Goal: Task Accomplishment & Management: Complete application form

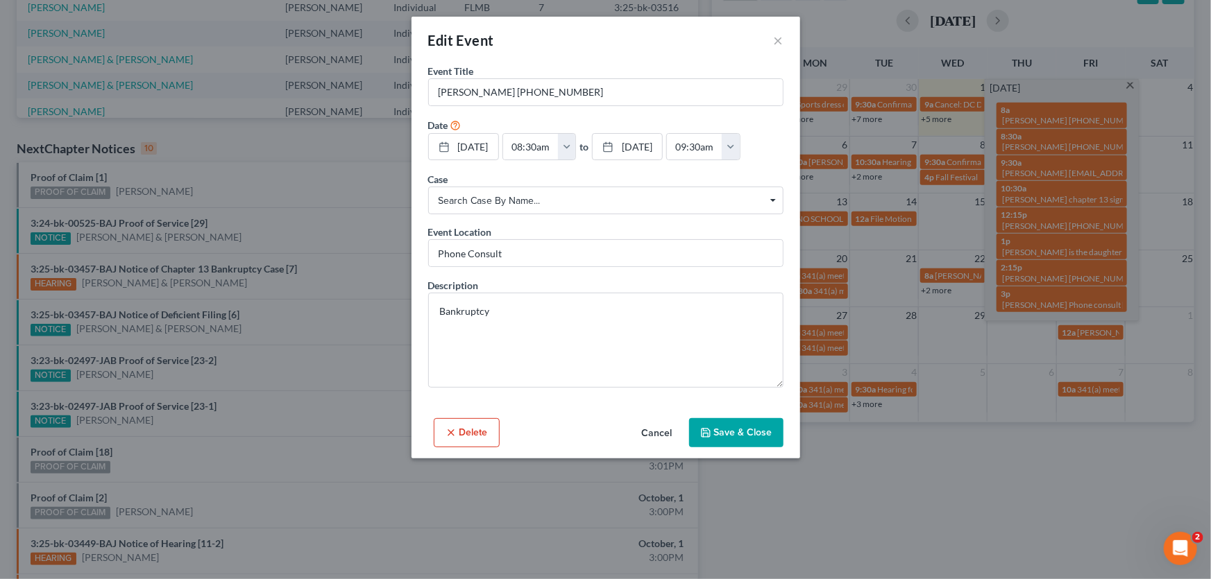
click at [756, 425] on button "Save & Close" at bounding box center [736, 432] width 94 height 29
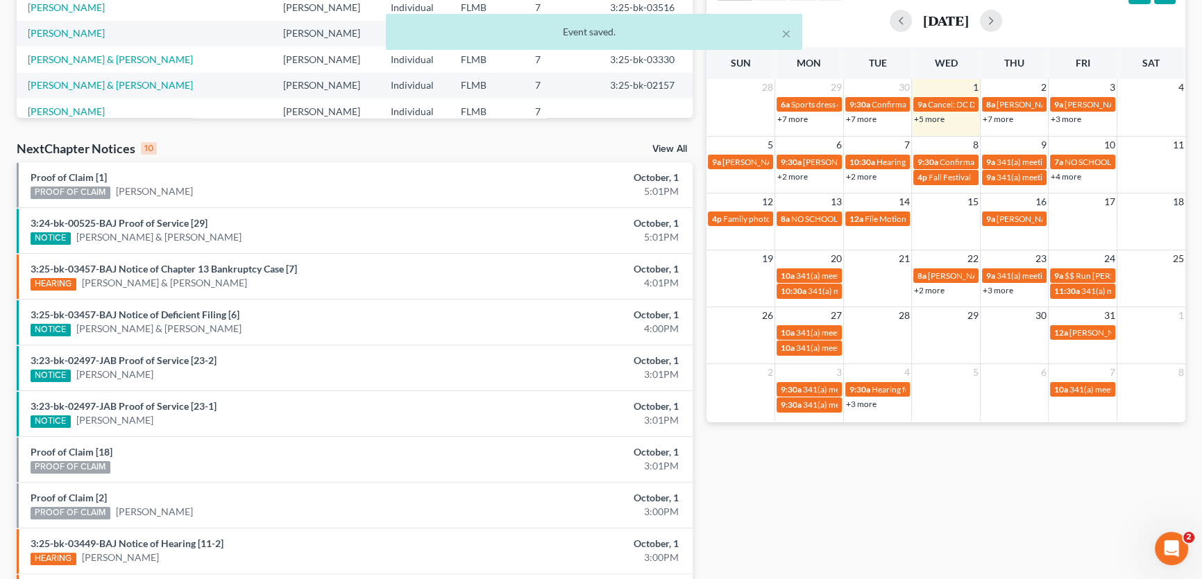
click at [997, 121] on link "+7 more" at bounding box center [998, 119] width 31 height 10
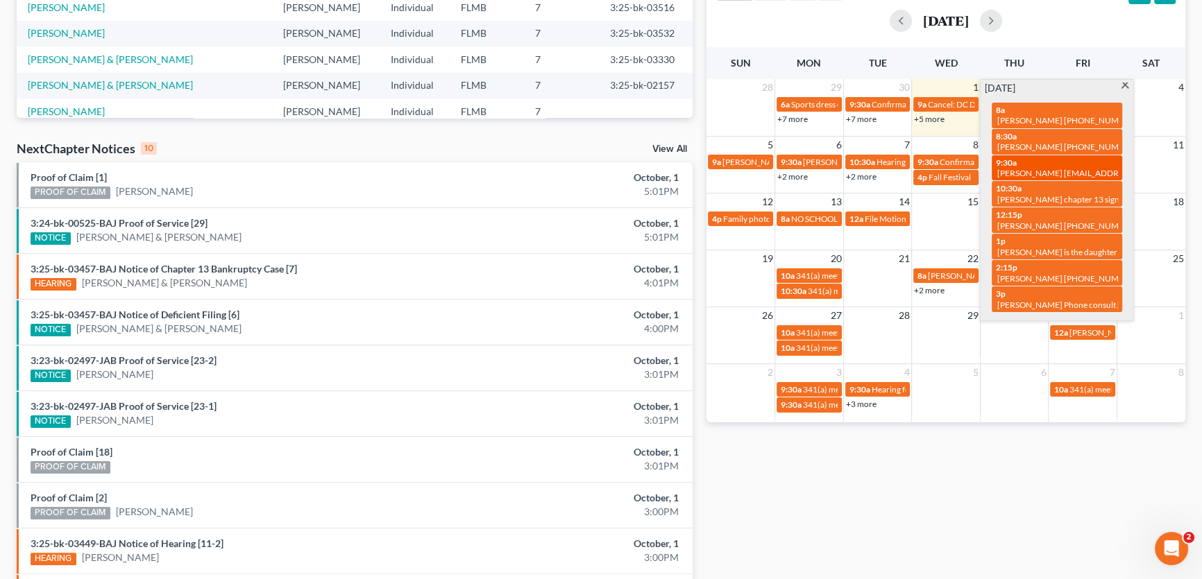
click at [1064, 168] on span "April Bridges aprilbridges1982@gmail.com" at bounding box center [1099, 173] width 205 height 10
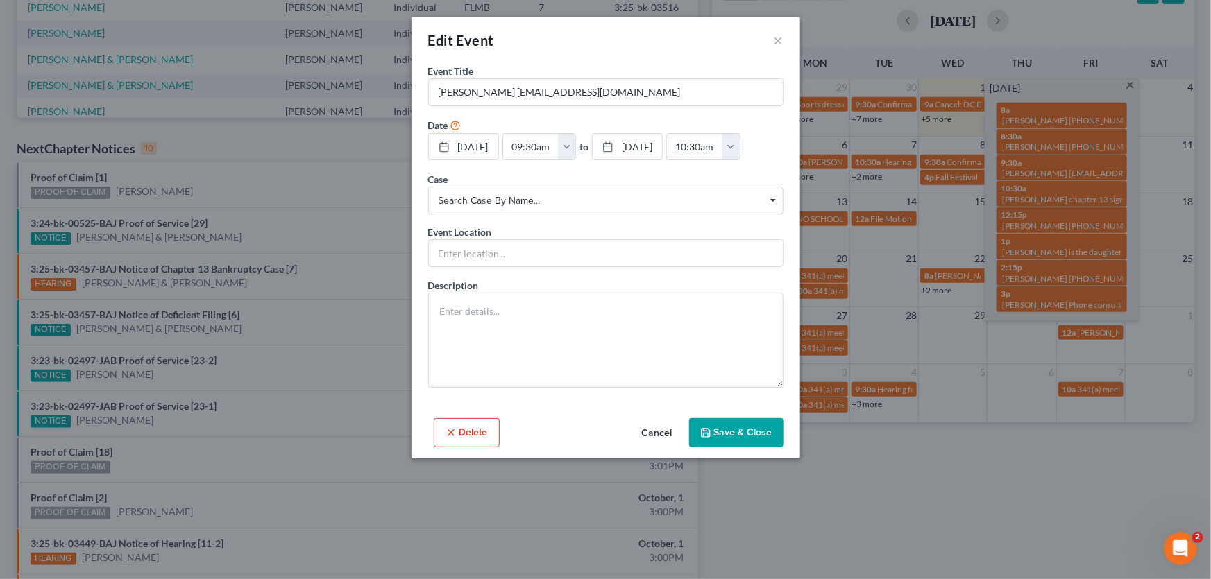
click at [770, 41] on div "Edit Event ×" at bounding box center [606, 40] width 389 height 47
click at [780, 44] on button "×" at bounding box center [779, 40] width 10 height 17
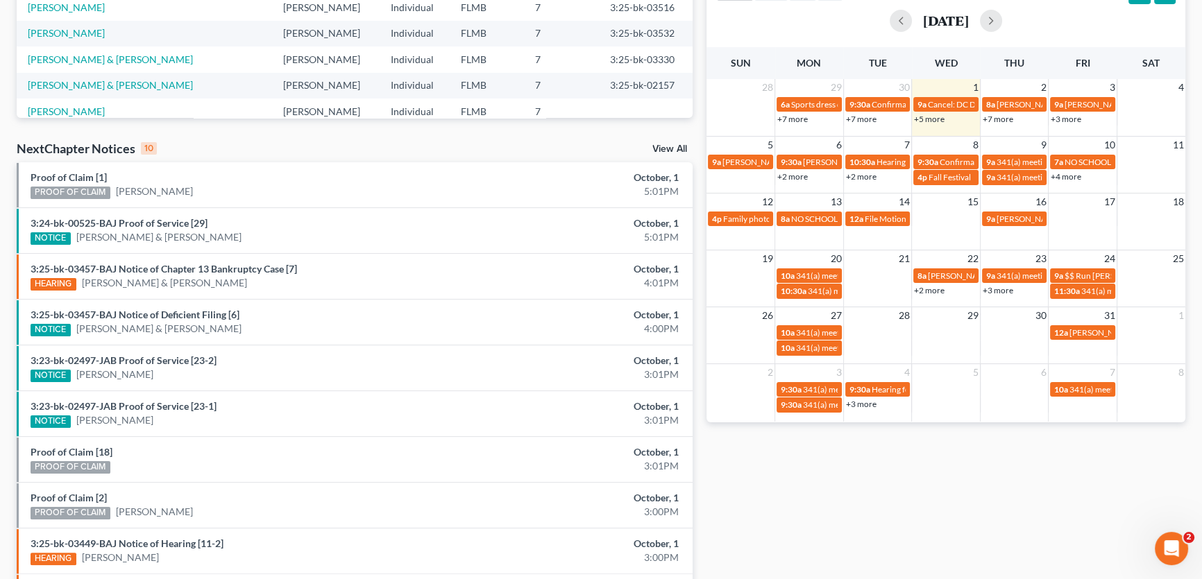
click at [784, 174] on link "+2 more" at bounding box center [792, 176] width 31 height 10
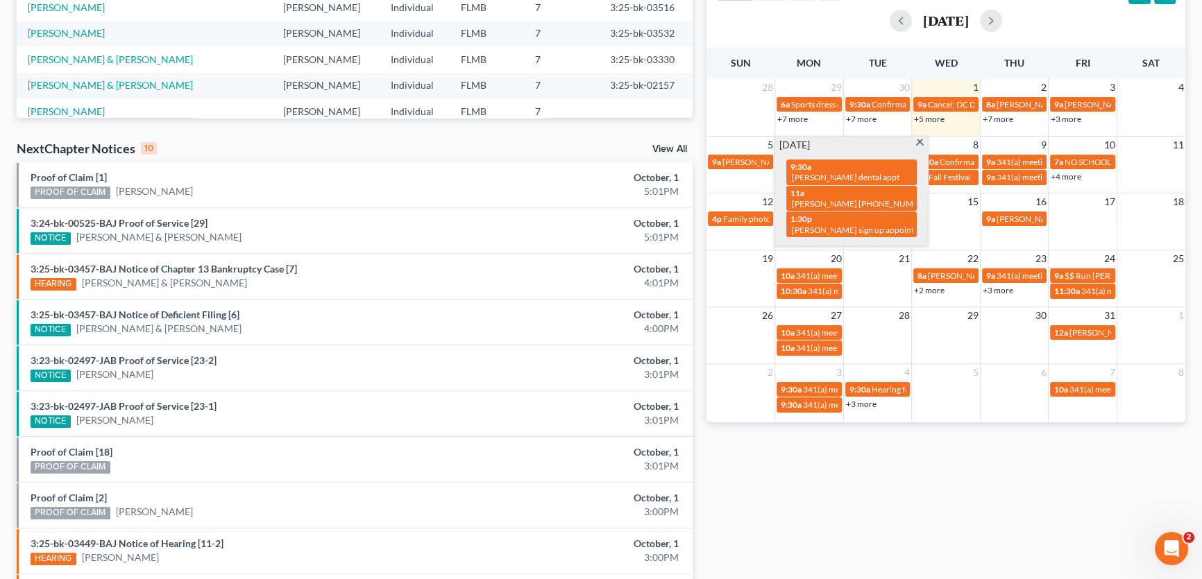
click at [999, 118] on link "+7 more" at bounding box center [998, 119] width 31 height 10
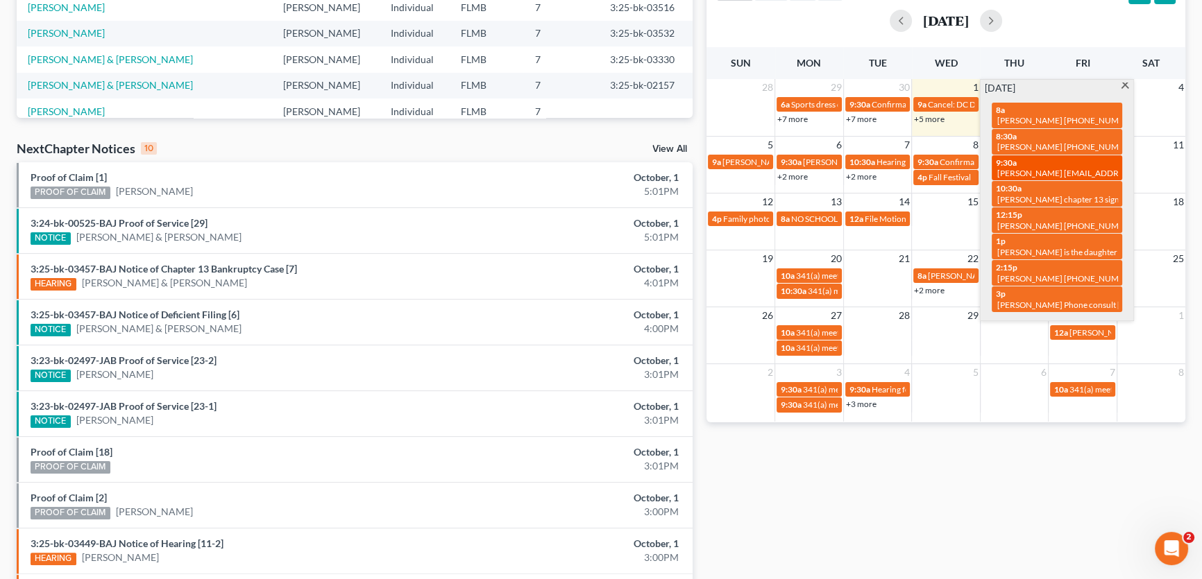
click at [1035, 169] on span "April Bridges aprilbridges1982@gmail.com" at bounding box center [1099, 173] width 205 height 10
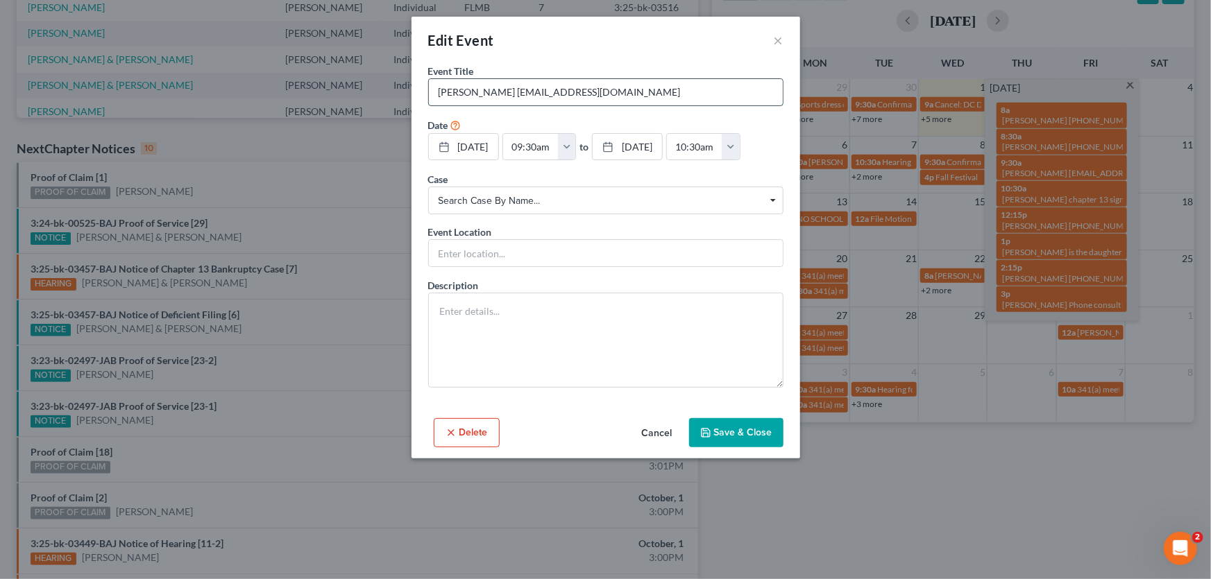
click at [700, 92] on input "April Bridges aprilbridges1982@gmail.com" at bounding box center [606, 92] width 354 height 26
paste input "(904) 832-1962"
type input "[PERSON_NAME] [EMAIL_ADDRESS][DOMAIN_NAME] [PHONE_NUMBER]"
click at [740, 436] on button "Save & Close" at bounding box center [736, 432] width 94 height 29
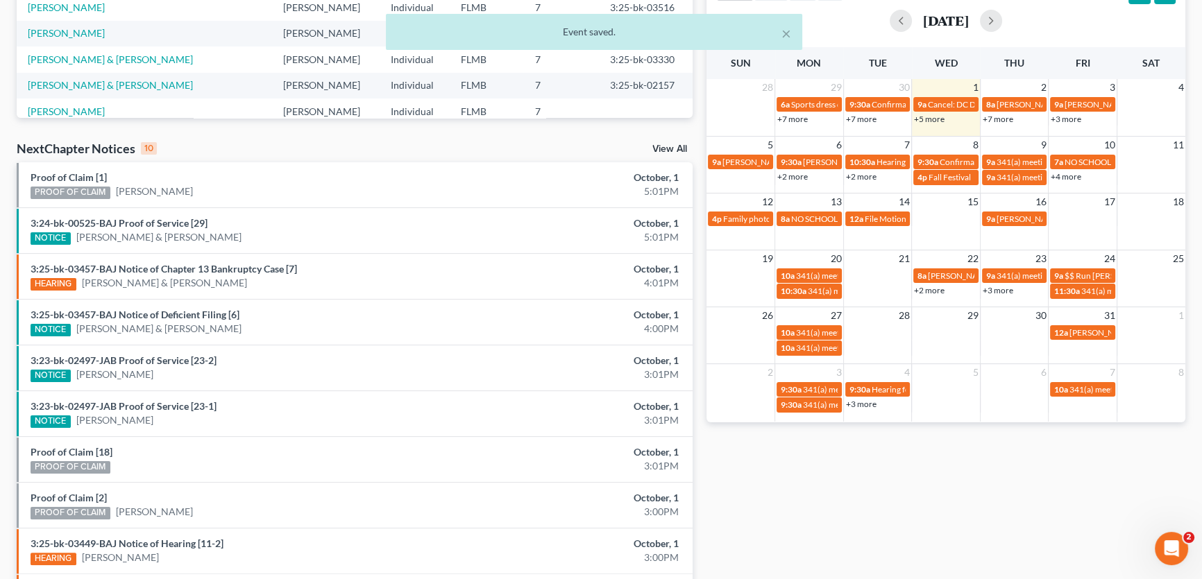
click at [1067, 123] on link "+3 more" at bounding box center [1066, 119] width 31 height 10
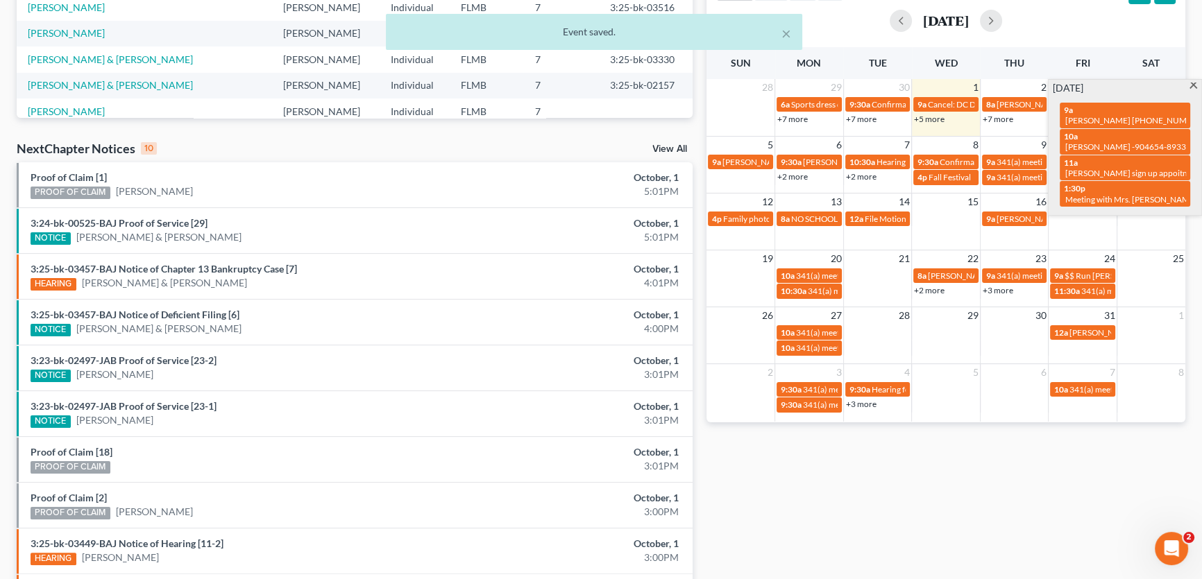
click at [1002, 117] on link "+7 more" at bounding box center [998, 119] width 31 height 10
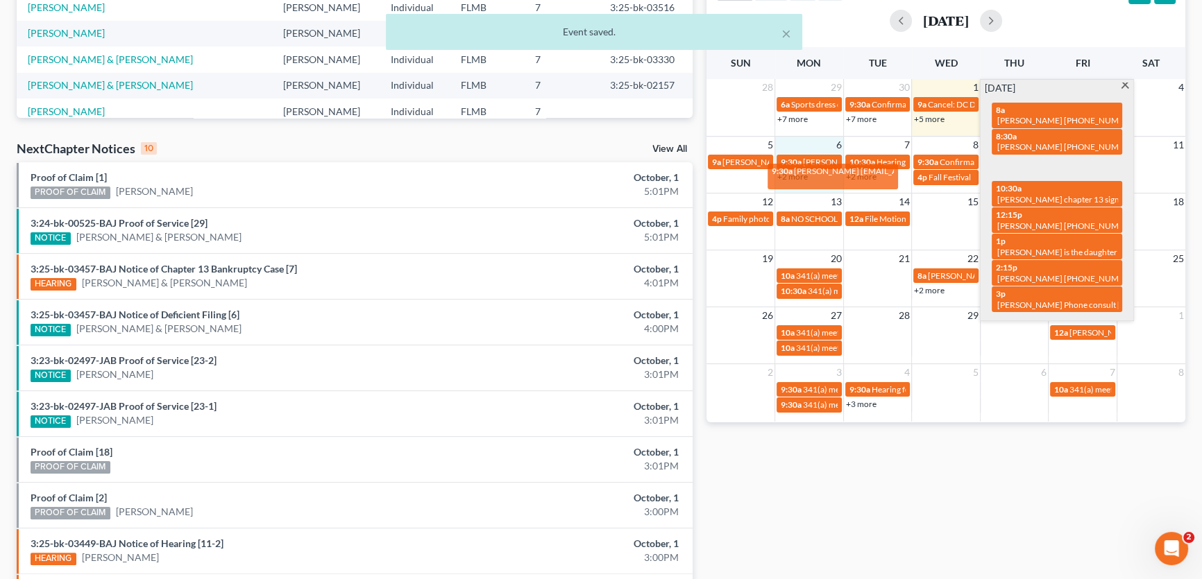
drag, startPoint x: 1031, startPoint y: 163, endPoint x: 807, endPoint y: 172, distance: 224.3
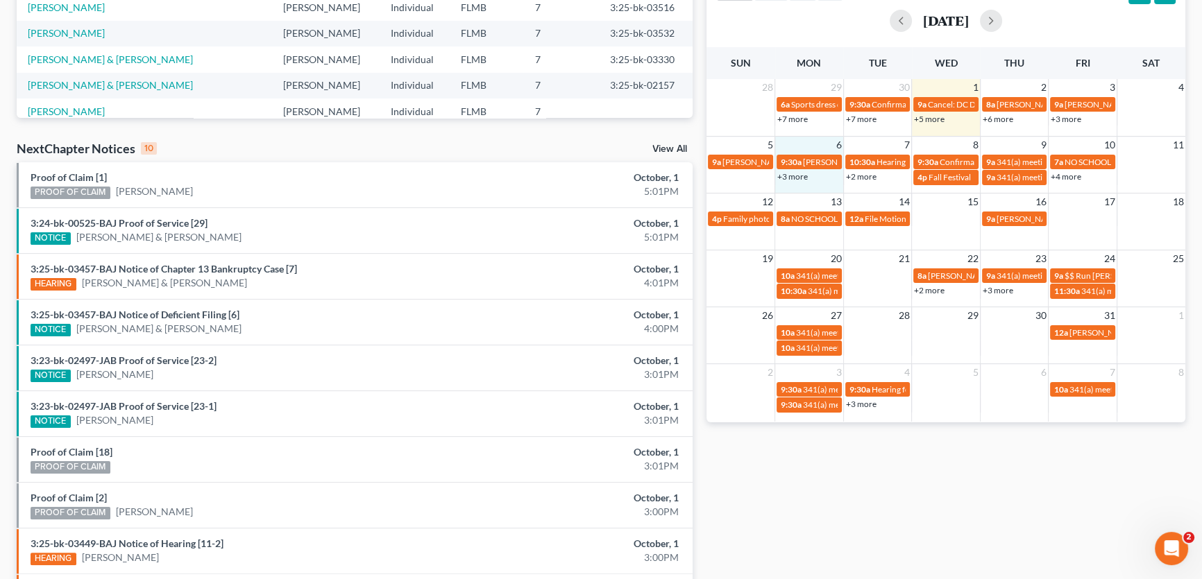
click at [815, 178] on div "+3 more" at bounding box center [809, 176] width 68 height 14
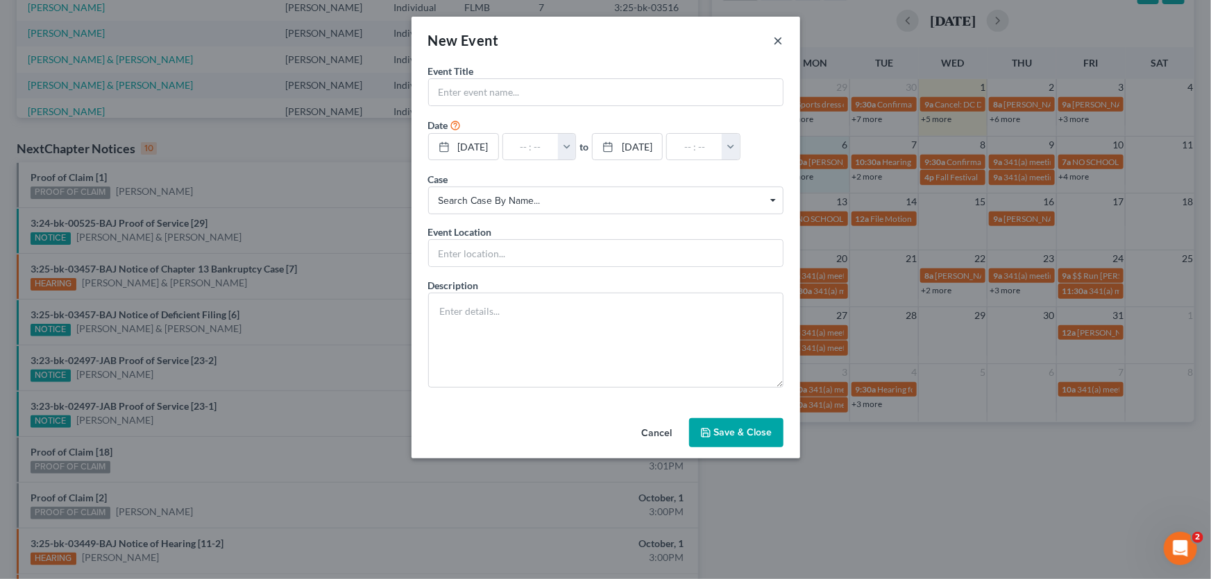
click at [780, 40] on button "×" at bounding box center [779, 40] width 10 height 17
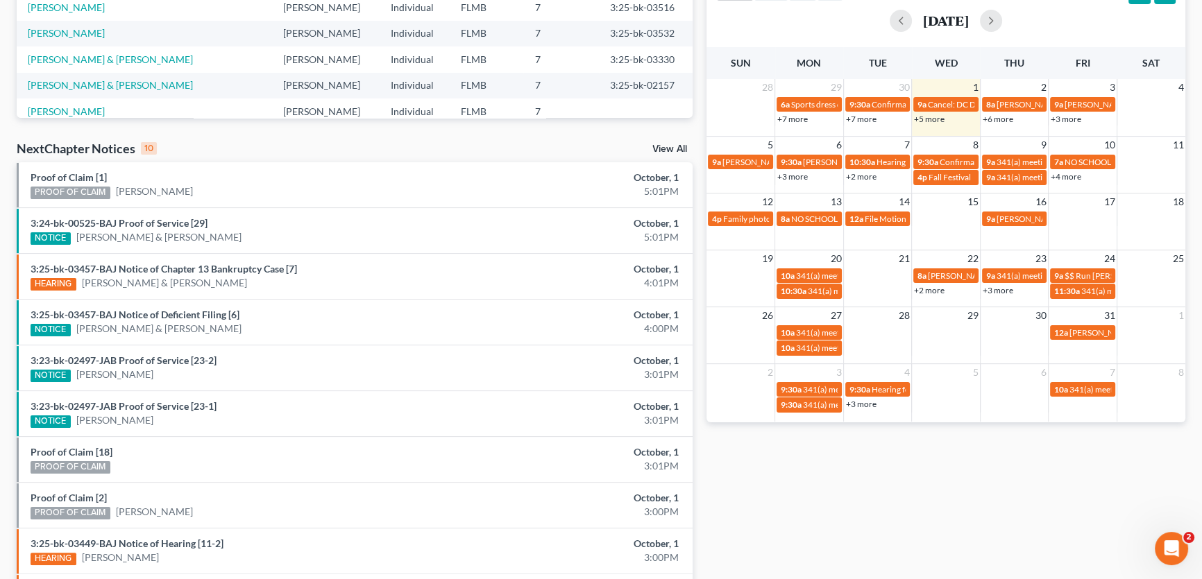
click at [801, 176] on link "+3 more" at bounding box center [792, 176] width 31 height 10
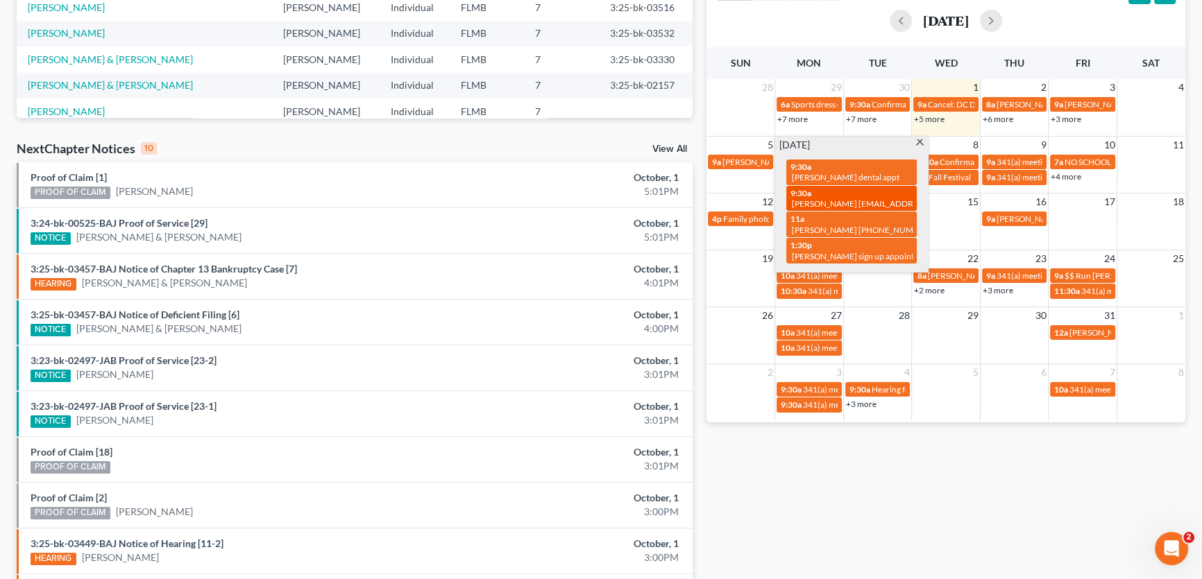
click at [849, 188] on div "9:30a April Bridges aprilbridges1982@gmail.com (904) 832-1962" at bounding box center [851, 199] width 122 height 22
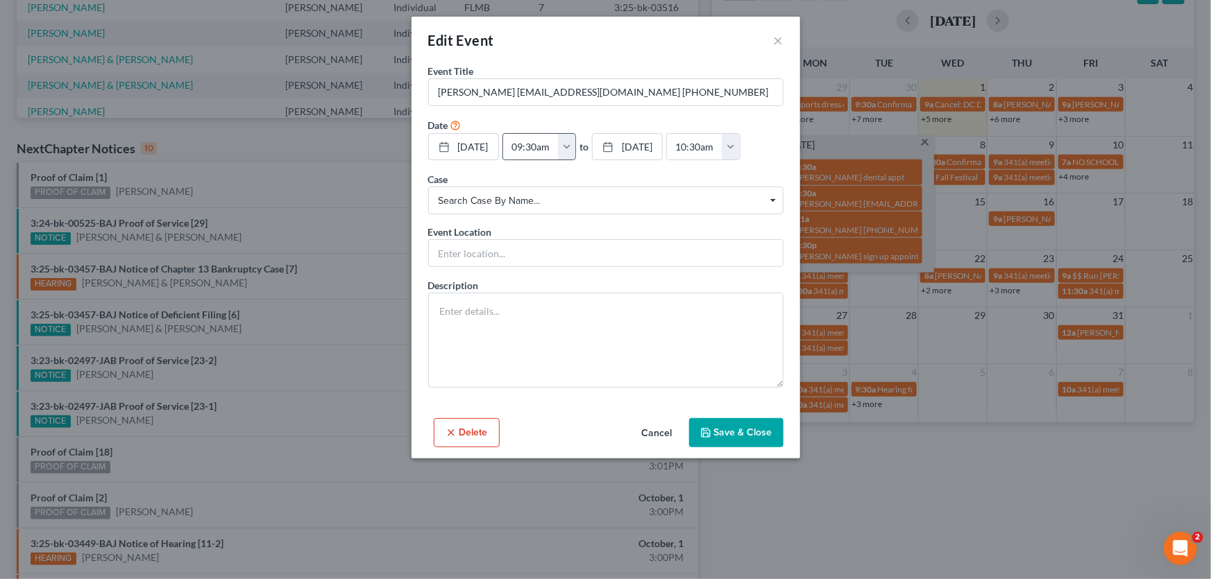
click at [576, 148] on button "button" at bounding box center [567, 147] width 18 height 26
click at [756, 166] on form "Event Title * April Bridges aprilbridges1982@gmail.com (904) 832-1962 Date 10/6…" at bounding box center [605, 226] width 355 height 324
click at [740, 134] on button "button" at bounding box center [731, 147] width 18 height 26
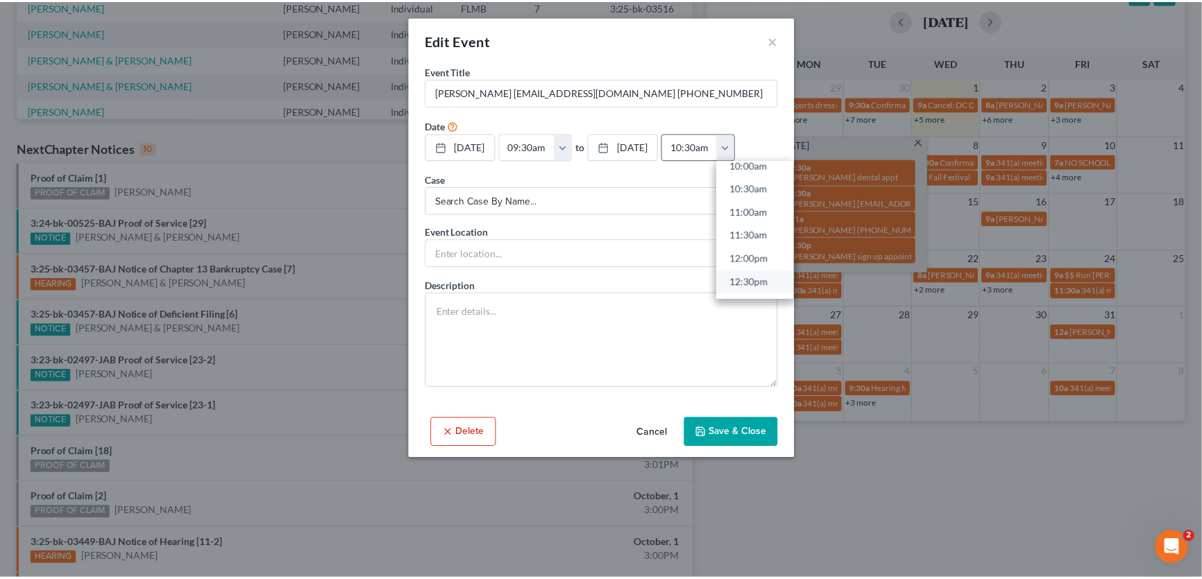
scroll to position [505, 0]
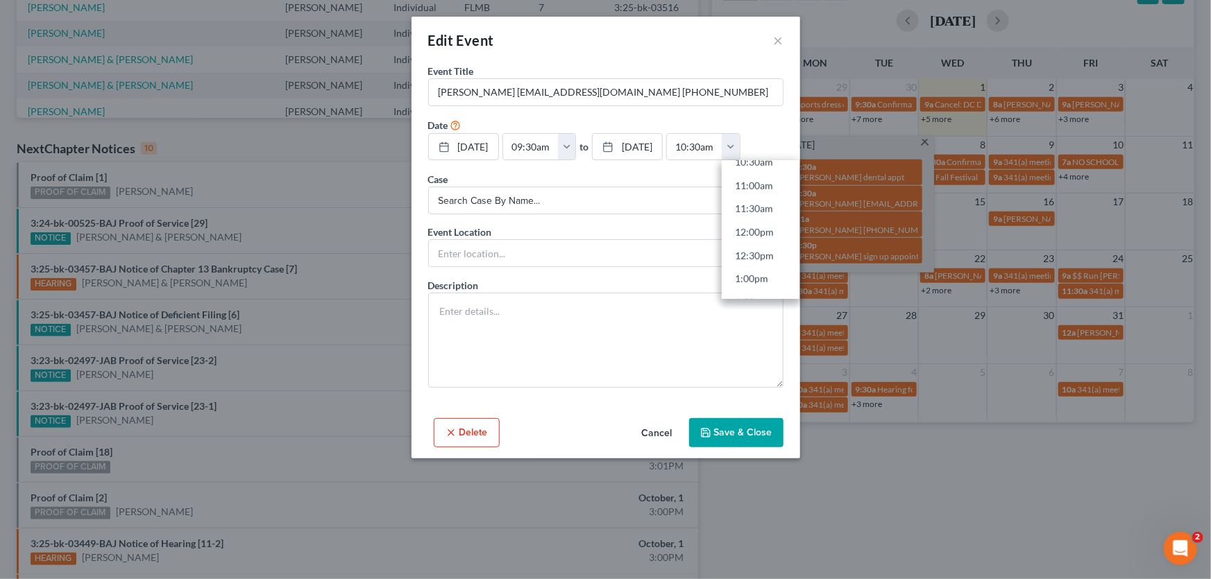
click at [784, 187] on link "11:00am" at bounding box center [761, 186] width 78 height 24
type input "11:00am"
click at [748, 437] on button "Save & Close" at bounding box center [736, 432] width 94 height 29
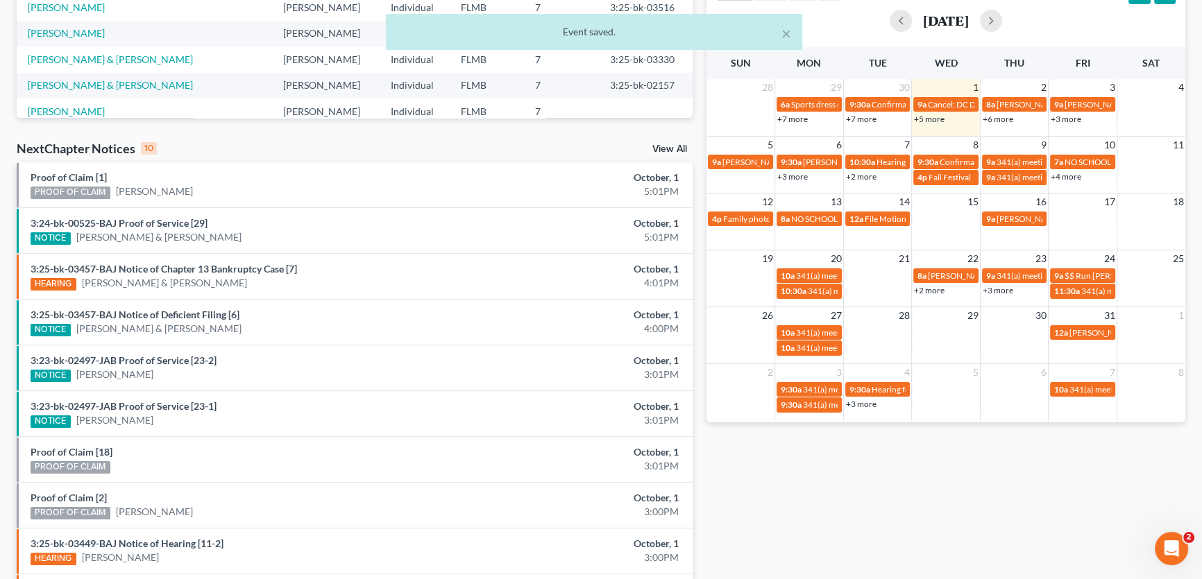
click at [791, 178] on link "+3 more" at bounding box center [792, 176] width 31 height 10
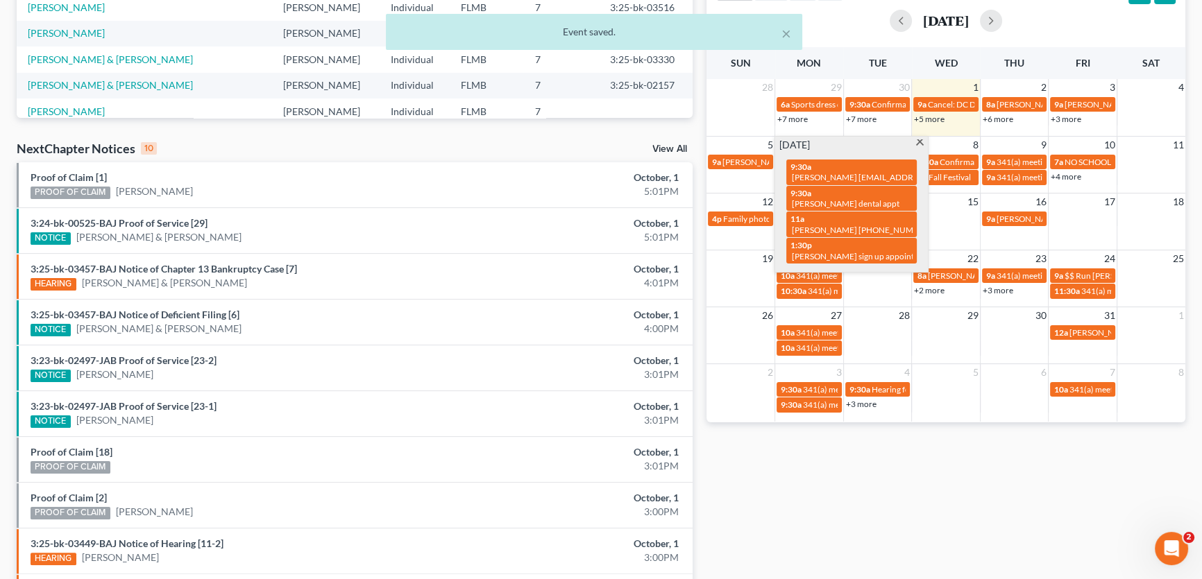
click at [861, 518] on div "Monthly Progress Bankruptcy Bankruptcy October 2025 September 2025 August 2025 …" at bounding box center [946, 200] width 493 height 884
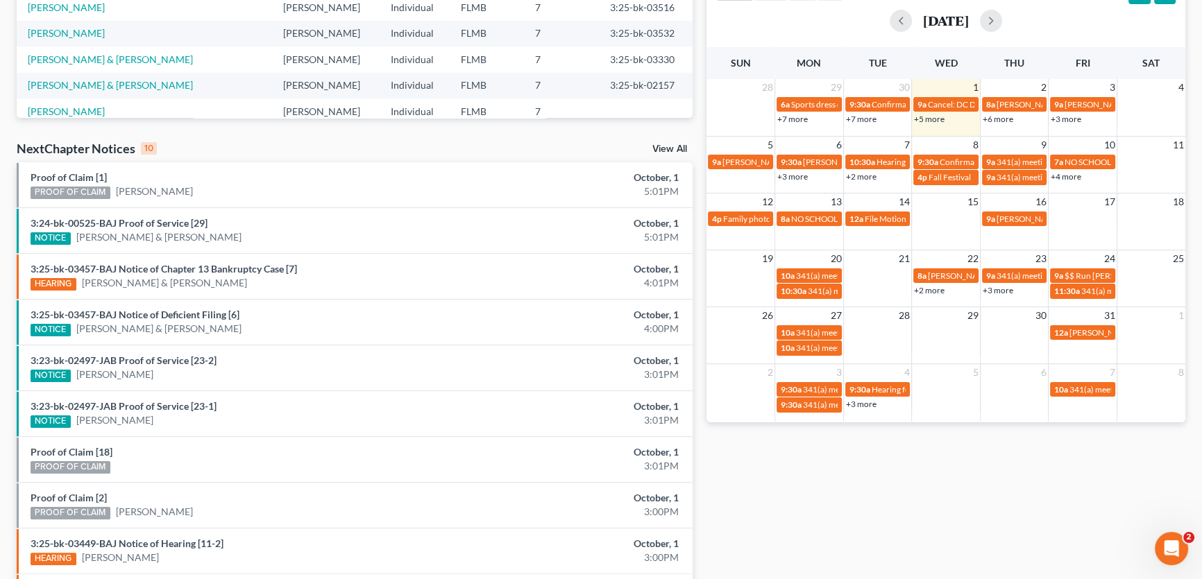
click at [999, 117] on link "+6 more" at bounding box center [998, 119] width 31 height 10
click at [973, 445] on div "Monthly Progress Bankruptcy Bankruptcy October 2025 September 2025 August 2025 …" at bounding box center [946, 200] width 493 height 884
click at [1006, 117] on link "+6 more" at bounding box center [998, 119] width 31 height 10
click at [956, 486] on div "Monthly Progress Bankruptcy Bankruptcy October 2025 September 2025 August 2025 …" at bounding box center [946, 200] width 493 height 884
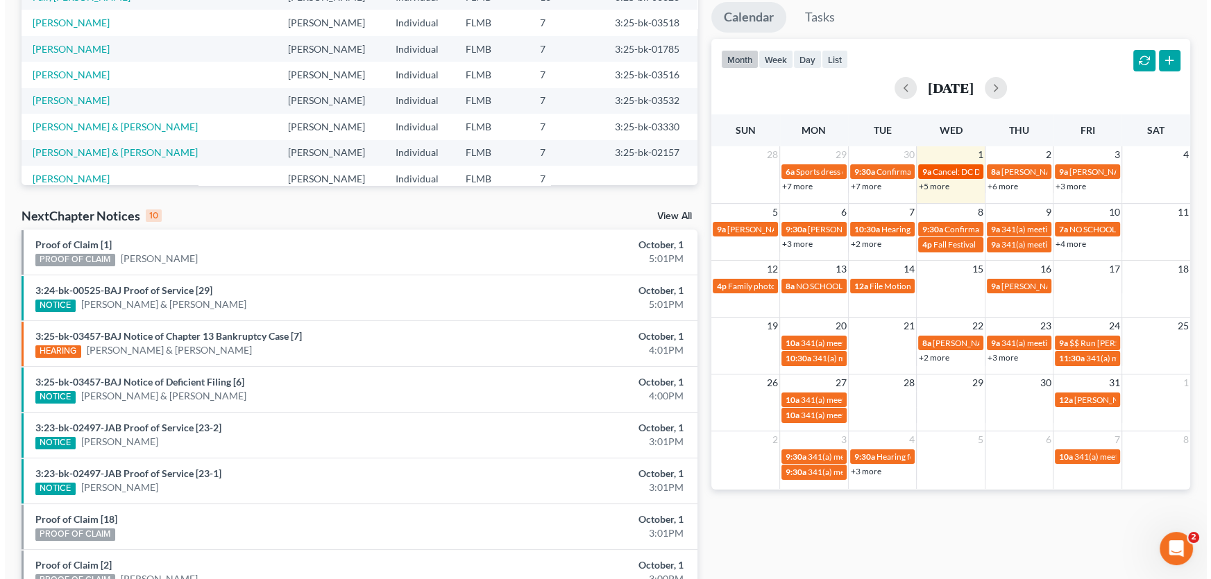
scroll to position [189, 0]
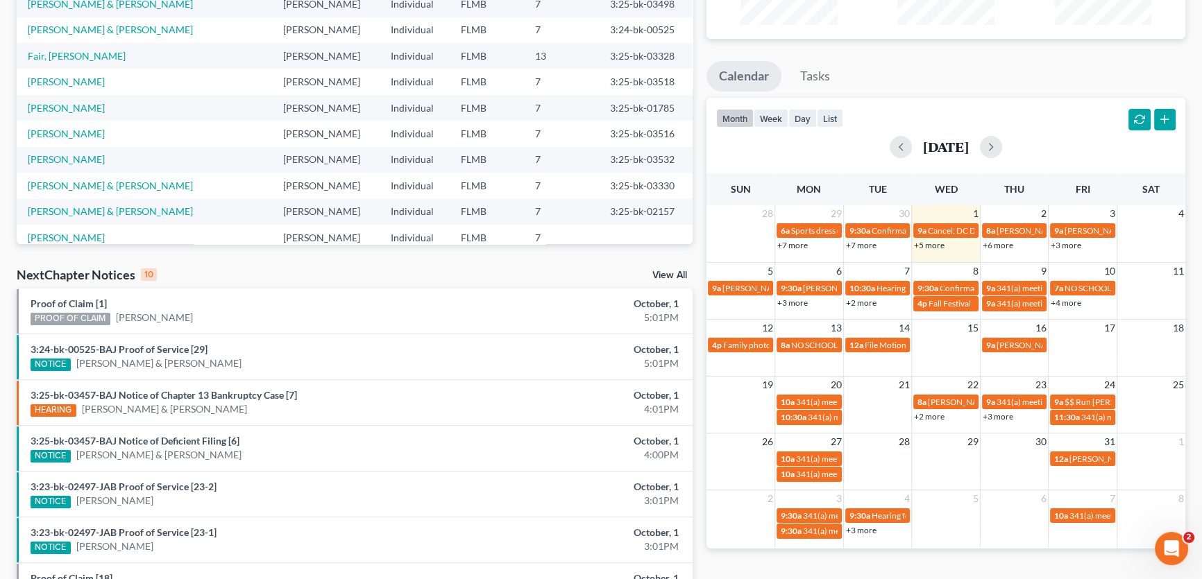
click at [937, 242] on link "+5 more" at bounding box center [929, 245] width 31 height 10
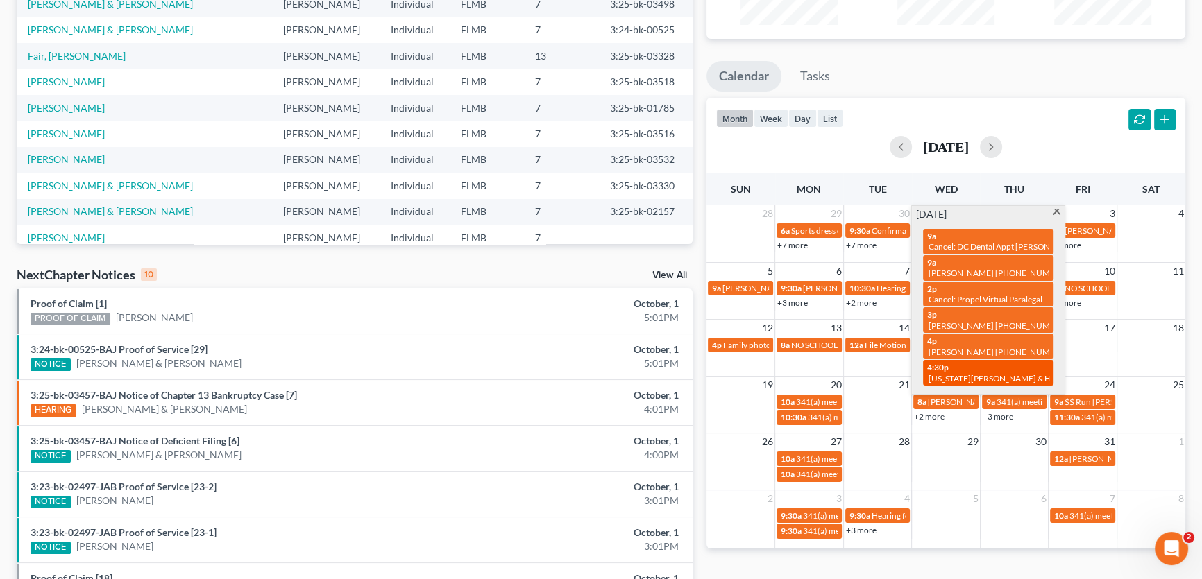
click at [970, 373] on span "[US_STATE][PERSON_NAME] & Husband" at bounding box center [1003, 378] width 149 height 10
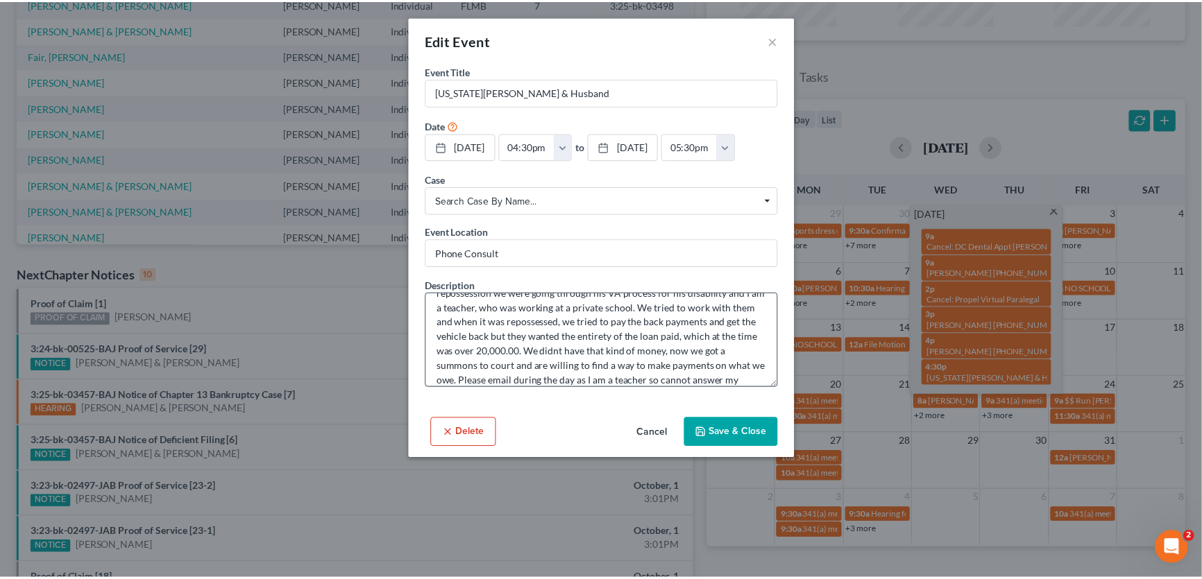
scroll to position [73, 0]
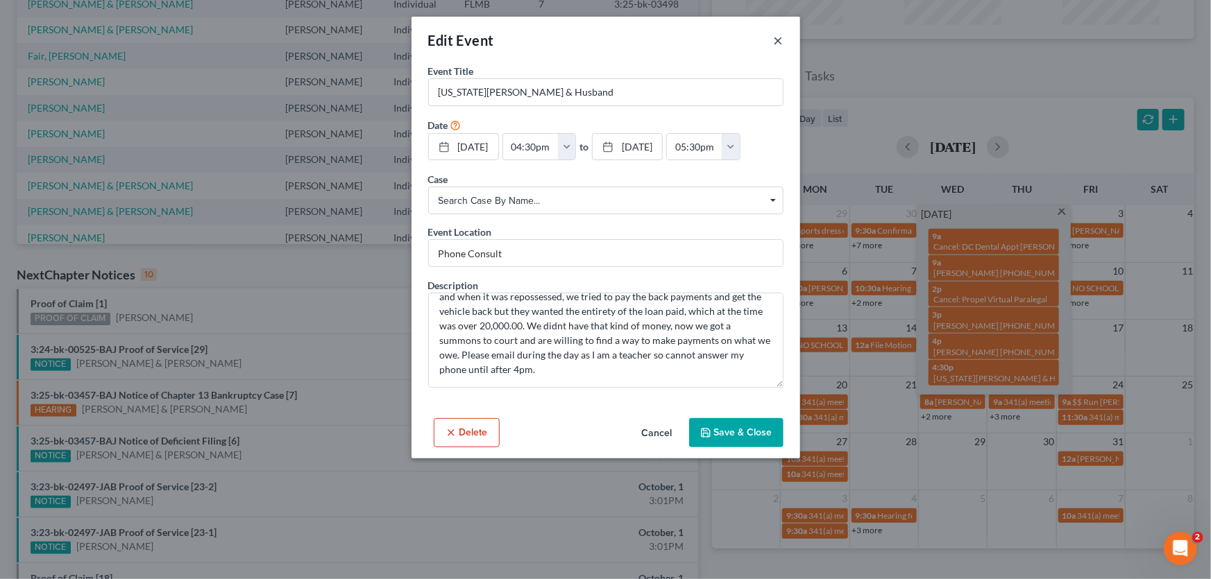
click at [779, 42] on button "×" at bounding box center [779, 40] width 10 height 17
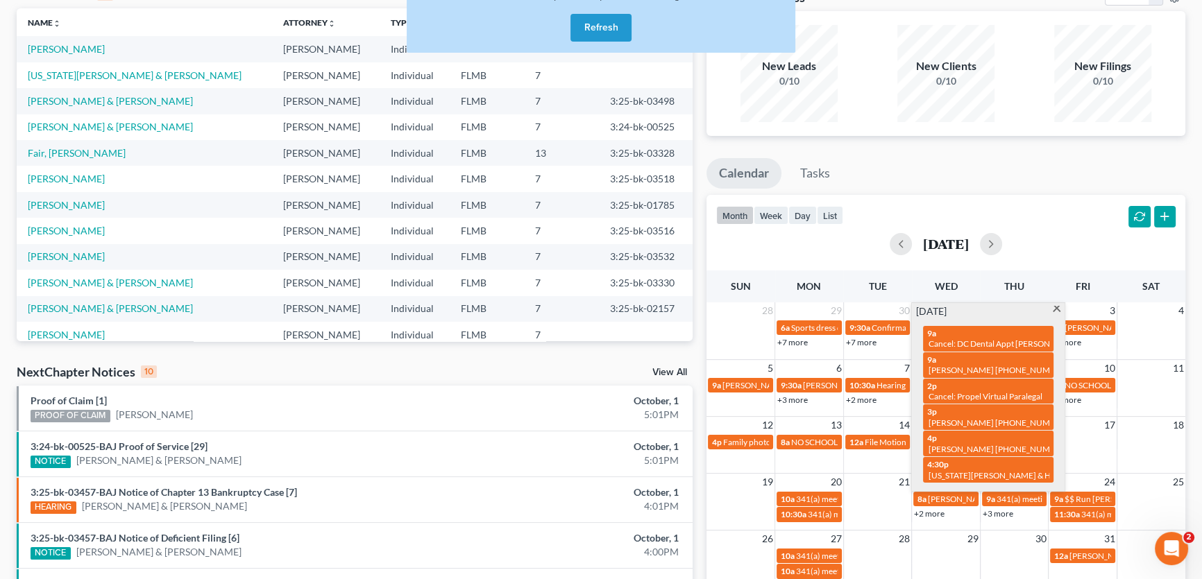
scroll to position [0, 0]
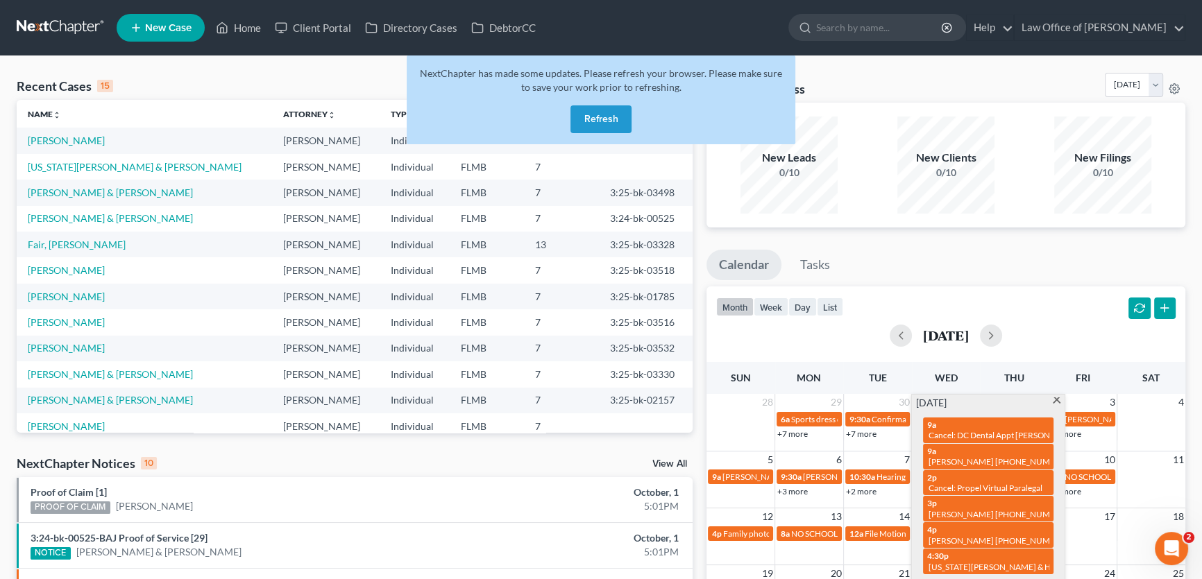
click at [1037, 300] on div "month week day list October 2025" at bounding box center [946, 320] width 493 height 67
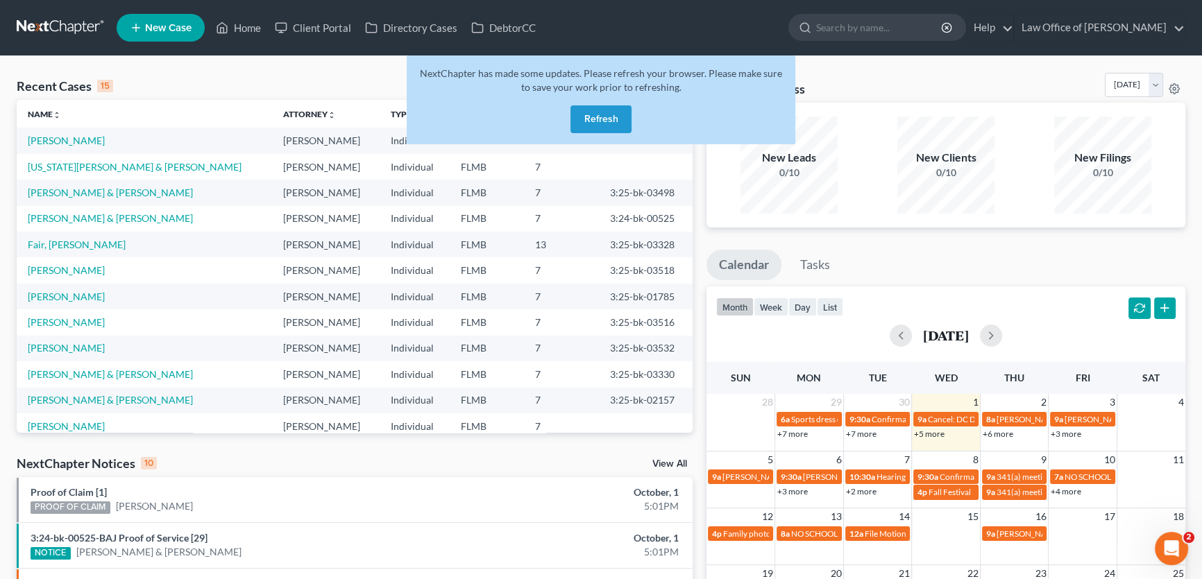
click at [1001, 437] on link "+6 more" at bounding box center [998, 434] width 31 height 10
click at [972, 229] on div "Monthly Progress Bankruptcy Bankruptcy October 2025 September 2025 August 2025 …" at bounding box center [946, 515] width 493 height 884
click at [1008, 435] on link "+6 more" at bounding box center [998, 434] width 31 height 10
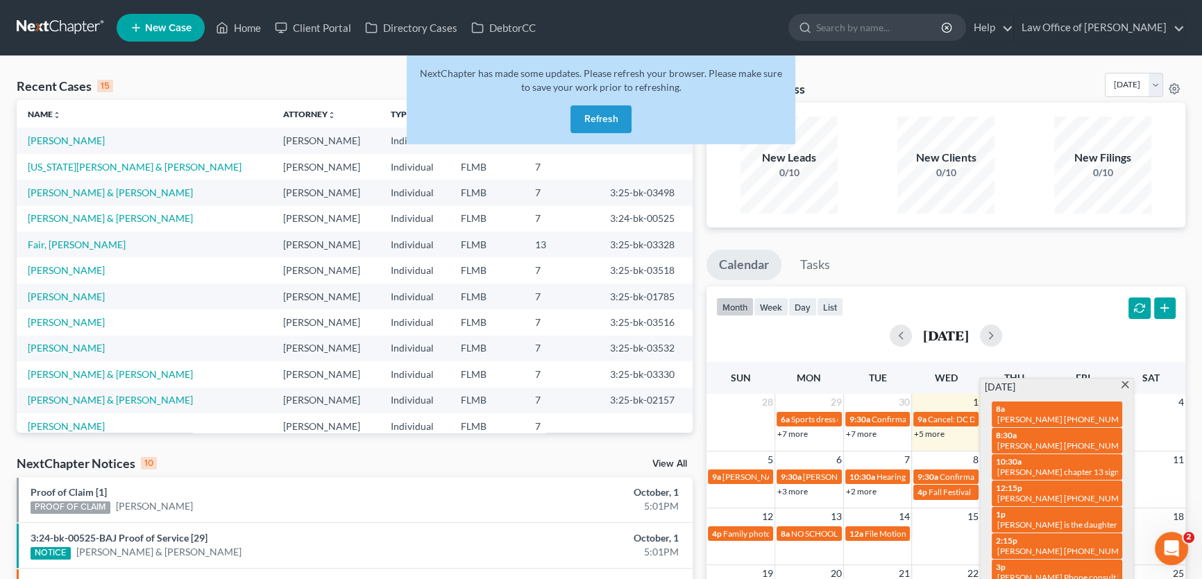
drag, startPoint x: 1046, startPoint y: 104, endPoint x: 1040, endPoint y: 111, distance: 9.3
click at [1045, 103] on div "New Leads 0/10 New Clients 0/10 New Filings 0/10" at bounding box center [945, 165] width 479 height 125
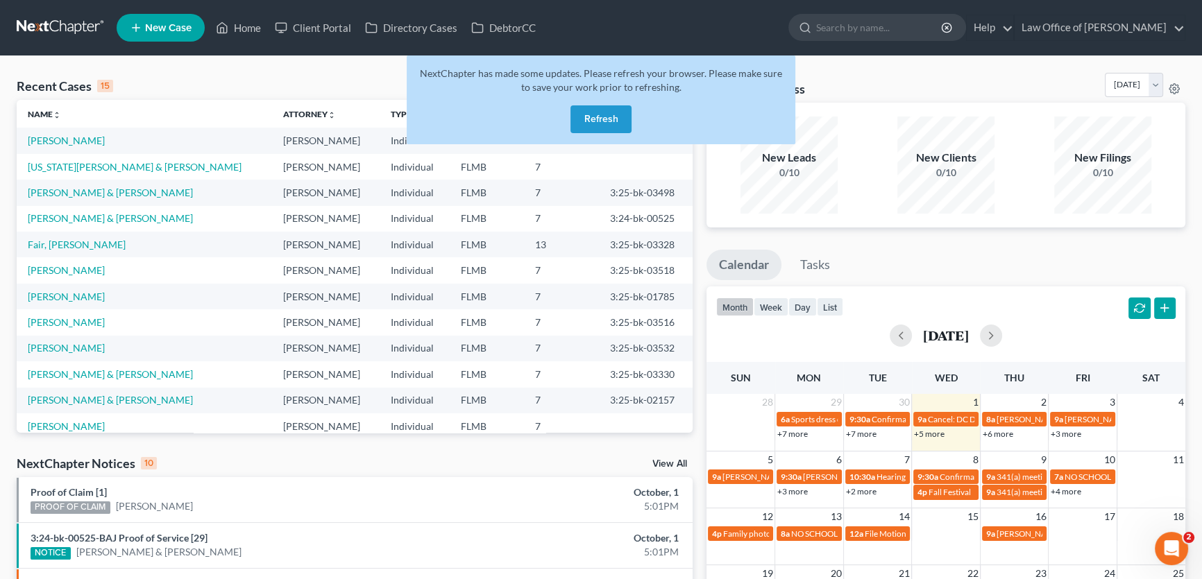
click at [613, 113] on button "Refresh" at bounding box center [600, 119] width 61 height 28
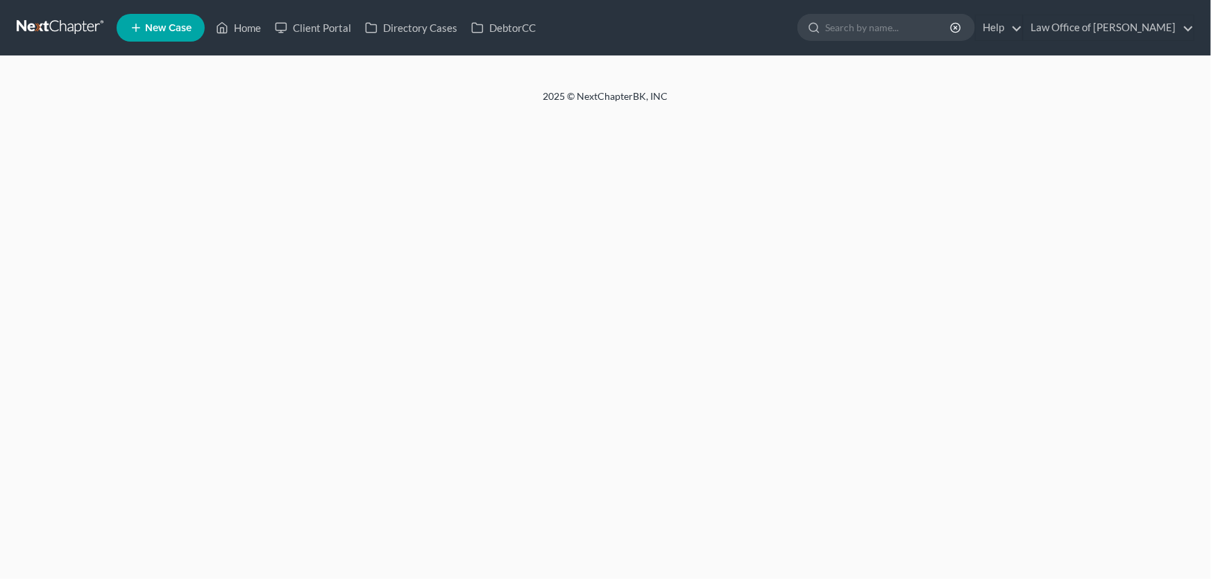
click at [173, 26] on span "New Case" at bounding box center [168, 28] width 46 height 10
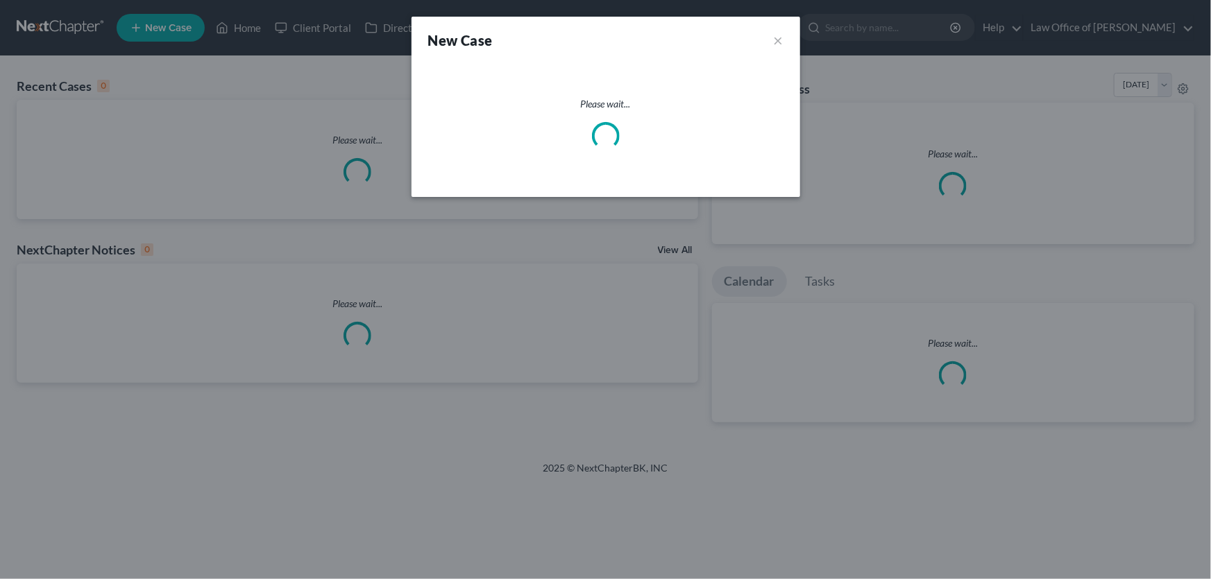
select select "15"
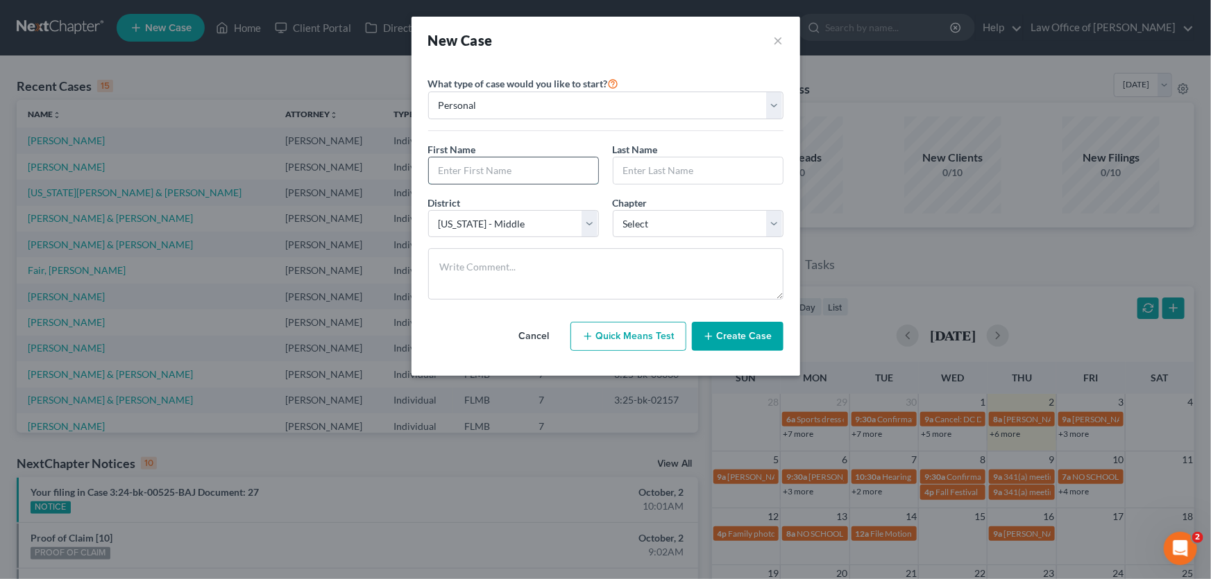
click at [456, 173] on input "text" at bounding box center [513, 171] width 169 height 26
type input "[PERSON_NAME]"
type input "Green"
click at [749, 224] on select "Select 7 11 12 13" at bounding box center [698, 224] width 171 height 28
select select "3"
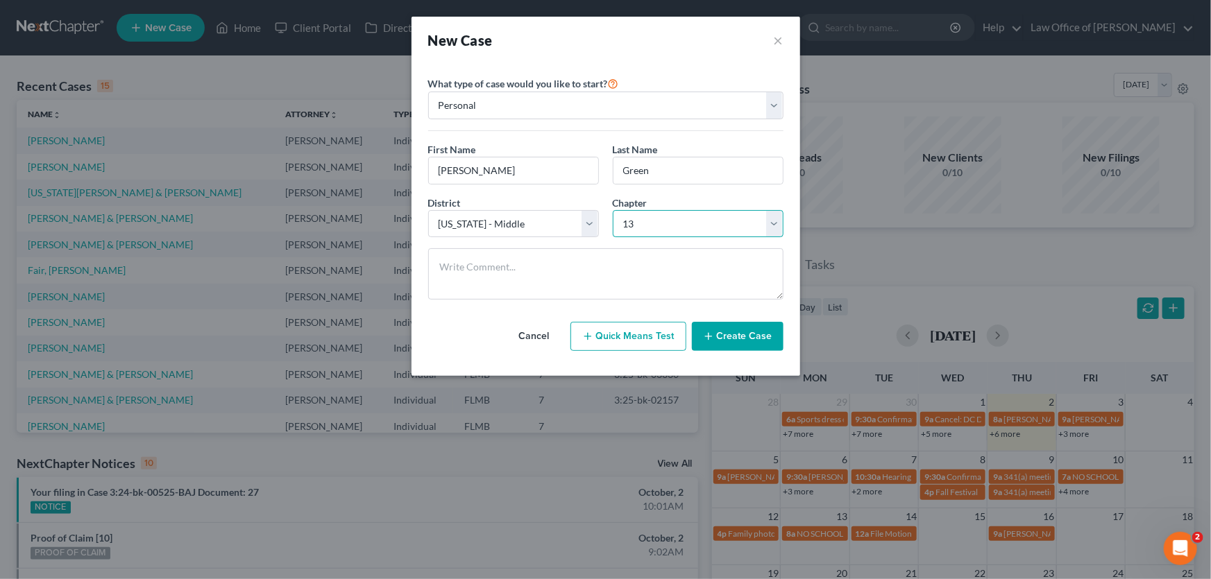
click at [613, 210] on select "Select 7 11 12 13" at bounding box center [698, 224] width 171 height 28
click at [744, 346] on button "Create Case" at bounding box center [738, 336] width 92 height 29
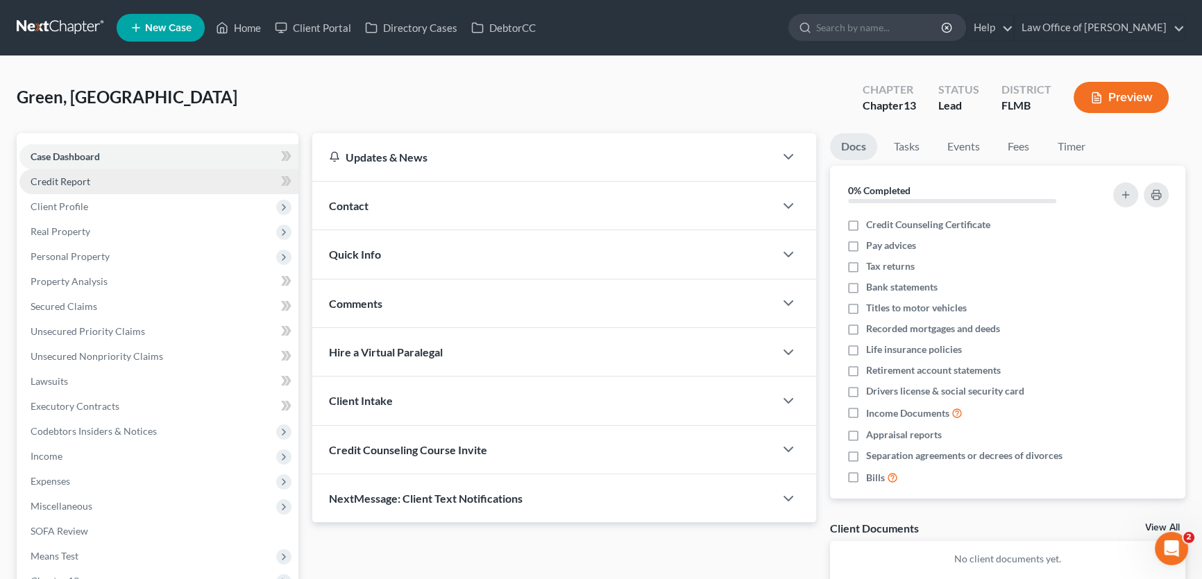
click at [108, 176] on link "Credit Report" at bounding box center [158, 181] width 279 height 25
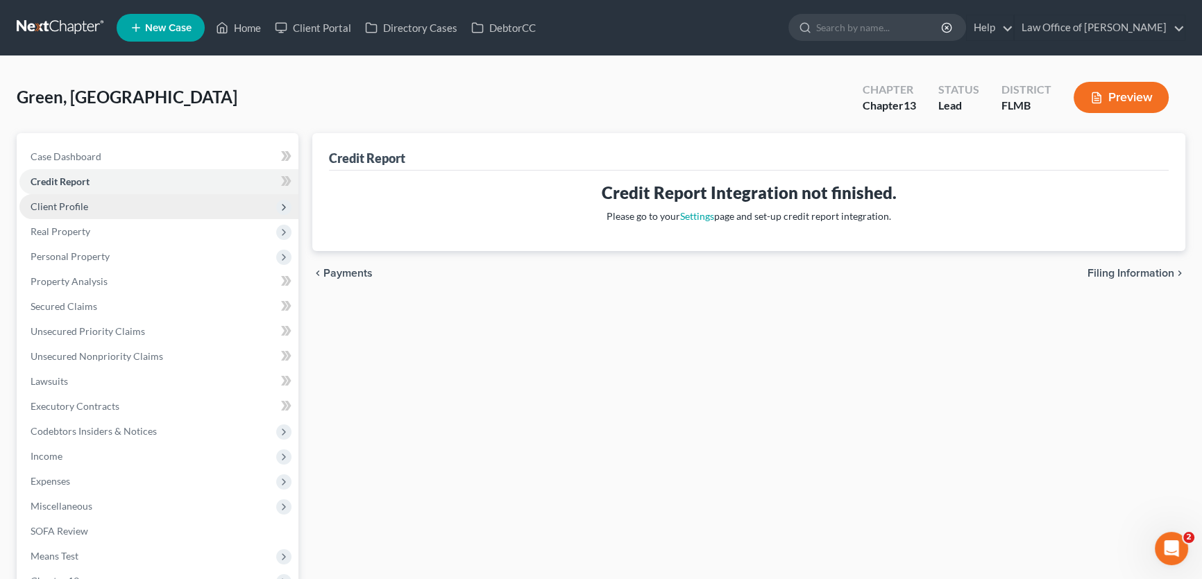
click at [87, 198] on span "Client Profile" at bounding box center [158, 206] width 279 height 25
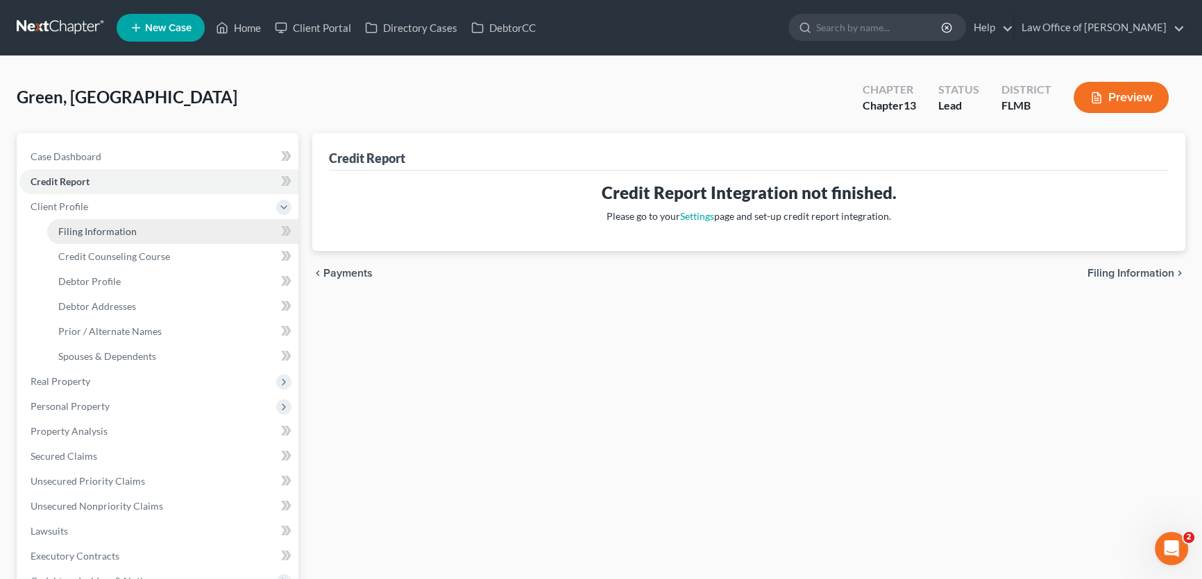
click at [135, 226] on link "Filing Information" at bounding box center [172, 231] width 251 height 25
select select "1"
select select "0"
select select "3"
select select "15"
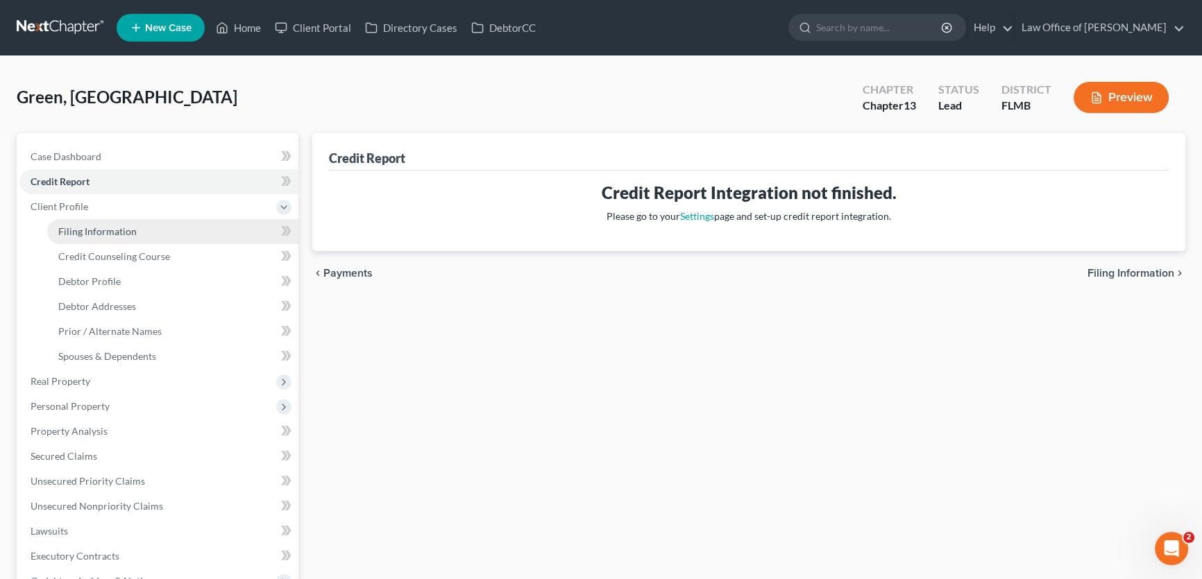
select select "9"
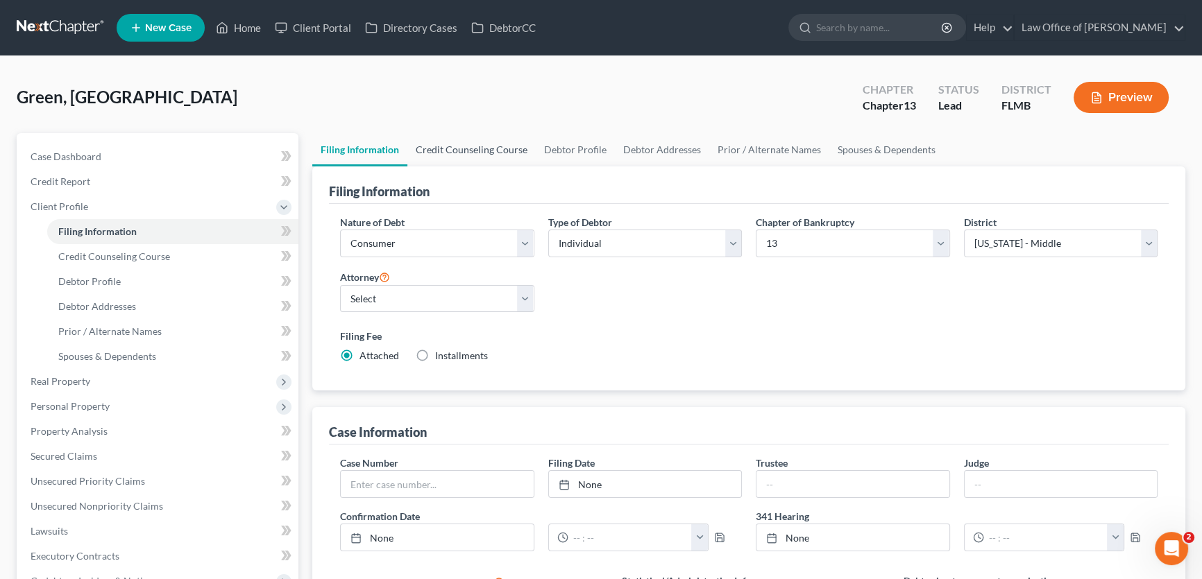
click at [467, 146] on link "Credit Counseling Course" at bounding box center [471, 149] width 128 height 33
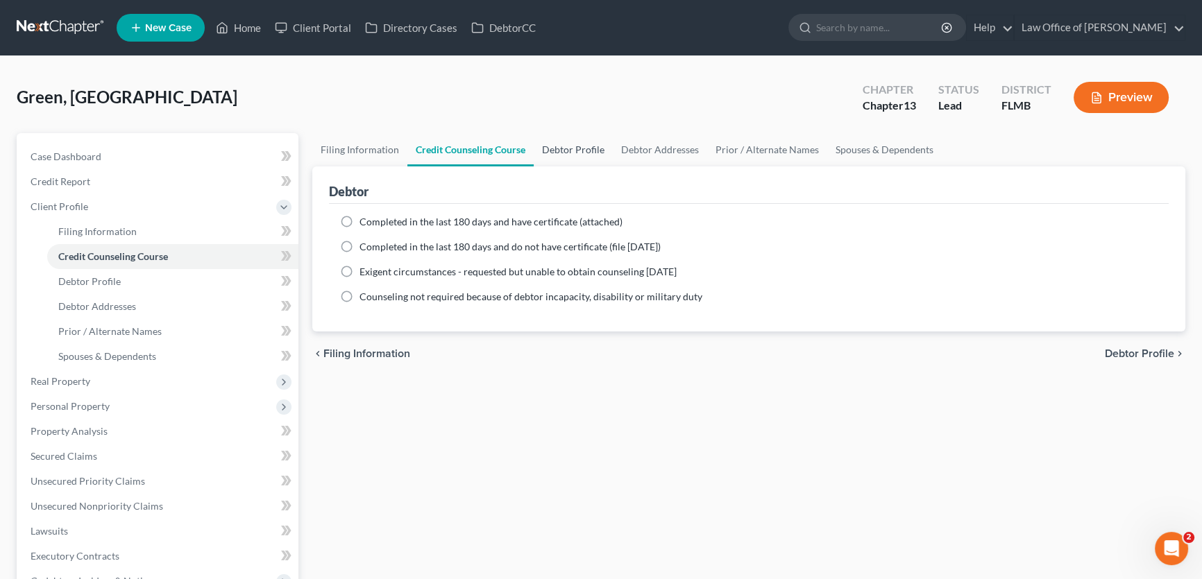
click at [562, 133] on link "Debtor Profile" at bounding box center [573, 149] width 79 height 33
select select "0"
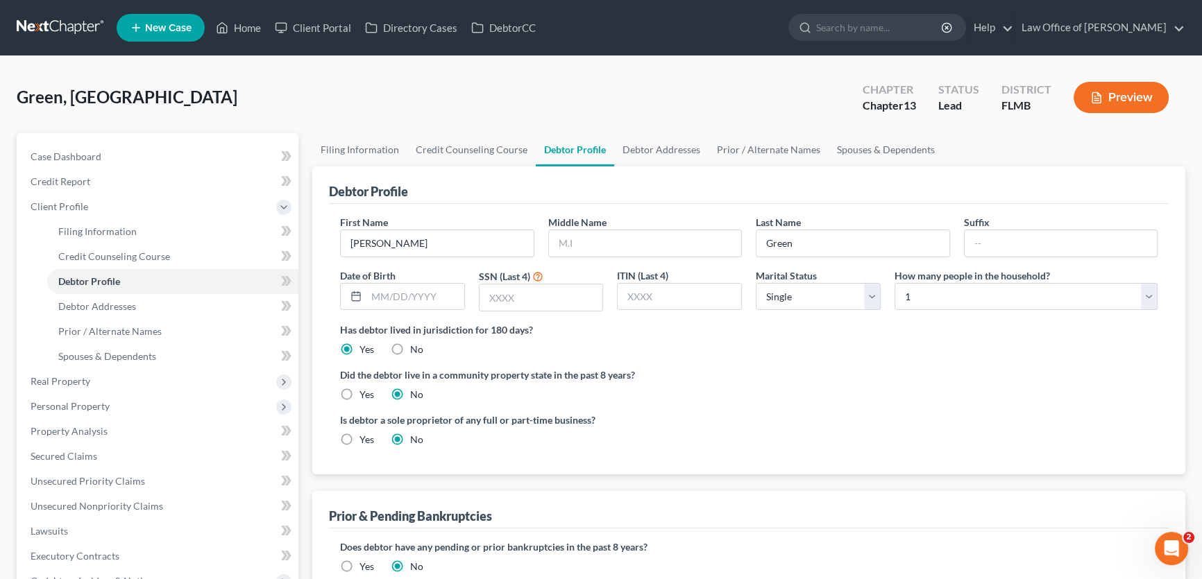
click at [614, 227] on div "Middle Name" at bounding box center [645, 236] width 208 height 42
click at [621, 246] on input "text" at bounding box center [645, 243] width 193 height 26
type input "J"
click at [768, 368] on label "Did the debtor live in a community property state in the past 8 years?" at bounding box center [748, 375] width 817 height 15
click at [536, 298] on input "text" at bounding box center [542, 298] width 124 height 26
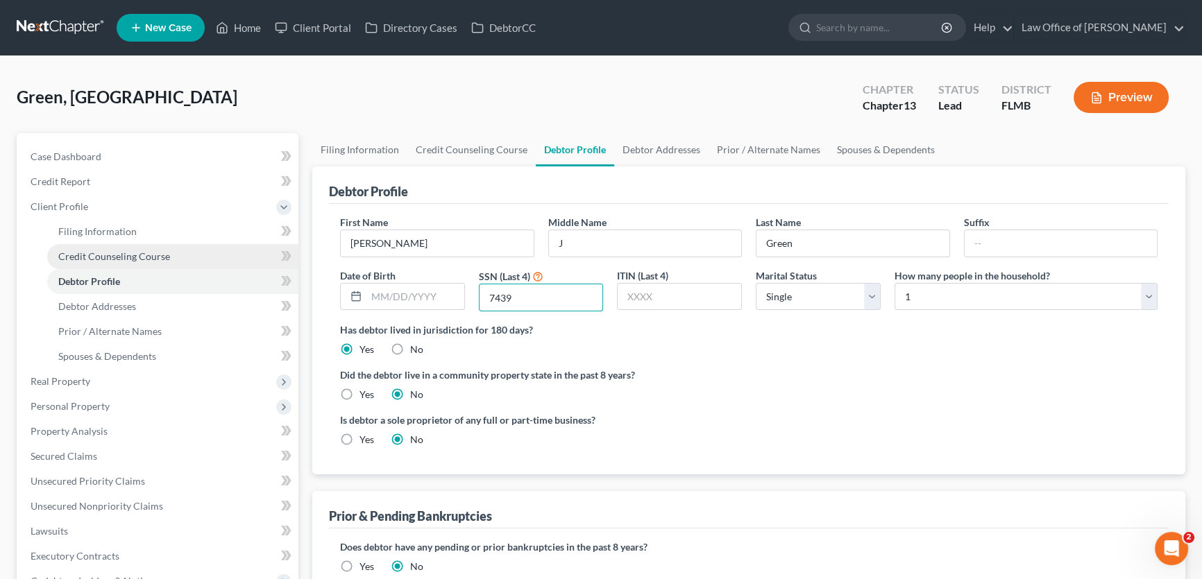
type input "7439"
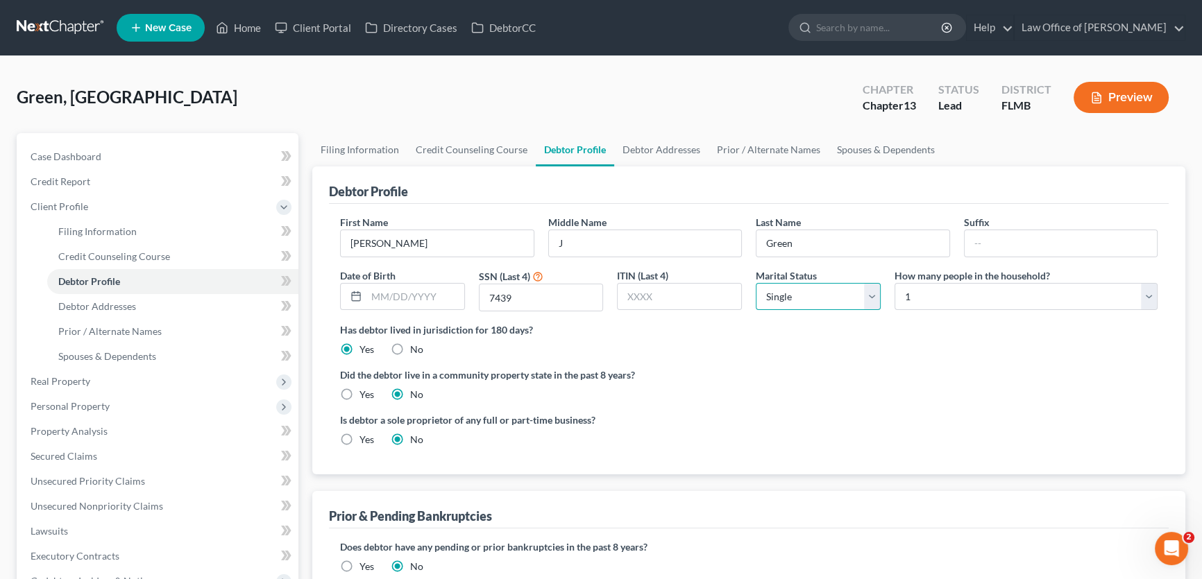
click at [854, 287] on select "Select Single Married Separated Divorced Widowed" at bounding box center [818, 297] width 125 height 28
click at [756, 283] on select "Select Single Married Separated Divorced Widowed" at bounding box center [818, 297] width 125 height 28
click at [967, 258] on div "First Name [PERSON_NAME] Middle Name J Last Name Green Suffix Date of Birth SSN…" at bounding box center [748, 269] width 831 height 108
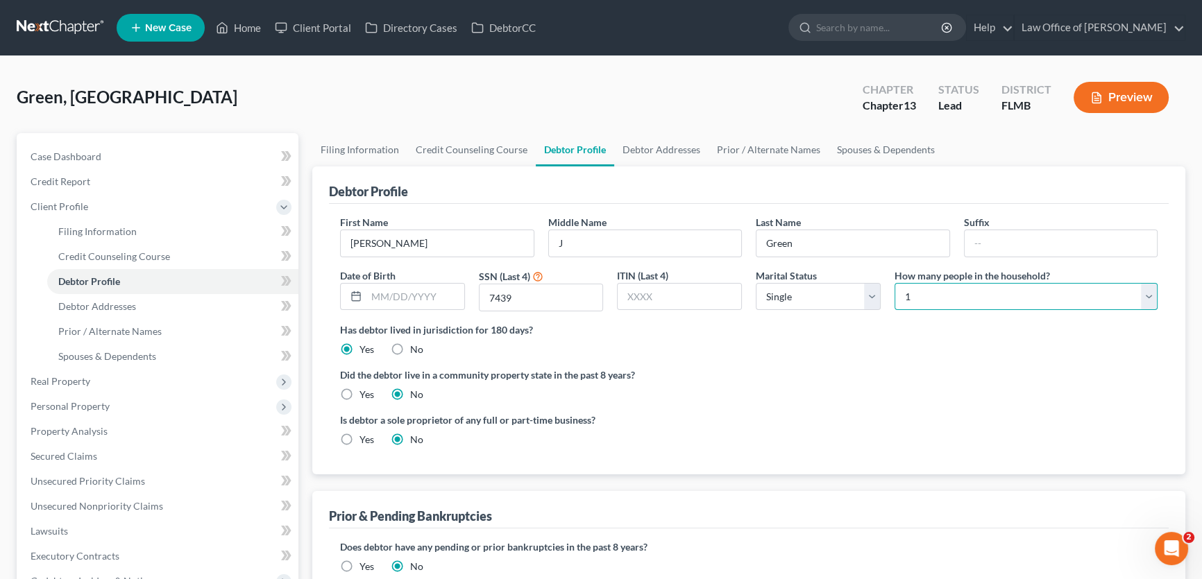
click at [965, 287] on select "Select 1 2 3 4 5 6 7 8 9 10 11 12 13 14 15 16 17 18 19 20" at bounding box center [1026, 297] width 263 height 28
select select "3"
click at [895, 283] on select "Select 1 2 3 4 5 6 7 8 9 10 11 12 13 14 15 16 17 18 19 20" at bounding box center [1026, 297] width 263 height 28
click at [874, 365] on ng-include "First Name [PERSON_NAME] Middle Name J Last Name Green Suffix Date of Birth SSN…" at bounding box center [748, 336] width 817 height 243
click at [660, 153] on link "Debtor Addresses" at bounding box center [661, 149] width 94 height 33
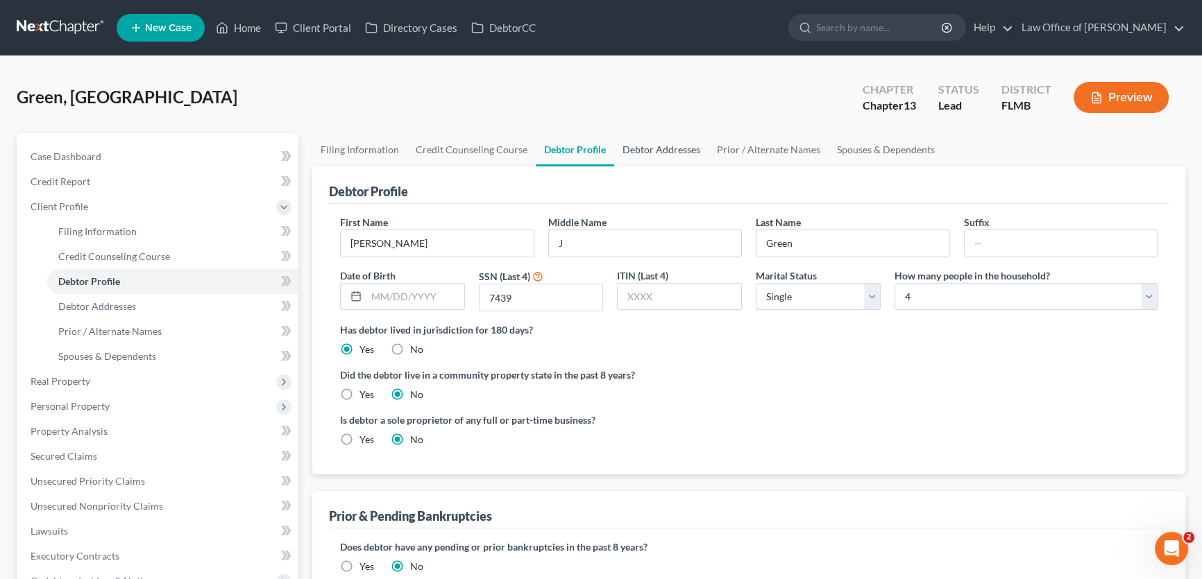
select select "0"
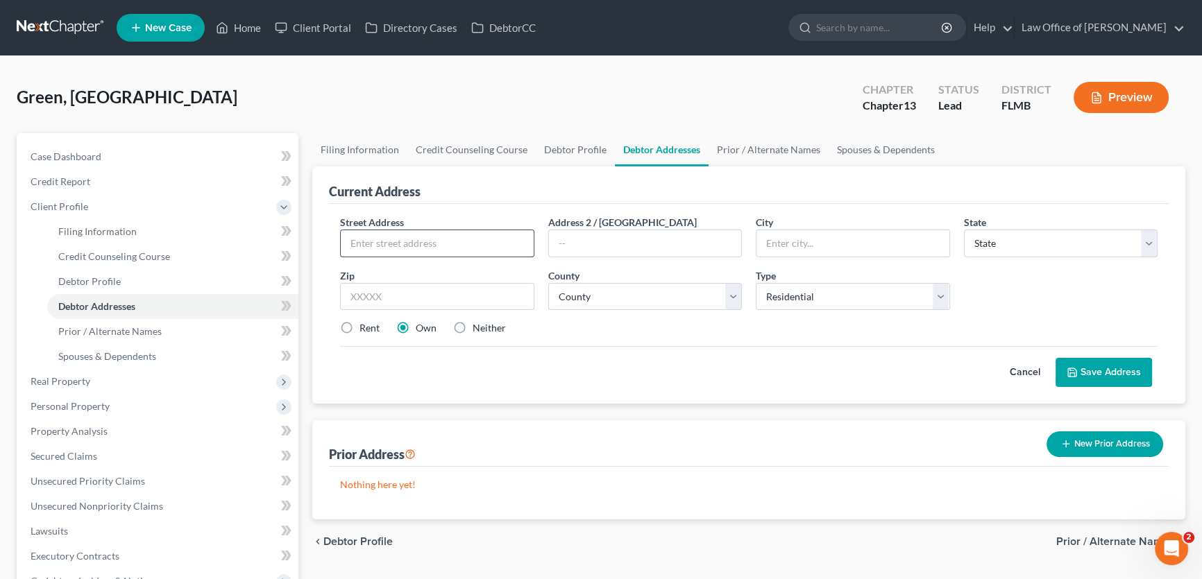
click at [404, 241] on input "text" at bounding box center [437, 243] width 193 height 26
type input "[STREET_ADDRESS][PERSON_NAME]"
click at [431, 291] on input "text" at bounding box center [437, 297] width 194 height 28
type input "32221"
type input "[GEOGRAPHIC_DATA]"
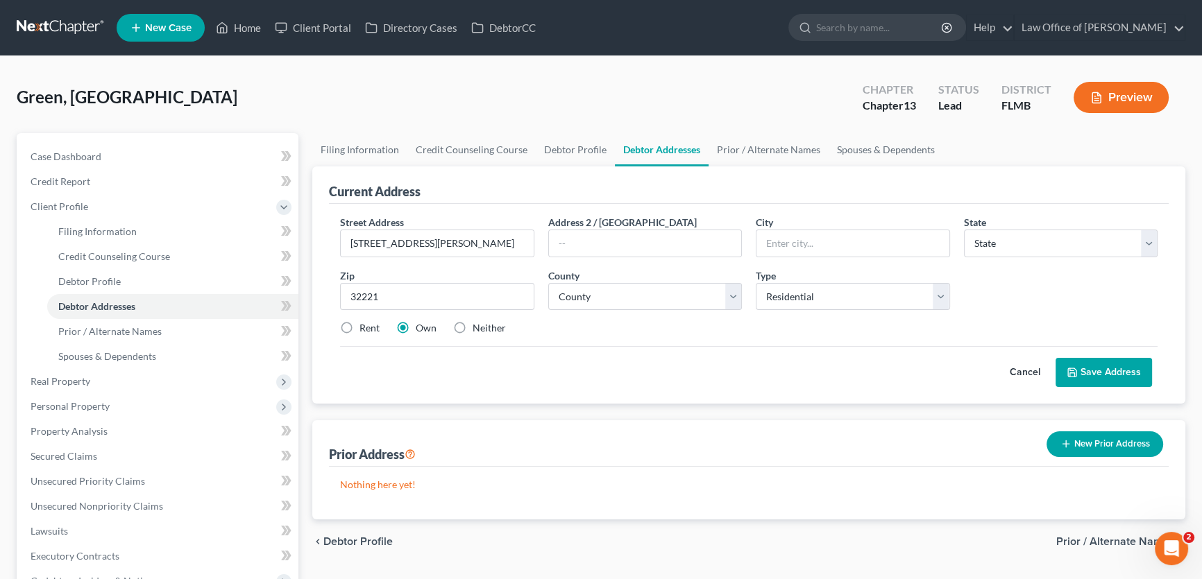
select select "9"
click at [564, 375] on div "Cancel Save Address" at bounding box center [748, 366] width 817 height 41
click at [647, 305] on select "County" at bounding box center [645, 297] width 194 height 28
select select "14"
click at [548, 283] on select "County [GEOGRAPHIC_DATA] [GEOGRAPHIC_DATA] [GEOGRAPHIC_DATA] [GEOGRAPHIC_DATA] …" at bounding box center [645, 297] width 194 height 28
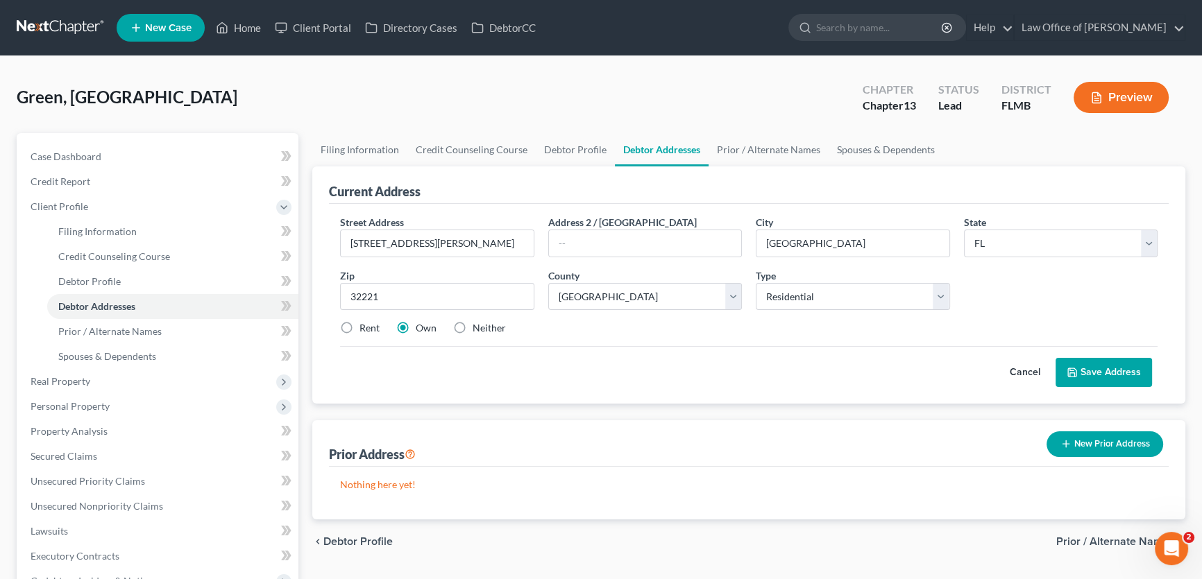
click at [700, 343] on div "Street Address * [STREET_ADDRESS][PERSON_NAME] Address [GEOGRAPHIC_DATA] * [GEO…" at bounding box center [748, 281] width 831 height 132
click at [1123, 373] on button "Save Address" at bounding box center [1104, 372] width 96 height 29
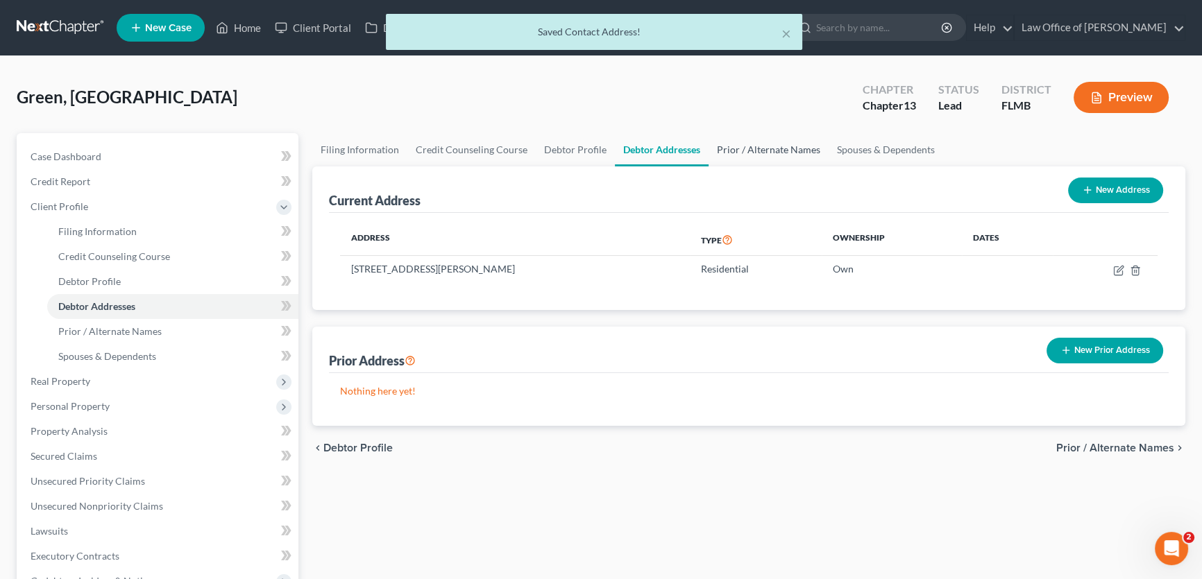
click at [773, 155] on link "Prior / Alternate Names" at bounding box center [769, 149] width 120 height 33
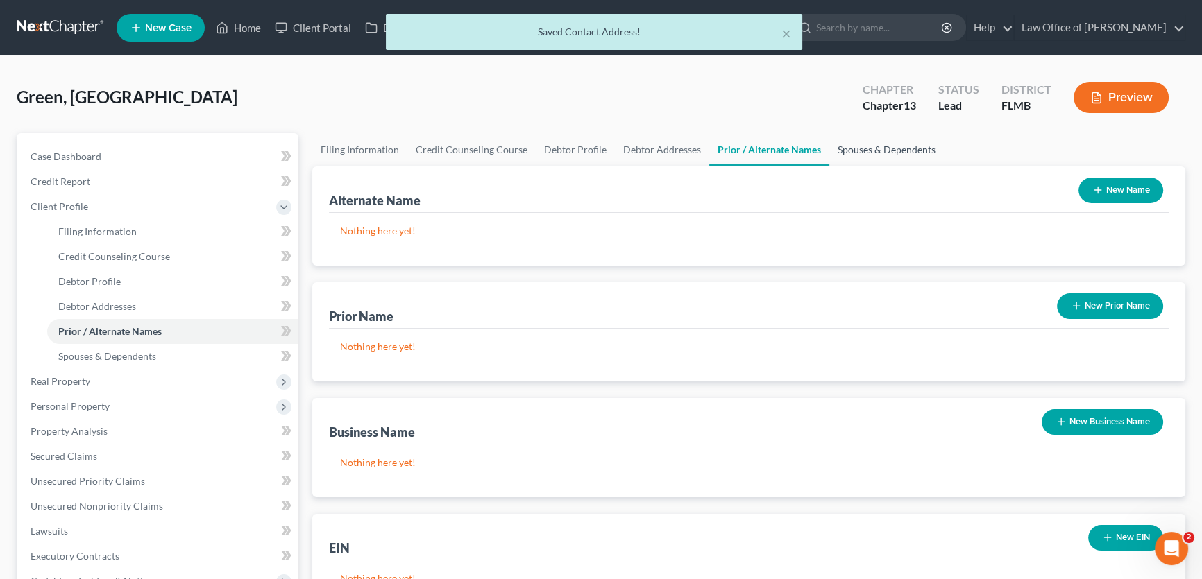
click at [870, 146] on link "Spouses & Dependents" at bounding box center [886, 149] width 115 height 33
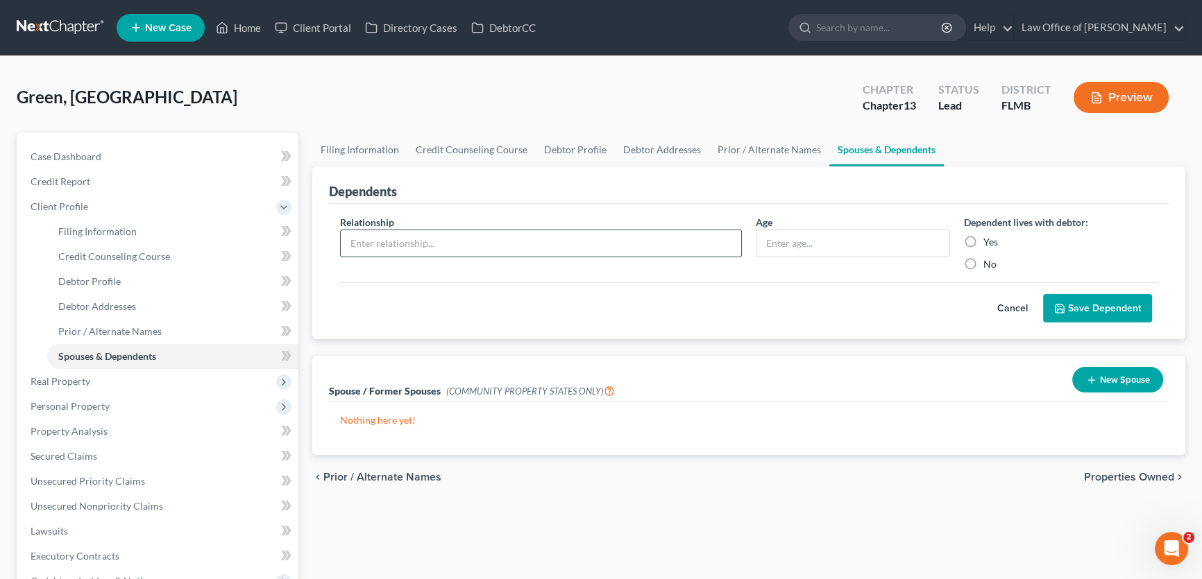
click at [660, 232] on input "text" at bounding box center [541, 243] width 400 height 26
type input "Child"
type input "14"
click at [983, 240] on label "Yes" at bounding box center [990, 242] width 15 height 14
click at [989, 240] on input "Yes" at bounding box center [993, 239] width 9 height 9
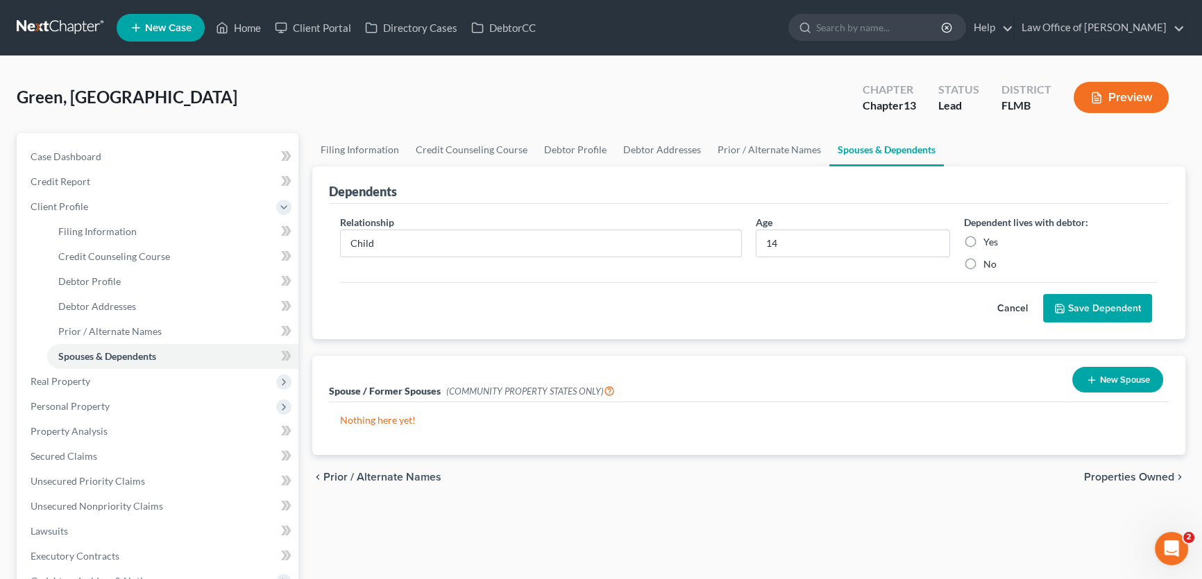
radio input "true"
click at [1127, 318] on button "Save Dependent" at bounding box center [1097, 308] width 109 height 29
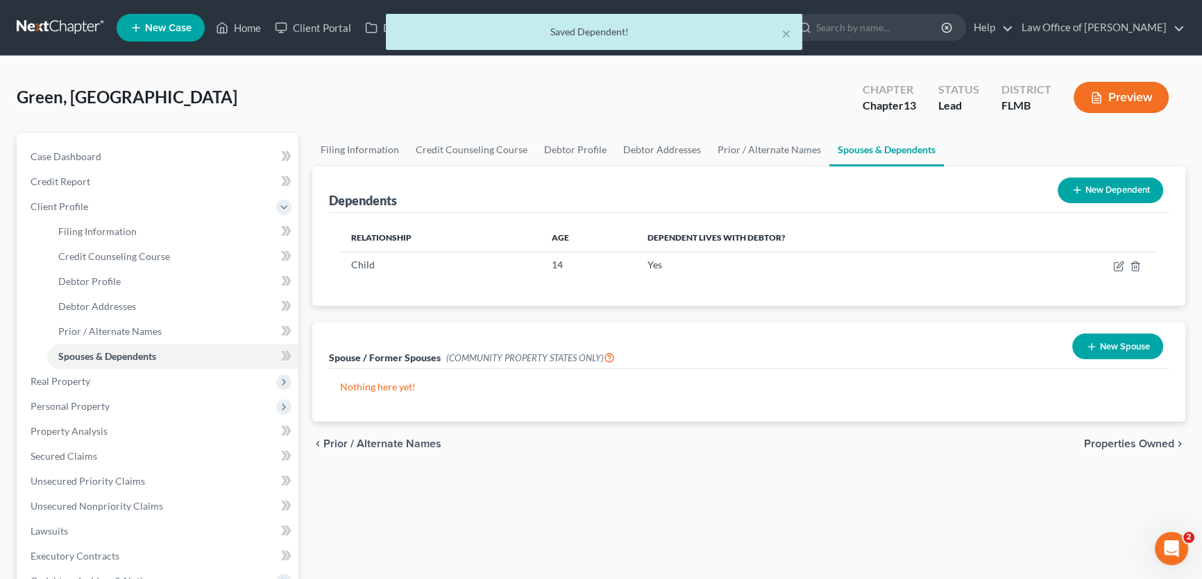
click at [1078, 194] on icon at bounding box center [1076, 190] width 11 height 11
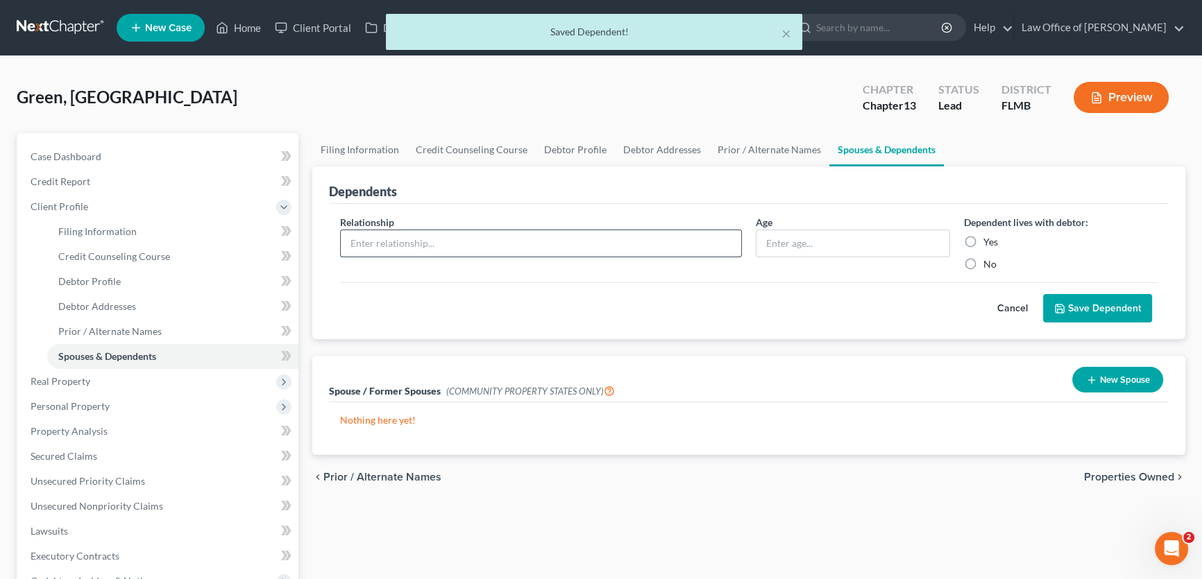
click at [514, 253] on input "text" at bounding box center [541, 243] width 400 height 26
type input "Child"
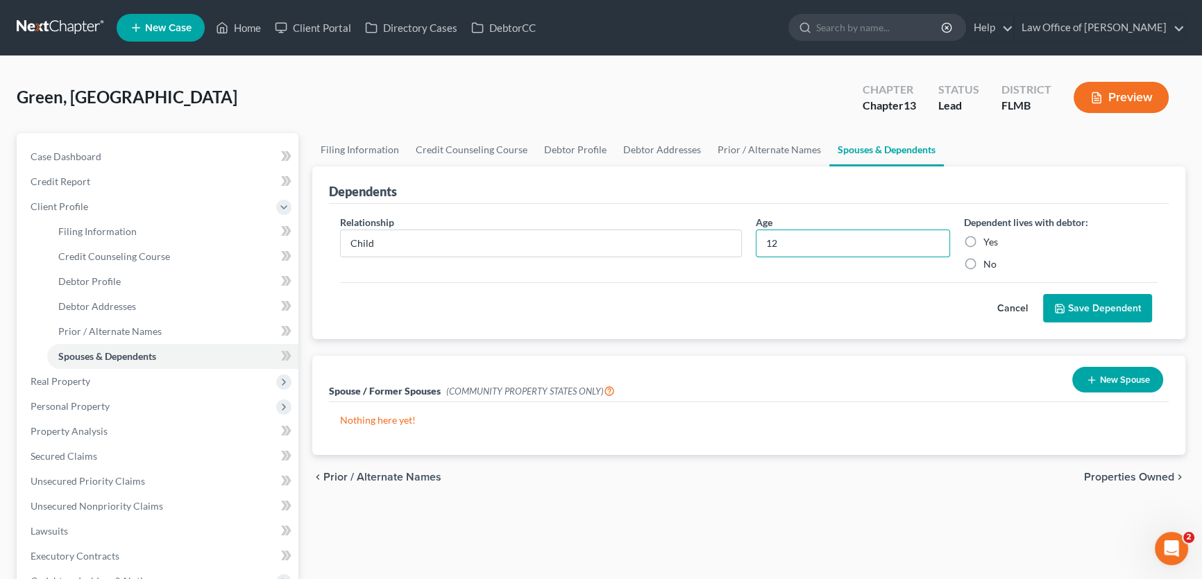
type input "12"
click at [983, 239] on label "Yes" at bounding box center [990, 242] width 15 height 14
click at [989, 239] on input "Yes" at bounding box center [993, 239] width 9 height 9
radio input "true"
click at [1058, 297] on button "Save Dependent" at bounding box center [1097, 308] width 109 height 29
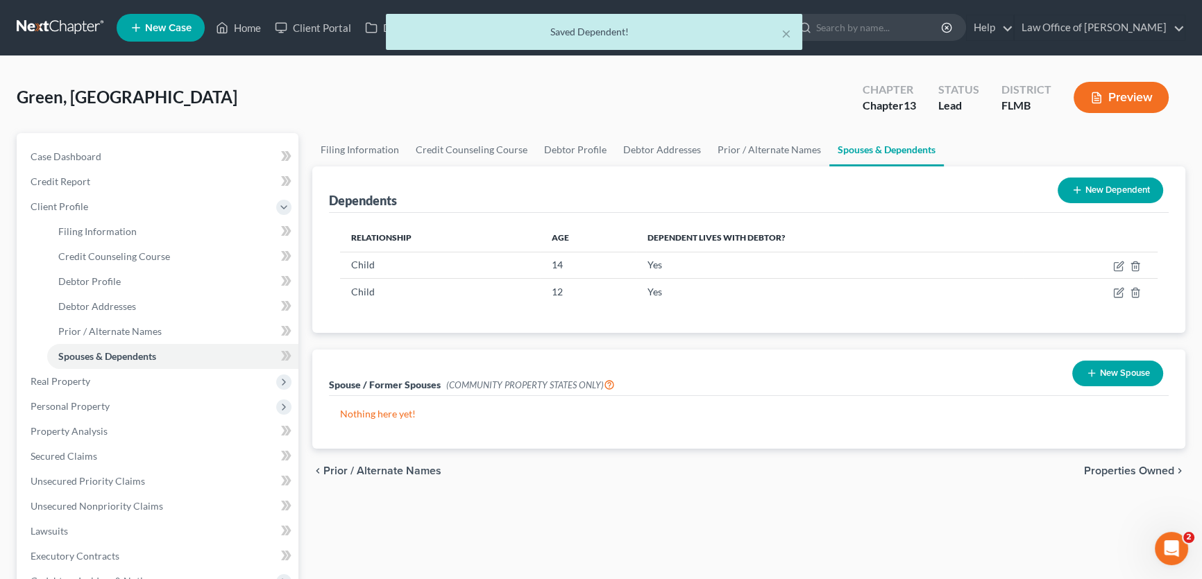
click at [1112, 187] on button "New Dependent" at bounding box center [1110, 191] width 105 height 26
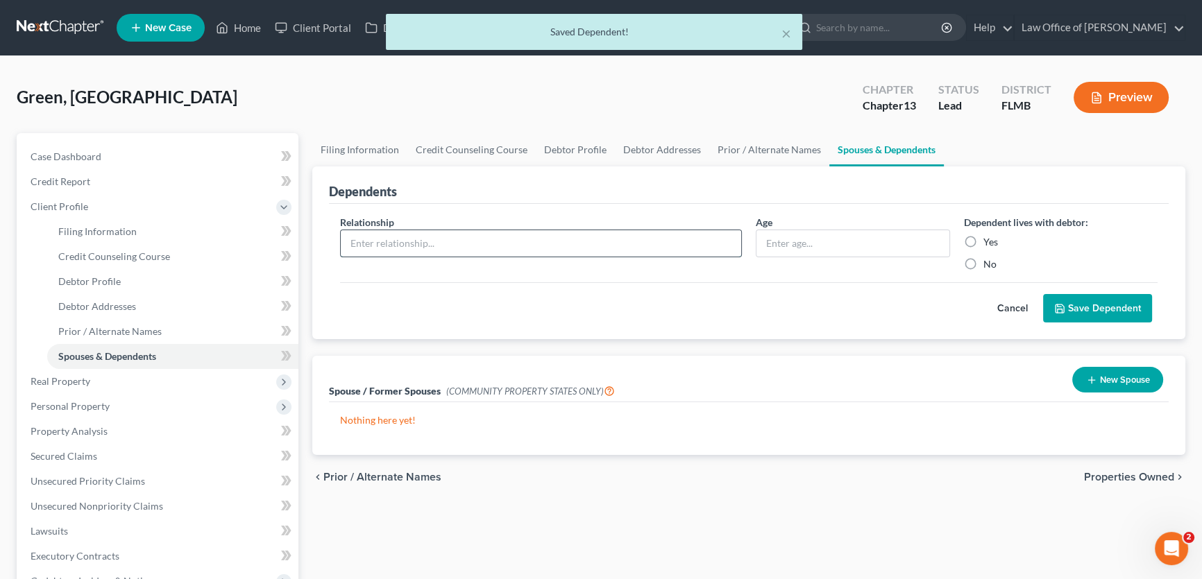
click at [524, 248] on input "text" at bounding box center [541, 243] width 400 height 26
type input "Child"
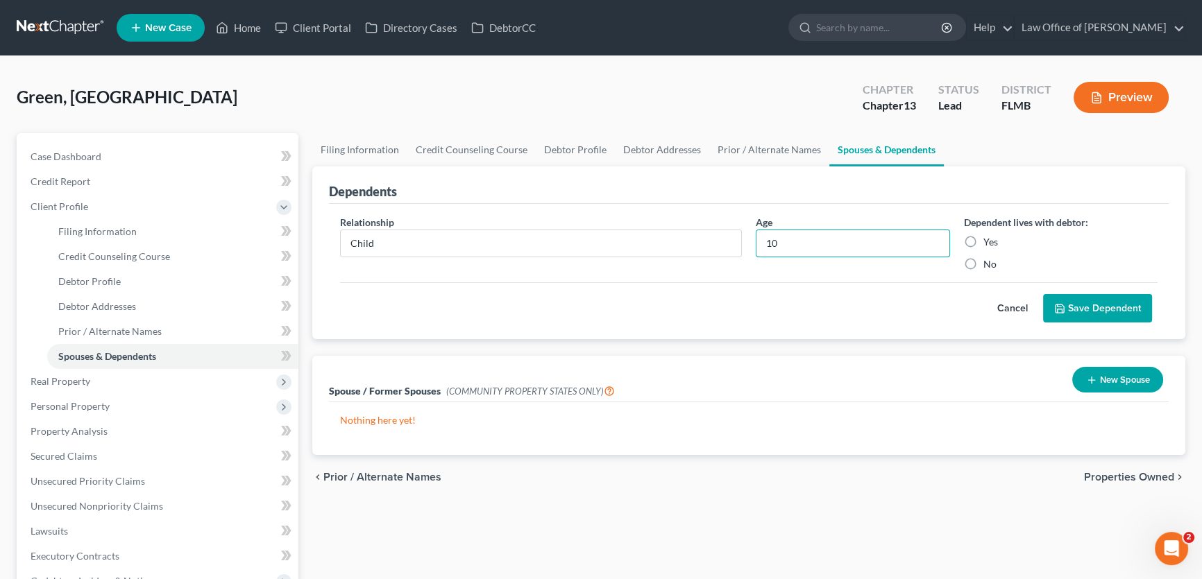
type input "10"
click at [983, 244] on label "Yes" at bounding box center [990, 242] width 15 height 14
click at [989, 244] on input "Yes" at bounding box center [993, 239] width 9 height 9
radio input "true"
click at [1090, 291] on div "Cancel Save Dependent" at bounding box center [748, 302] width 817 height 41
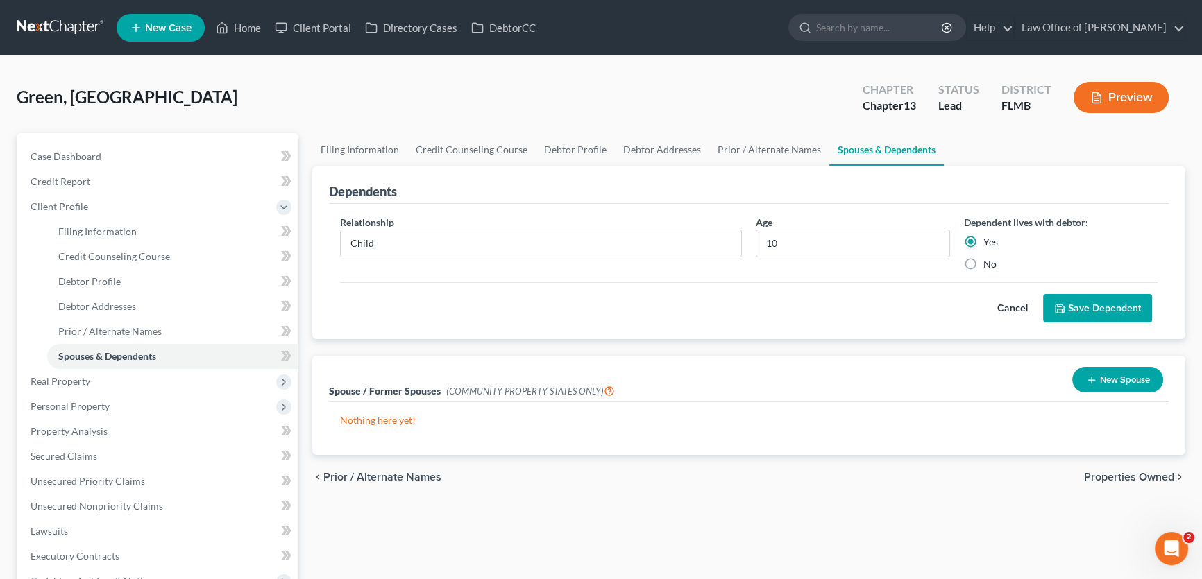
click at [1088, 301] on button "Save Dependent" at bounding box center [1097, 308] width 109 height 29
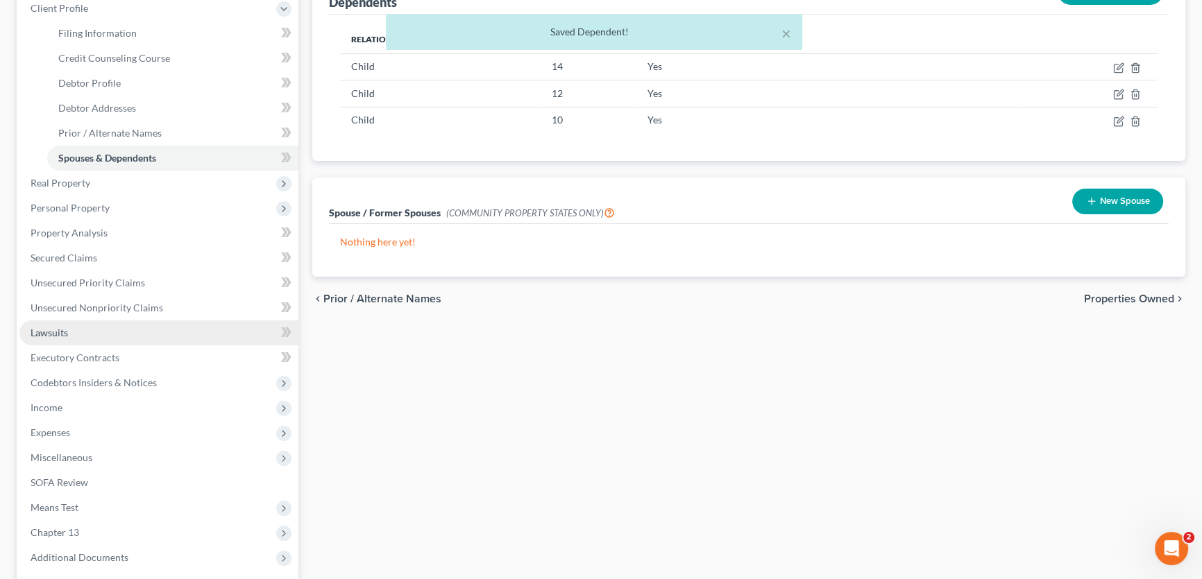
scroll to position [331, 0]
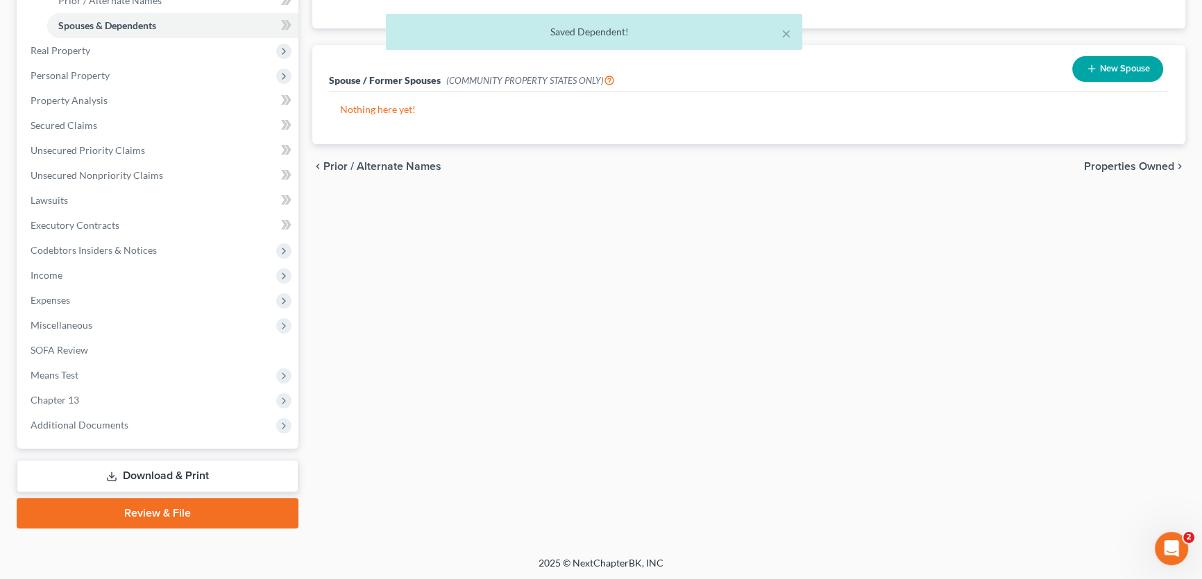
click at [69, 49] on div "× Saved Dependent!" at bounding box center [594, 35] width 1202 height 43
click at [69, 55] on div "× Saved Dependent!" at bounding box center [594, 35] width 1202 height 43
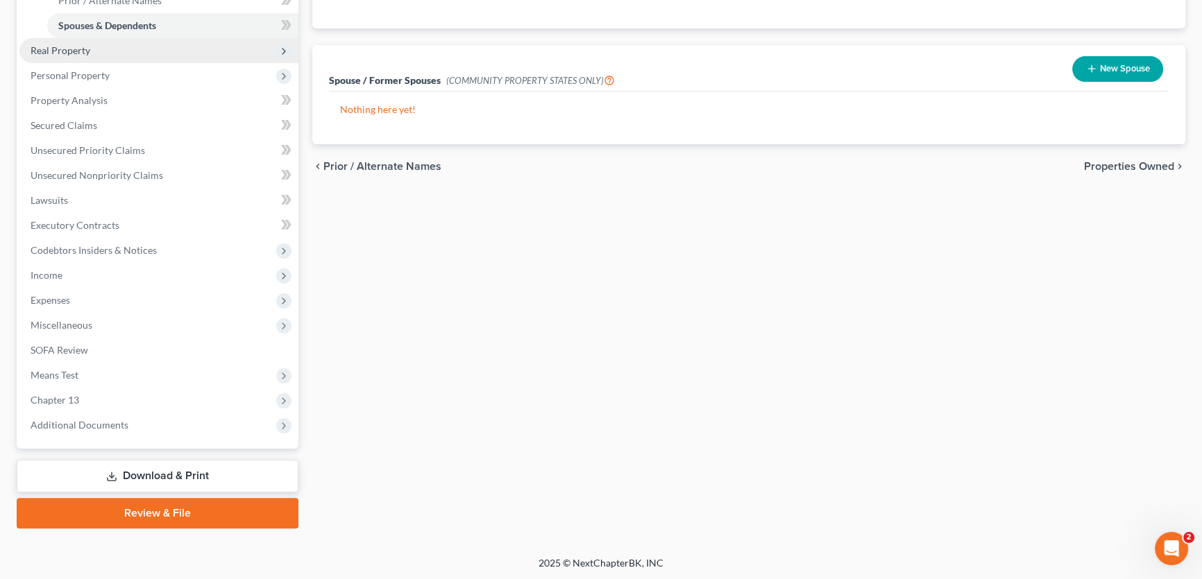
click at [124, 51] on span "Real Property" at bounding box center [158, 50] width 279 height 25
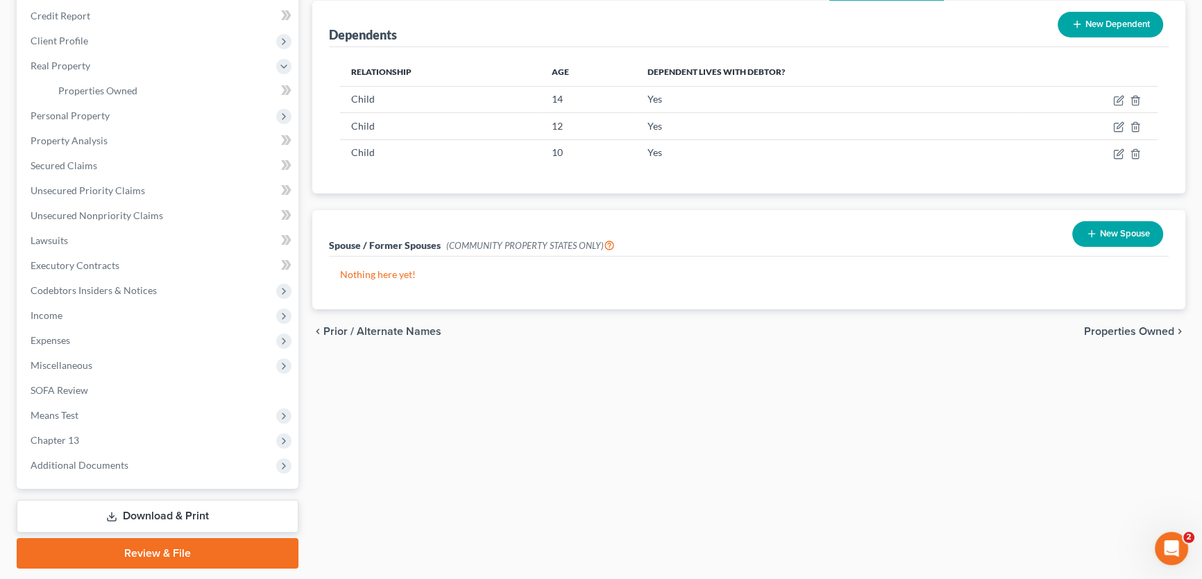
scroll to position [143, 0]
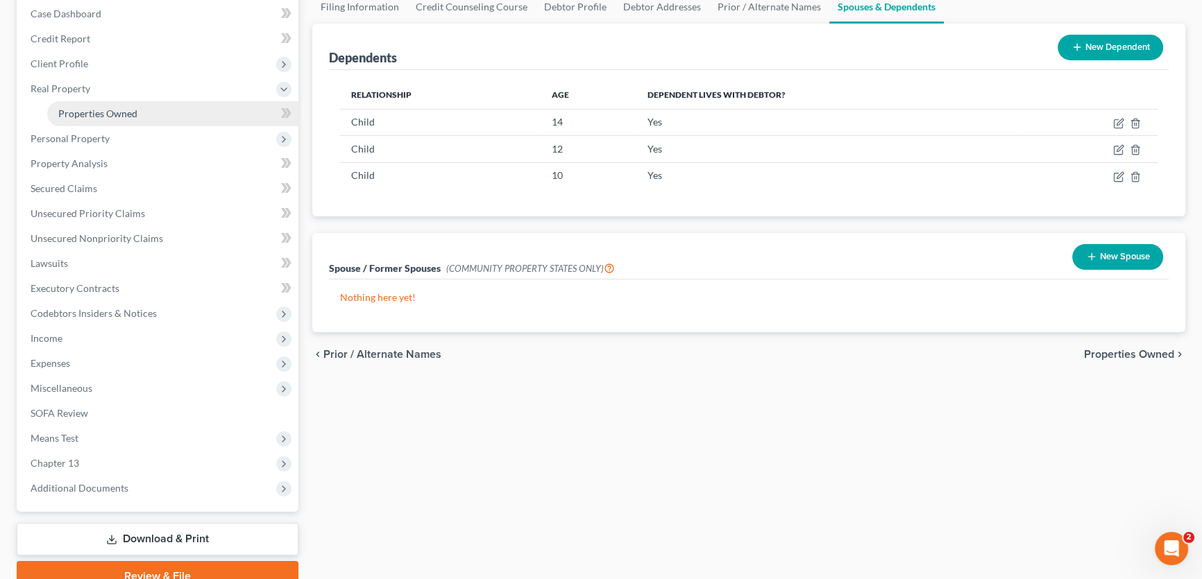
click at [106, 101] on link "Properties Owned" at bounding box center [172, 113] width 251 height 25
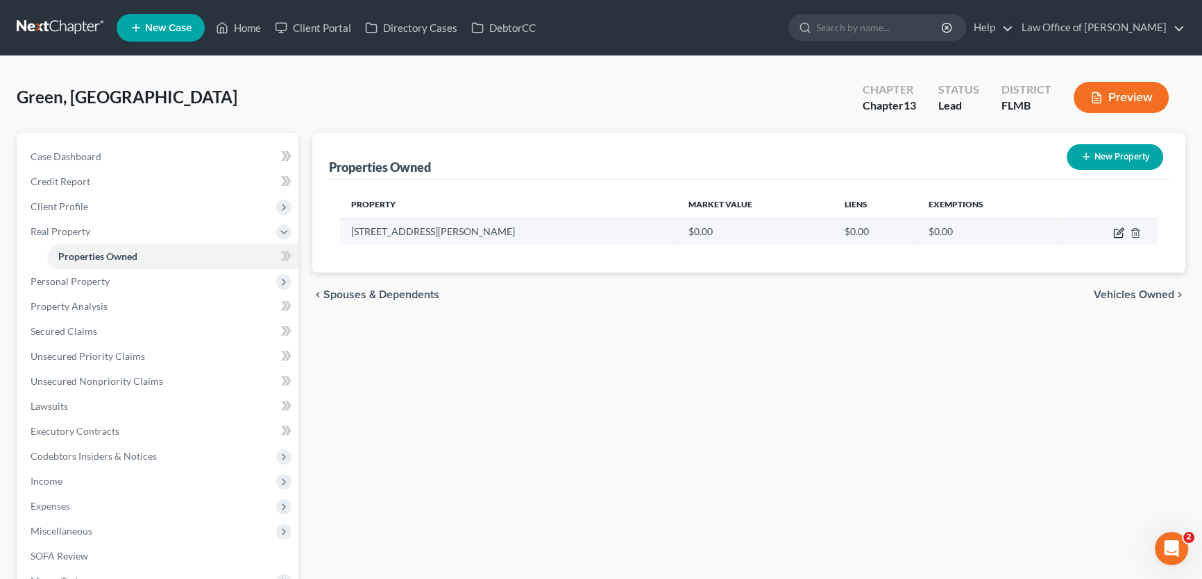
click at [1118, 228] on icon "button" at bounding box center [1118, 233] width 11 height 11
select select "9"
select select "14"
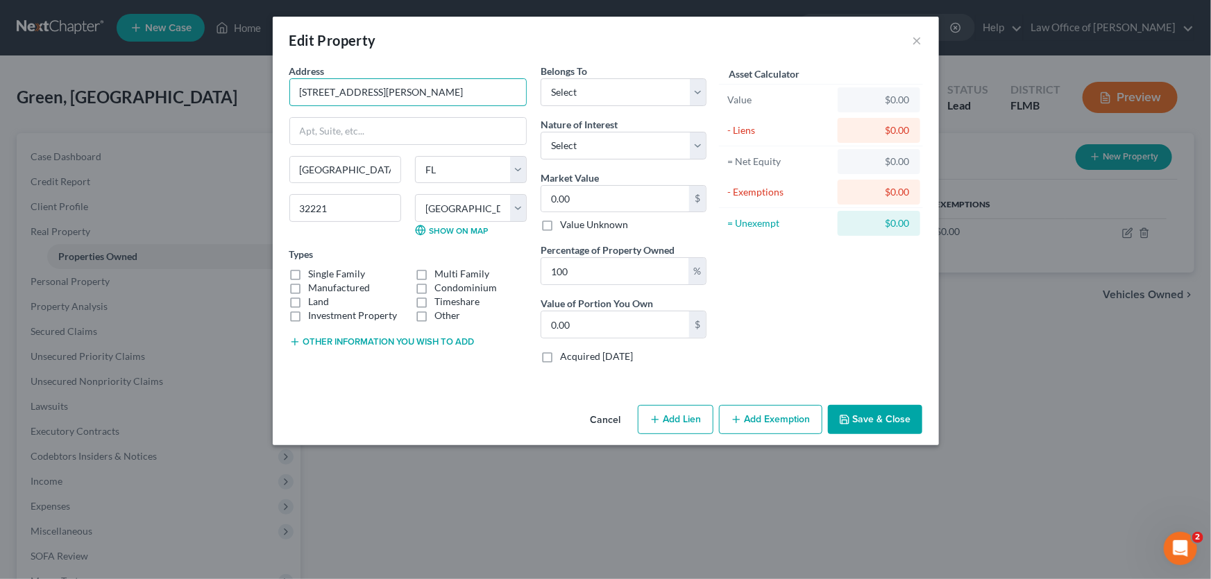
drag, startPoint x: 449, startPoint y: 78, endPoint x: 81, endPoint y: 76, distance: 367.8
click at [81, 76] on div "Edit Property × Address * [GEOGRAPHIC_DATA][PERSON_NAME] [GEOGRAPHIC_DATA] [US_…" at bounding box center [605, 289] width 1211 height 579
click at [609, 197] on input "0.00" at bounding box center [615, 199] width 148 height 26
type input "2"
type input "2.00"
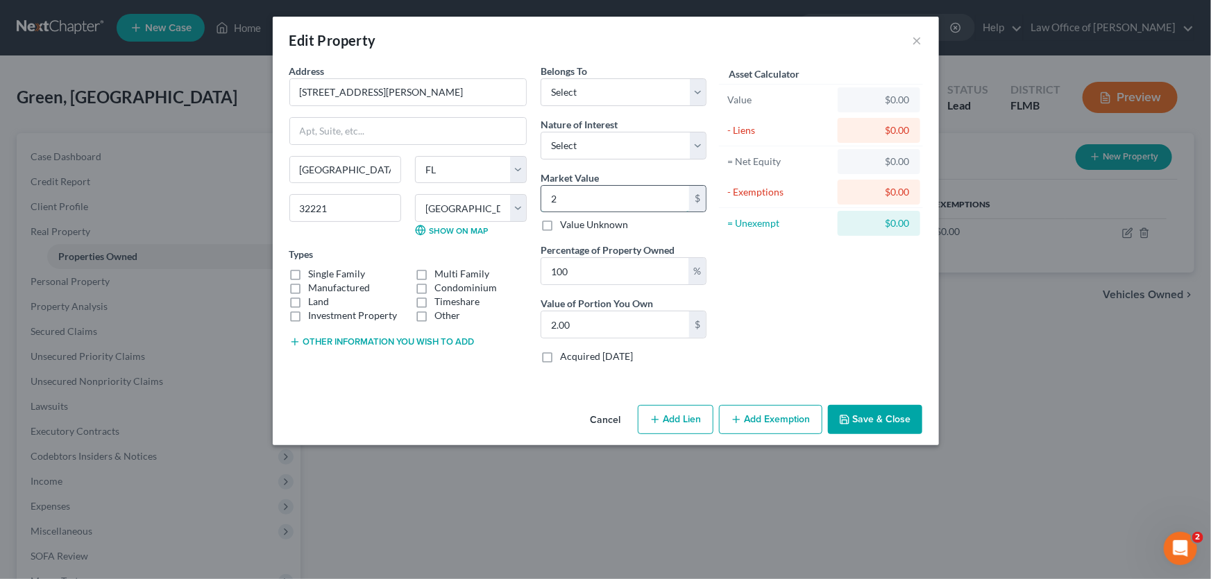
type input "26"
type input "26.00"
type input "265"
type input "265.00"
type input "2650"
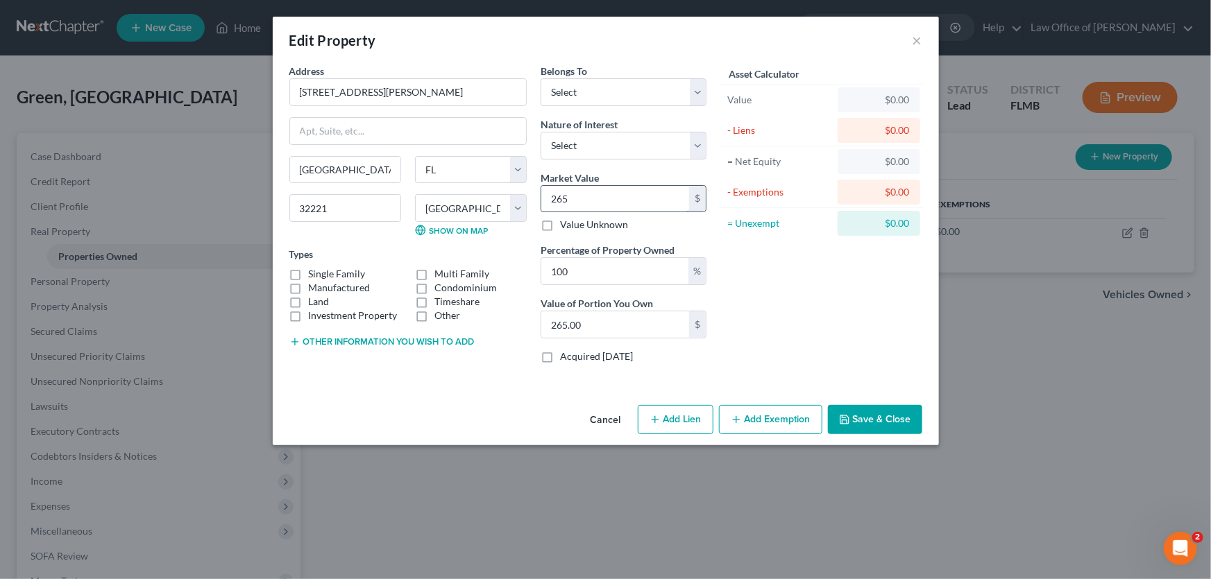
type input "2,650.00"
type input "2,6500"
type input "26,500.00"
type input "26,5000"
type input "265,000.00"
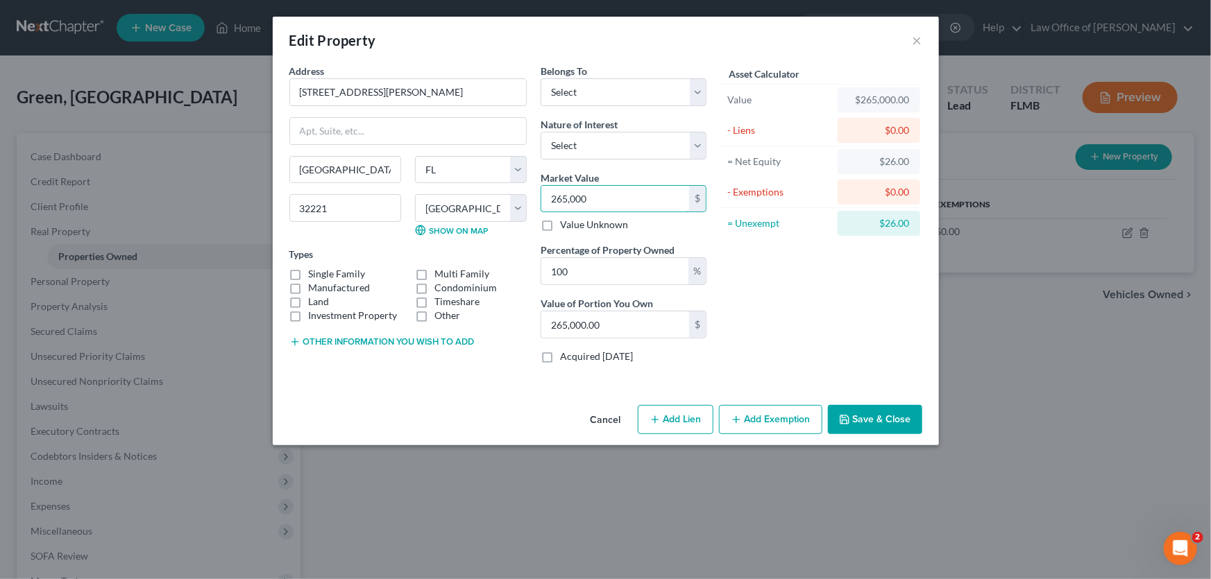
type input "265,000"
click at [674, 416] on button "Add Lien" at bounding box center [676, 419] width 76 height 29
select select "0"
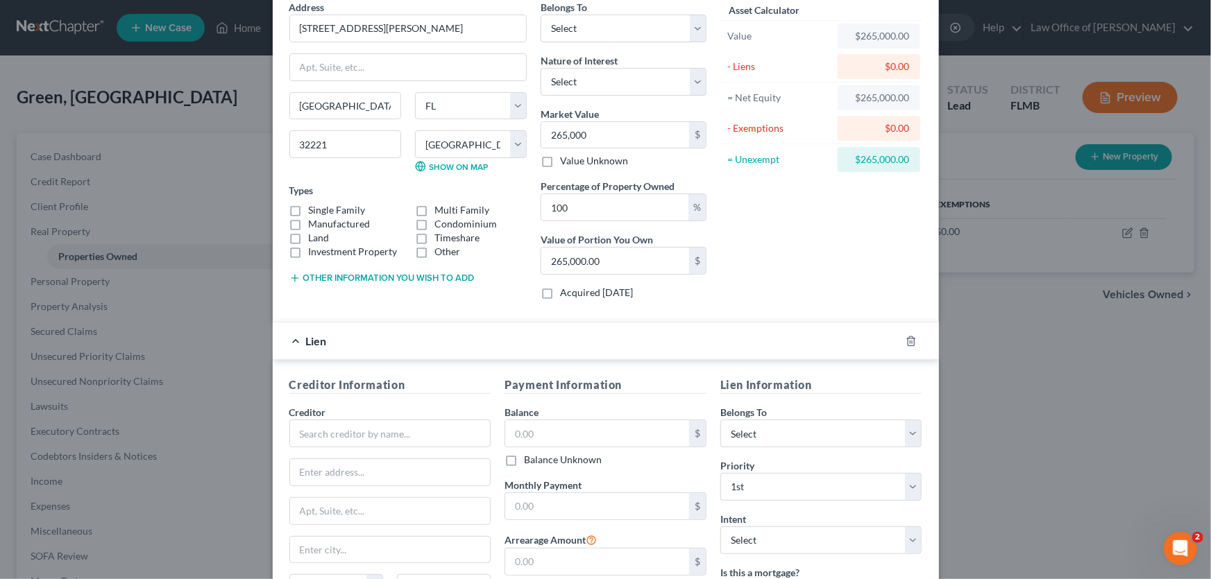
scroll to position [126, 0]
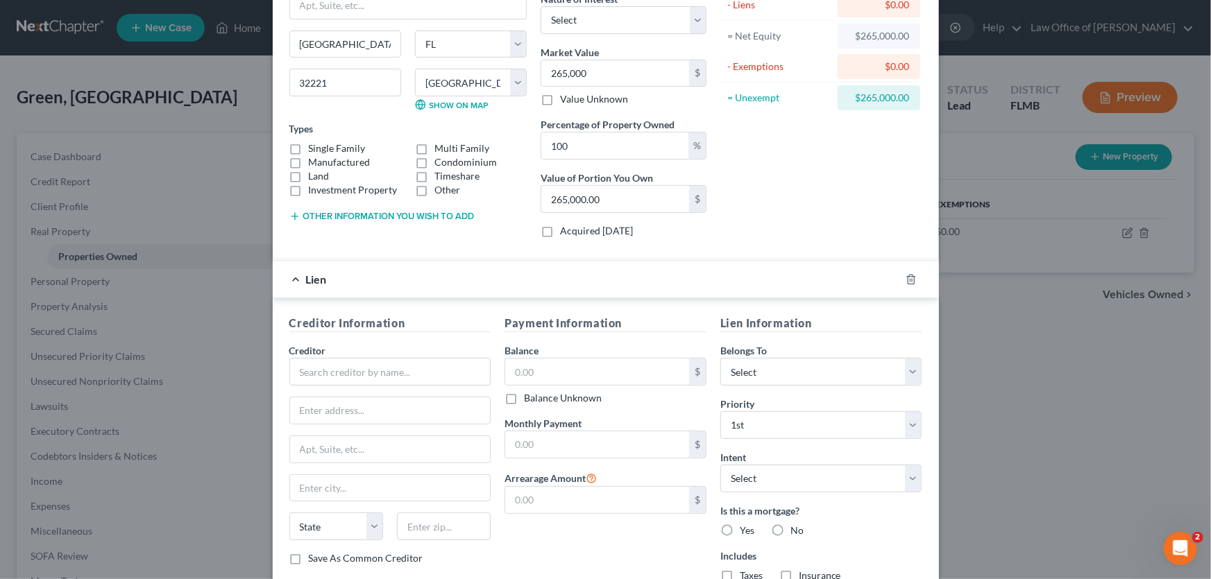
click at [363, 391] on div "Creditor * State [US_STATE] AK AR AZ CA CO [GEOGRAPHIC_DATA] DE DC [GEOGRAPHIC_…" at bounding box center [390, 448] width 202 height 208
click at [352, 371] on input "text" at bounding box center [390, 372] width 202 height 28
type input "21st Mortgage"
click at [594, 541] on div "Payment Information Balance $ Balance Unknown Balance Undetermined $ Balance Un…" at bounding box center [606, 454] width 216 height 278
click at [582, 428] on div "Monthly Payment $" at bounding box center [606, 437] width 202 height 42
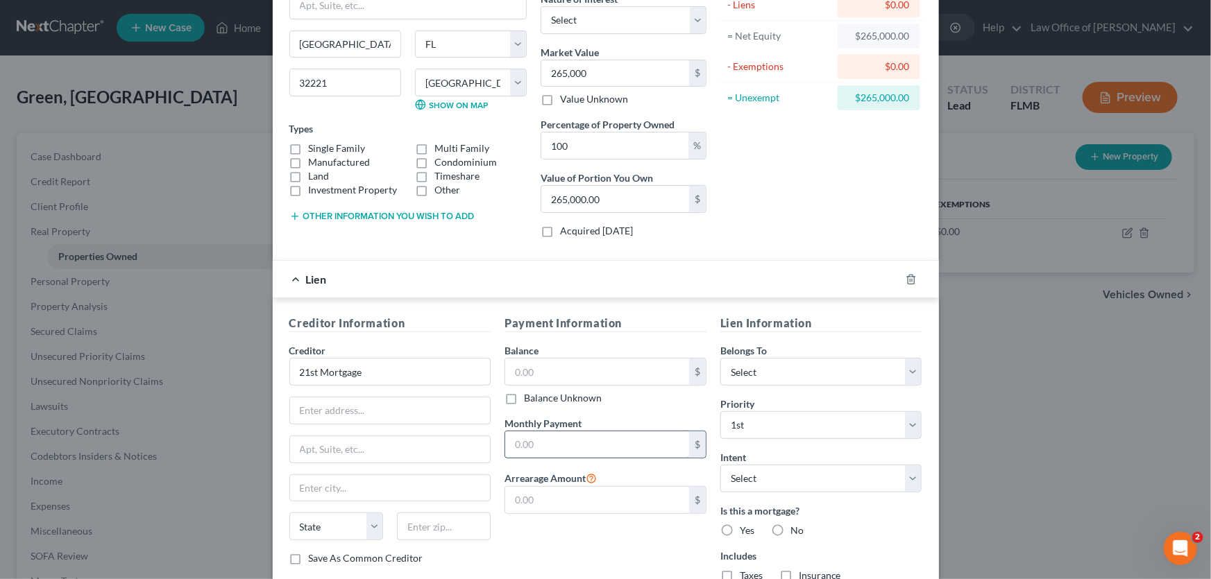
click at [586, 438] on input "text" at bounding box center [597, 445] width 184 height 26
type input "950"
click at [502, 554] on div "Payment Information Balance $ Balance Unknown Balance Undetermined $ Balance Un…" at bounding box center [606, 454] width 216 height 278
drag, startPoint x: 524, startPoint y: 493, endPoint x: 514, endPoint y: 495, distance: 10.6
click at [524, 493] on input "text" at bounding box center [597, 500] width 184 height 26
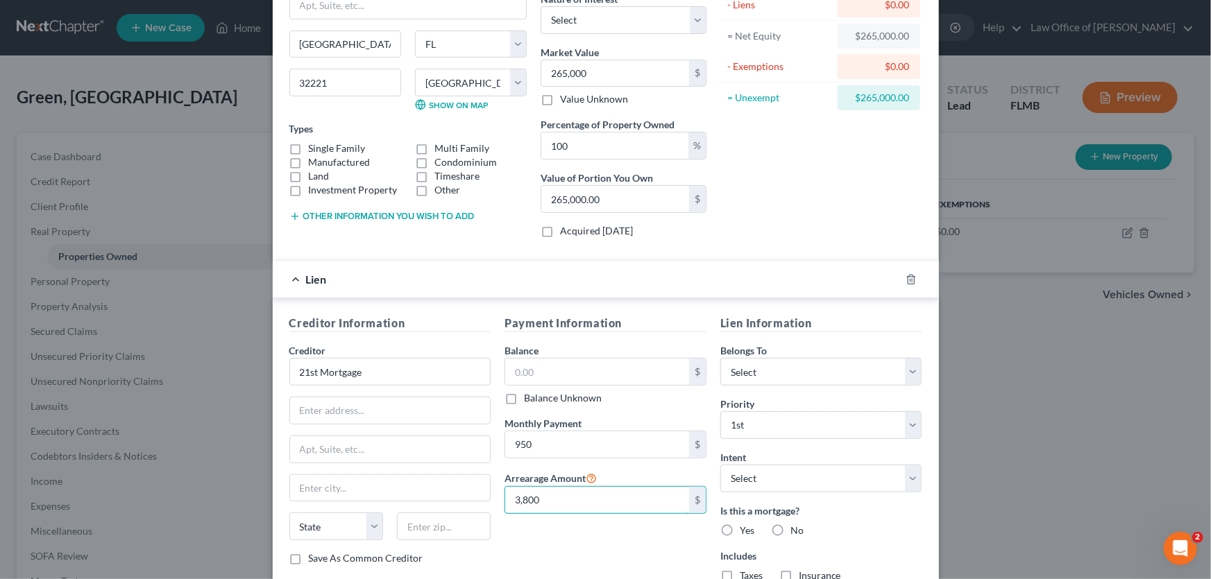
type input "3,800"
click at [525, 541] on div "Payment Information Balance $ Balance Unknown Balance Undetermined $ Balance Un…" at bounding box center [606, 454] width 216 height 278
click at [573, 368] on input "text" at bounding box center [597, 372] width 184 height 26
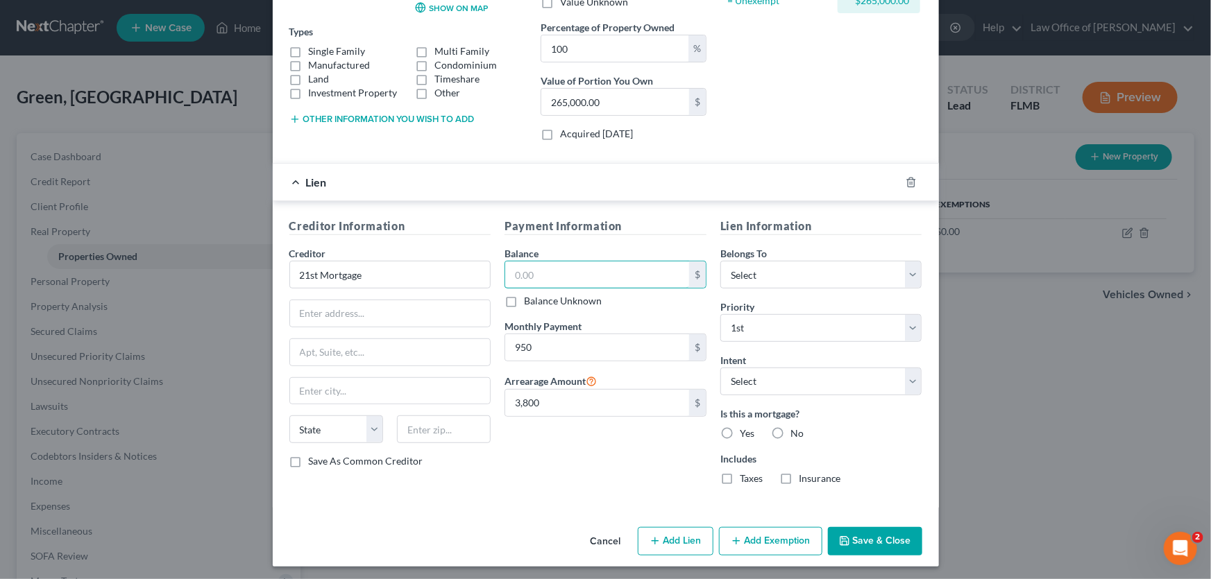
scroll to position [225, 0]
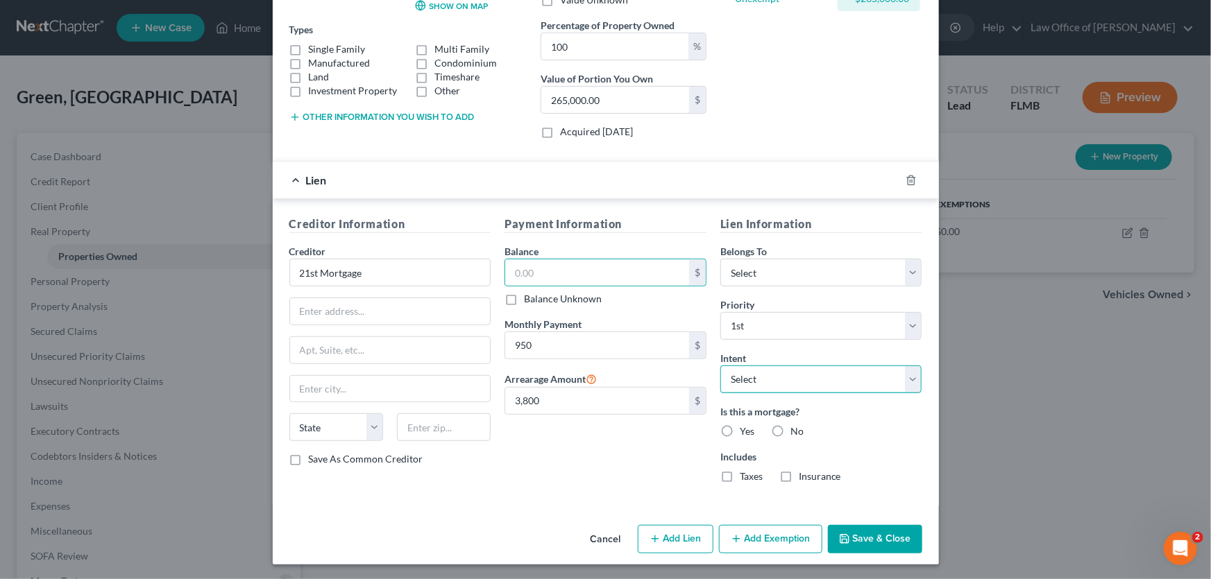
click at [793, 378] on select "Select Surrender Redeem Reaffirm Avoid Other" at bounding box center [821, 380] width 202 height 28
click at [638, 447] on div "Payment Information Balance $ Balance Unknown Balance Undetermined $ Balance Un…" at bounding box center [606, 355] width 216 height 278
click at [740, 430] on label "Yes" at bounding box center [747, 432] width 15 height 14
click at [745, 430] on input "Yes" at bounding box center [749, 429] width 9 height 9
radio input "true"
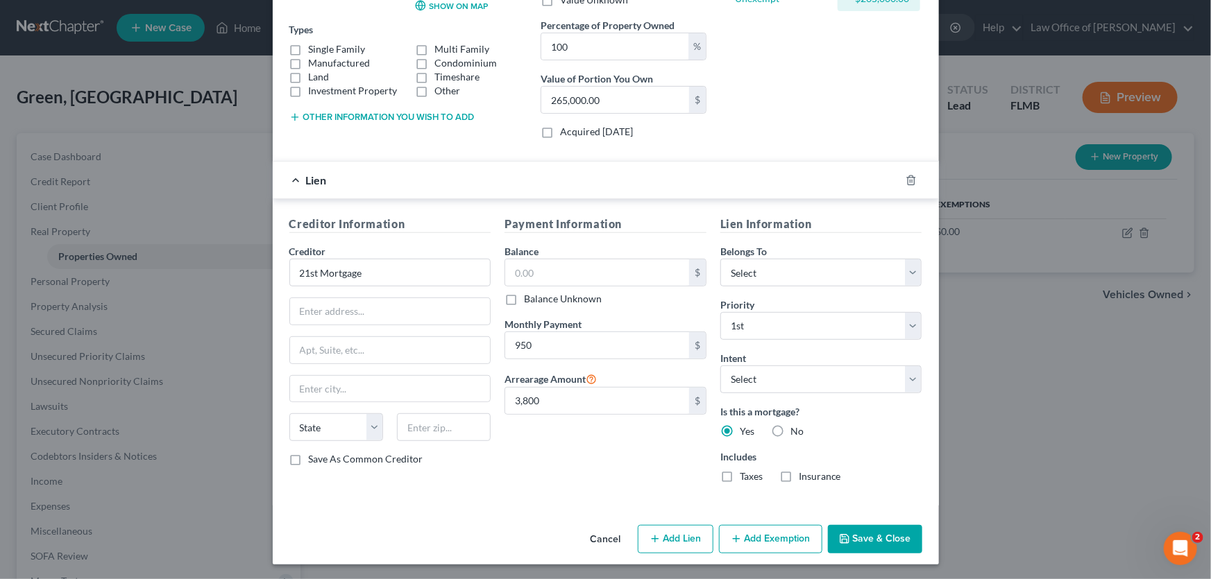
click at [740, 476] on label "Taxes" at bounding box center [751, 477] width 23 height 14
click at [745, 476] on input "Taxes" at bounding box center [749, 474] width 9 height 9
checkbox input "true"
click at [799, 476] on label "Insurance" at bounding box center [820, 477] width 42 height 14
click at [804, 476] on input "Insurance" at bounding box center [808, 474] width 9 height 9
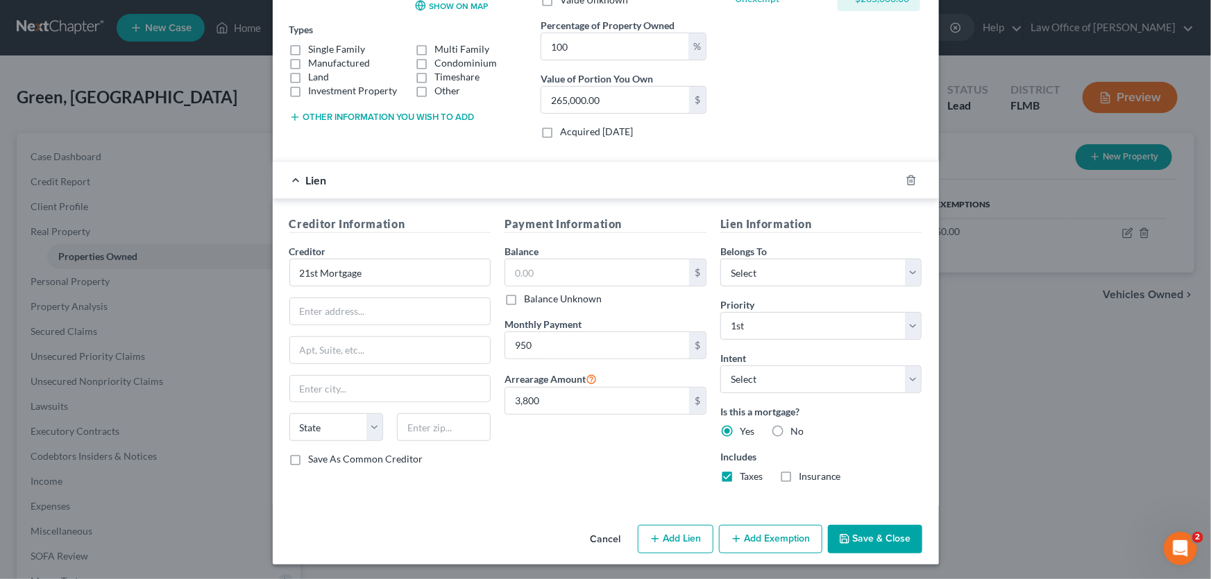
checkbox input "true"
click at [870, 529] on button "Save & Close" at bounding box center [875, 539] width 94 height 29
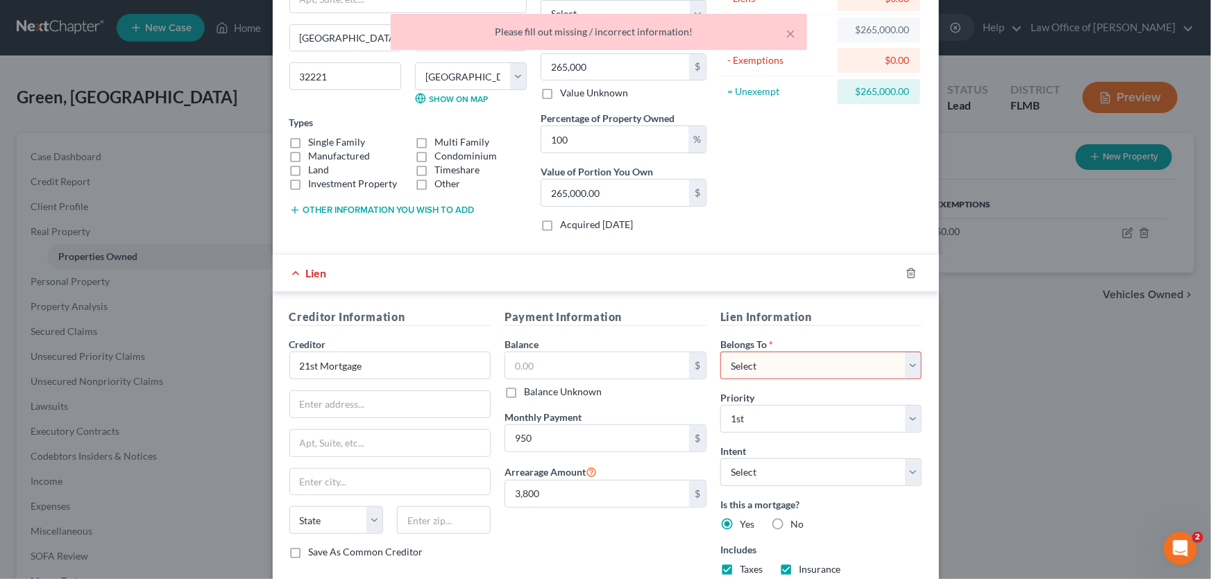
scroll to position [0, 0]
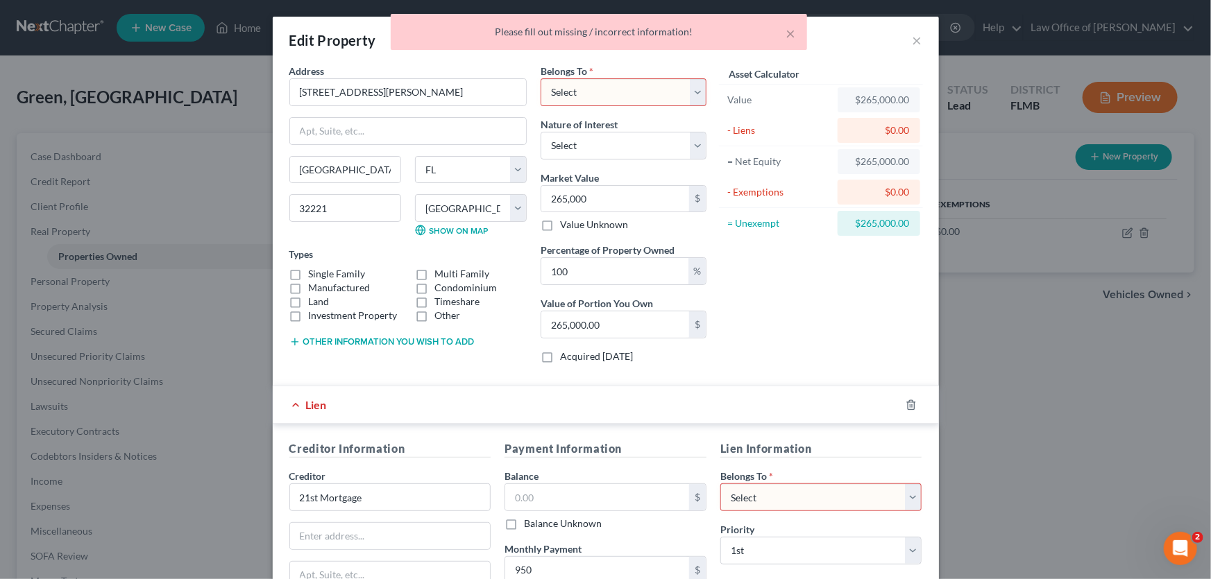
click at [782, 507] on select "Select Debtor 1 Only Debtor 2 Only Debtor 1 And Debtor 2 Only At Least One Of T…" at bounding box center [821, 498] width 202 height 28
select select "0"
click at [720, 484] on select "Select Debtor 1 Only Debtor 2 Only Debtor 1 And Debtor 2 Only At Least One Of T…" at bounding box center [821, 498] width 202 height 28
click at [630, 83] on select "Select Debtor 1 Only Debtor 2 Only Debtor 1 And Debtor 2 Only At Least One Of T…" at bounding box center [624, 92] width 166 height 28
select select "0"
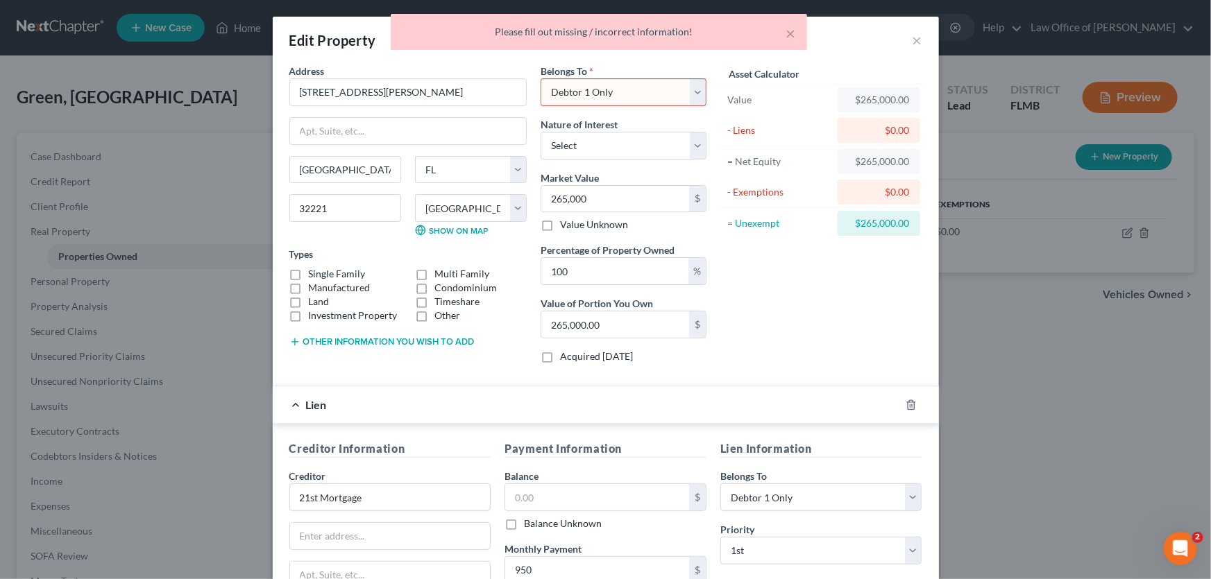
click at [541, 78] on select "Select Debtor 1 Only Debtor 2 Only Debtor 1 And Debtor 2 Only At Least One Of T…" at bounding box center [624, 92] width 166 height 28
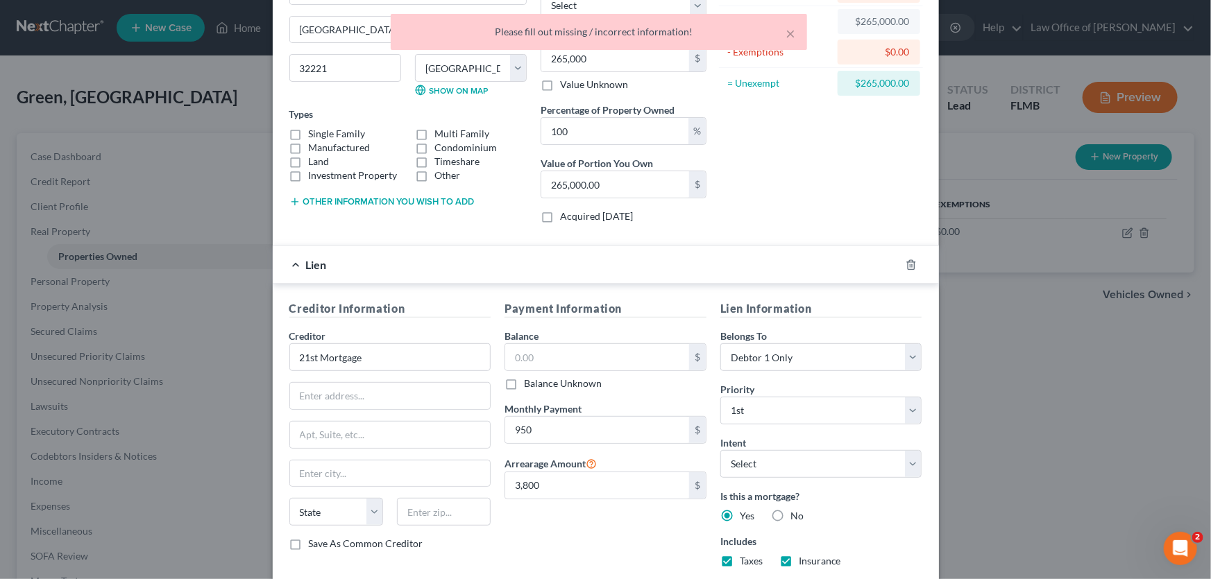
scroll to position [225, 0]
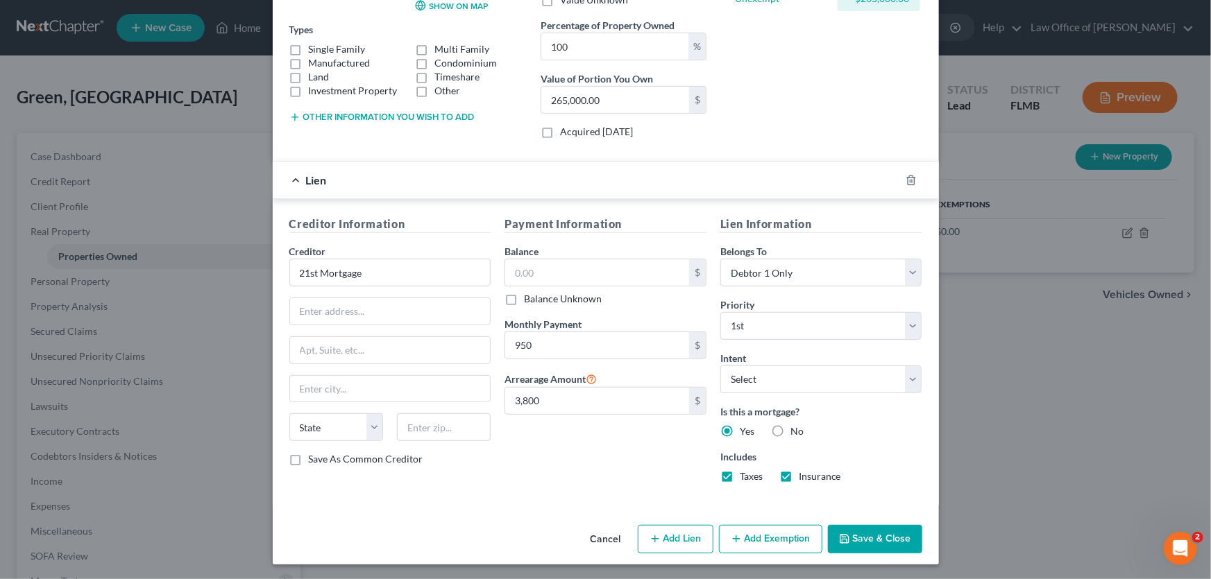
click at [879, 525] on button "Save & Close" at bounding box center [875, 539] width 94 height 29
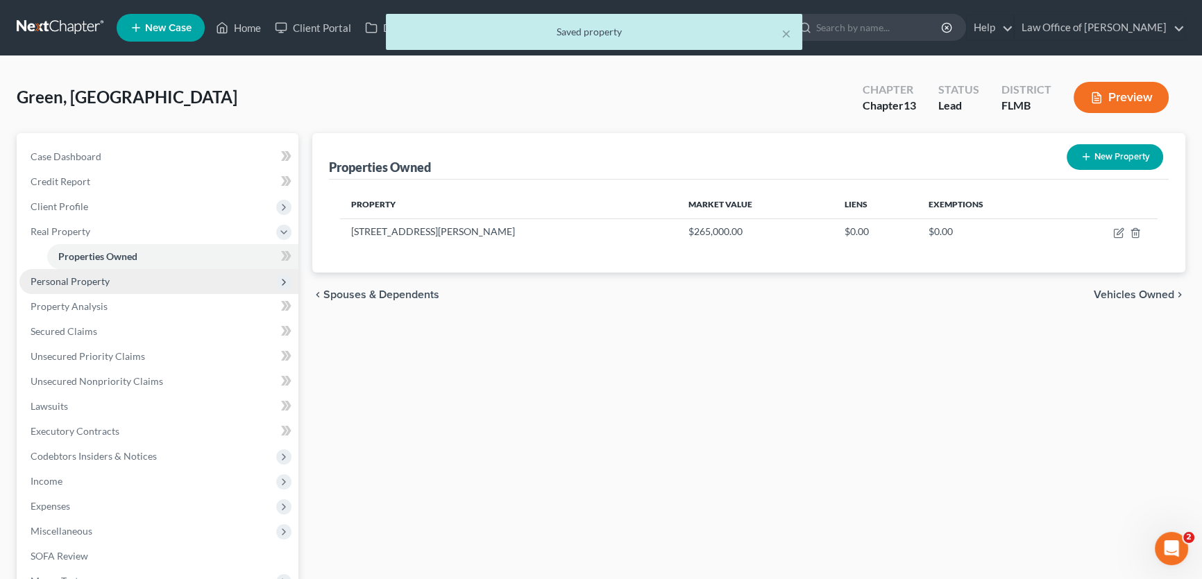
click at [105, 279] on span "Personal Property" at bounding box center [70, 282] width 79 height 12
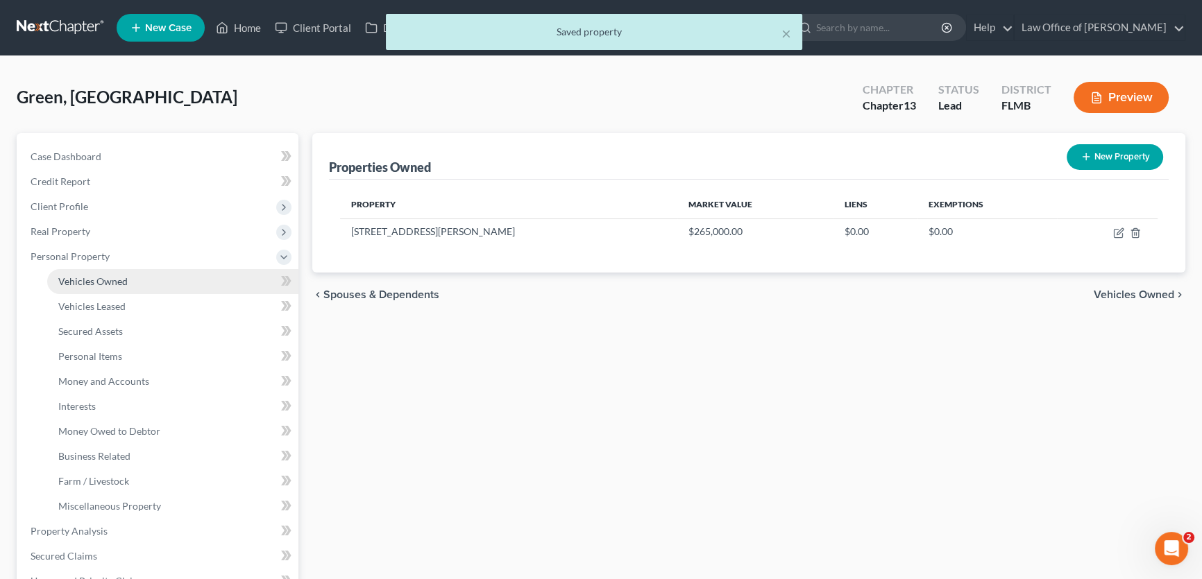
click at [99, 278] on span "Vehicles Owned" at bounding box center [92, 282] width 69 height 12
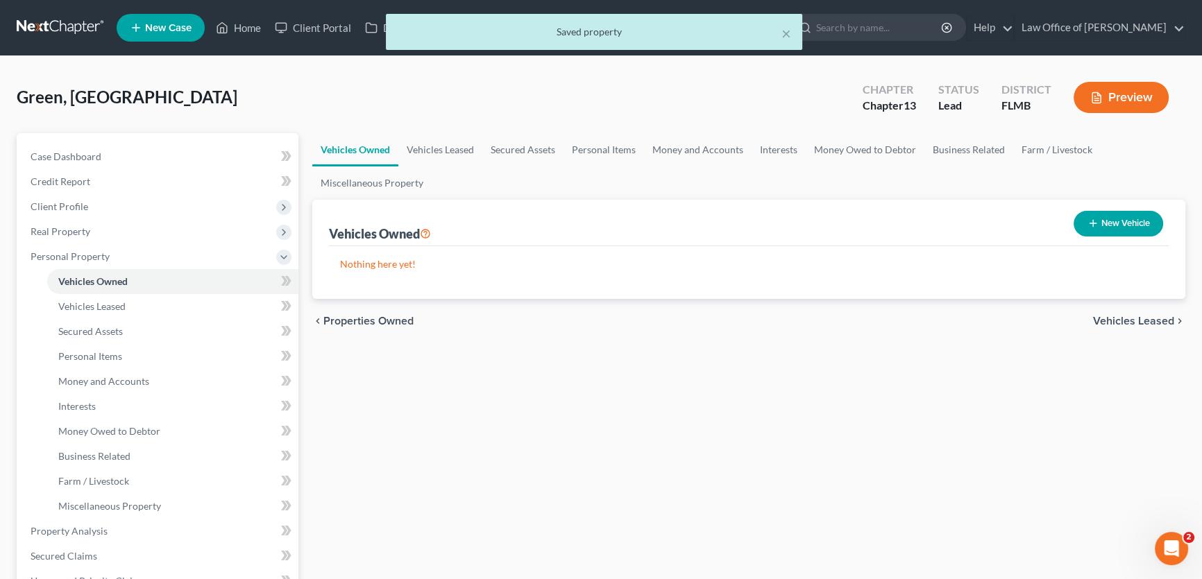
click at [1130, 226] on button "New Vehicle" at bounding box center [1119, 224] width 90 height 26
select select "0"
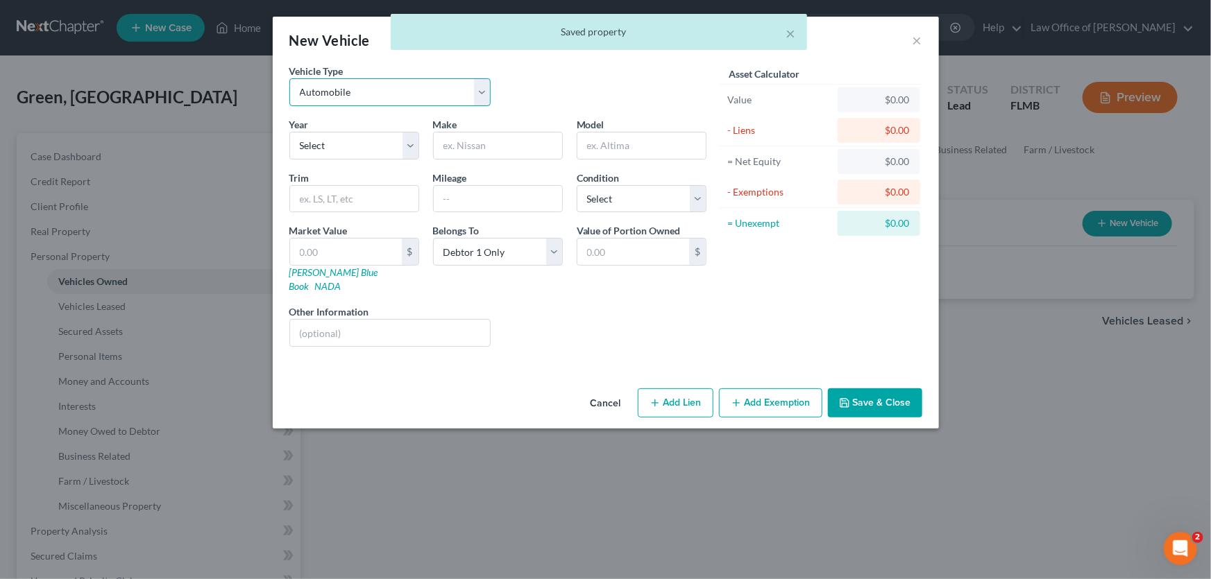
click at [375, 85] on select "Select Automobile Truck Trailer Watercraft Aircraft Motor Home Atv Other Vehicle" at bounding box center [390, 92] width 202 height 28
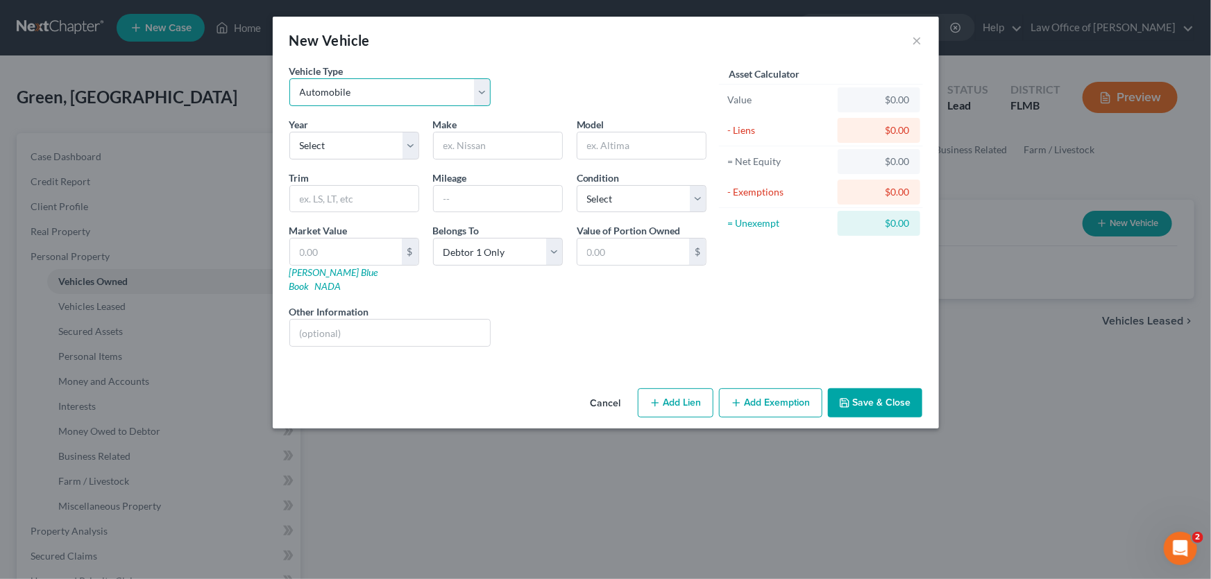
click at [289, 78] on select "Select Automobile Truck Trailer Watercraft Aircraft Motor Home Atv Other Vehicle" at bounding box center [390, 92] width 202 height 28
click at [351, 145] on select "Select 2026 2025 2024 2023 2022 2021 2020 2019 2018 2017 2016 2015 2014 2013 20…" at bounding box center [354, 146] width 130 height 28
select select "11"
click at [289, 132] on select "Select 2026 2025 2024 2023 2022 2021 2020 2019 2018 2017 2016 2015 2014 2013 20…" at bounding box center [354, 146] width 130 height 28
drag, startPoint x: 469, startPoint y: 160, endPoint x: 470, endPoint y: 149, distance: 11.1
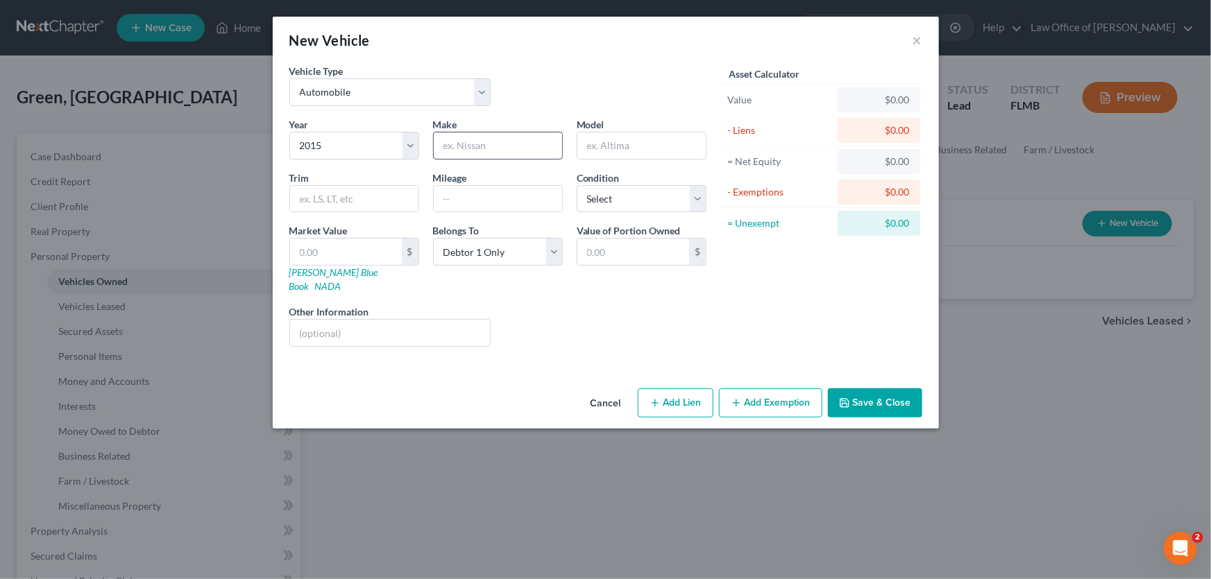
click at [468, 158] on div "Year Select 2026 2025 2024 2023 2022 2021 2020 2019 2018 2017 2016 2015 2014 20…" at bounding box center [497, 237] width 431 height 241
click at [470, 146] on input "text" at bounding box center [498, 146] width 128 height 26
type input "Dodge"
type input "Ram"
click at [479, 201] on input "text" at bounding box center [498, 199] width 128 height 26
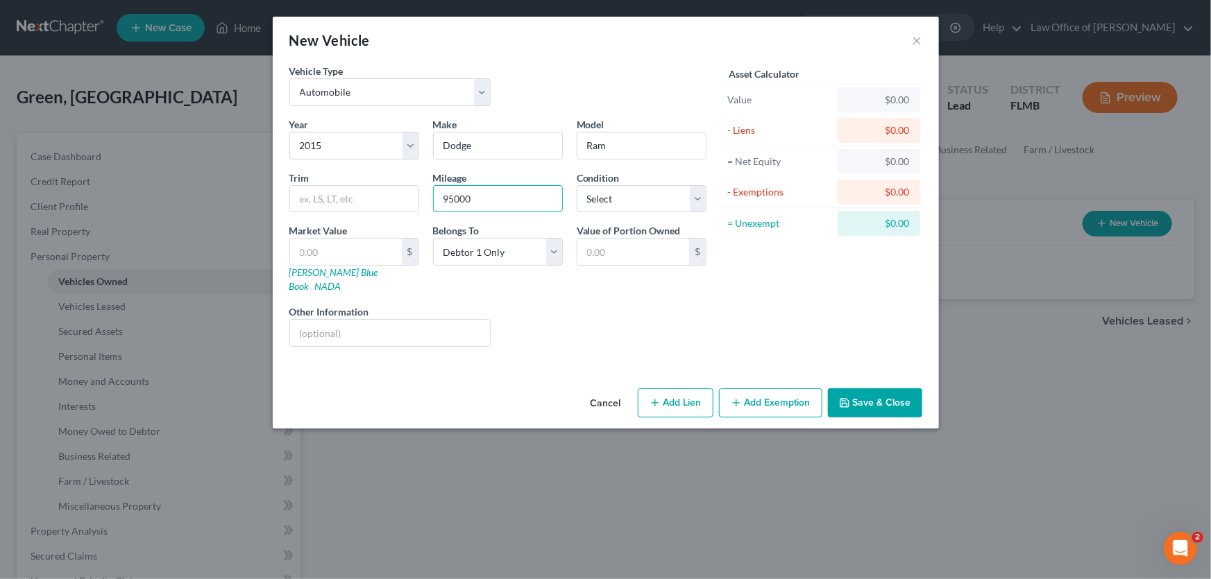
type input "95000"
click at [568, 287] on div "Year Select 2026 2025 2024 2023 2022 2021 2020 2019 2018 2017 2016 2015 2014 20…" at bounding box center [497, 237] width 431 height 241
click at [677, 389] on button "Add Lien" at bounding box center [676, 403] width 76 height 29
select select "0"
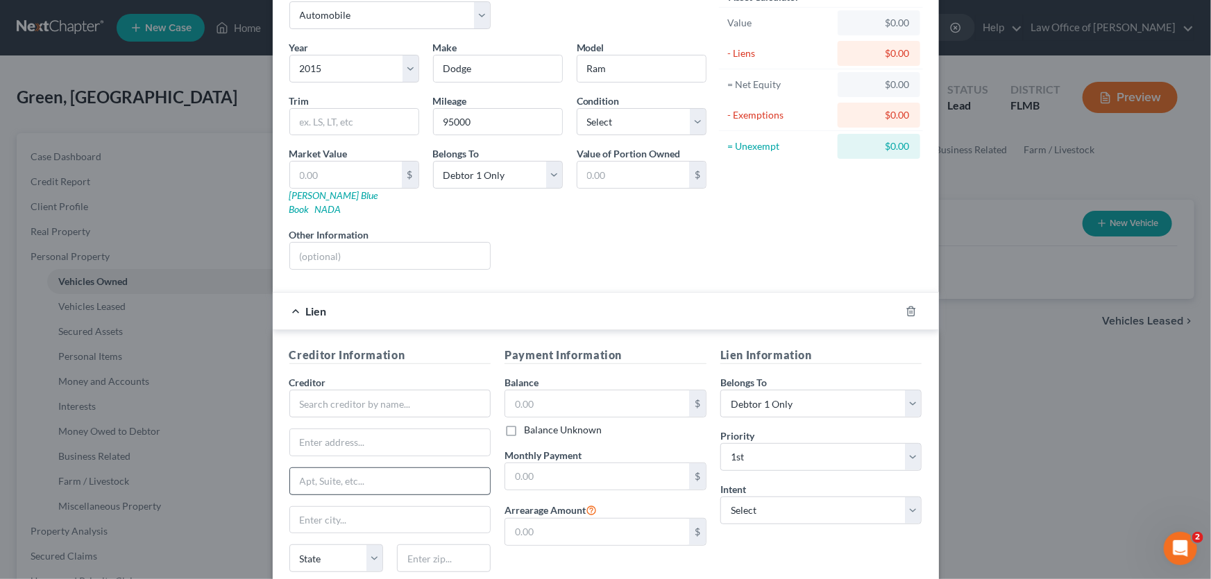
scroll to position [178, 0]
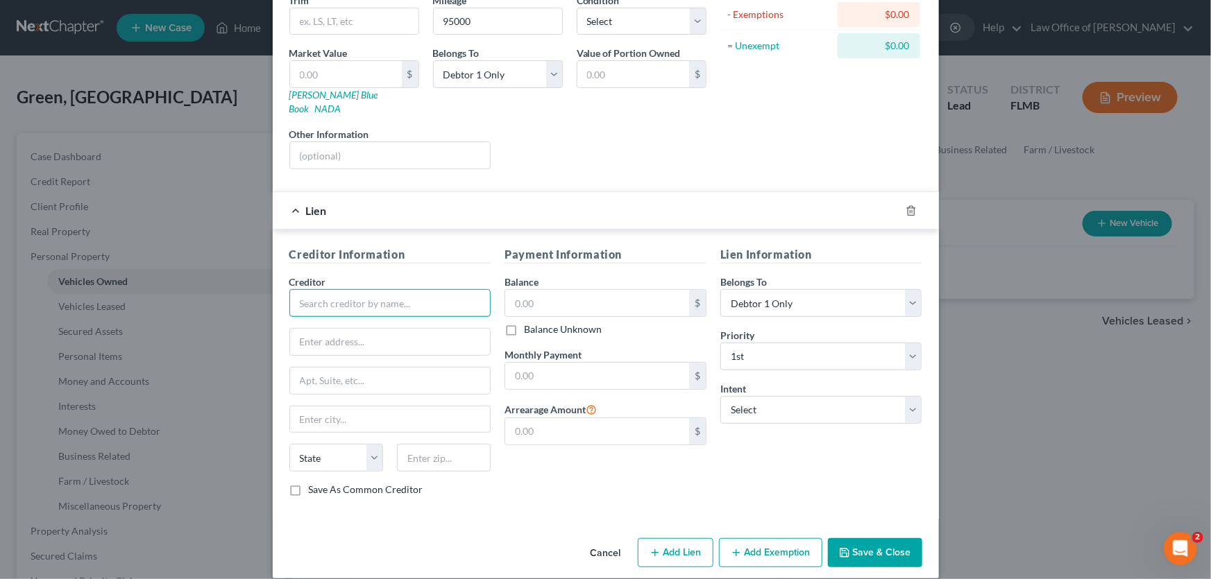
click at [418, 289] on input "text" at bounding box center [390, 303] width 202 height 28
type input "Consumer Portfolio Services"
click at [526, 363] on input "text" at bounding box center [597, 376] width 184 height 26
click at [560, 290] on input "text" at bounding box center [597, 303] width 184 height 26
type input "18,000"
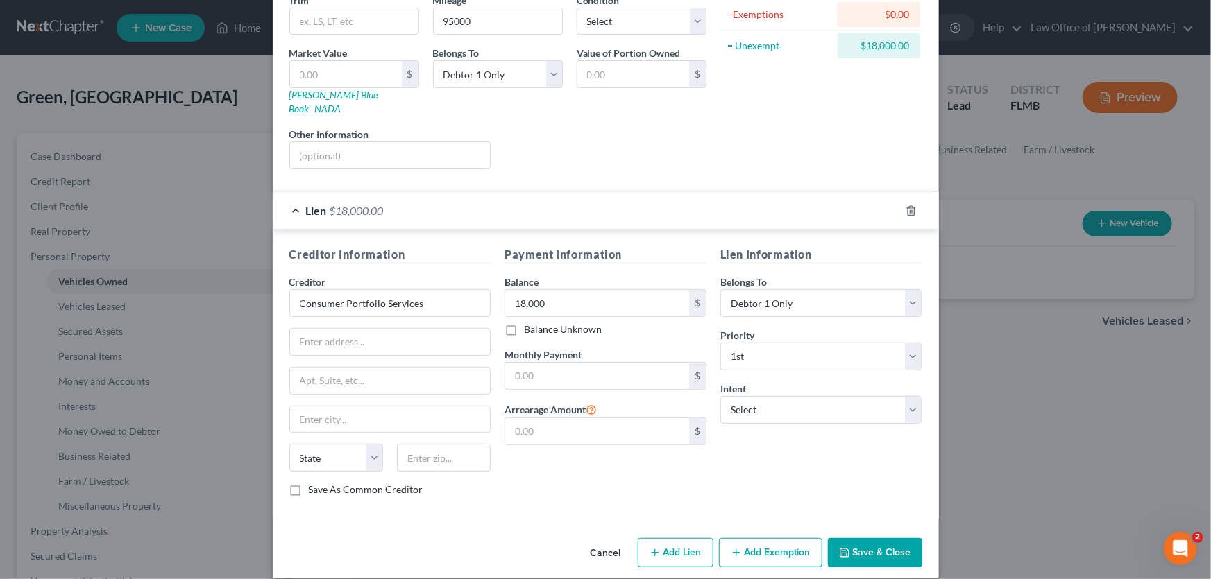
click at [724, 457] on div "Lien Information Belongs To * Select Debtor 1 Only Debtor 2 Only Debtor 1 And D…" at bounding box center [821, 377] width 216 height 262
click at [881, 539] on button "Save & Close" at bounding box center [875, 553] width 94 height 29
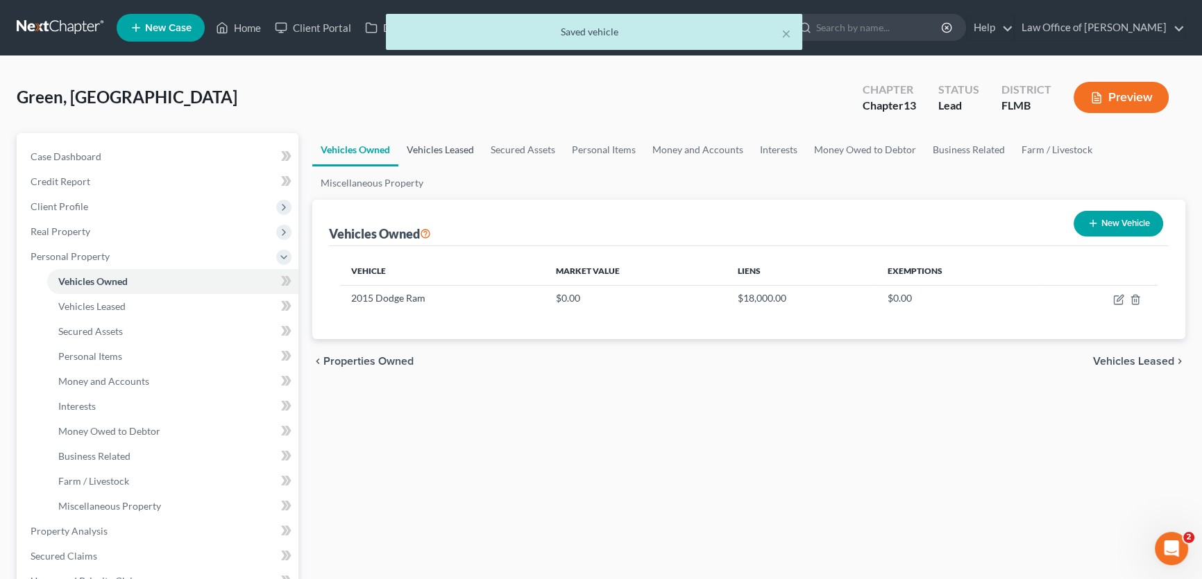
click at [455, 152] on link "Vehicles Leased" at bounding box center [440, 149] width 84 height 33
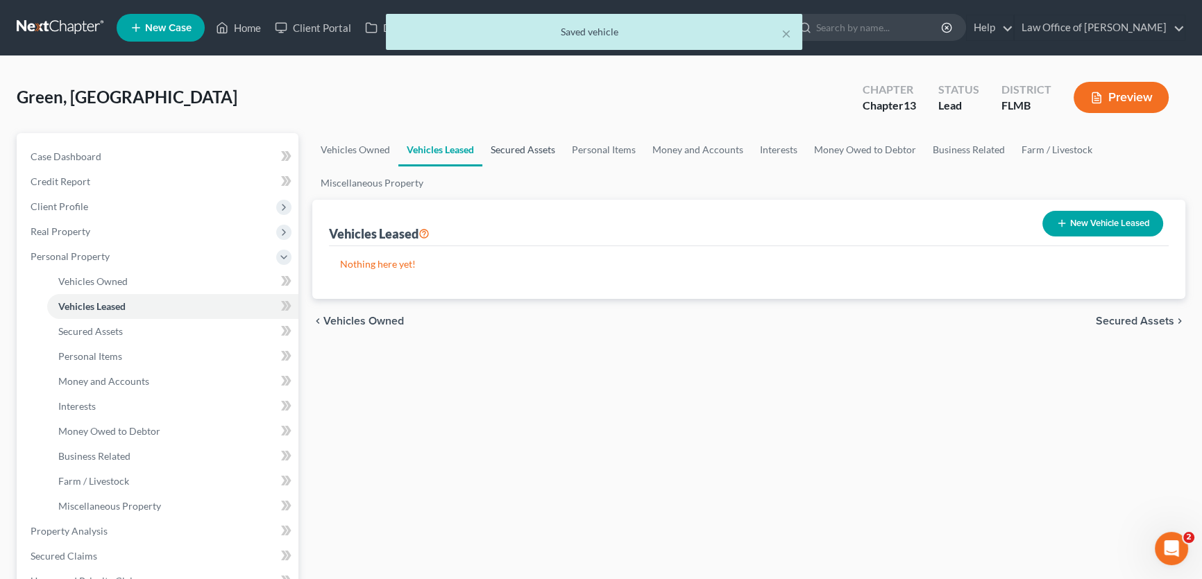
click at [527, 155] on link "Secured Assets" at bounding box center [522, 149] width 81 height 33
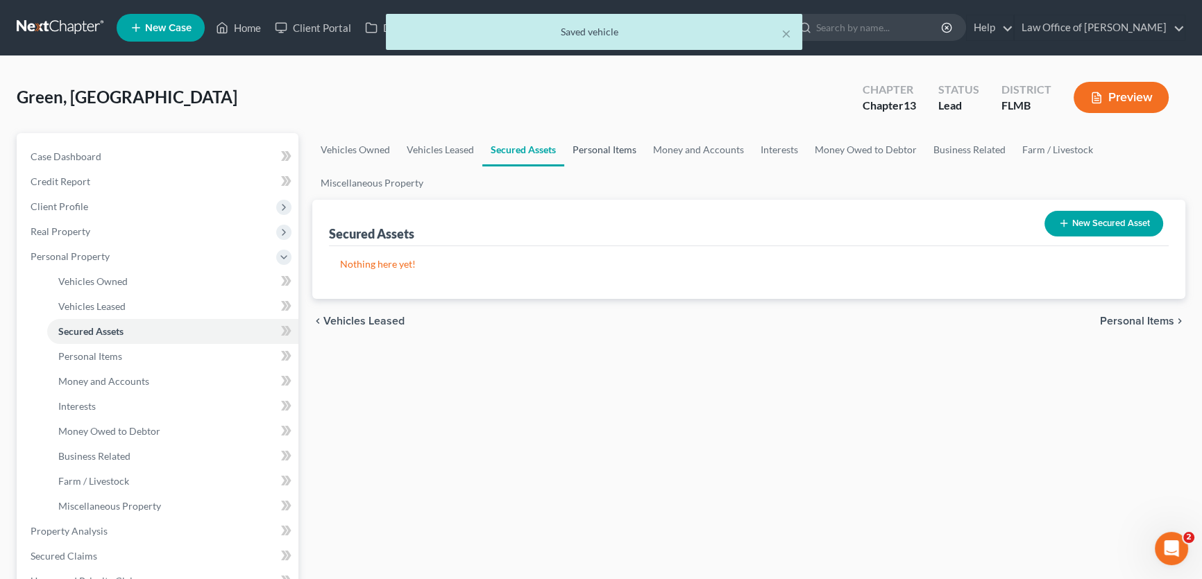
click at [612, 151] on link "Personal Items" at bounding box center [604, 149] width 80 height 33
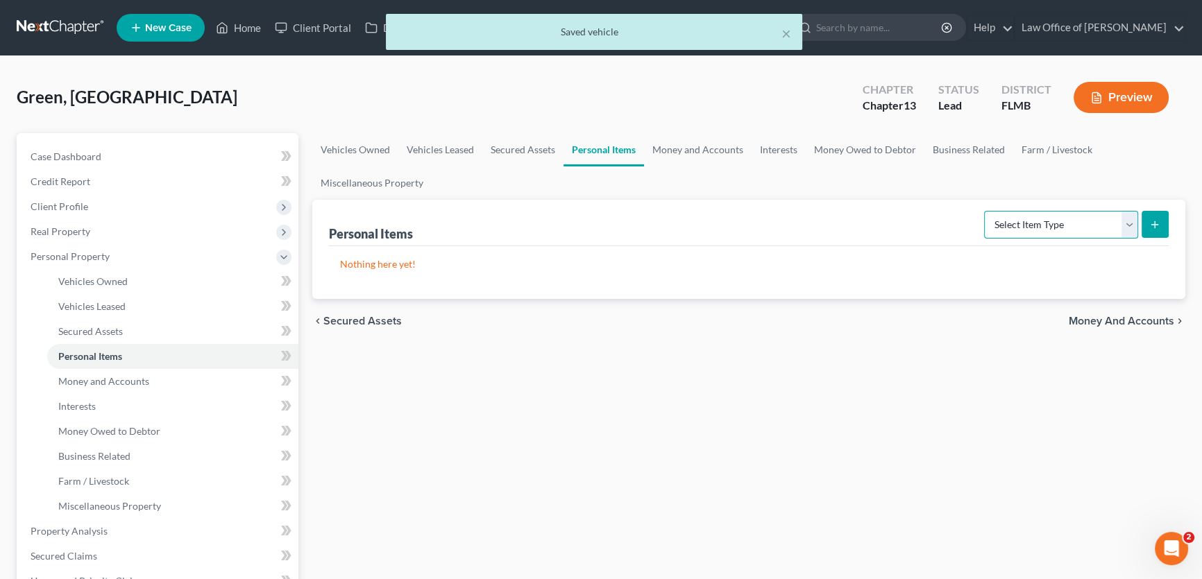
click at [1021, 217] on select "Select Item Type Clothing Collectibles Of Value Electronics Firearms Household …" at bounding box center [1061, 225] width 154 height 28
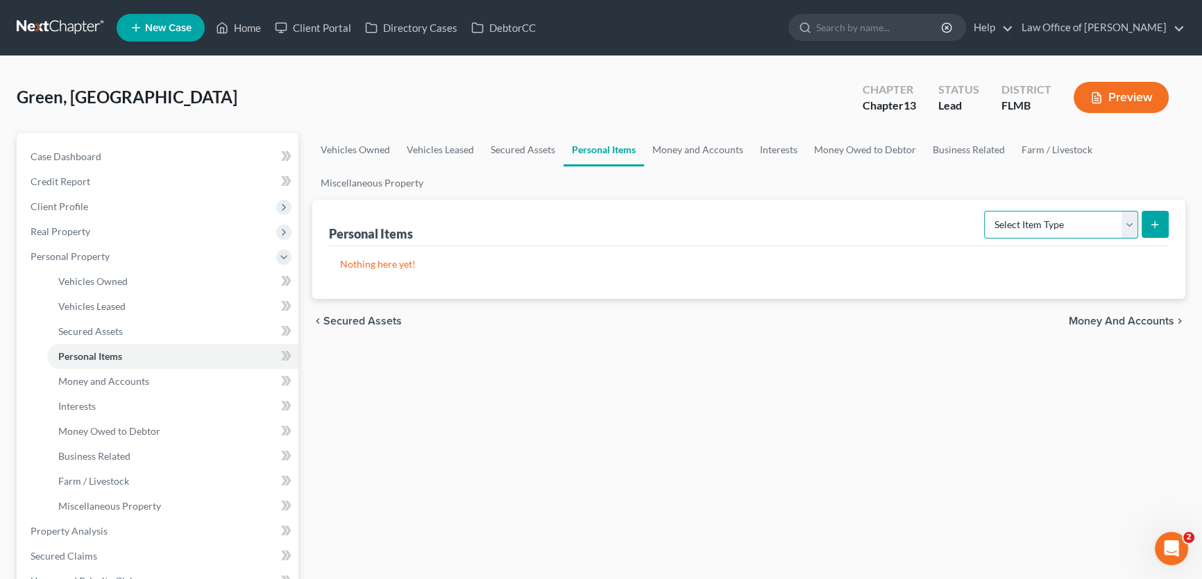
select select "household_goods"
click at [985, 211] on select "Select Item Type Clothing Collectibles Of Value Electronics Firearms Household …" at bounding box center [1061, 225] width 154 height 28
click at [1154, 217] on button "submit" at bounding box center [1155, 224] width 27 height 27
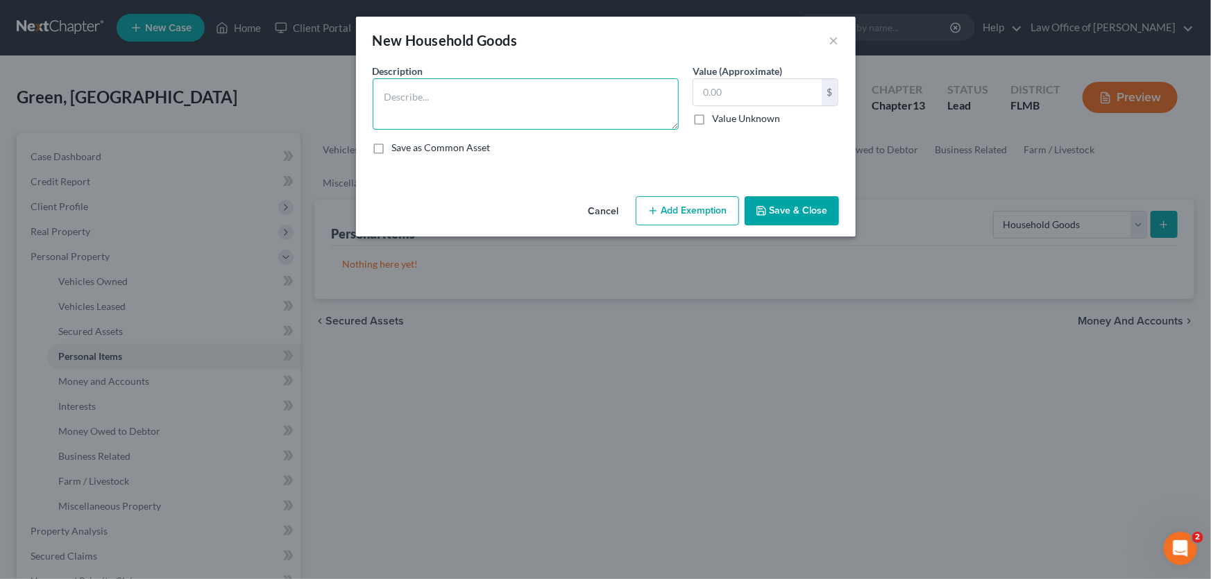
click at [507, 115] on textarea at bounding box center [526, 103] width 306 height 51
type textarea "C"
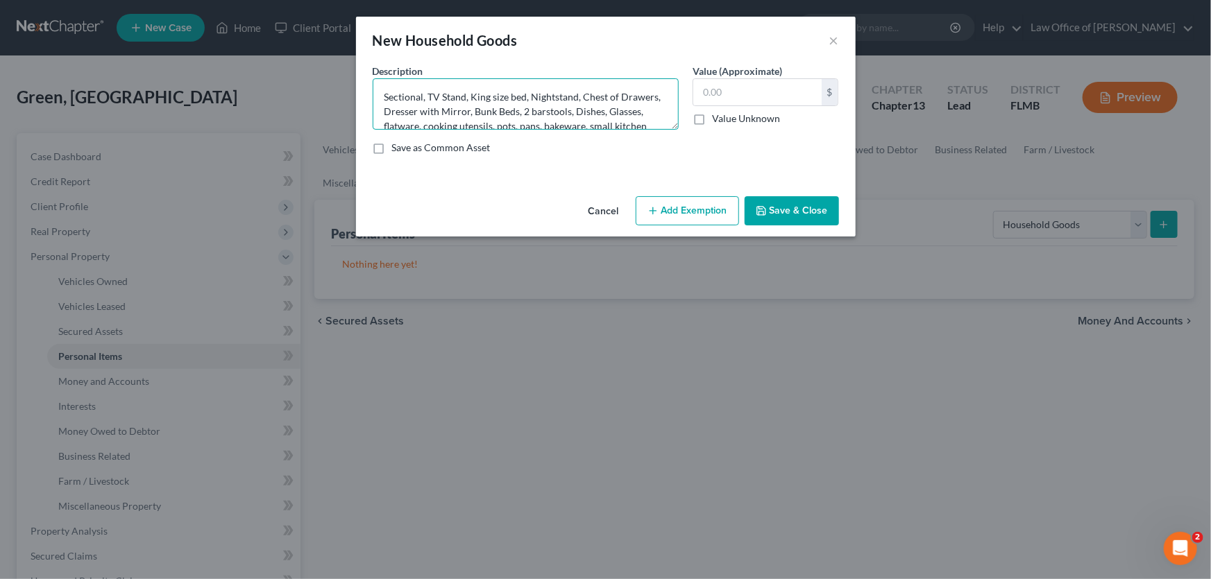
scroll to position [28, 0]
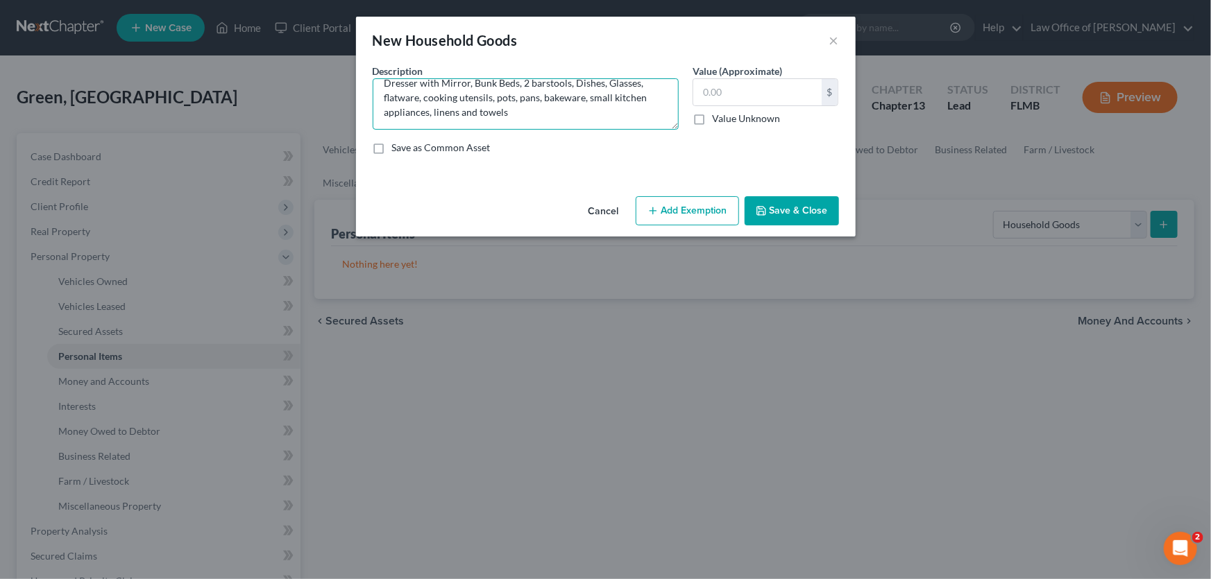
click at [543, 111] on textarea "Sectional, TV Stand, King size bed, Nightstand, Chest of Drawers, Dresser with …" at bounding box center [526, 103] width 306 height 51
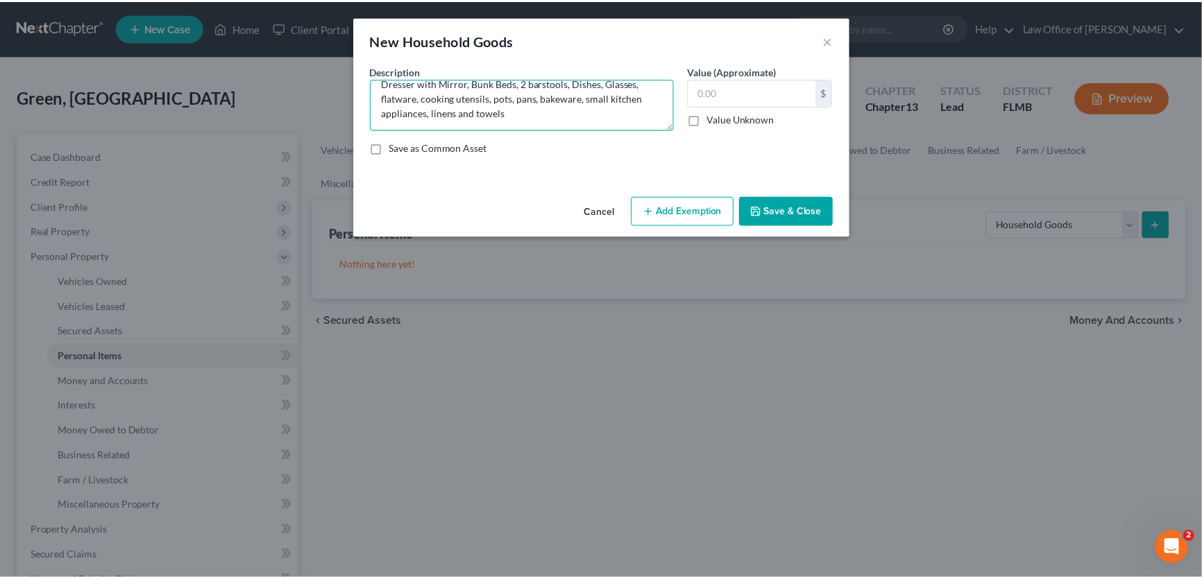
scroll to position [0, 0]
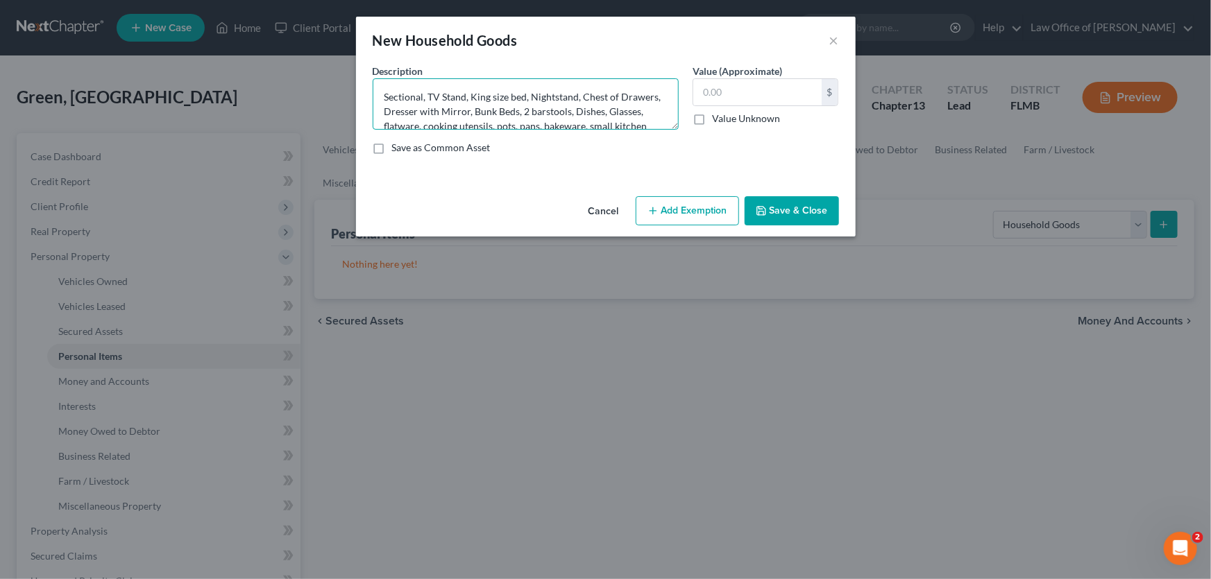
drag, startPoint x: 539, startPoint y: 111, endPoint x: 380, endPoint y: 28, distance: 178.8
click at [380, 28] on div "New Household Goods × An exemption set must first be selected from the Filing I…" at bounding box center [606, 127] width 500 height 220
click at [509, 108] on textarea "Sectional, TV Stand, King size bed, Nightstand, Chest of Drawers, Dresser with …" at bounding box center [526, 103] width 306 height 51
type textarea "Sectional, TV Stand, King size bed, Nightstand, Chest of Drawers, Dresser with …"
click at [791, 97] on input "text" at bounding box center [757, 92] width 128 height 26
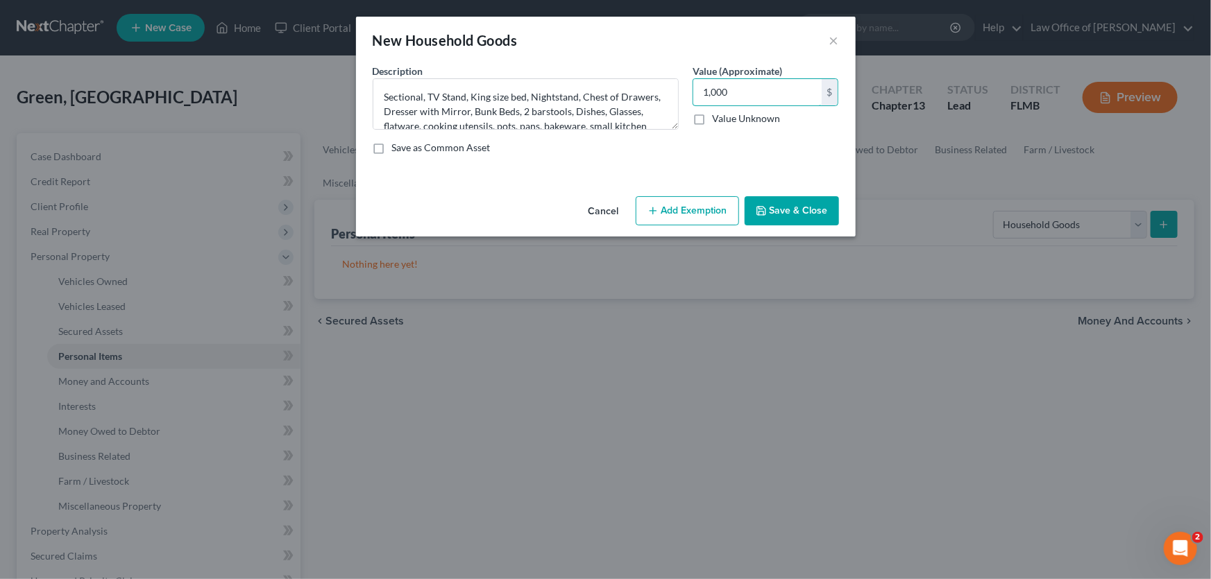
type input "1,000"
click at [784, 202] on button "Save & Close" at bounding box center [792, 210] width 94 height 29
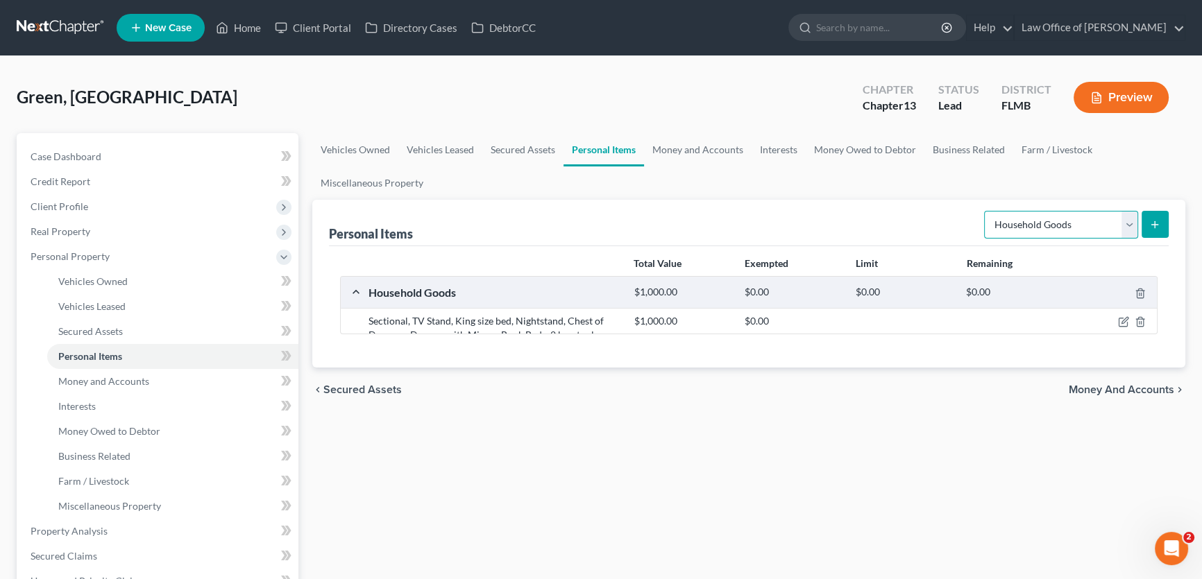
click at [1065, 226] on select "Select Item Type Clothing Collectibles Of Value Electronics Firearms Household …" at bounding box center [1061, 225] width 154 height 28
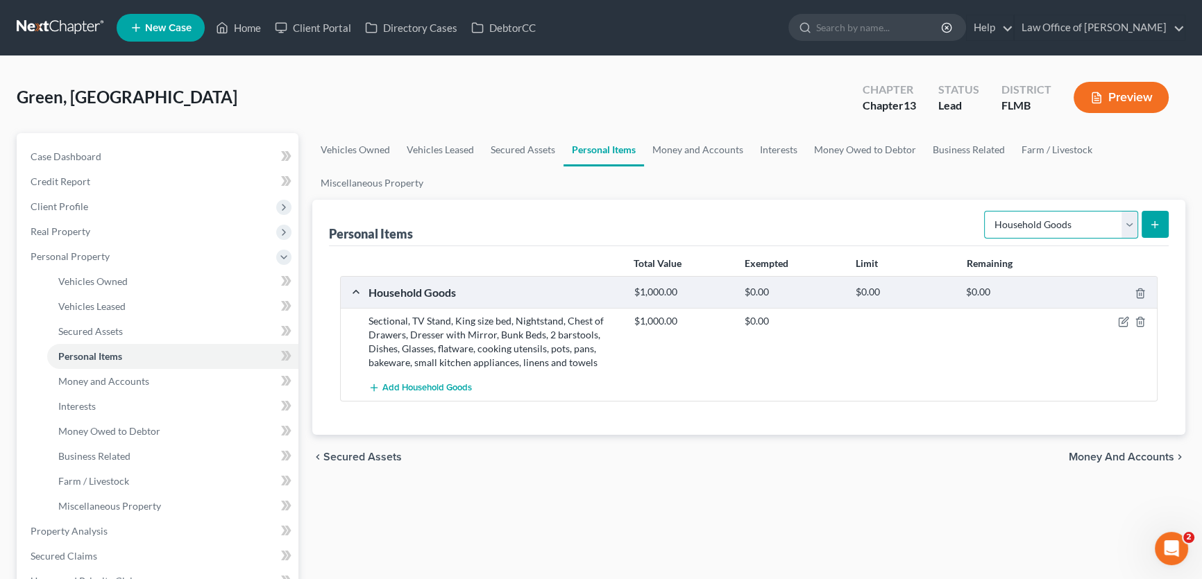
select select "electronics"
click at [985, 211] on select "Select Item Type Clothing Collectibles Of Value Electronics Firearms Household …" at bounding box center [1061, 225] width 154 height 28
click at [1155, 227] on icon "submit" at bounding box center [1154, 224] width 11 height 11
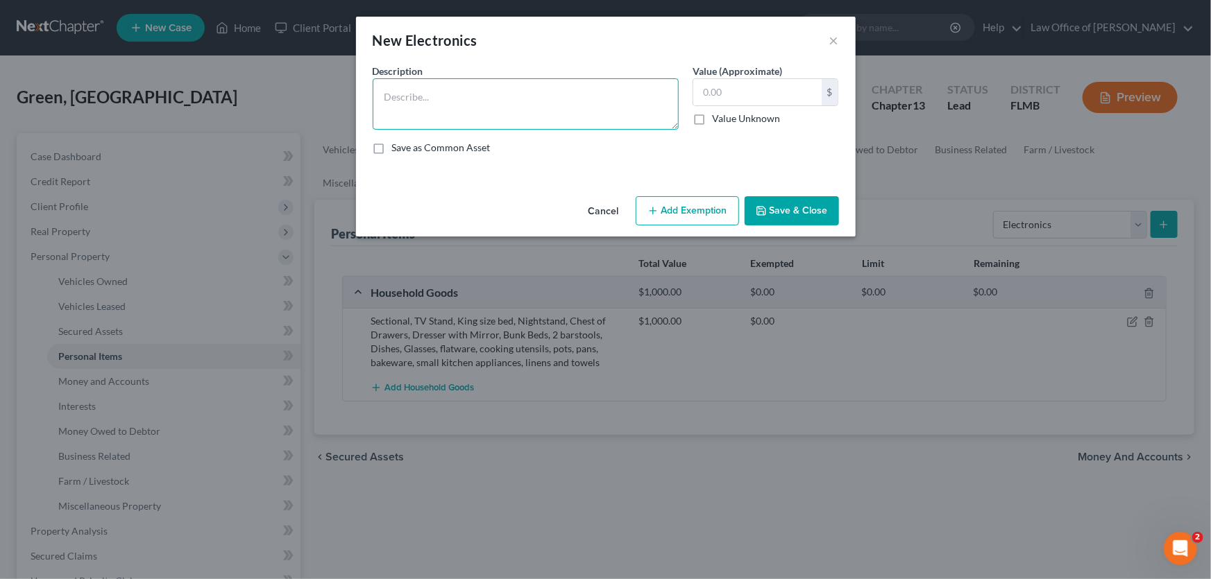
click at [427, 112] on textarea at bounding box center [526, 103] width 306 height 51
type textarea "50 in TV, 32 in TV, Cell phone, Desktop Computer"
click at [759, 90] on input "text" at bounding box center [757, 92] width 128 height 26
type input "175"
click at [783, 203] on button "Save & Close" at bounding box center [792, 210] width 94 height 29
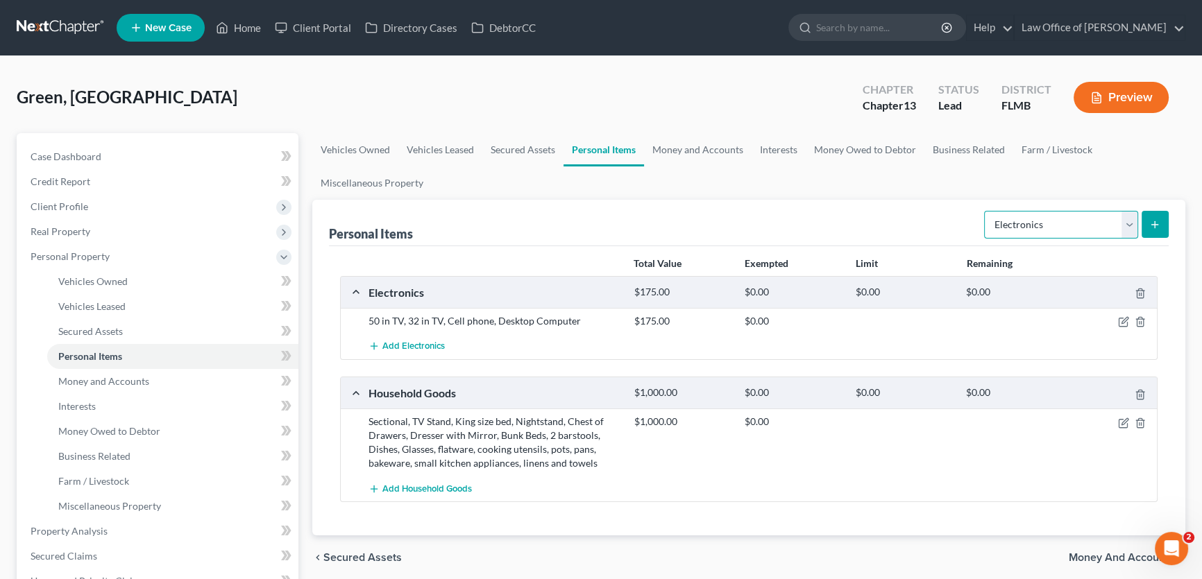
click at [1085, 221] on select "Select Item Type Clothing Collectibles Of Value Electronics Firearms Household …" at bounding box center [1061, 225] width 154 height 28
select select "clothing"
click at [985, 211] on select "Select Item Type Clothing Collectibles Of Value Electronics Firearms Household …" at bounding box center [1061, 225] width 154 height 28
drag, startPoint x: 1171, startPoint y: 223, endPoint x: 1153, endPoint y: 227, distance: 18.5
click at [1160, 225] on div "Personal Items Select Item Type Clothing Collectibles Of Value Electronics Fire…" at bounding box center [748, 368] width 873 height 336
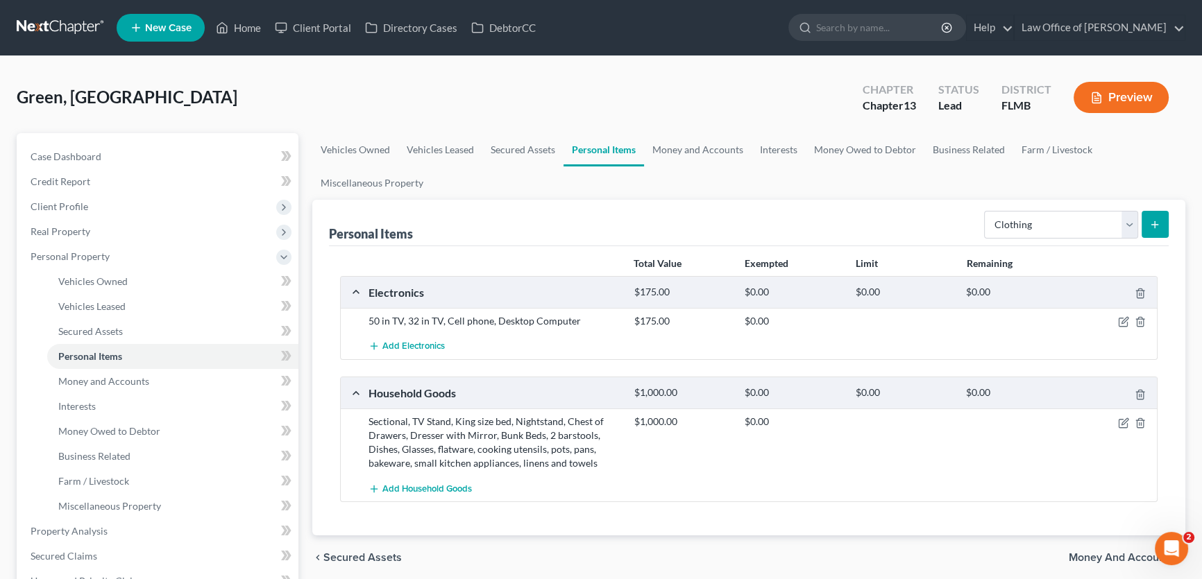
click at [1153, 227] on icon "submit" at bounding box center [1154, 224] width 11 height 11
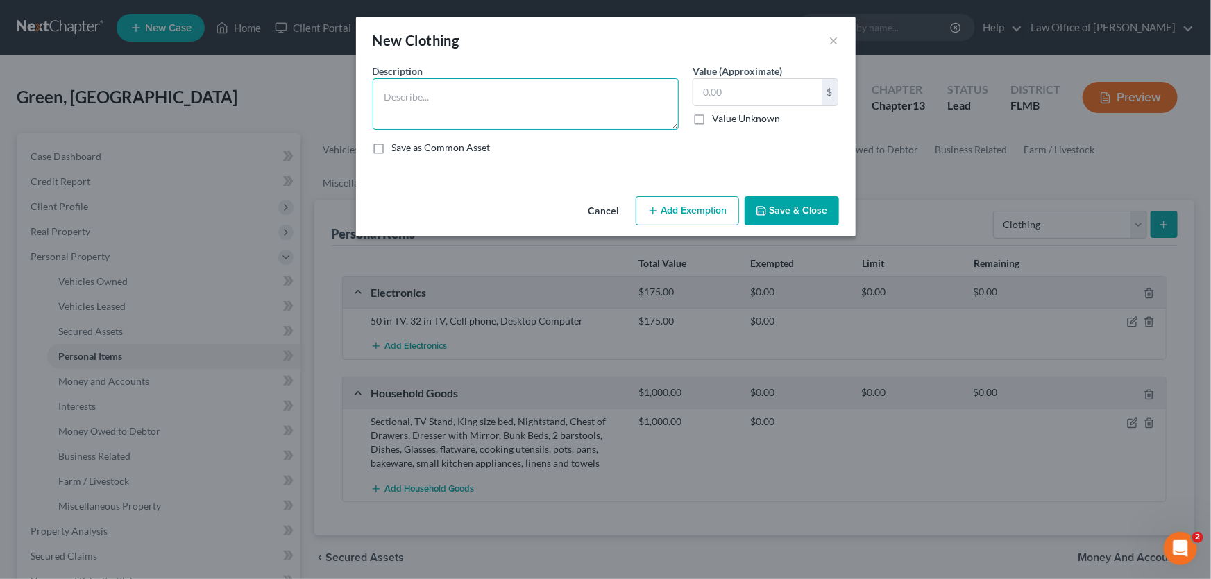
click at [586, 93] on textarea at bounding box center [526, 103] width 306 height 51
type textarea "Woman's Wardrobe"
drag, startPoint x: 765, startPoint y: 87, endPoint x: 755, endPoint y: 60, distance: 29.0
click at [764, 88] on input "text" at bounding box center [757, 92] width 128 height 26
type input "50"
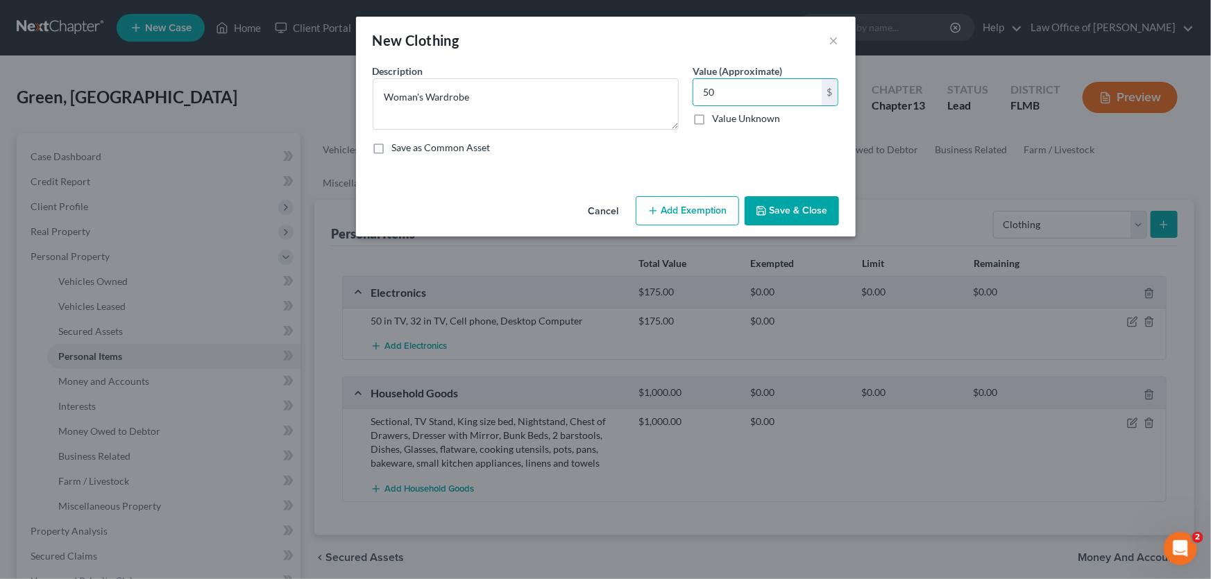
click at [815, 221] on button "Save & Close" at bounding box center [792, 210] width 94 height 29
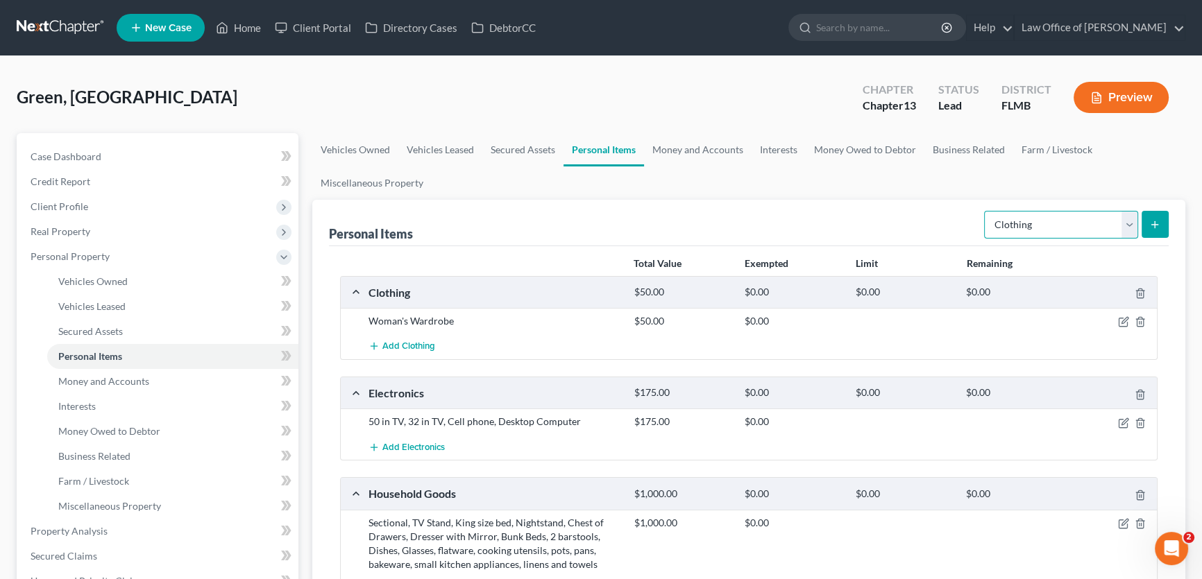
click at [1028, 219] on select "Select Item Type Clothing Collectibles Of Value Electronics Firearms Household …" at bounding box center [1061, 225] width 154 height 28
click at [985, 211] on select "Select Item Type Clothing Collectibles Of Value Electronics Firearms Household …" at bounding box center [1061, 225] width 154 height 28
click at [1119, 214] on select "Select Item Type Clothing Collectibles Of Value Electronics Firearms Household …" at bounding box center [1061, 225] width 154 height 28
click at [985, 211] on select "Select Item Type Clothing Collectibles Of Value Electronics Firearms Household …" at bounding box center [1061, 225] width 154 height 28
click at [1078, 218] on select "Select Item Type Clothing Collectibles Of Value Electronics Firearms Household …" at bounding box center [1061, 225] width 154 height 28
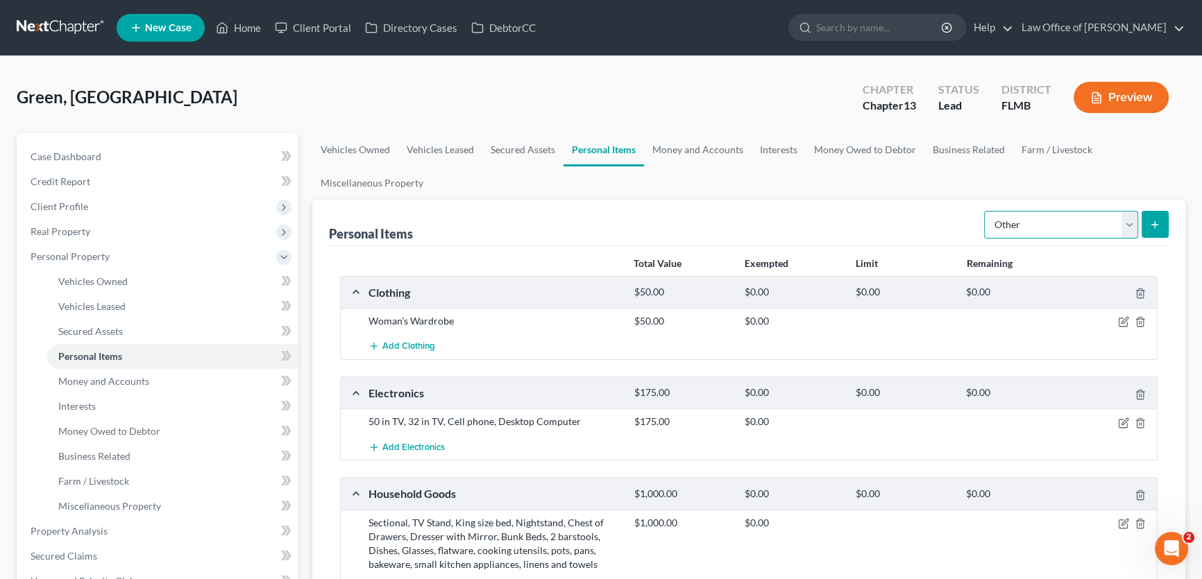
select select "pets"
click at [985, 211] on select "Select Item Type Clothing Collectibles Of Value Electronics Firearms Household …" at bounding box center [1061, 225] width 154 height 28
click at [1153, 235] on button "submit" at bounding box center [1155, 224] width 27 height 27
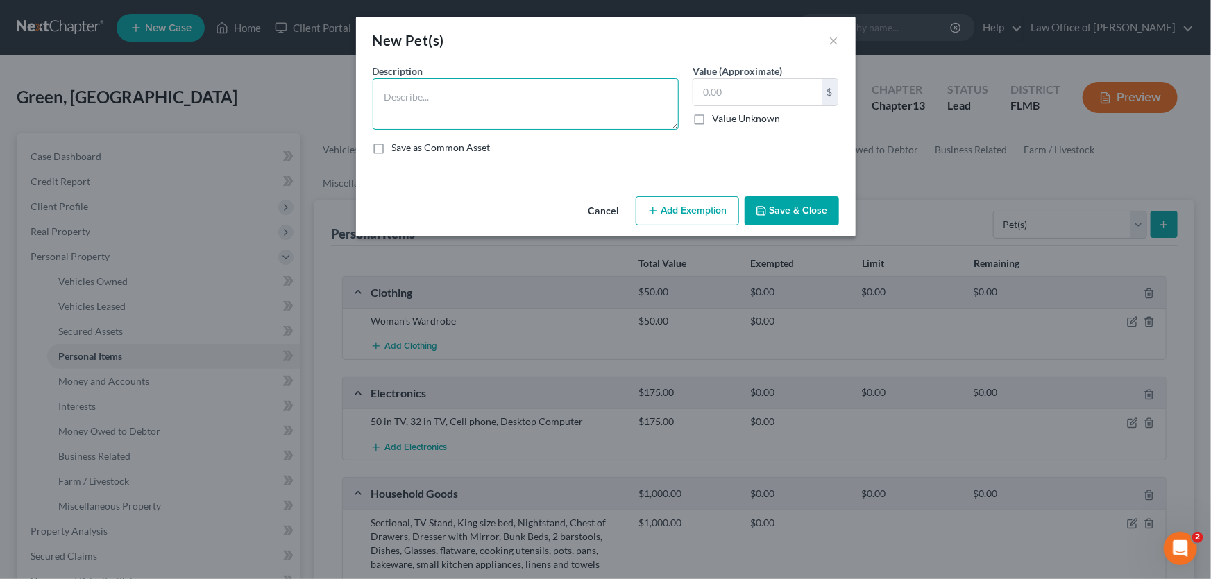
click at [504, 84] on textarea at bounding box center [526, 103] width 306 height 51
type textarea "Dog"
drag, startPoint x: 713, startPoint y: 164, endPoint x: 704, endPoint y: 161, distance: 9.7
click at [704, 161] on div "Description * Dog Value (Approximate) $ Value Unknown Balance Undetermined $ Va…" at bounding box center [606, 115] width 480 height 102
click at [768, 204] on button "Save & Close" at bounding box center [792, 210] width 94 height 29
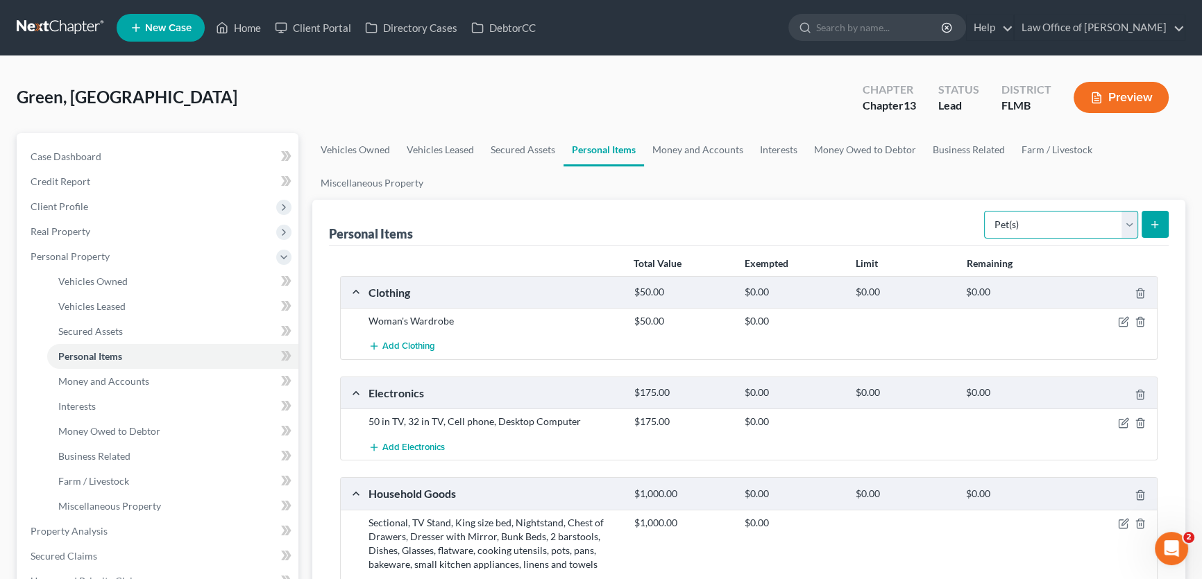
click at [1042, 221] on select "Select Item Type Clothing Collectibles Of Value Electronics Firearms Household …" at bounding box center [1061, 225] width 154 height 28
click at [929, 182] on ul "Vehicles Owned Vehicles Leased Secured Assets Personal Items Money and Accounts…" at bounding box center [748, 166] width 873 height 67
click at [726, 146] on link "Money and Accounts" at bounding box center [698, 149] width 108 height 33
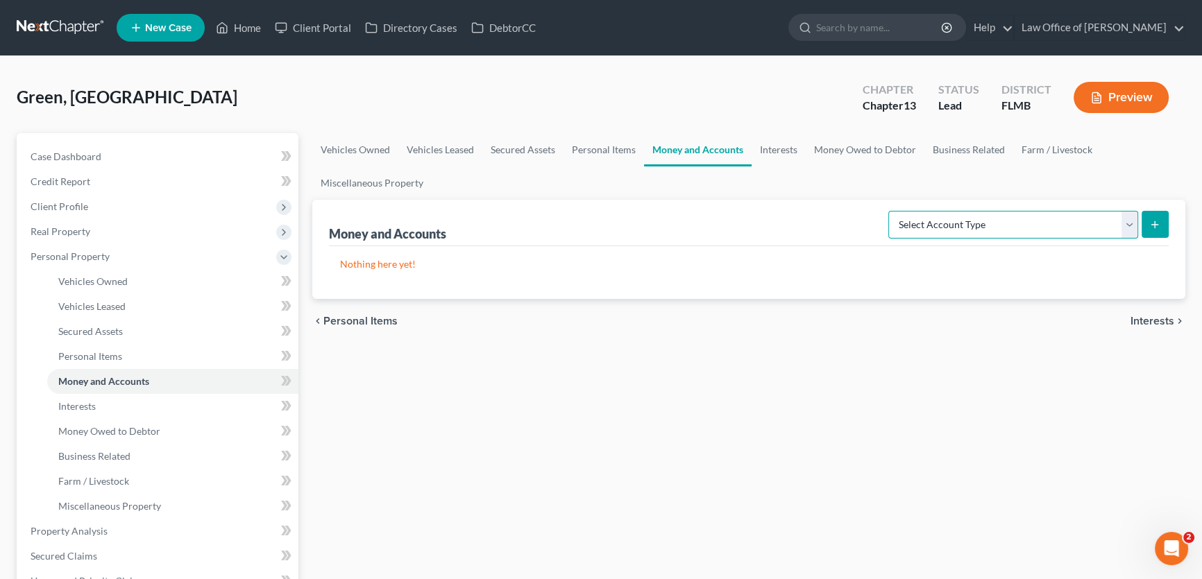
click at [1006, 231] on select "Select Account Type Brokerage Cash on Hand Certificates of Deposit Checking Acc…" at bounding box center [1013, 225] width 250 height 28
select select "checking"
click at [891, 211] on select "Select Account Type Brokerage Cash on Hand Certificates of Deposit Checking Acc…" at bounding box center [1013, 225] width 250 height 28
click at [1151, 223] on icon "submit" at bounding box center [1154, 224] width 11 height 11
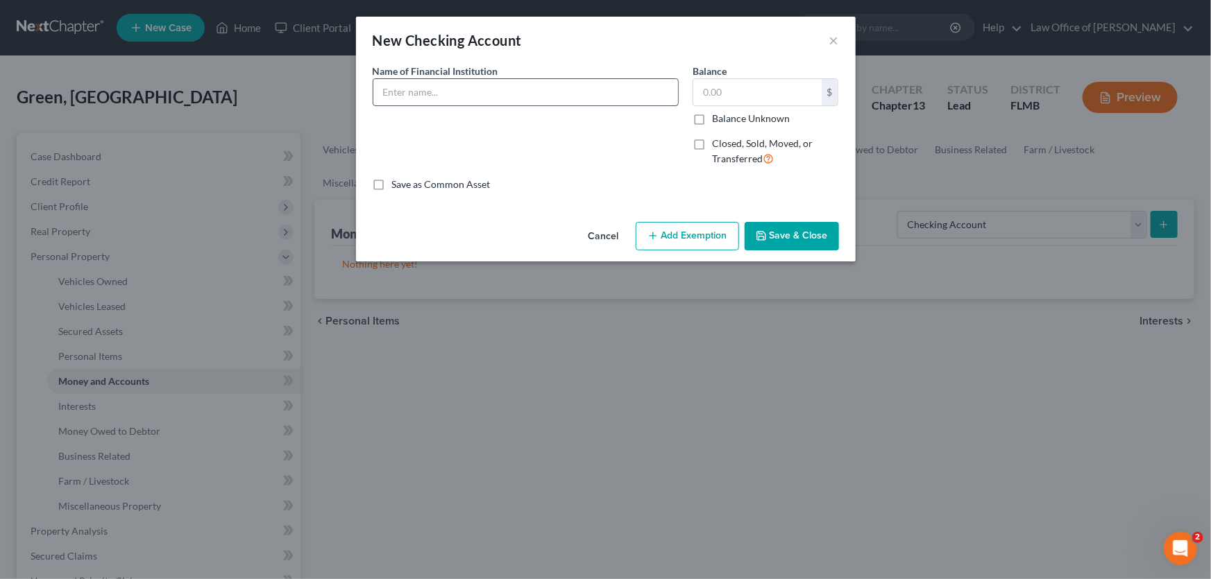
click at [553, 90] on input "text" at bounding box center [525, 92] width 305 height 26
type input "Chime"
click at [791, 241] on button "Save & Close" at bounding box center [792, 236] width 94 height 29
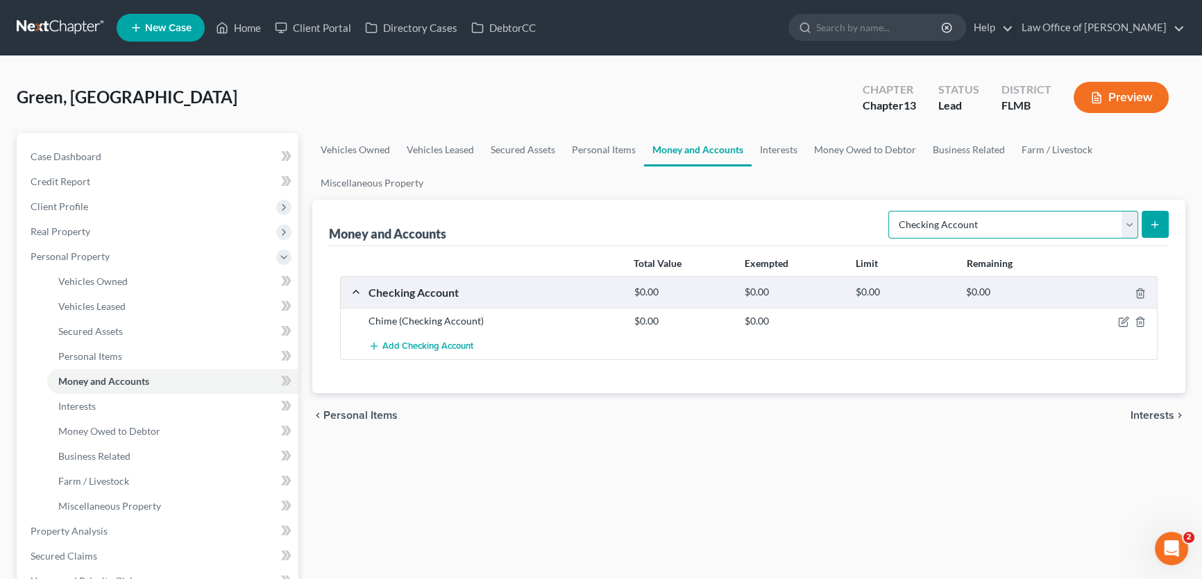
click at [958, 226] on select "Select Account Type Brokerage Cash on Hand Certificates of Deposit Checking Acc…" at bounding box center [1013, 225] width 250 height 28
select select "savings"
click at [891, 211] on select "Select Account Type Brokerage Cash on Hand Certificates of Deposit Checking Acc…" at bounding box center [1013, 225] width 250 height 28
click at [1152, 221] on icon "submit" at bounding box center [1154, 224] width 11 height 11
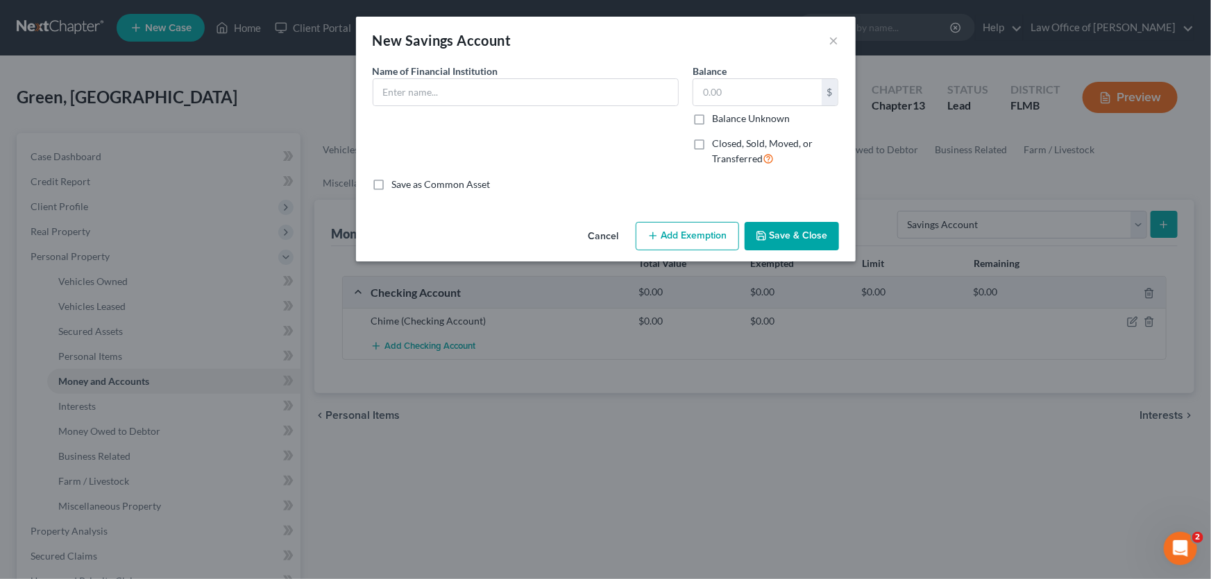
click at [514, 74] on div "Name of Financial Institution *" at bounding box center [526, 85] width 306 height 42
click at [511, 83] on input "text" at bounding box center [525, 92] width 305 height 26
type input "Chime"
click at [820, 228] on button "Save & Close" at bounding box center [792, 236] width 94 height 29
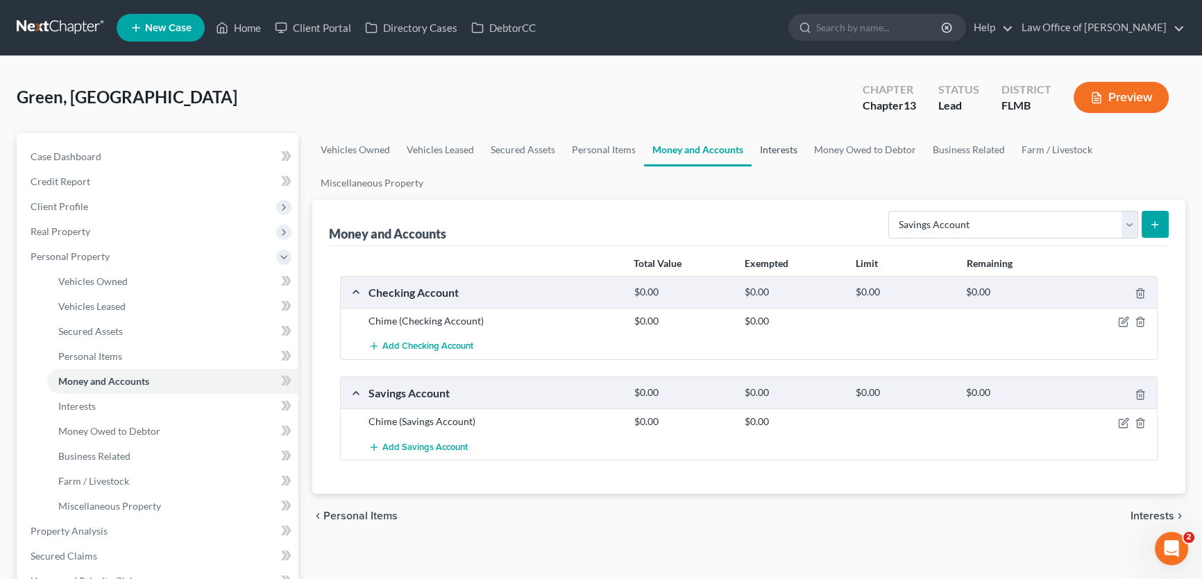
click at [770, 152] on link "Interests" at bounding box center [779, 149] width 54 height 33
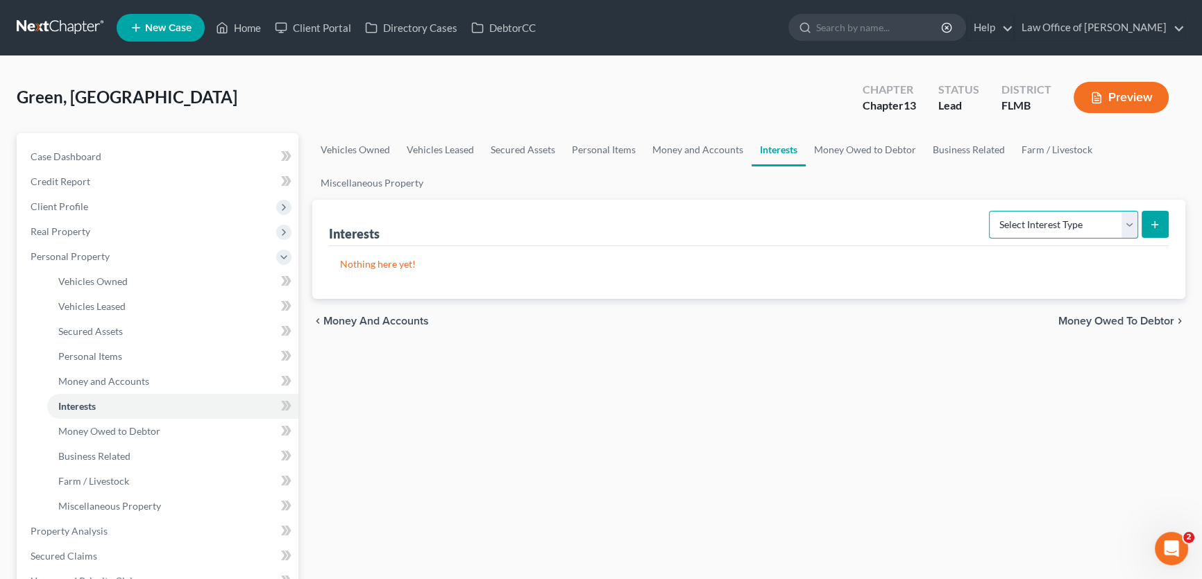
click at [1047, 231] on select "Select Interest Type 401K Annuity Bond Education IRA Government Bond Government…" at bounding box center [1063, 225] width 149 height 28
select select "401k"
click at [990, 211] on select "Select Interest Type 401K Annuity Bond Education IRA Government Bond Government…" at bounding box center [1063, 225] width 149 height 28
click at [1149, 226] on icon "submit" at bounding box center [1154, 224] width 11 height 11
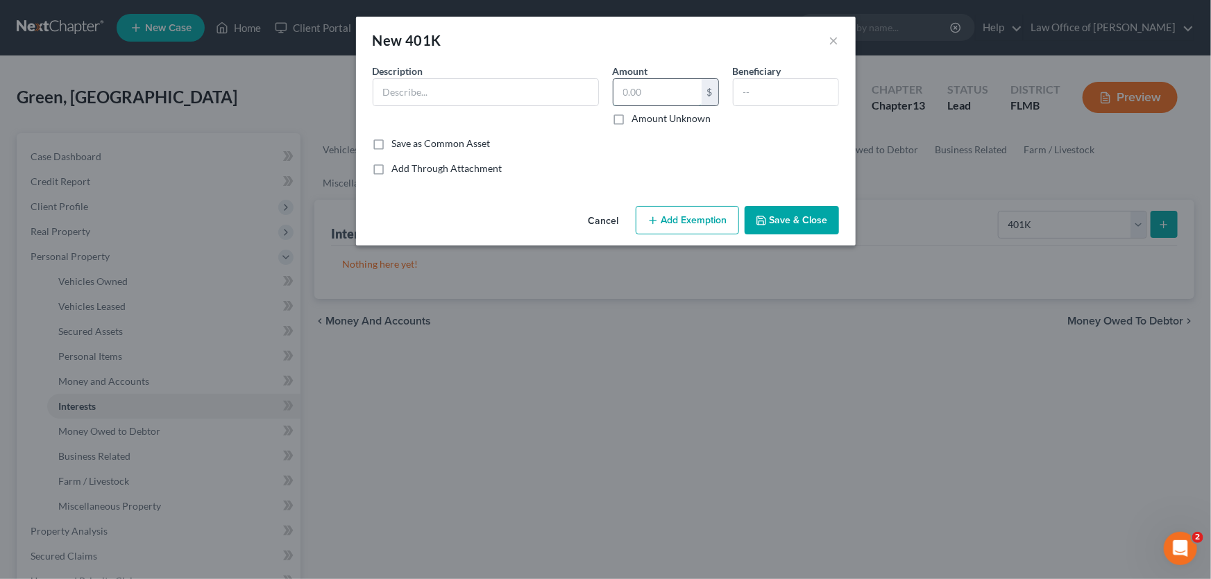
click at [668, 90] on input "text" at bounding box center [657, 92] width 88 height 26
click at [533, 92] on input "text" at bounding box center [485, 92] width 225 height 26
type input "Fidelity"
click at [790, 221] on button "Save & Close" at bounding box center [792, 220] width 94 height 29
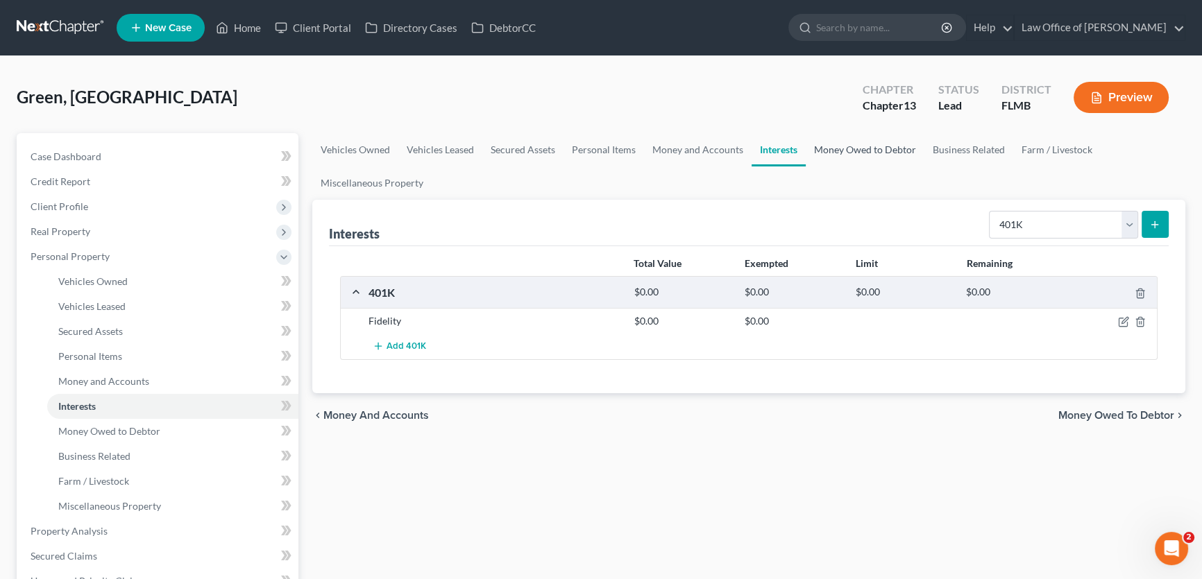
click at [881, 152] on link "Money Owed to Debtor" at bounding box center [865, 149] width 119 height 33
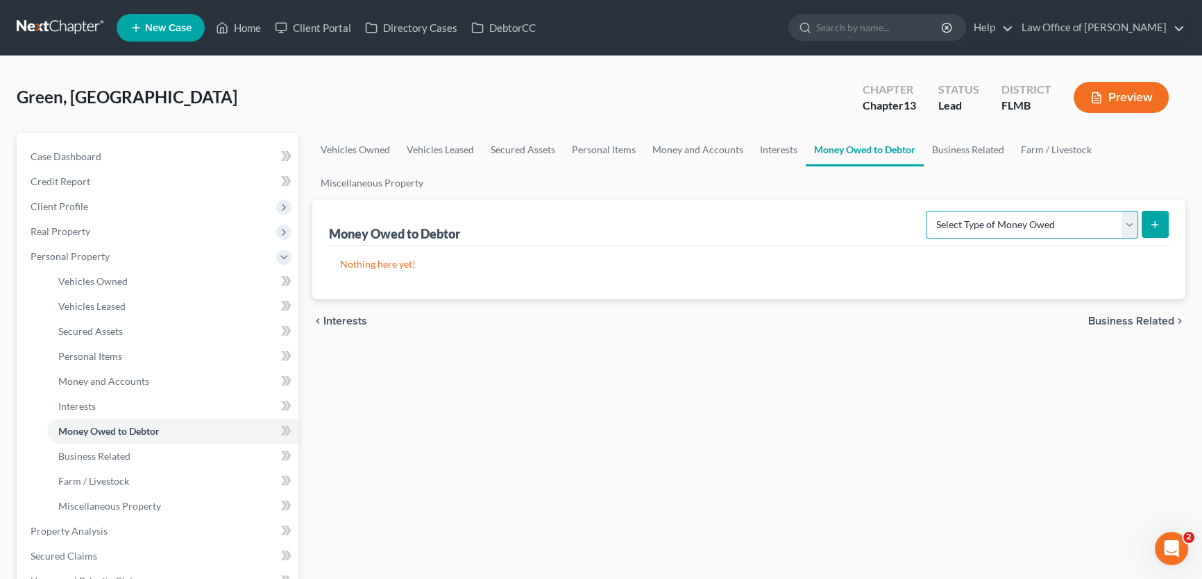
click at [1005, 215] on select "Select Type of Money Owed Accounts Receivable Alimony Child Support Claims Agai…" at bounding box center [1032, 225] width 212 height 28
click at [643, 412] on div "Vehicles Owned Vehicles Leased Secured Assets Personal Items Money and Accounts…" at bounding box center [748, 546] width 887 height 827
click at [969, 143] on link "Business Related" at bounding box center [968, 149] width 89 height 33
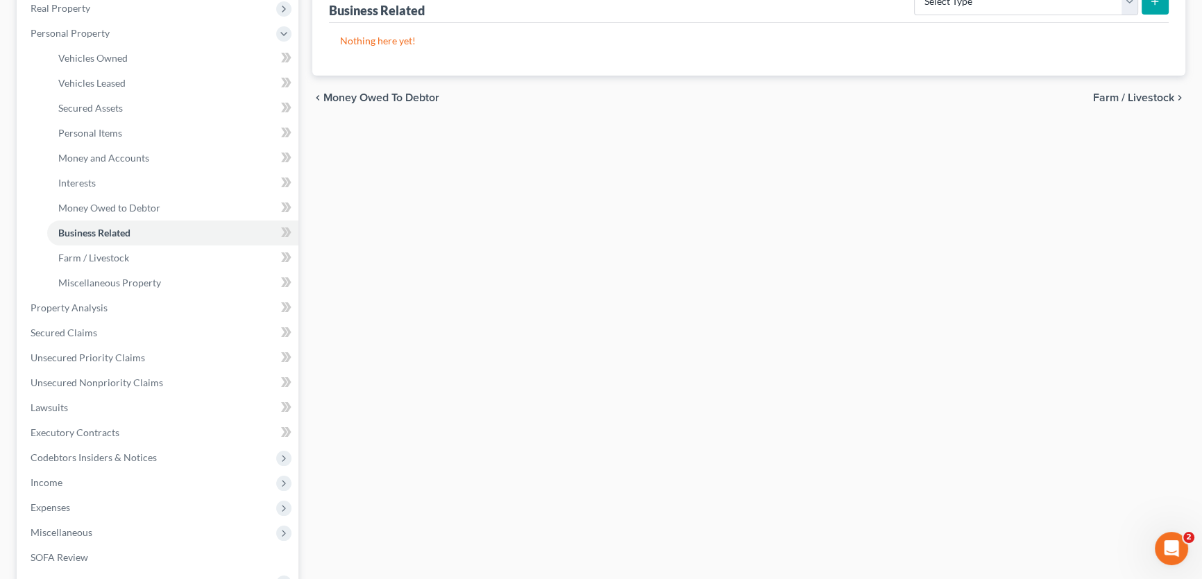
scroll to position [315, 0]
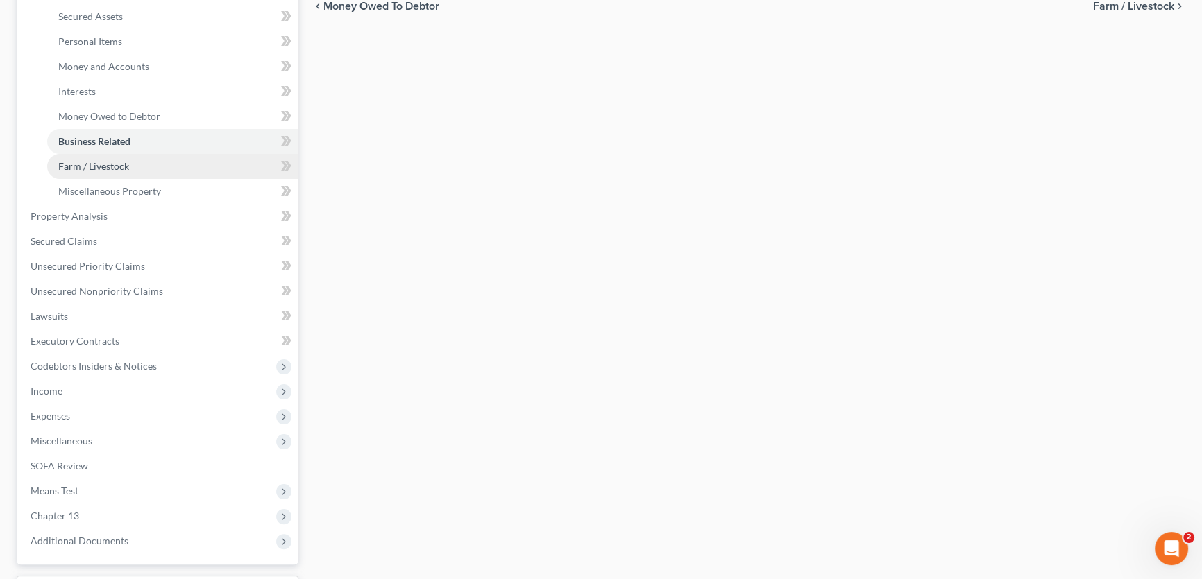
click at [127, 176] on link "Farm / Livestock" at bounding box center [172, 166] width 251 height 25
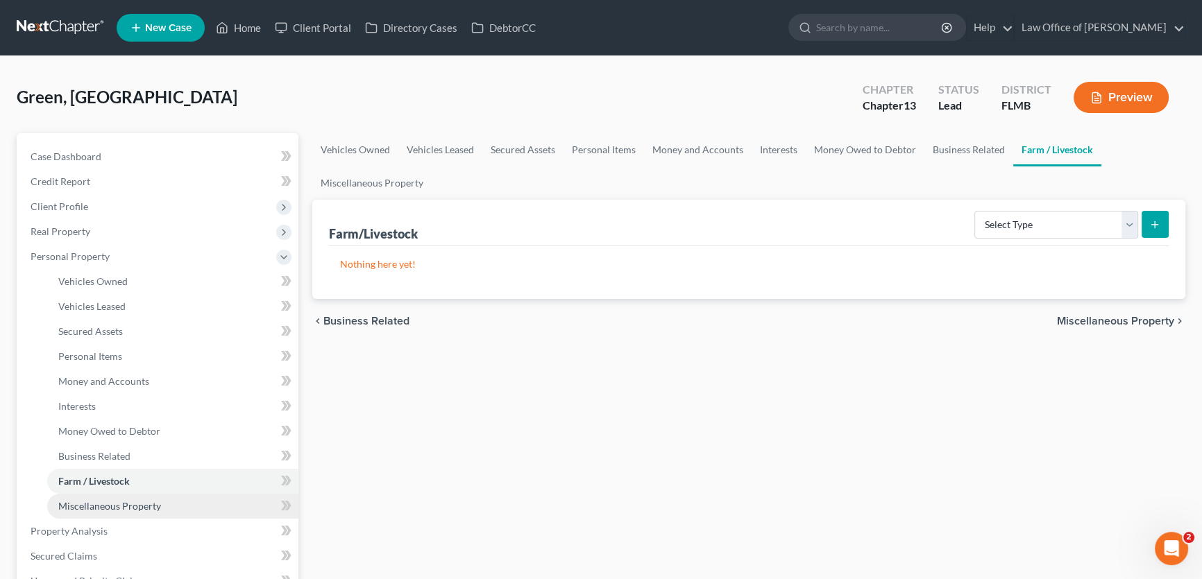
click at [148, 503] on span "Miscellaneous Property" at bounding box center [109, 506] width 103 height 12
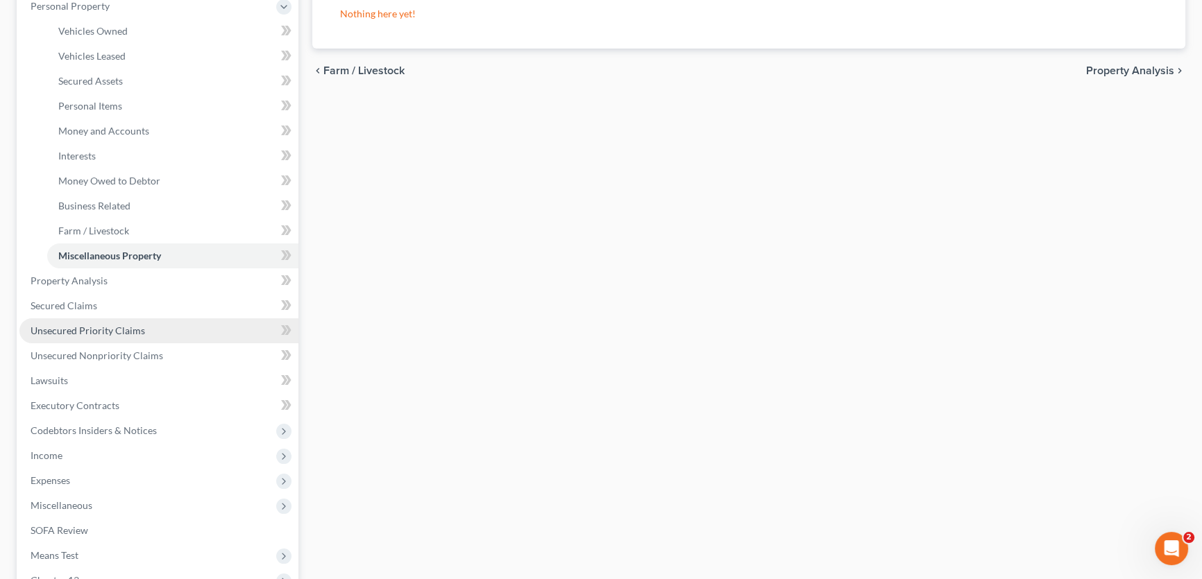
scroll to position [252, 0]
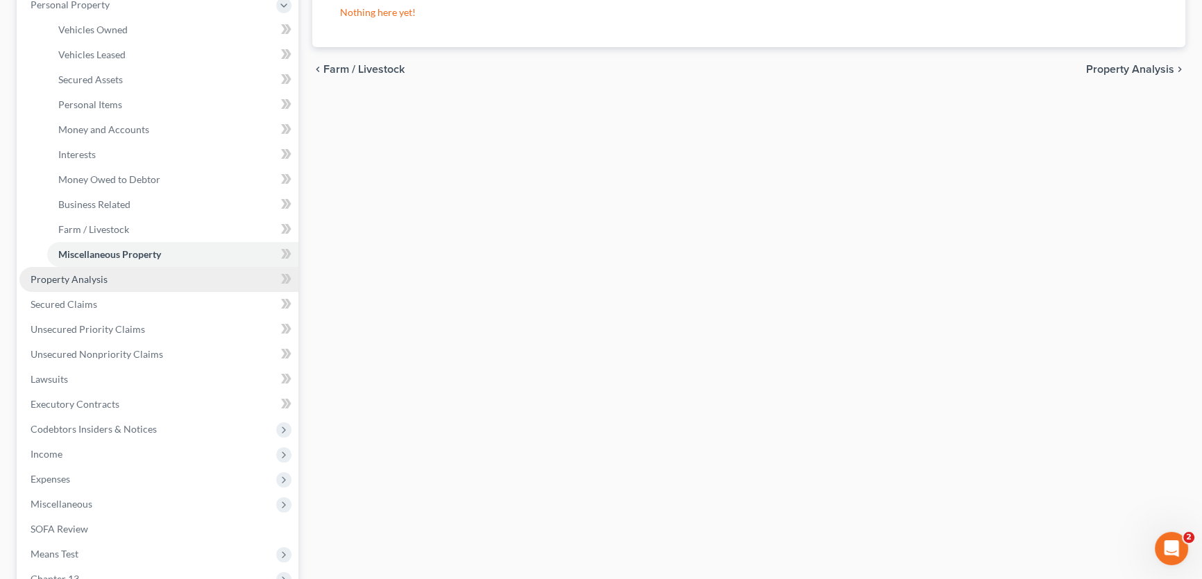
click at [118, 276] on link "Property Analysis" at bounding box center [158, 279] width 279 height 25
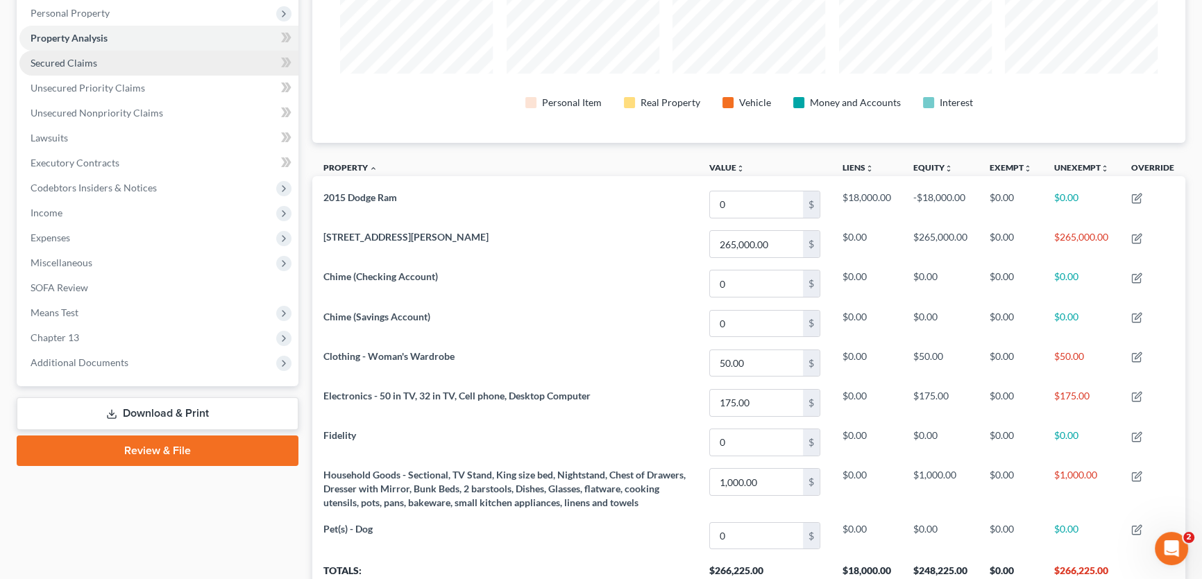
scroll to position [38, 0]
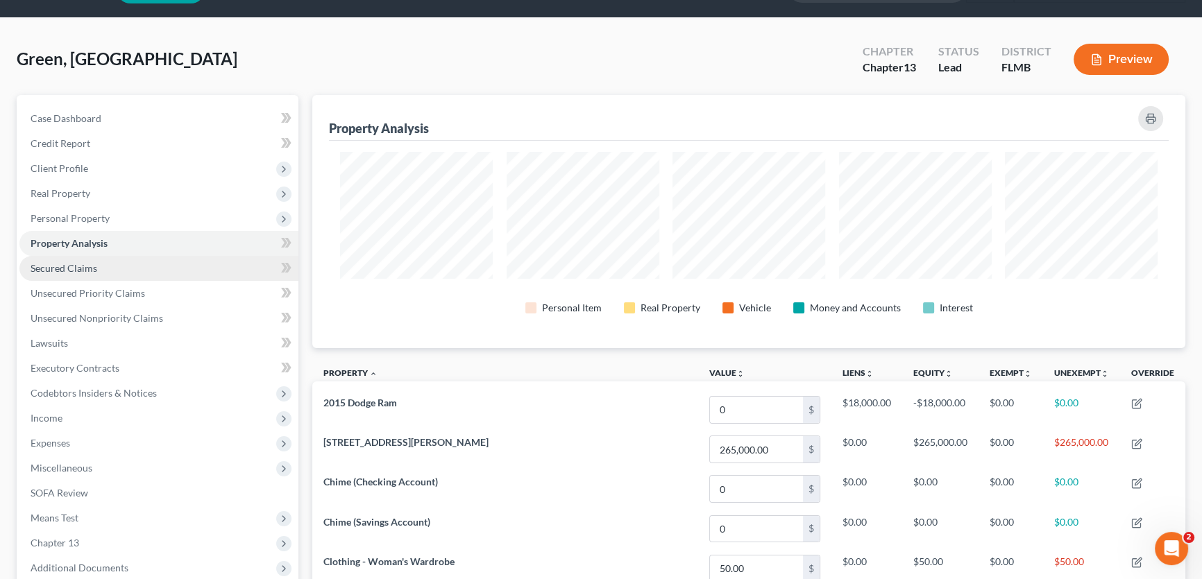
click at [114, 271] on link "Secured Claims" at bounding box center [158, 268] width 279 height 25
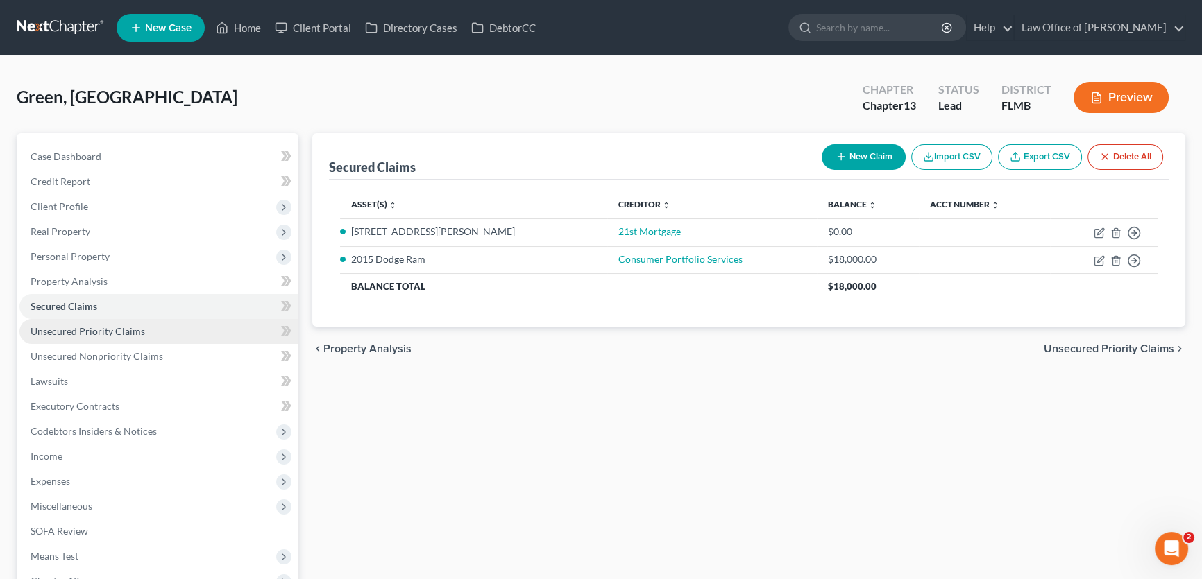
click at [128, 329] on span "Unsecured Priority Claims" at bounding box center [88, 331] width 115 height 12
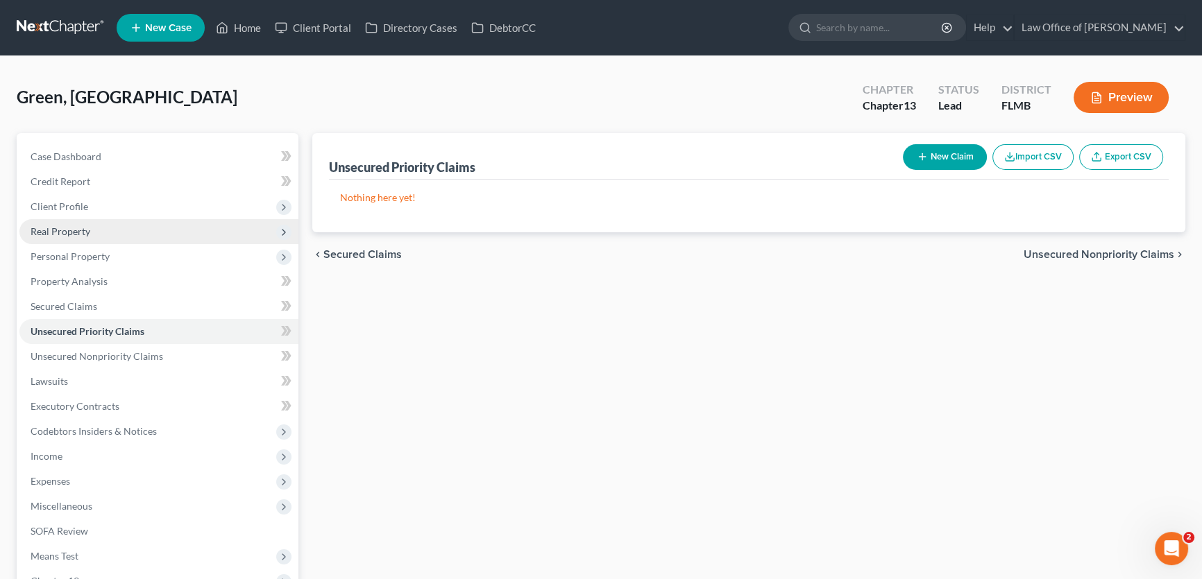
click at [81, 233] on span "Real Property" at bounding box center [61, 232] width 60 height 12
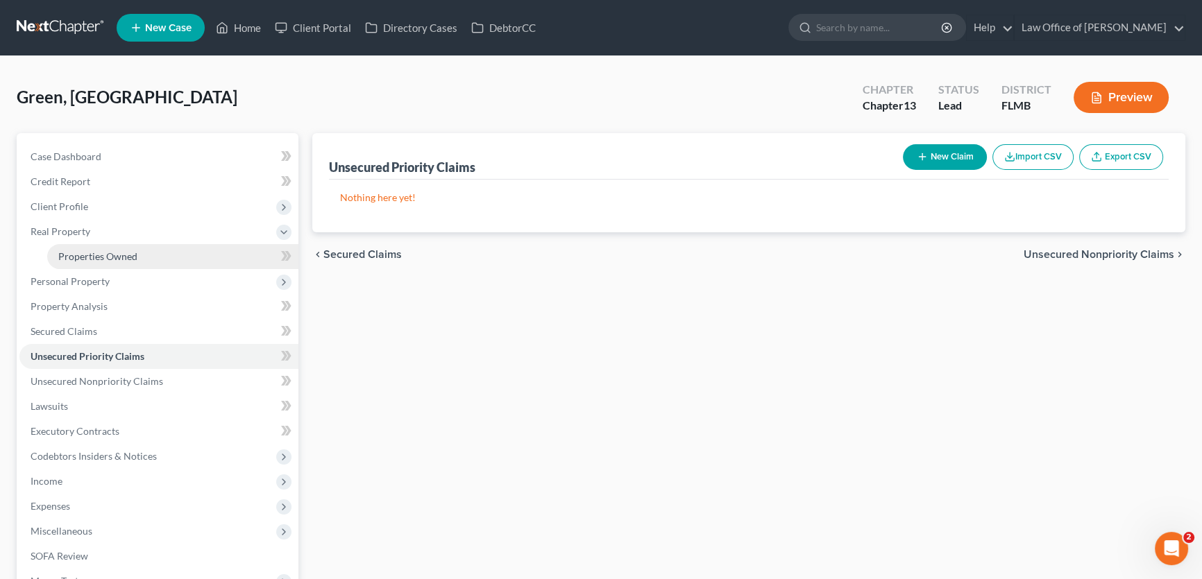
click at [169, 258] on link "Properties Owned" at bounding box center [172, 256] width 251 height 25
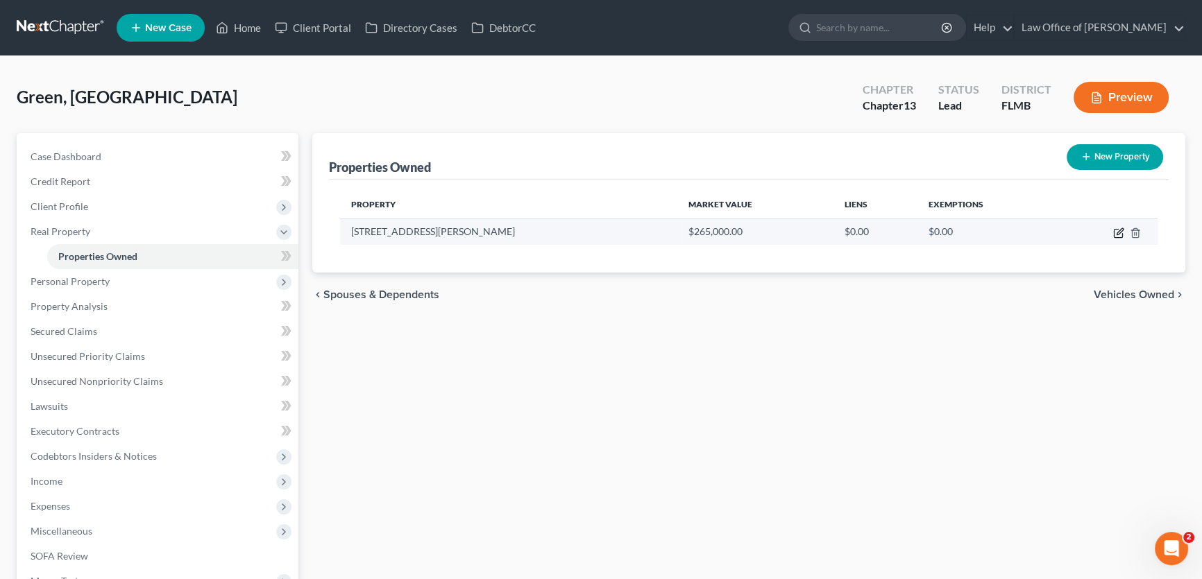
click at [1119, 230] on icon "button" at bounding box center [1120, 231] width 6 height 6
select select "9"
select select "14"
select select "0"
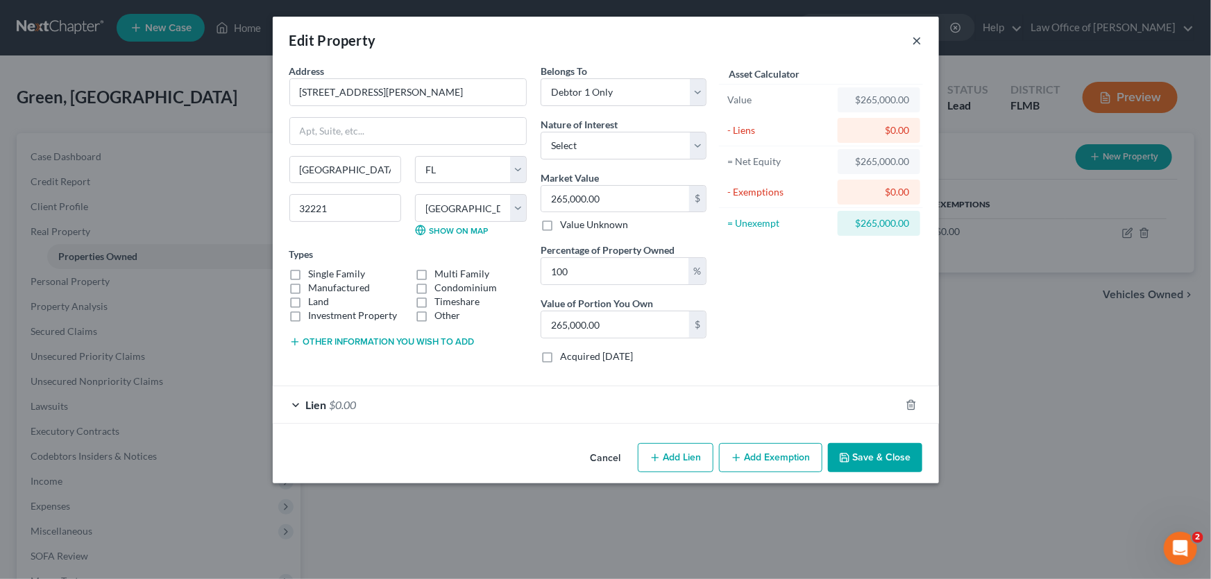
click at [915, 42] on button "×" at bounding box center [918, 40] width 10 height 17
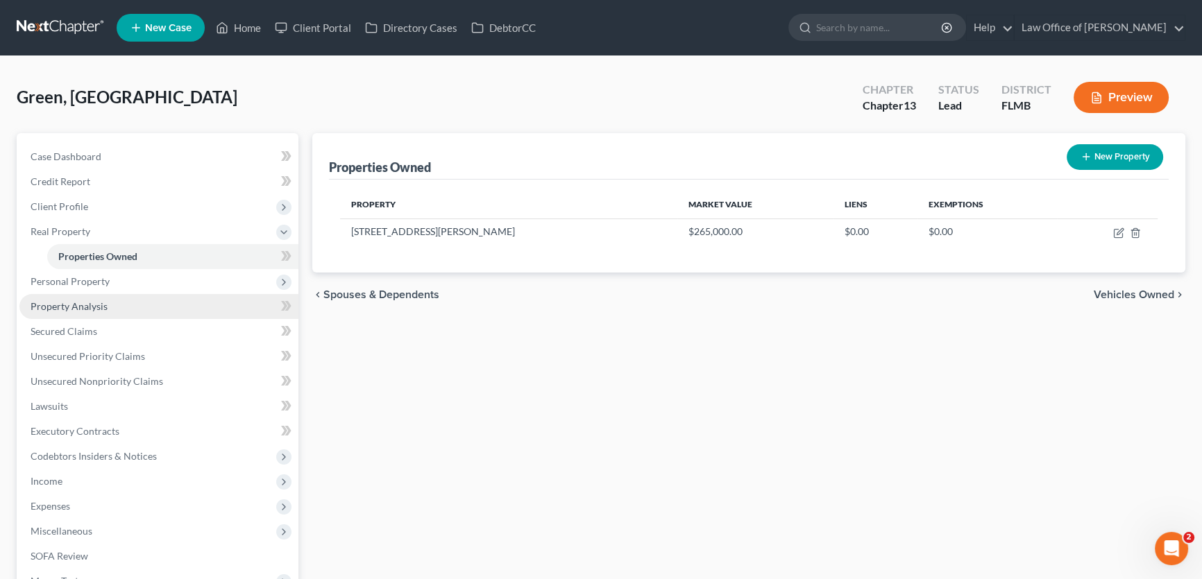
click at [87, 311] on span "Property Analysis" at bounding box center [69, 306] width 77 height 12
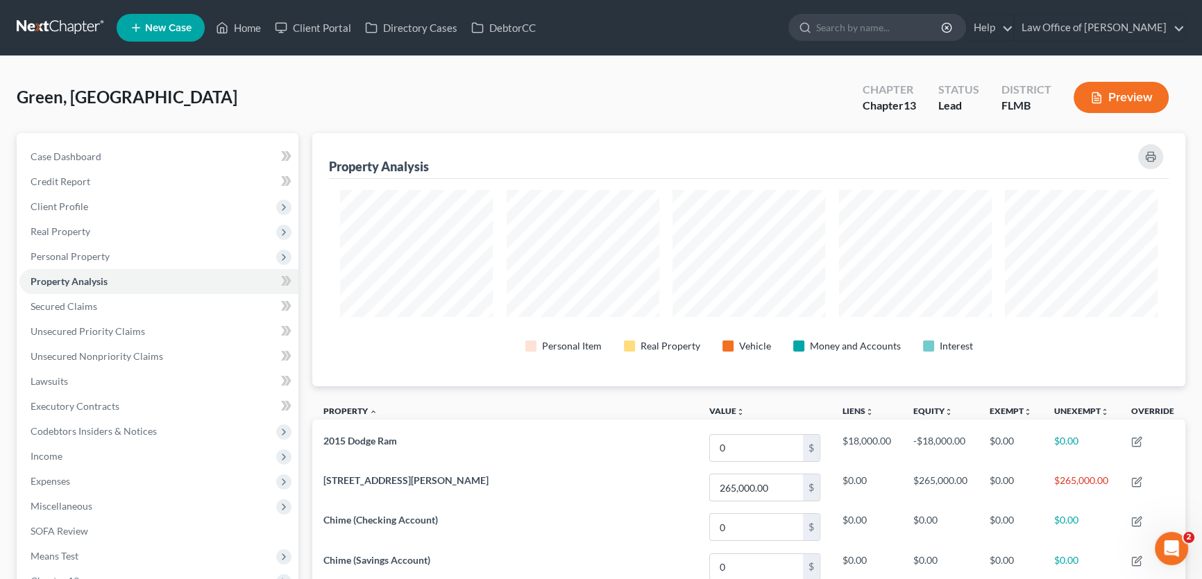
scroll to position [253, 872]
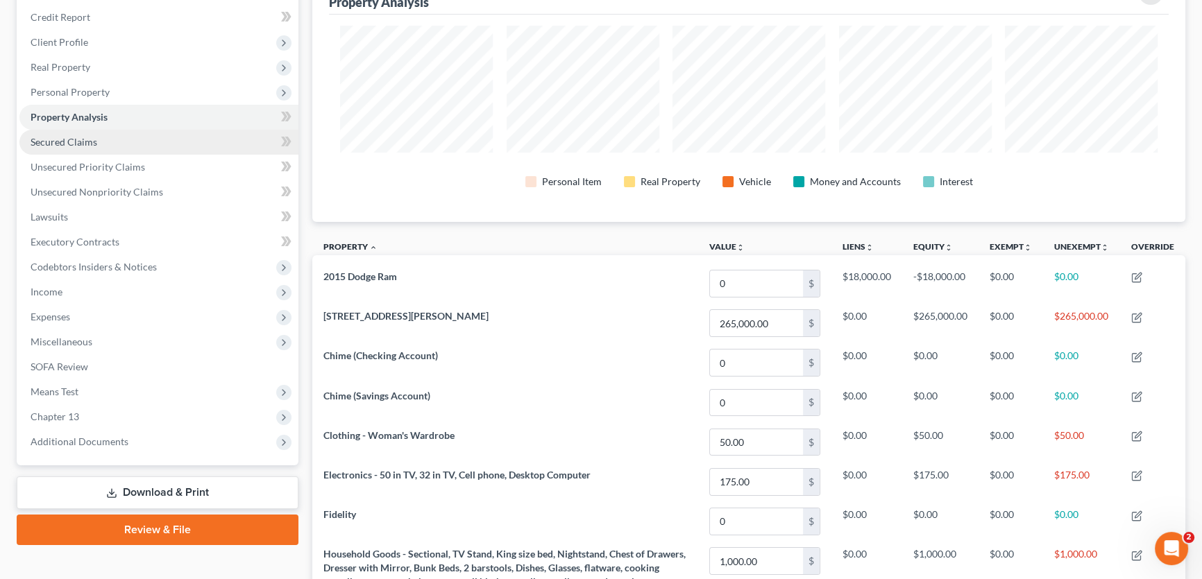
click at [80, 141] on span "Secured Claims" at bounding box center [64, 142] width 67 height 12
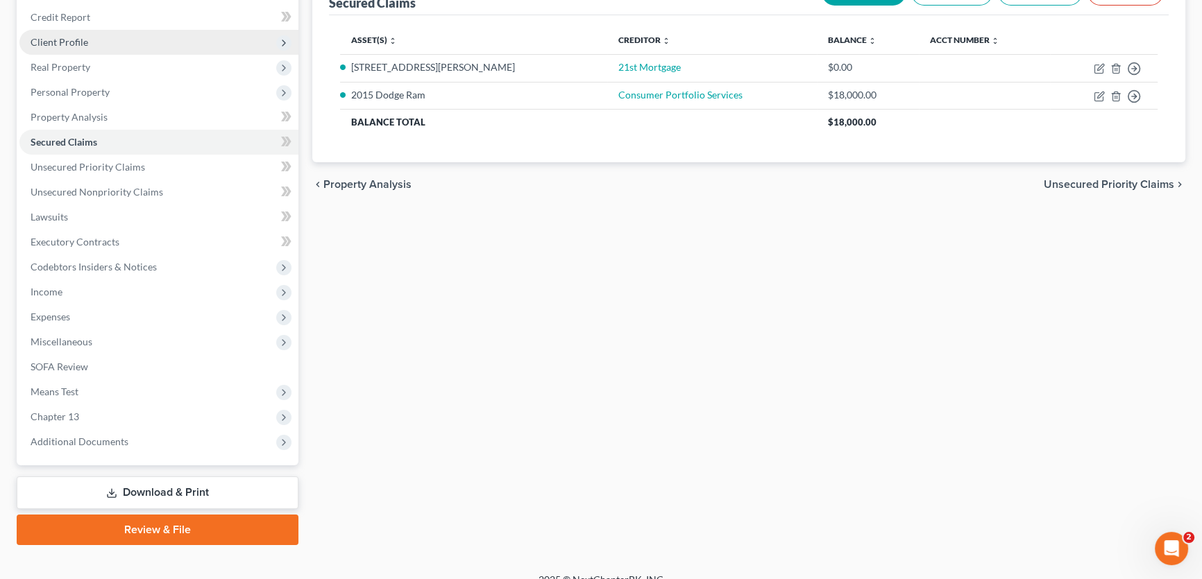
scroll to position [33, 0]
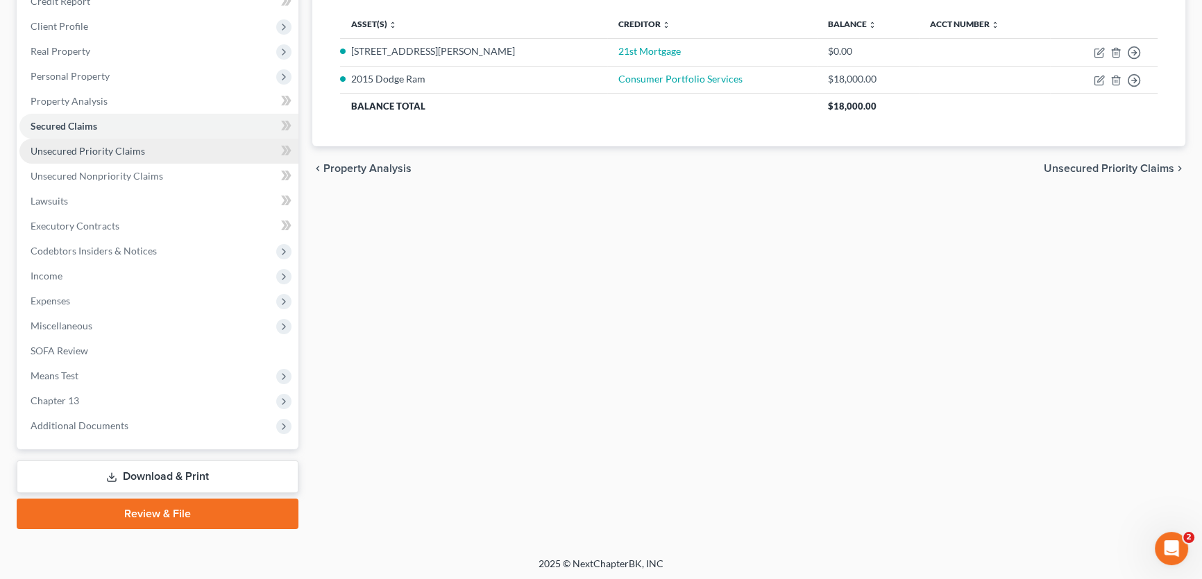
click at [57, 154] on link "Unsecured Priority Claims" at bounding box center [158, 151] width 279 height 25
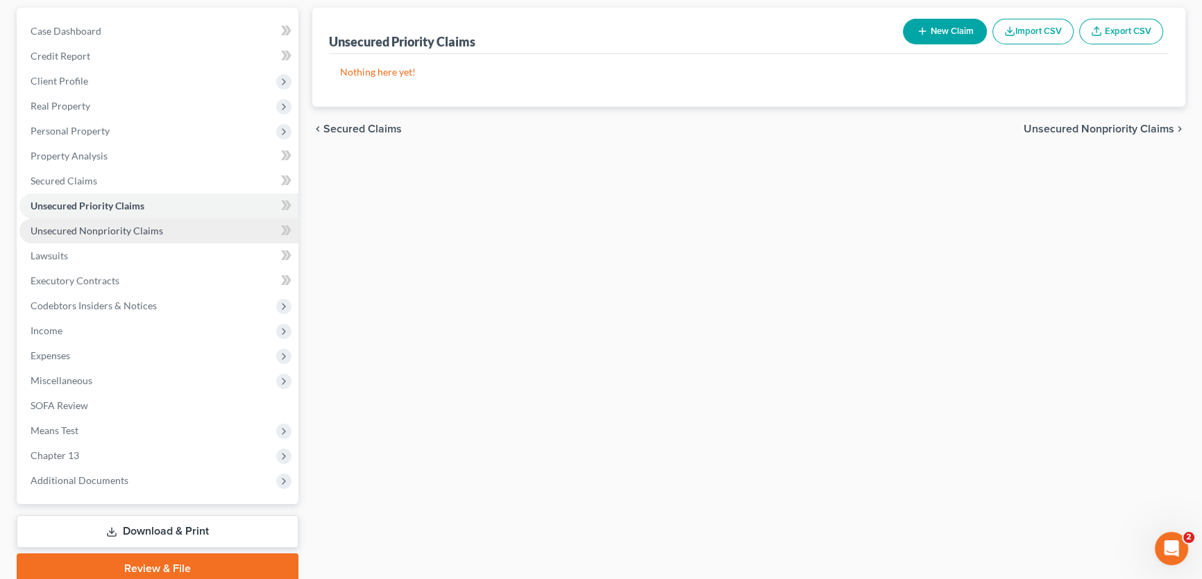
click at [111, 229] on span "Unsecured Nonpriority Claims" at bounding box center [97, 231] width 133 height 12
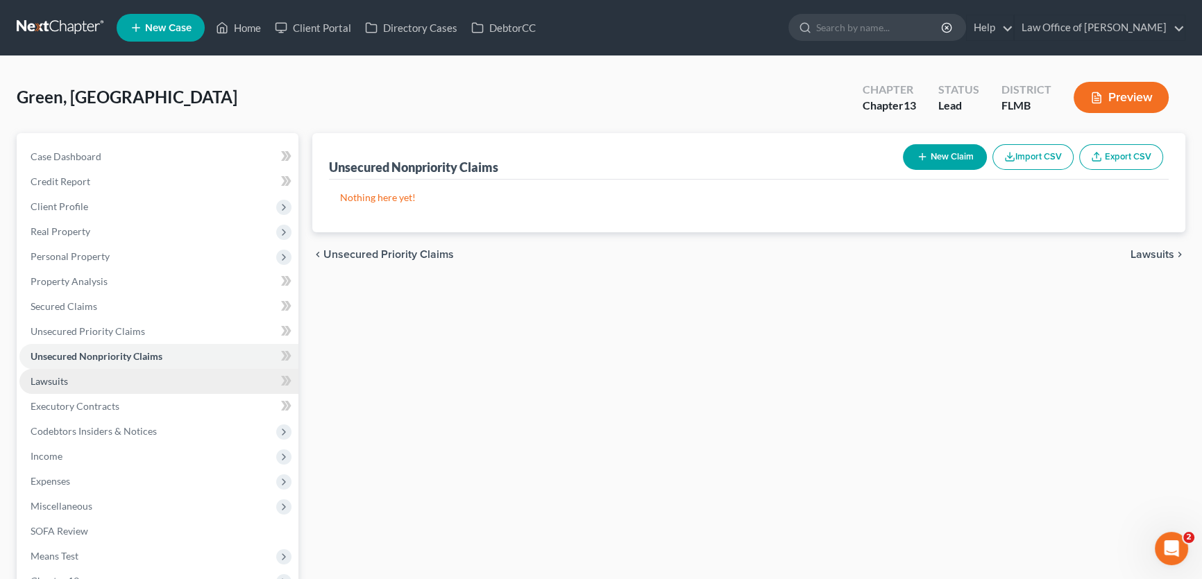
click at [62, 384] on span "Lawsuits" at bounding box center [49, 381] width 37 height 12
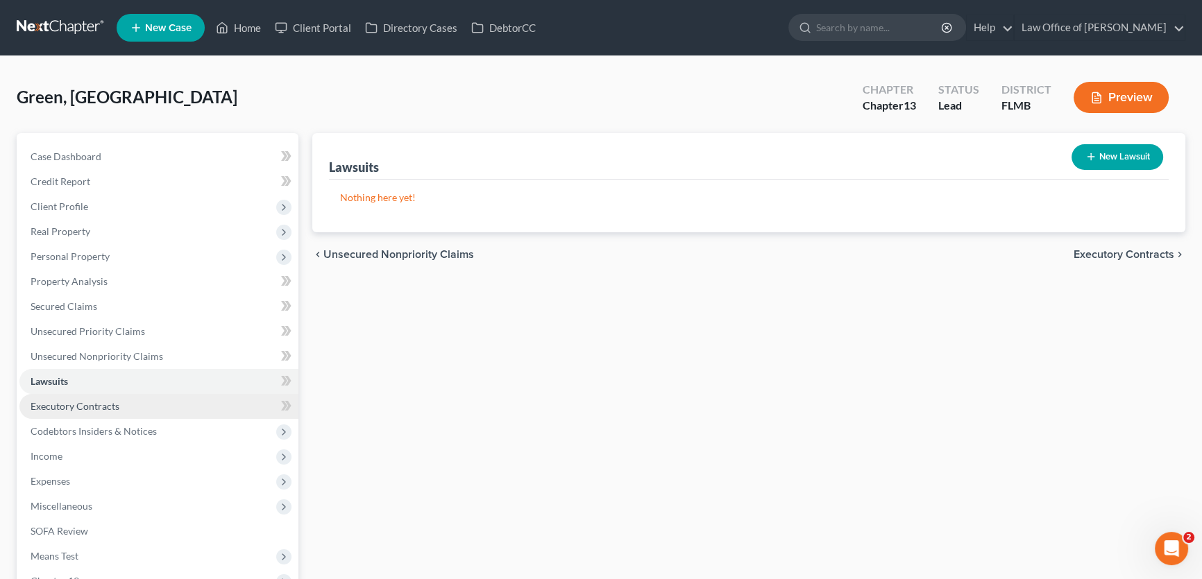
click at [178, 404] on link "Executory Contracts" at bounding box center [158, 406] width 279 height 25
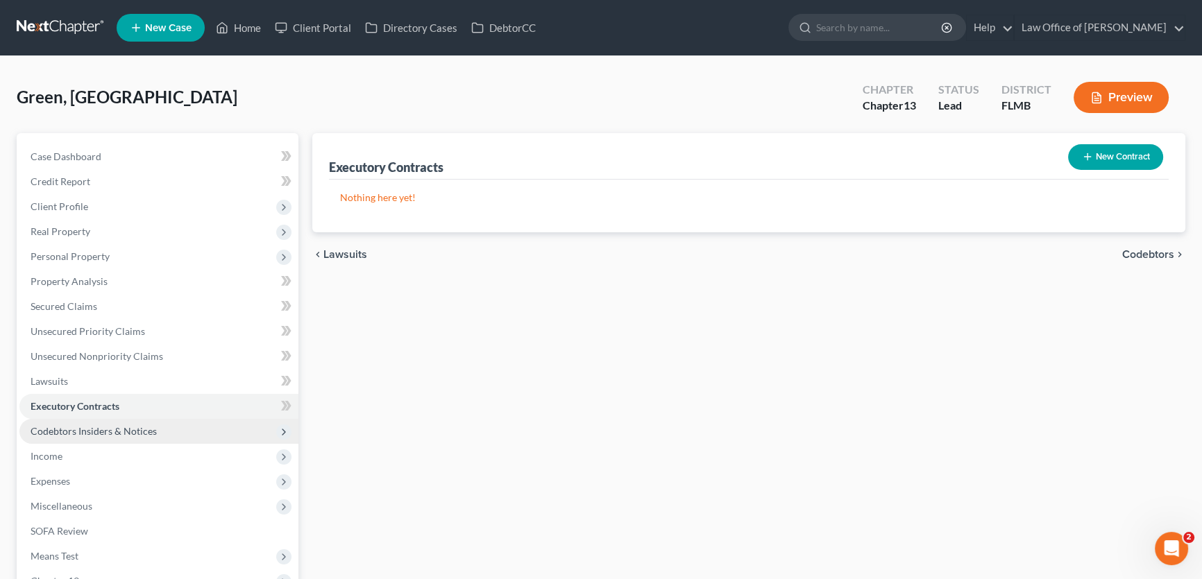
click at [167, 428] on span "Codebtors Insiders & Notices" at bounding box center [158, 431] width 279 height 25
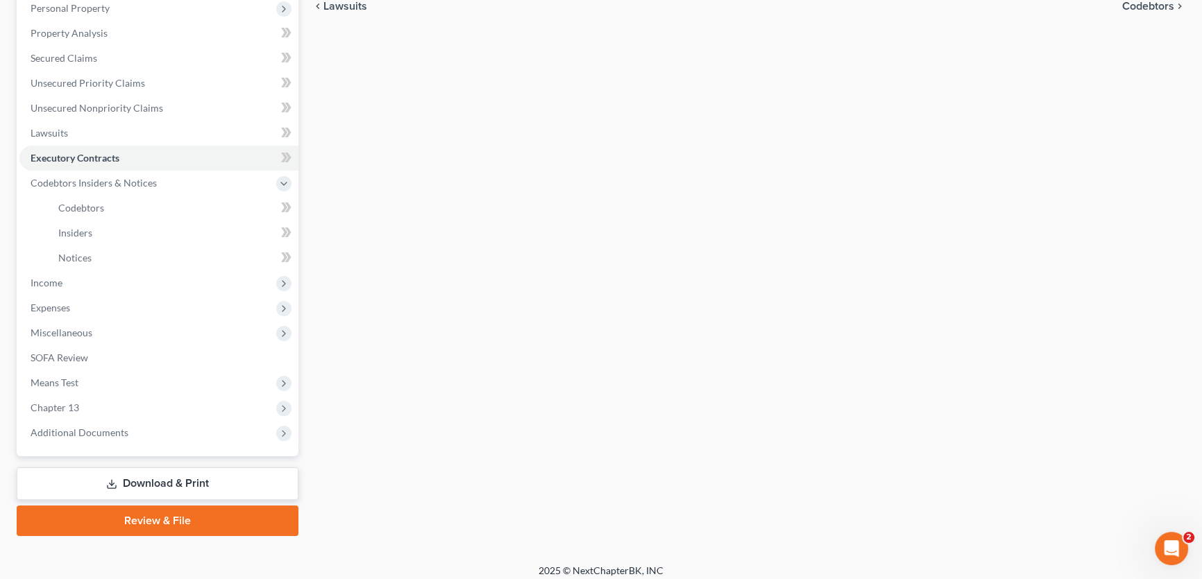
scroll to position [252, 0]
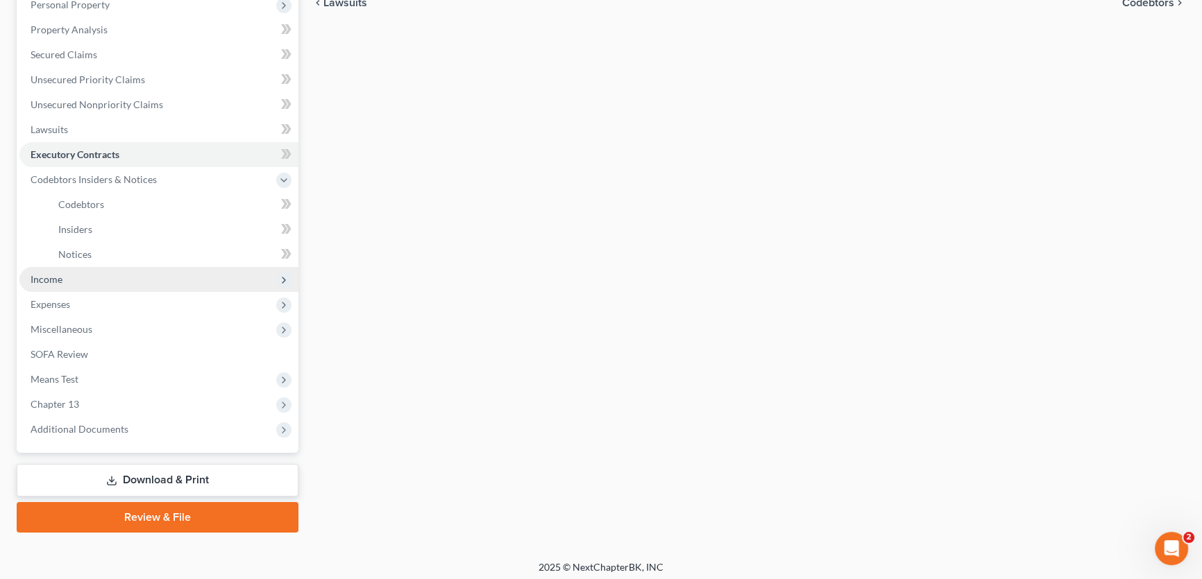
click at [98, 278] on span "Income" at bounding box center [158, 279] width 279 height 25
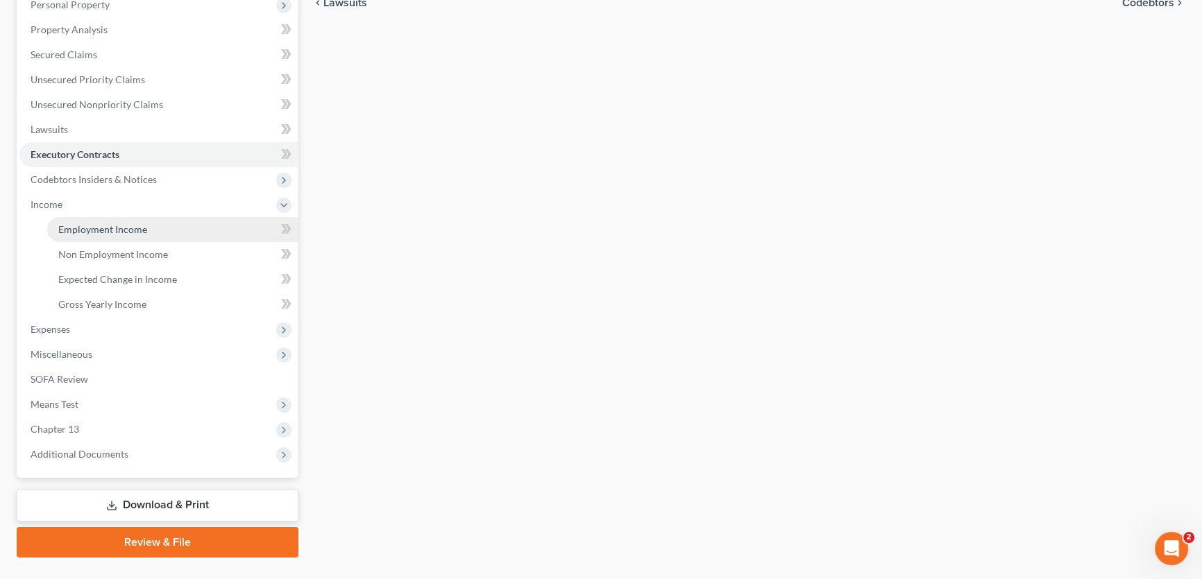
click at [119, 218] on link "Employment Income" at bounding box center [172, 229] width 251 height 25
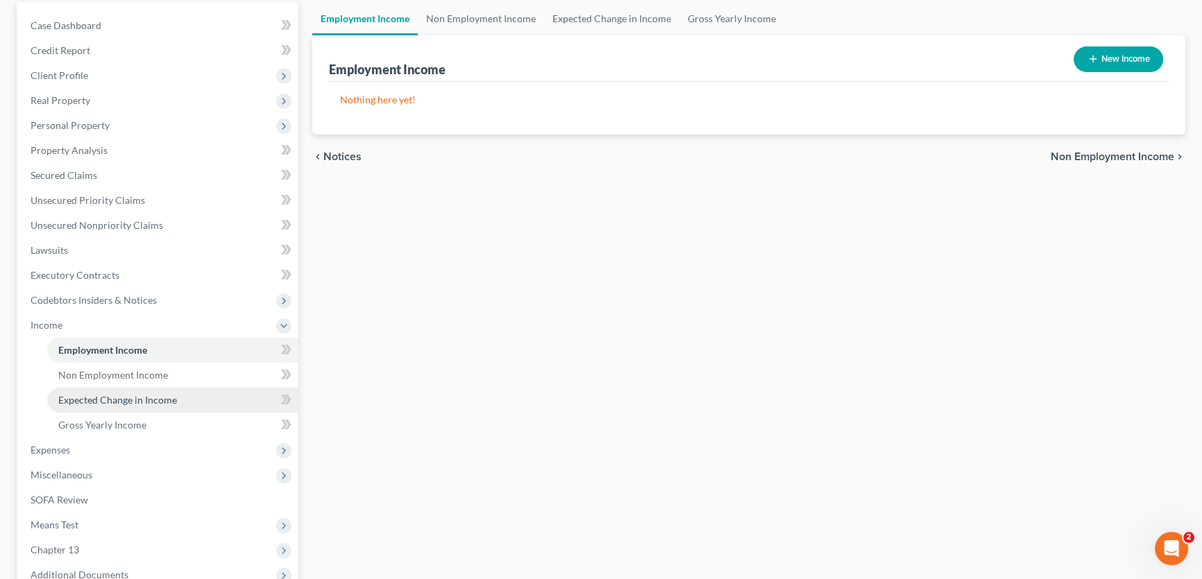
scroll to position [281, 0]
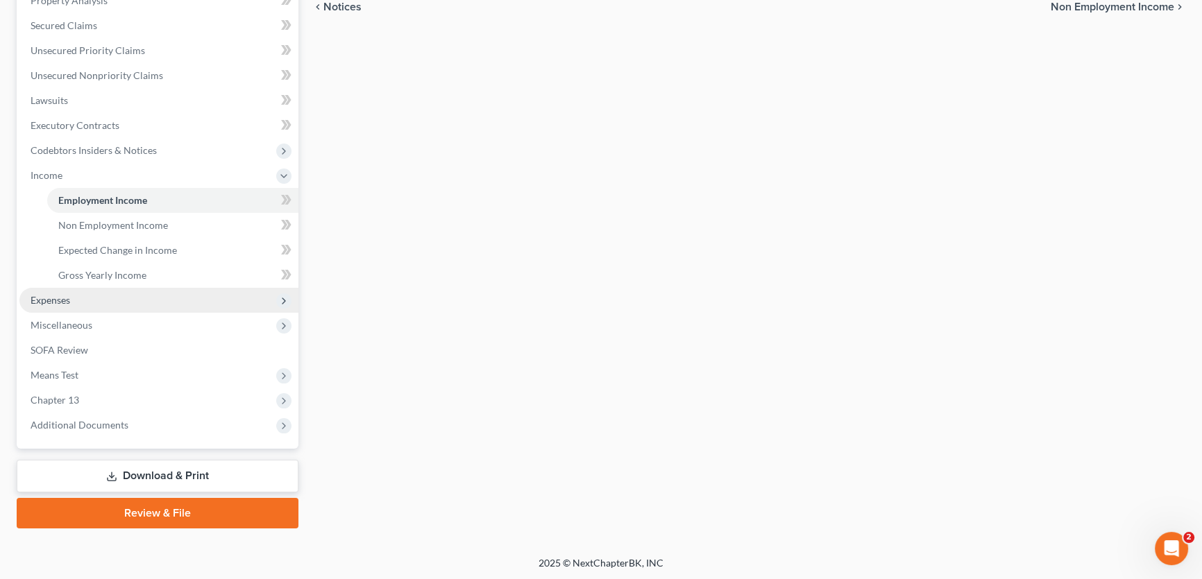
click at [62, 295] on span "Expenses" at bounding box center [51, 300] width 40 height 12
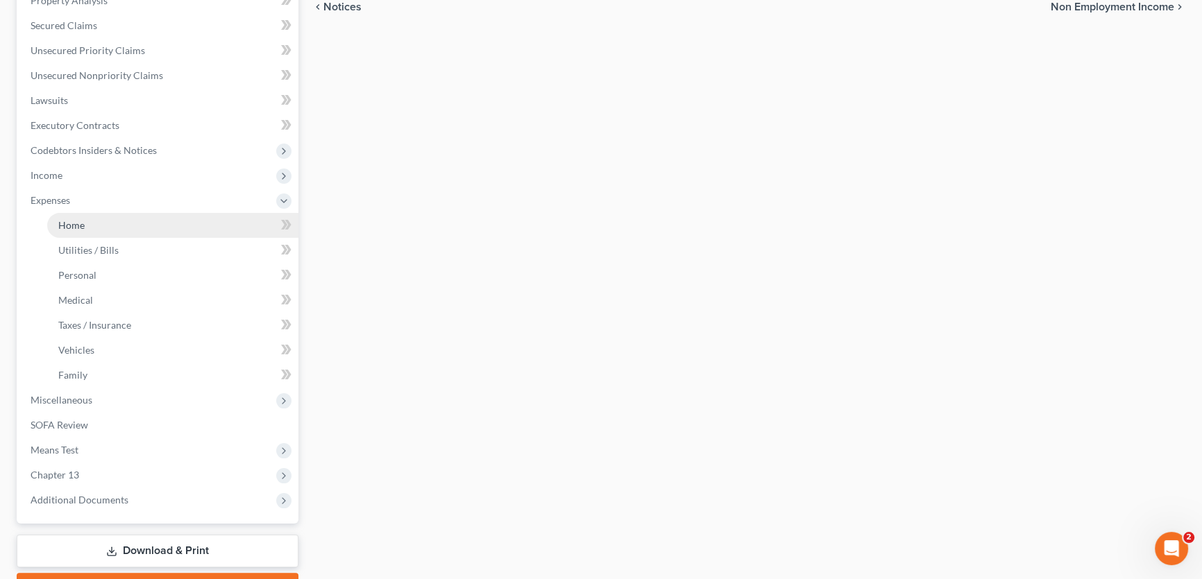
click at [85, 228] on link "Home" at bounding box center [172, 225] width 251 height 25
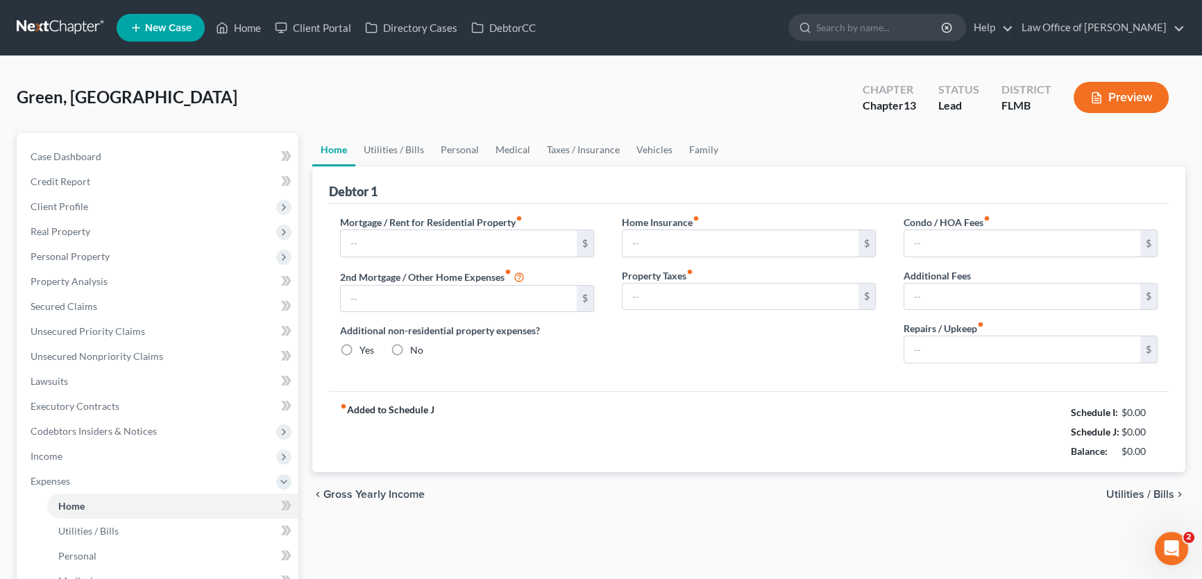
type input "0.00"
radio input "true"
type input "0.00"
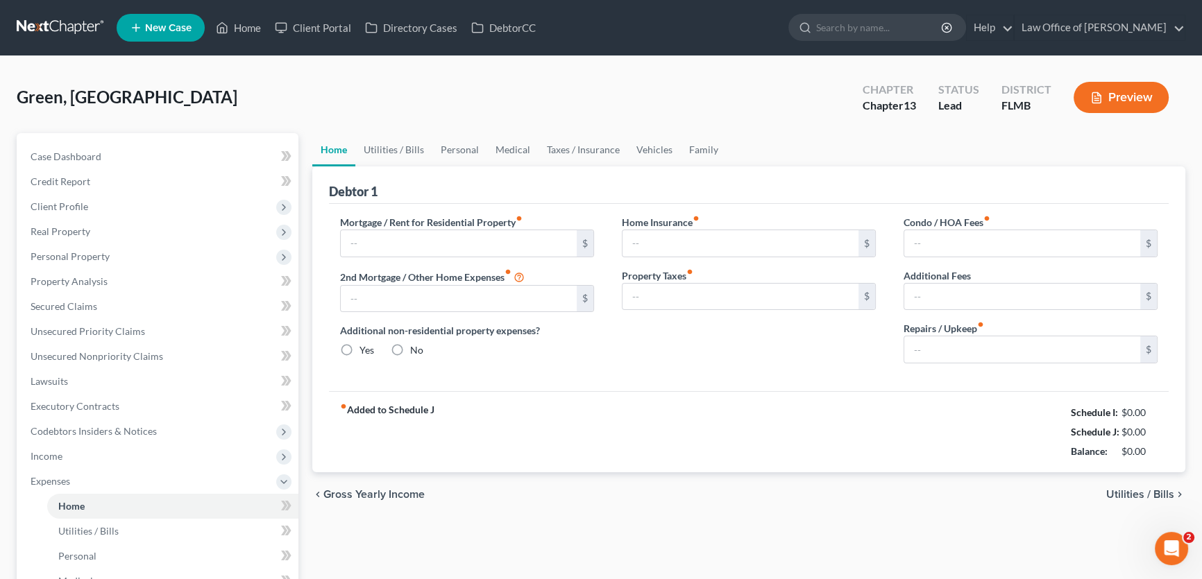
type input "0.00"
click at [738, 244] on input "0.00" at bounding box center [740, 243] width 236 height 26
click at [666, 378] on div "Mortgage / Rent for Residential Property fiber_manual_record $ 2nd Mortgage / O…" at bounding box center [749, 297] width 840 height 187
click at [962, 248] on input "0.00" at bounding box center [1022, 243] width 236 height 26
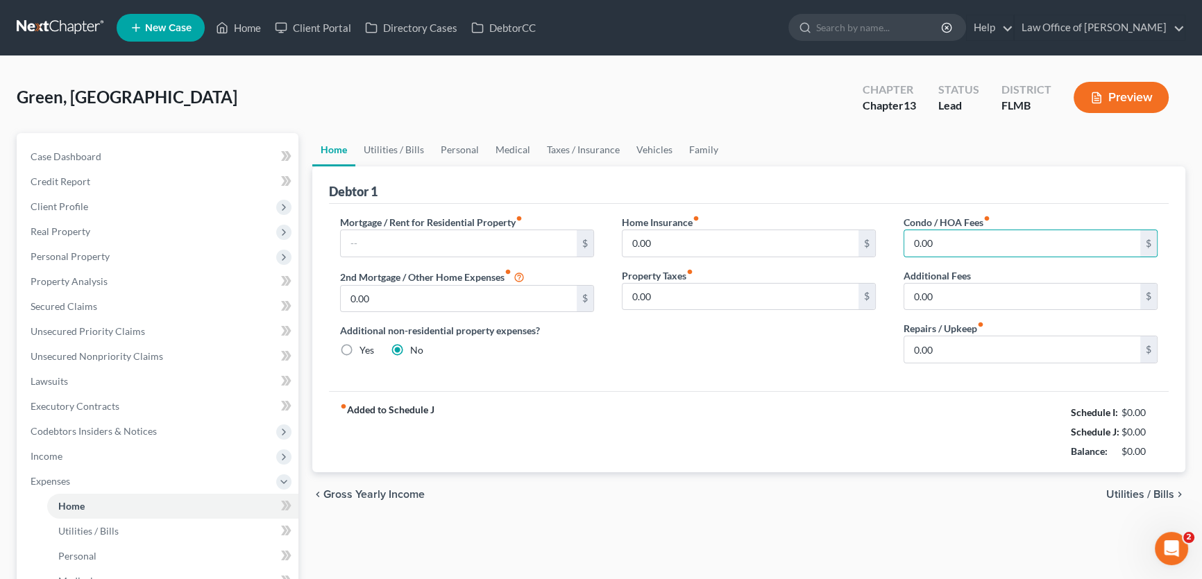
click at [876, 361] on div "Home Insurance fiber_manual_record 0.00 $ Property Taxes fiber_manual_record 0.…" at bounding box center [749, 295] width 282 height 160
click at [967, 350] on input "0.00" at bounding box center [1022, 350] width 236 height 26
click at [441, 249] on input "text" at bounding box center [459, 243] width 236 height 26
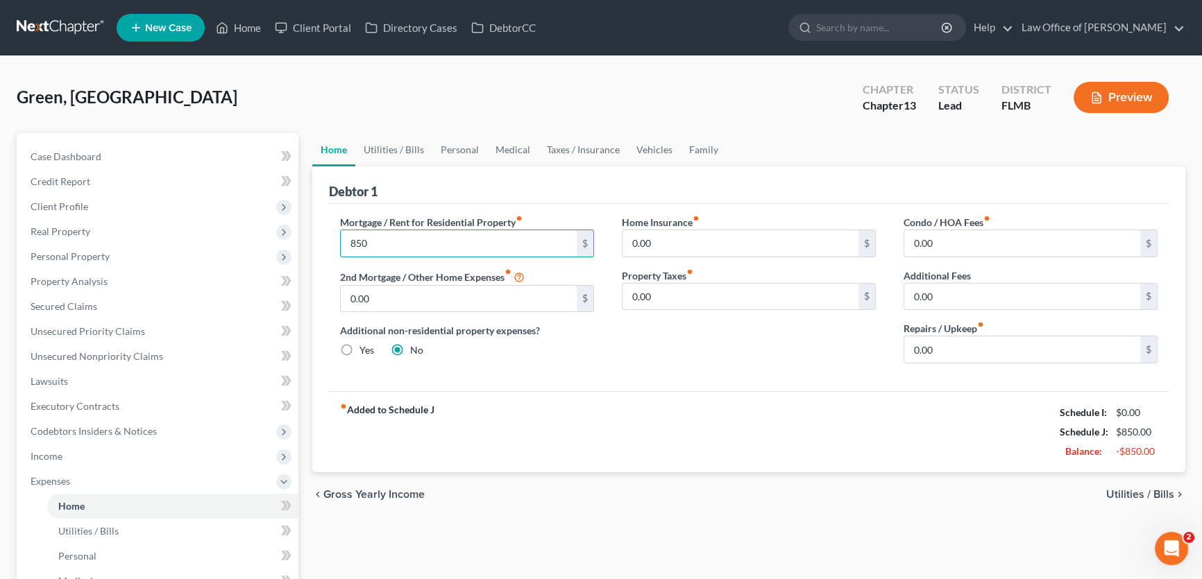
type input "850"
click at [736, 388] on div "Mortgage / Rent for Residential Property fiber_manual_record 850 $ 2nd Mortgage…" at bounding box center [749, 297] width 840 height 187
click at [394, 135] on link "Utilities / Bills" at bounding box center [393, 149] width 77 height 33
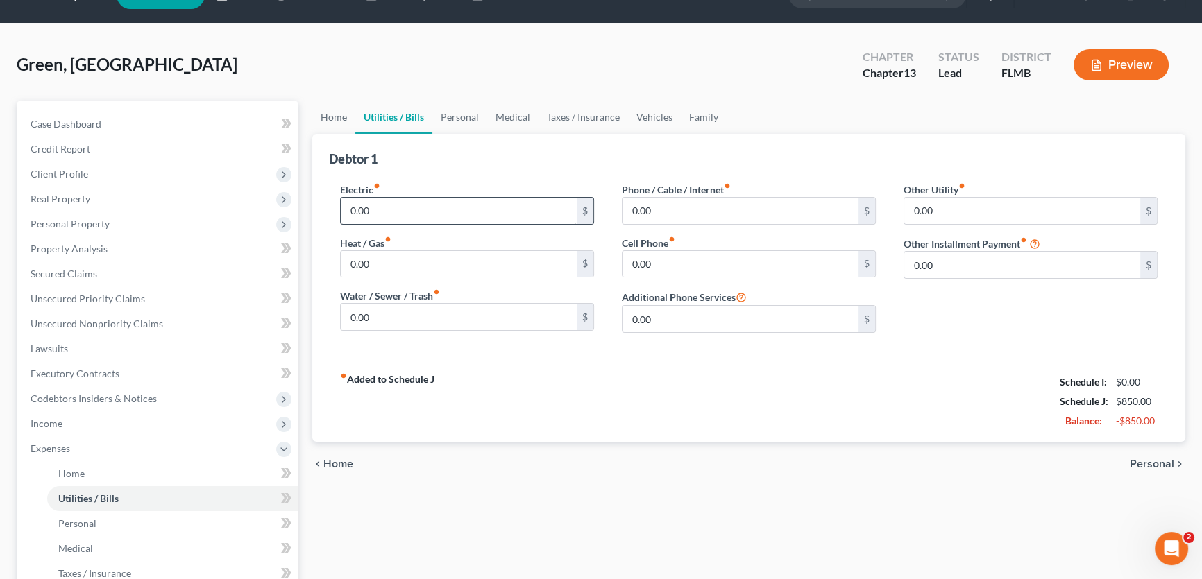
scroll to position [62, 0]
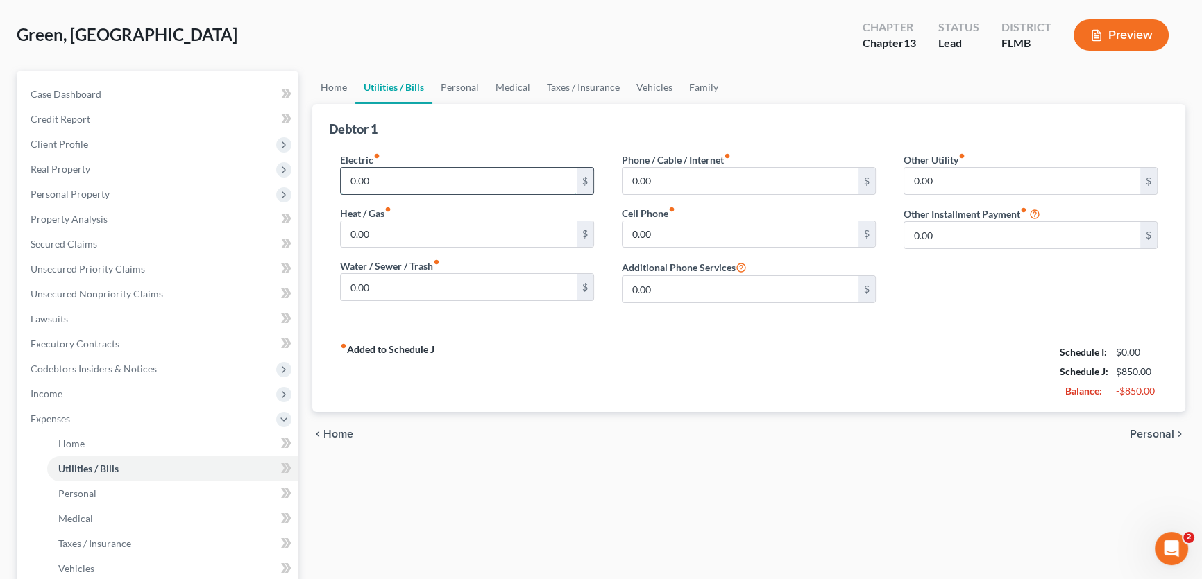
click at [428, 180] on input "0.00" at bounding box center [459, 181] width 236 height 26
click at [488, 389] on div "fiber_manual_record Added to Schedule J Schedule I: $0.00 Schedule J: $1,150.00…" at bounding box center [749, 371] width 840 height 81
drag, startPoint x: 455, startPoint y: 187, endPoint x: 470, endPoint y: 173, distance: 20.6
click at [454, 187] on input "300" at bounding box center [459, 181] width 236 height 26
type input "341"
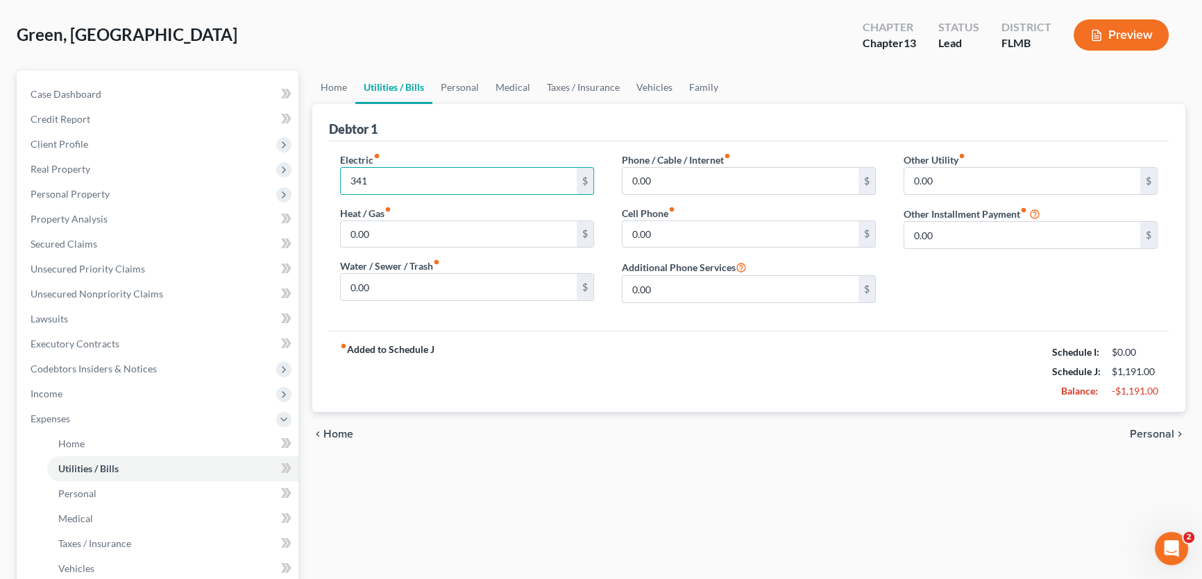
click at [516, 368] on div "fiber_manual_record Added to Schedule J Schedule I: $0.00 Schedule J: $1,191.00…" at bounding box center [749, 371] width 840 height 81
click at [407, 229] on input "0.00" at bounding box center [459, 234] width 236 height 26
click at [409, 298] on input "0.00" at bounding box center [459, 287] width 236 height 26
click at [629, 481] on div "Home Utilities / Bills Personal Medical Taxes / Insurance Vehicles Family Debto…" at bounding box center [748, 447] width 887 height 752
click at [740, 107] on div "Debtor 1" at bounding box center [749, 122] width 840 height 37
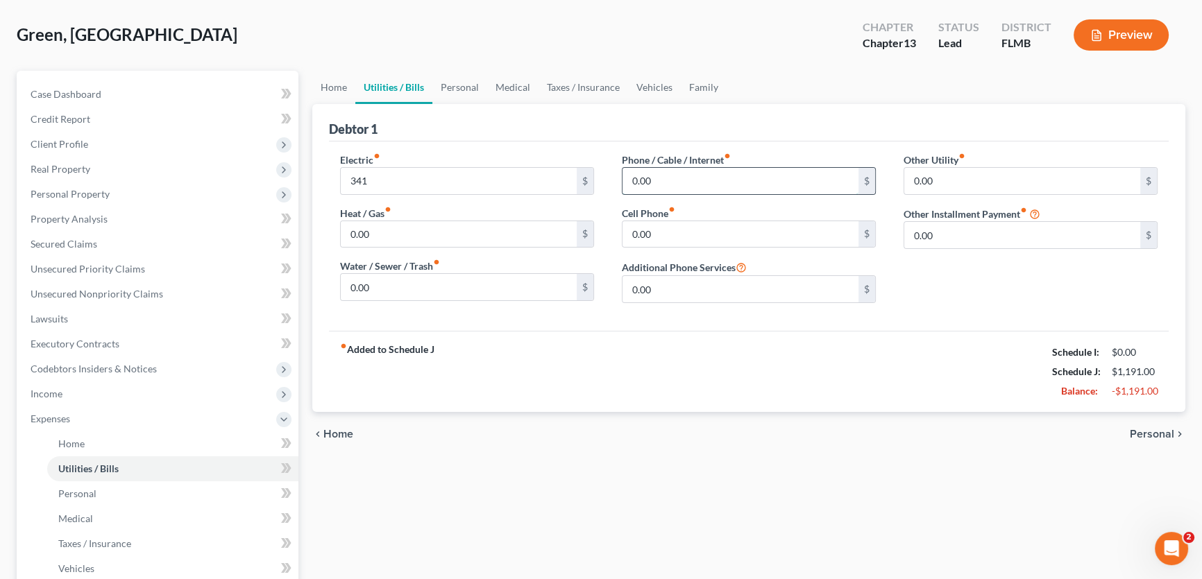
click at [757, 180] on input "0.00" at bounding box center [740, 181] width 236 height 26
type input "54"
click at [717, 378] on div "fiber_manual_record Added to Schedule J Schedule I: $0.00 Schedule J: $1,245.00…" at bounding box center [749, 371] width 840 height 81
click at [713, 232] on input "0.00" at bounding box center [740, 234] width 236 height 26
type input "45"
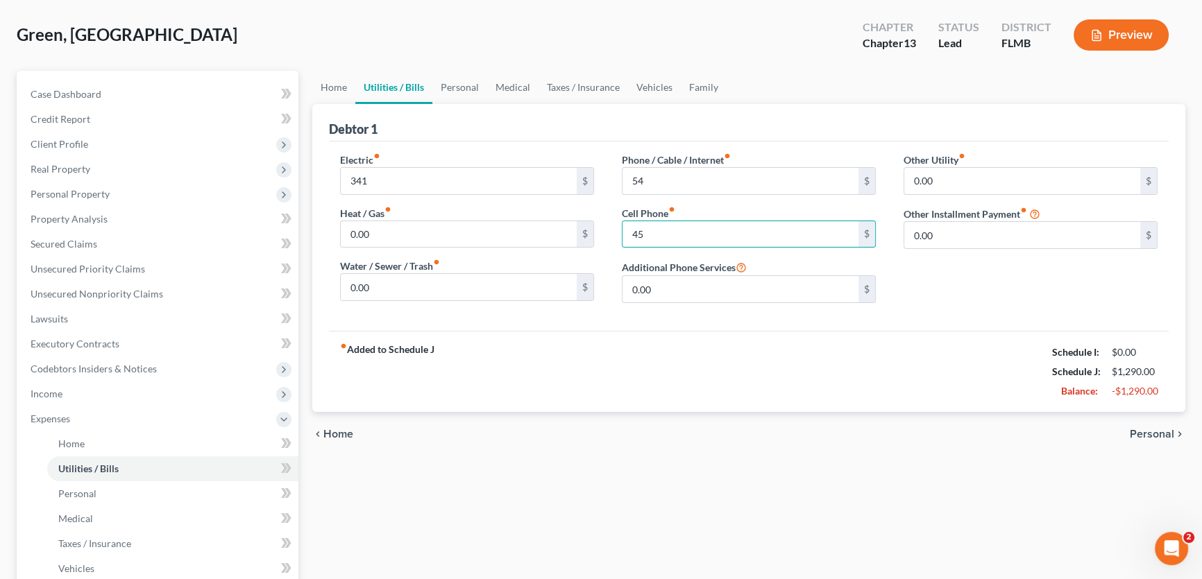
click at [663, 412] on div "chevron_left Home Personal chevron_right" at bounding box center [748, 434] width 873 height 44
click at [961, 177] on input "0.00" at bounding box center [1022, 181] width 236 height 26
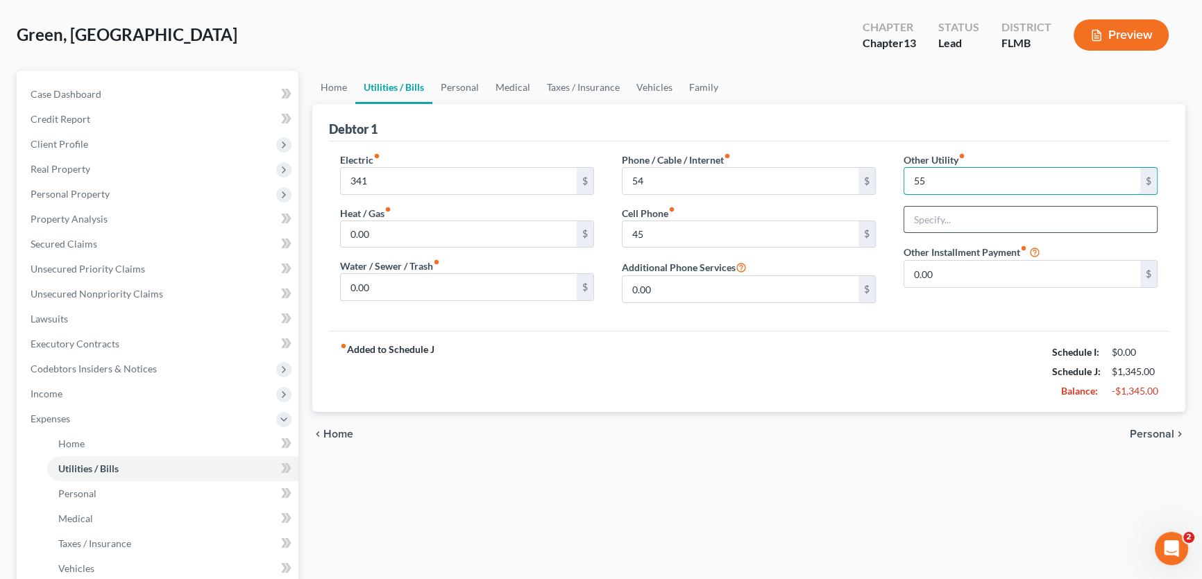
type input "55"
click at [943, 208] on input "text" at bounding box center [1030, 220] width 253 height 26
type input "Security System"
click at [925, 332] on div "fiber_manual_record Added to Schedule J Schedule I: $0.00 Schedule J: $1,345.00…" at bounding box center [749, 371] width 840 height 81
click at [459, 91] on link "Personal" at bounding box center [459, 87] width 55 height 33
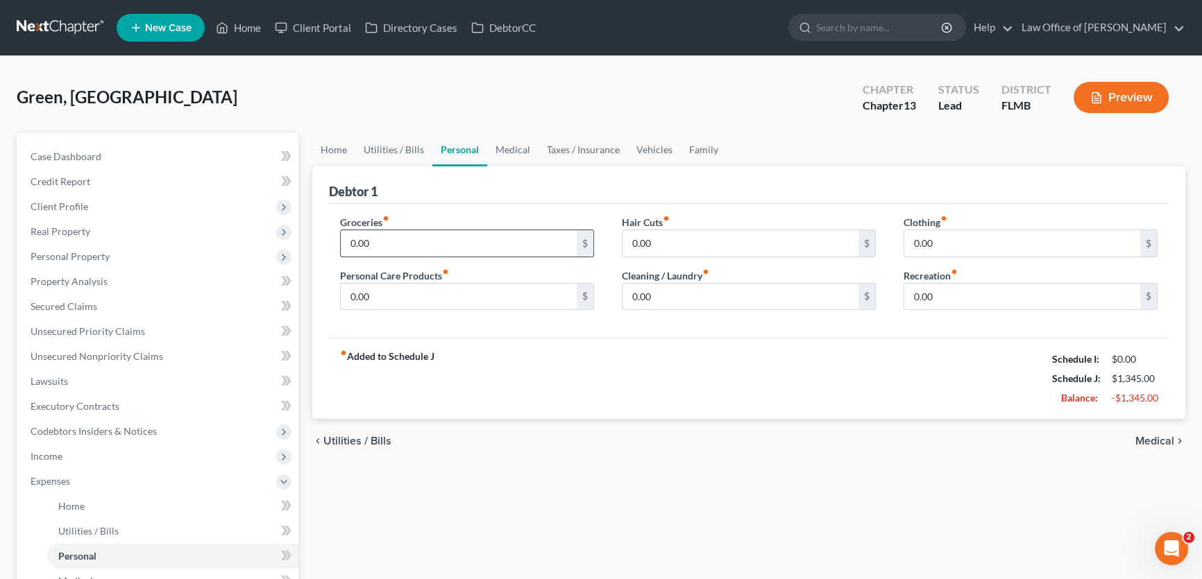
click at [456, 239] on input "0.00" at bounding box center [459, 243] width 236 height 26
type input "600"
click at [484, 364] on div "fiber_manual_record Added to Schedule J Schedule I: $0.00 Schedule J: $1,945.00…" at bounding box center [749, 378] width 840 height 81
click at [482, 292] on input "0.00" at bounding box center [459, 297] width 236 height 26
type input "150"
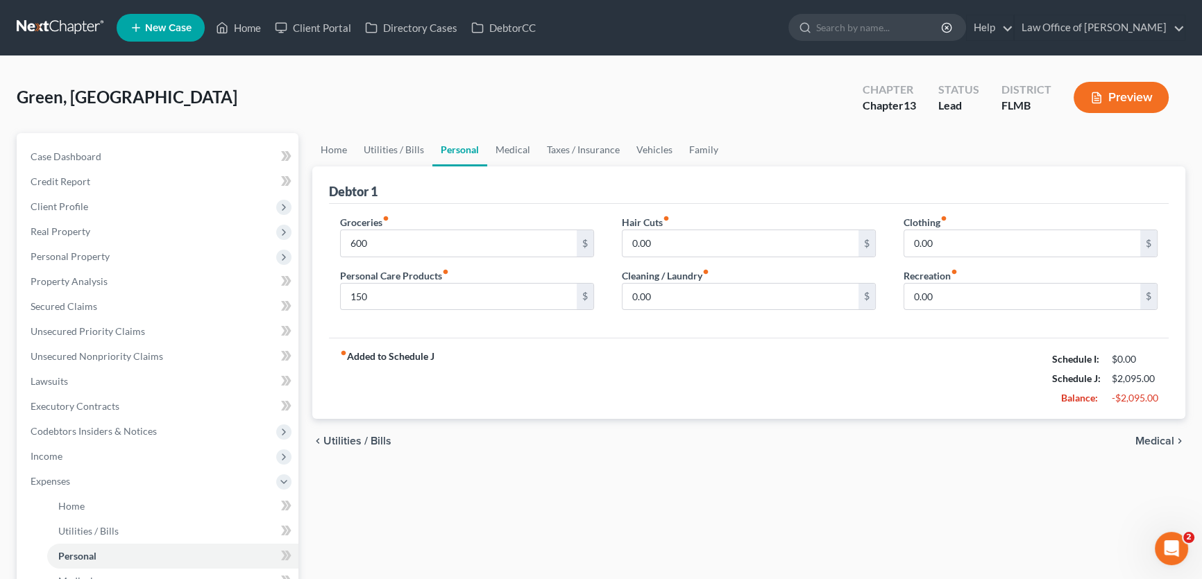
click at [491, 311] on div "Groceries fiber_manual_record 600 $ Personal Care Products fiber_manual_record …" at bounding box center [467, 268] width 282 height 107
click at [700, 298] on input "0.00" at bounding box center [740, 297] width 236 height 26
type input "100"
click at [836, 368] on div "fiber_manual_record Added to Schedule J Schedule I: $0.00 Schedule J: $2,195.00…" at bounding box center [749, 378] width 840 height 81
click at [711, 230] on input "0.00" at bounding box center [740, 243] width 236 height 26
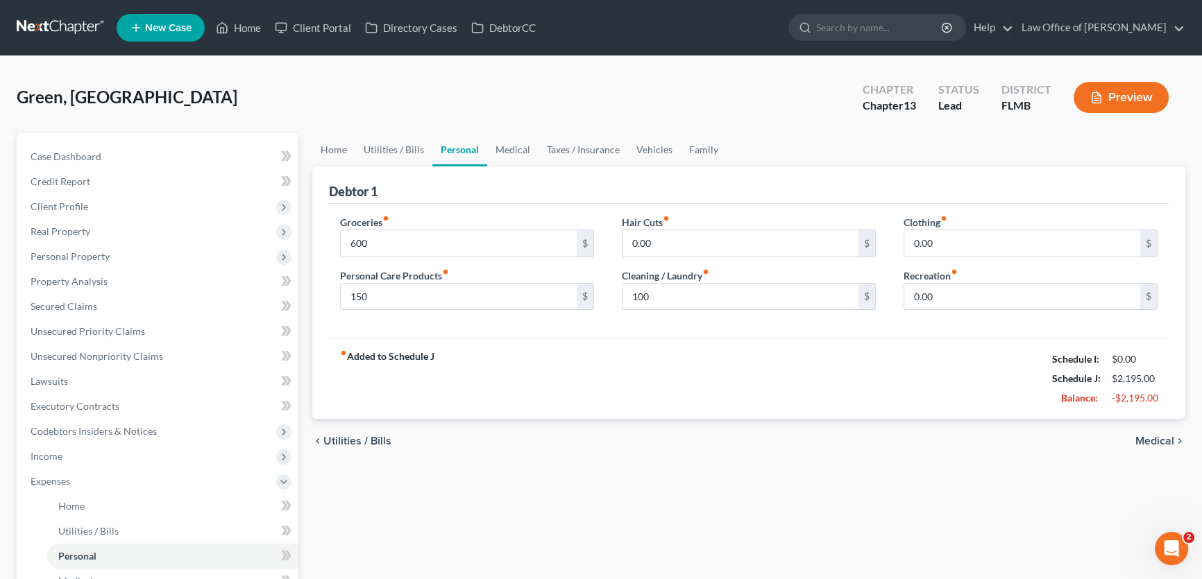
click at [825, 153] on ul "Home Utilities / Bills Personal Medical Taxes / Insurance Vehicles Family" at bounding box center [748, 149] width 873 height 33
click at [960, 222] on div "Clothing fiber_manual_record 0.00 $" at bounding box center [1031, 236] width 254 height 42
click at [957, 248] on input "0.00" at bounding box center [1022, 243] width 236 height 26
type input "125"
click at [916, 350] on div "fiber_manual_record Added to Schedule J Schedule I: $0.00 Schedule J: $2,320.00…" at bounding box center [749, 378] width 840 height 81
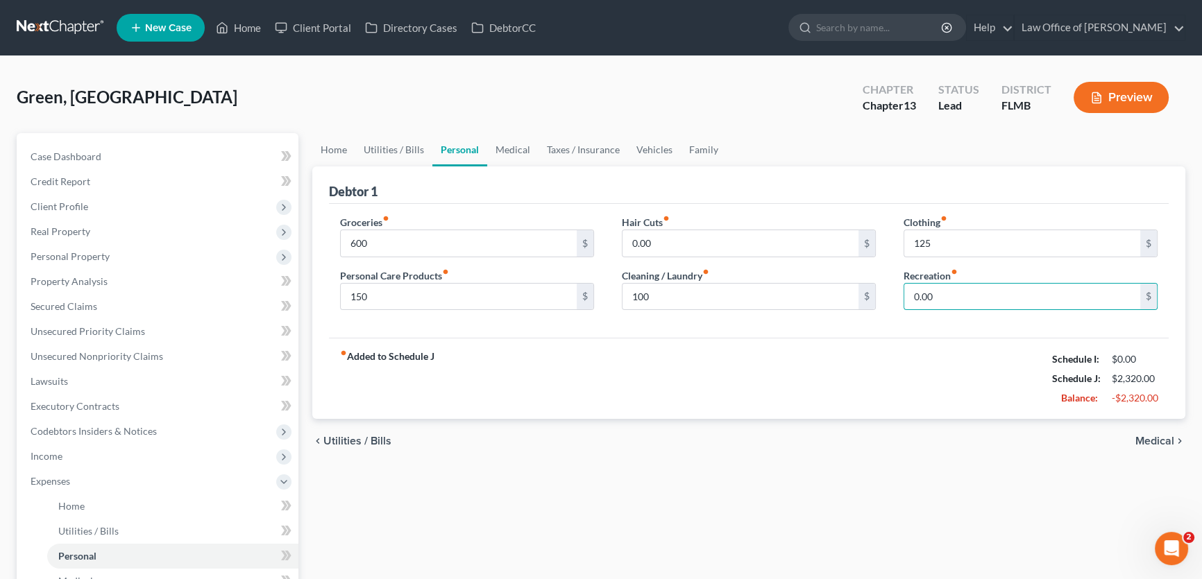
click at [974, 389] on div "fiber_manual_record Added to Schedule J Schedule I: $0.00 Schedule J: $2,320.00…" at bounding box center [749, 378] width 840 height 81
click at [497, 155] on link "Medical" at bounding box center [512, 149] width 51 height 33
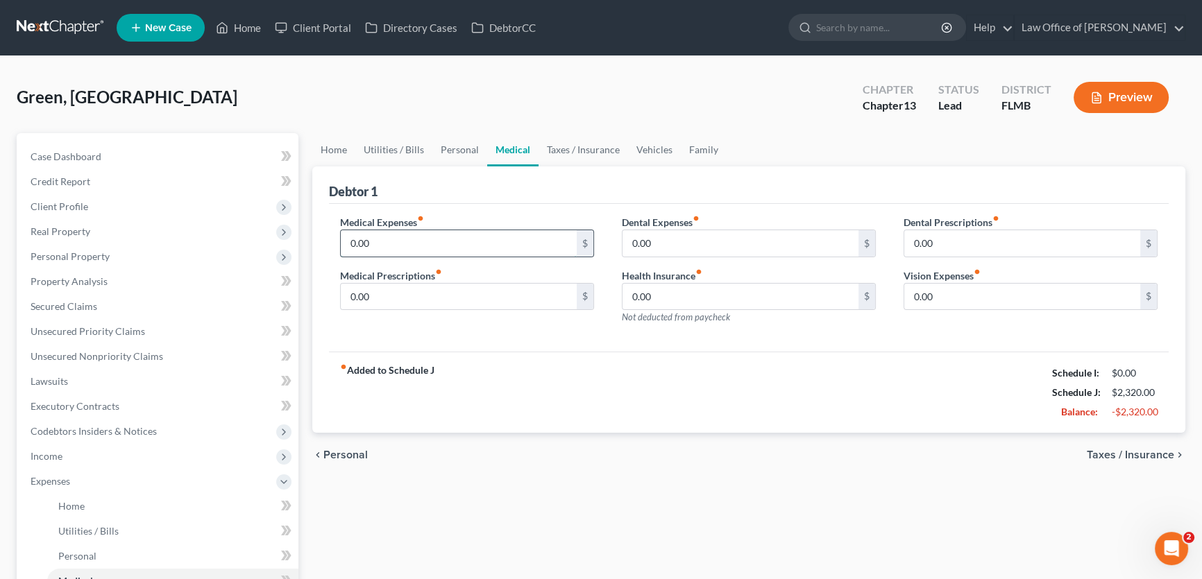
click at [491, 237] on input "0.00" at bounding box center [459, 243] width 236 height 26
type input "10"
click at [558, 402] on div "fiber_manual_record Added to Schedule J Schedule I: $0.00 Schedule J: $2,330.00…" at bounding box center [749, 392] width 840 height 81
click at [524, 289] on input "0.00" at bounding box center [459, 297] width 236 height 26
drag, startPoint x: 620, startPoint y: 355, endPoint x: 625, endPoint y: 403, distance: 48.1
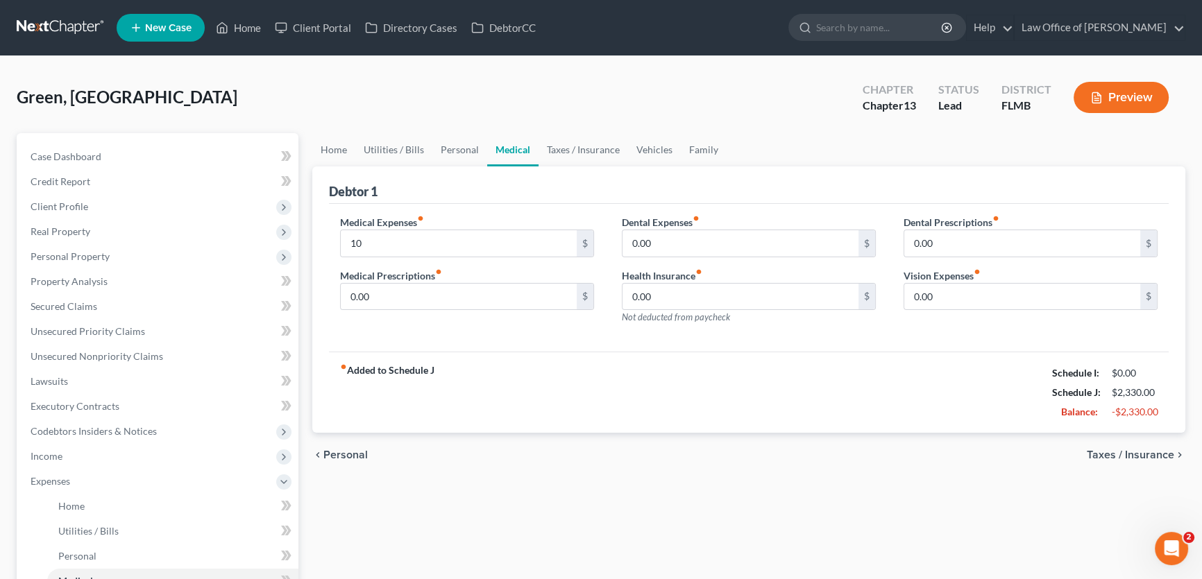
click at [623, 380] on div "Debtor 1 Medical Expenses fiber_manual_record 10 $ Medical Prescriptions fiber_…" at bounding box center [748, 300] width 873 height 267
click at [636, 379] on div "fiber_manual_record Added to Schedule J Schedule I: $0.00 Schedule J: $2,330.00…" at bounding box center [749, 392] width 840 height 81
click at [715, 246] on input "0.00" at bounding box center [740, 243] width 236 height 26
click at [758, 335] on div "Medical Expenses fiber_manual_record 10 $ Medical Prescriptions fiber_manual_re…" at bounding box center [749, 278] width 840 height 149
click at [888, 339] on div "Medical Expenses fiber_manual_record 10 $ Medical Prescriptions fiber_manual_re…" at bounding box center [749, 278] width 840 height 149
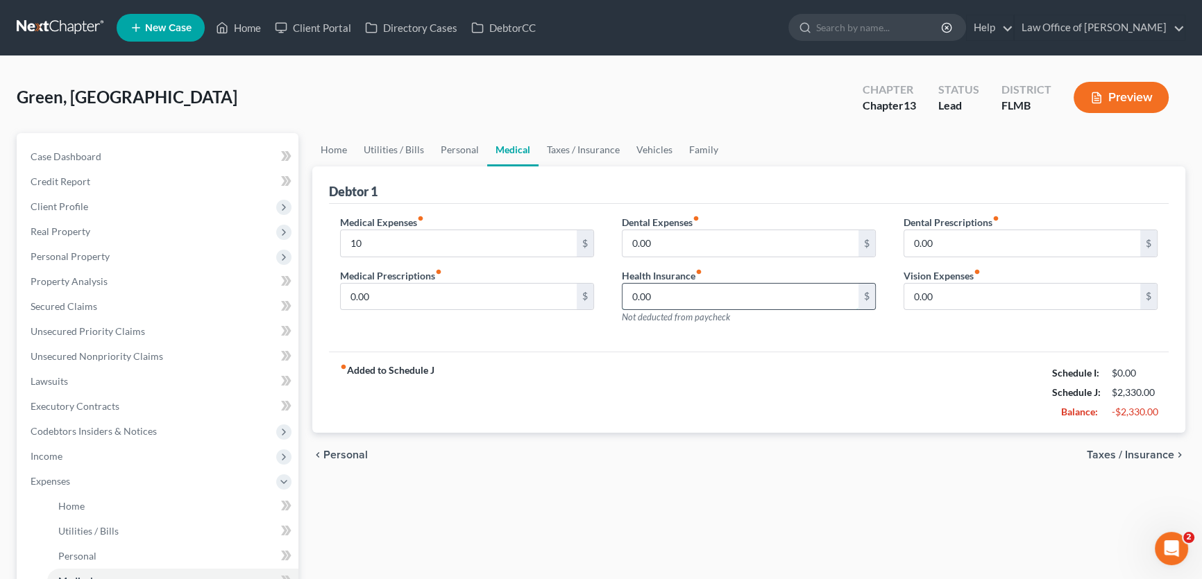
click at [695, 289] on input "0.00" at bounding box center [740, 297] width 236 height 26
click at [851, 346] on div "Medical Expenses fiber_manual_record 10 $ Medical Prescriptions fiber_manual_re…" at bounding box center [749, 278] width 840 height 149
drag, startPoint x: 961, startPoint y: 326, endPoint x: 951, endPoint y: 312, distance: 16.9
click at [958, 323] on div "Dental Prescriptions fiber_manual_record 0.00 $ Vision Expenses fiber_manual_re…" at bounding box center [1031, 275] width 282 height 121
click at [561, 153] on link "Taxes / Insurance" at bounding box center [584, 149] width 90 height 33
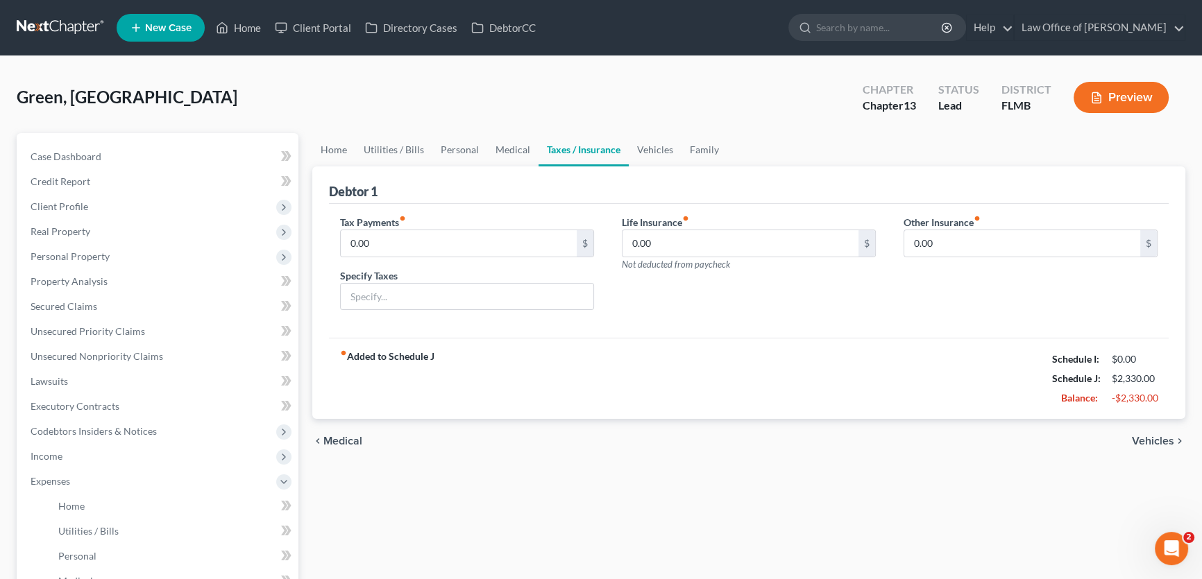
drag, startPoint x: 718, startPoint y: 325, endPoint x: 709, endPoint y: 321, distance: 9.7
click at [714, 319] on div "Tax Payments fiber_manual_record 0.00 $ Specify Taxes Life Insurance fiber_manu…" at bounding box center [749, 271] width 840 height 135
click at [769, 345] on div "fiber_manual_record Added to Schedule J Schedule I: $0.00 Schedule J: $2,330.00…" at bounding box center [749, 378] width 840 height 81
click at [909, 353] on div "fiber_manual_record Added to Schedule J Schedule I: $0.00 Schedule J: $2,330.00…" at bounding box center [749, 378] width 840 height 81
click at [695, 239] on input "0.00" at bounding box center [740, 243] width 236 height 26
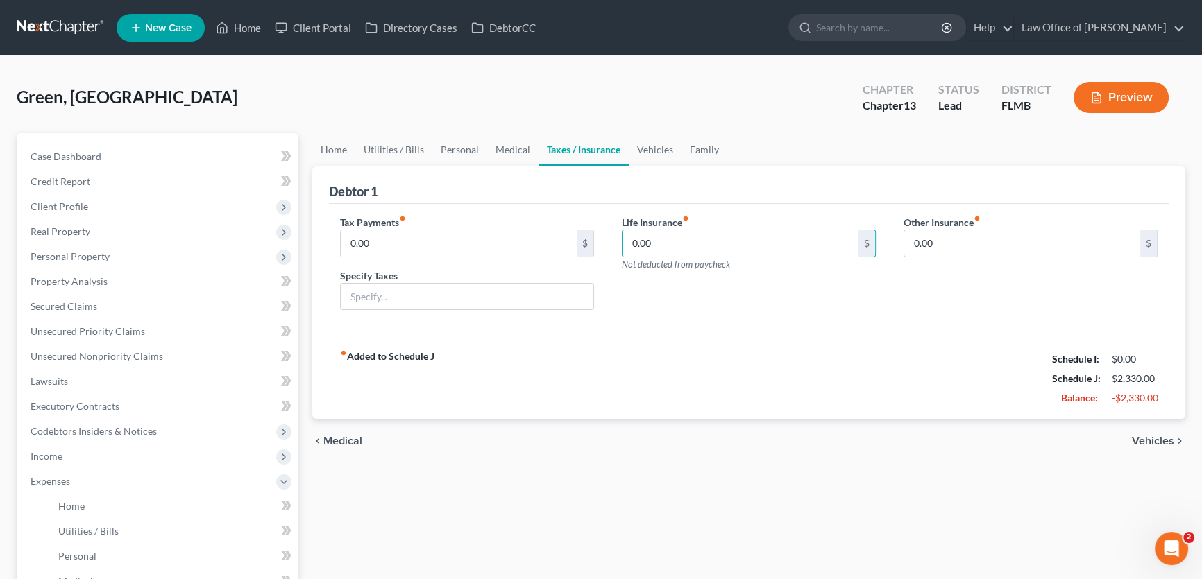
click at [794, 278] on div "Life Insurance fiber_manual_record 0.00 $ Not deducted from paycheck" at bounding box center [749, 268] width 282 height 107
click at [807, 304] on div "Life Insurance fiber_manual_record 0.00 $ Not deducted from paycheck" at bounding box center [749, 268] width 282 height 107
drag, startPoint x: 756, startPoint y: 299, endPoint x: 769, endPoint y: 282, distance: 20.8
click at [756, 298] on div "Life Insurance fiber_manual_record 0.00 $ Not deducted from paycheck" at bounding box center [749, 268] width 282 height 107
click at [657, 141] on link "Vehicles" at bounding box center [655, 149] width 53 height 33
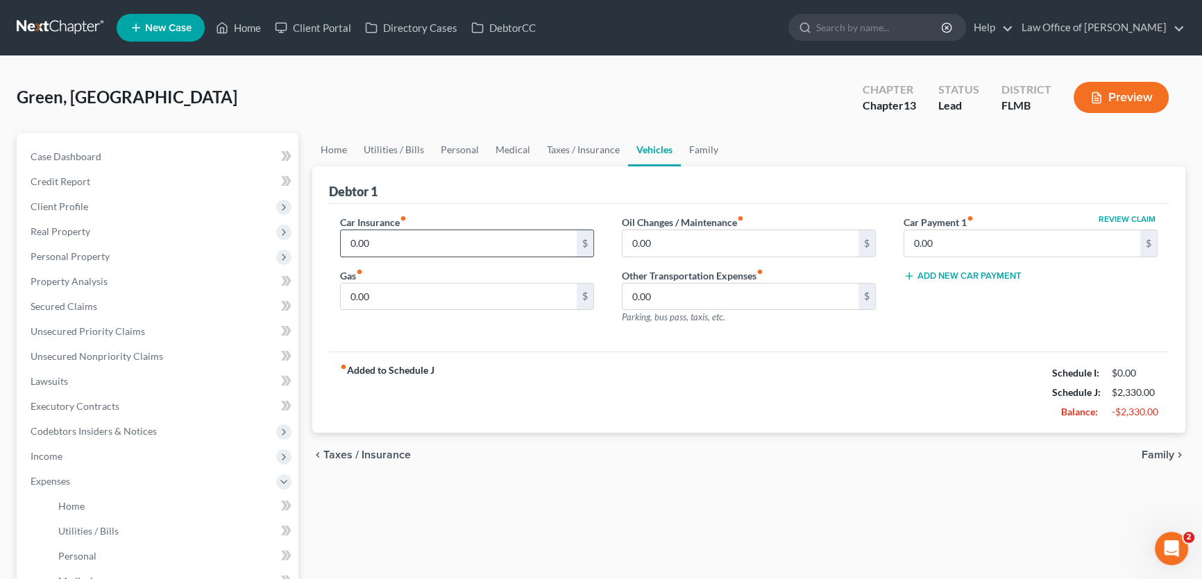
click at [458, 238] on input "0.00" at bounding box center [459, 243] width 236 height 26
type input "263"
drag, startPoint x: 802, startPoint y: 412, endPoint x: 769, endPoint y: 407, distance: 33.1
click at [802, 412] on div "fiber_manual_record Added to Schedule J Schedule I: $0.00 Schedule J: $2,593.00…" at bounding box center [749, 392] width 840 height 81
click at [514, 287] on input "0.00" at bounding box center [459, 297] width 236 height 26
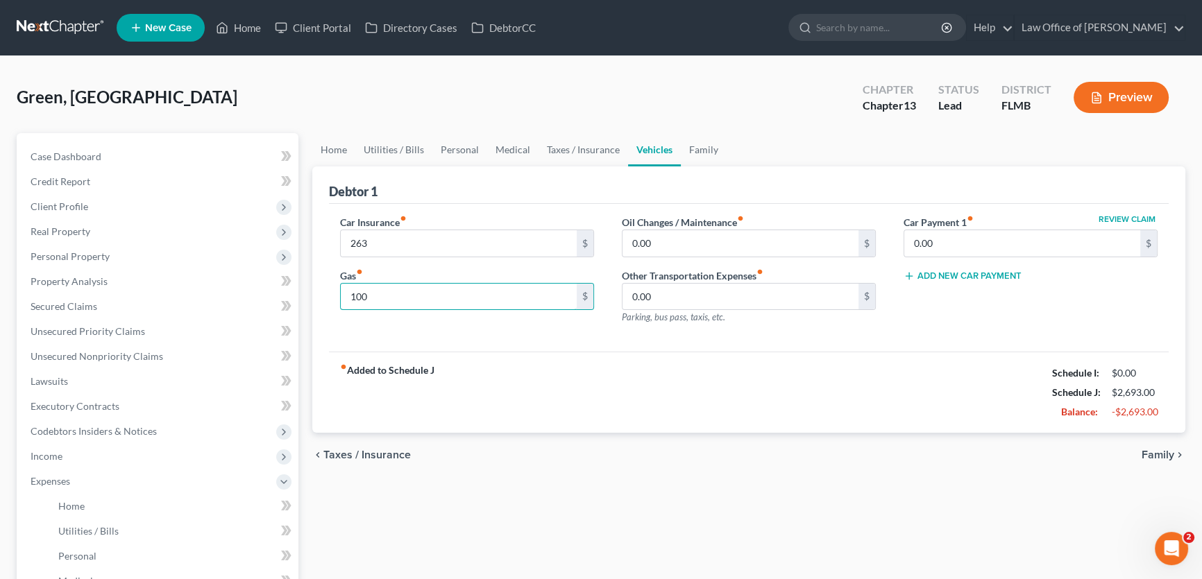
type input "100"
click at [770, 340] on div "Car Insurance fiber_manual_record 263 $ Gas fiber_manual_record 100 $ Oil Chang…" at bounding box center [749, 278] width 840 height 149
click at [815, 244] on input "0.00" at bounding box center [740, 243] width 236 height 26
type input "125"
click at [783, 168] on div "Debtor 1" at bounding box center [749, 185] width 840 height 37
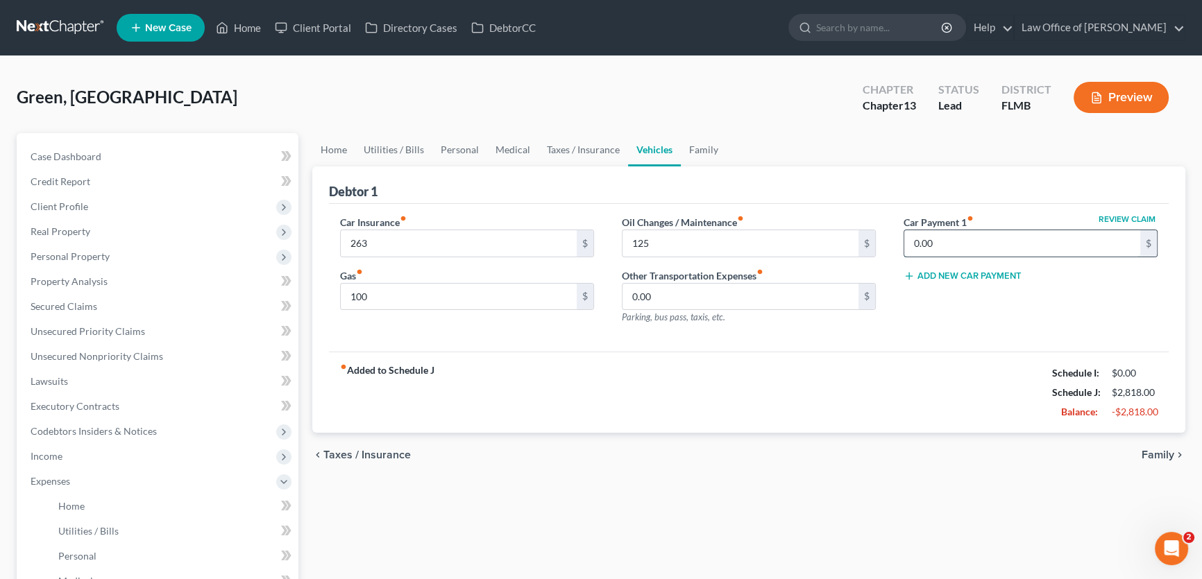
click at [969, 248] on input "0.00" at bounding box center [1022, 243] width 236 height 26
click at [709, 152] on link "Family" at bounding box center [704, 149] width 46 height 33
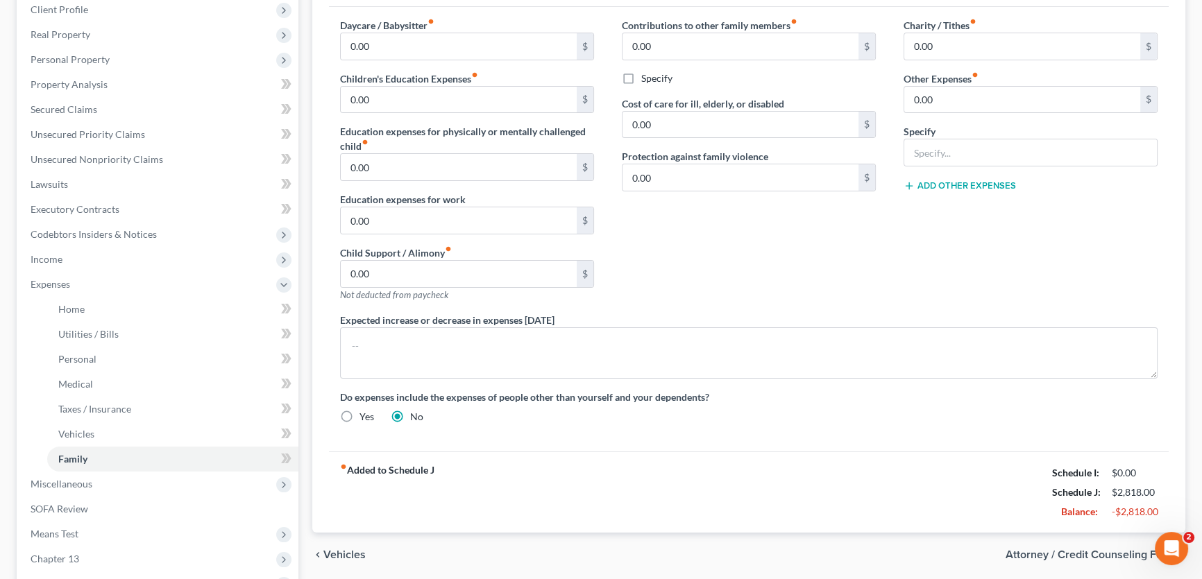
scroll to position [356, 0]
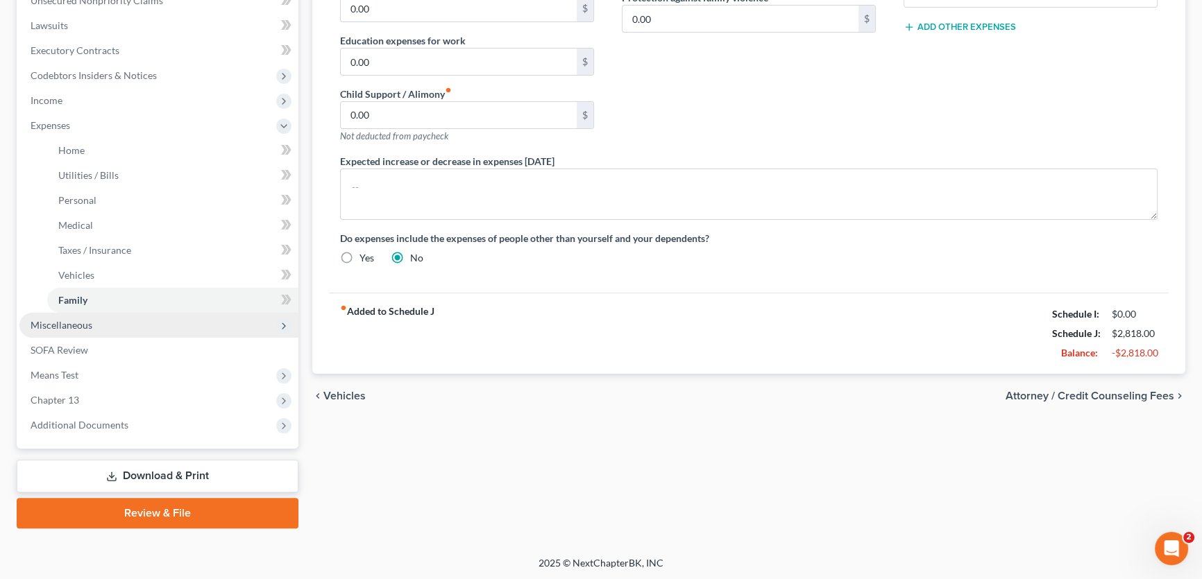
click at [235, 317] on span "Miscellaneous" at bounding box center [158, 325] width 279 height 25
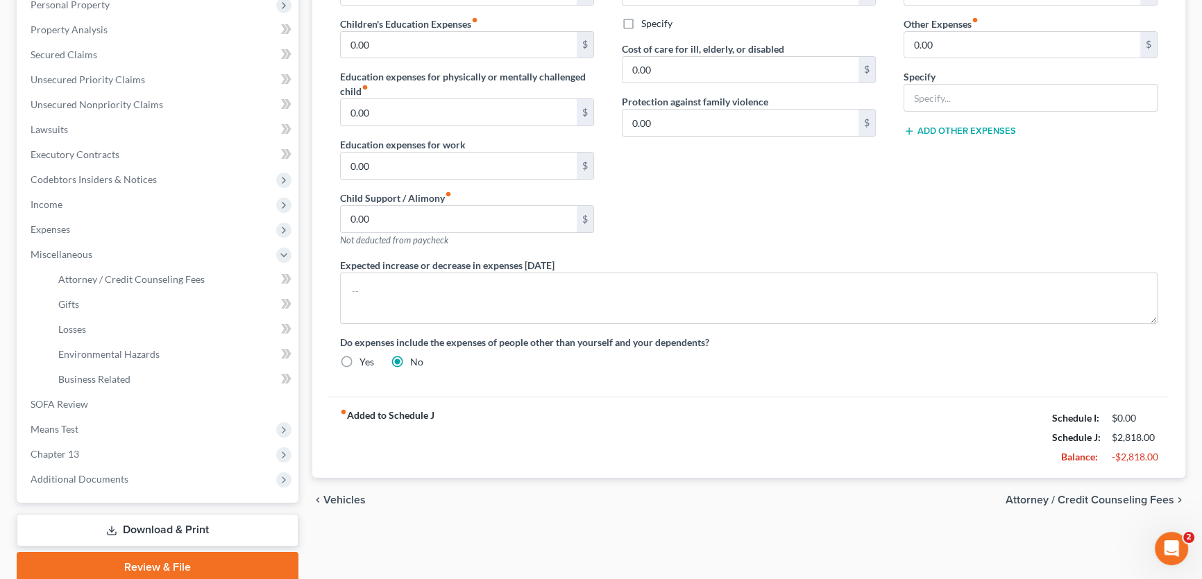
scroll to position [305, 0]
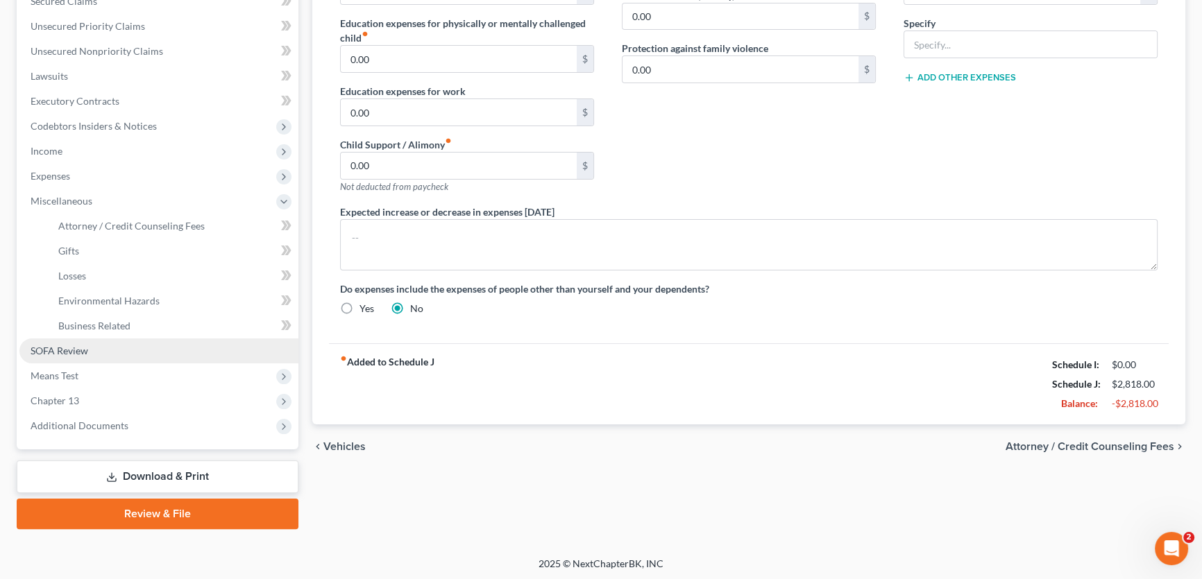
click at [91, 353] on link "SOFA Review" at bounding box center [158, 351] width 279 height 25
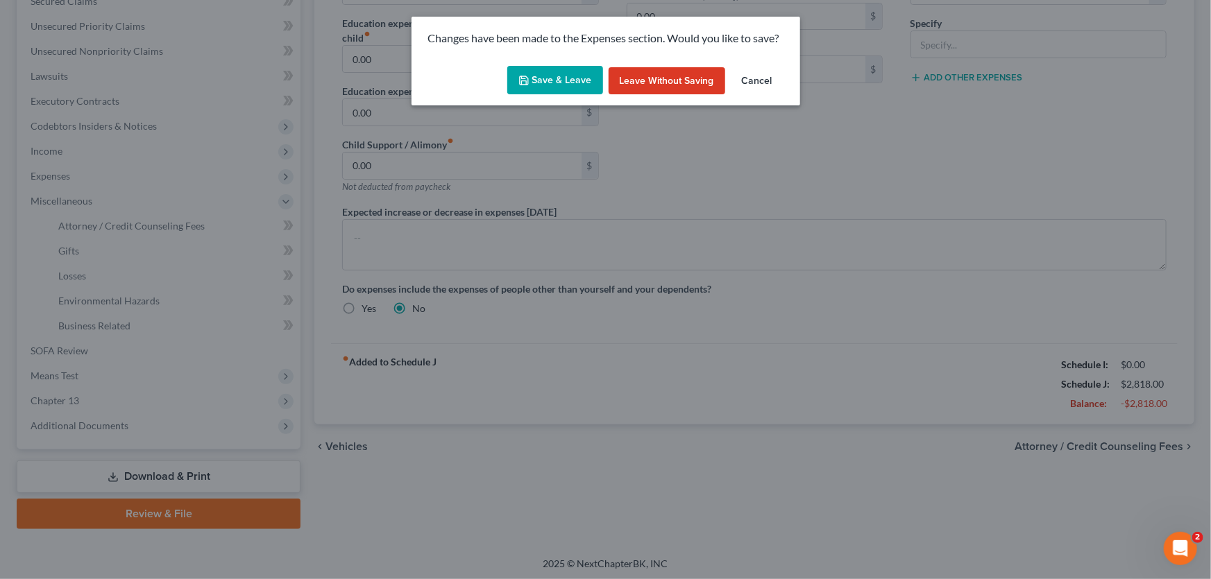
click at [593, 66] on button "Save & Leave" at bounding box center [555, 80] width 96 height 29
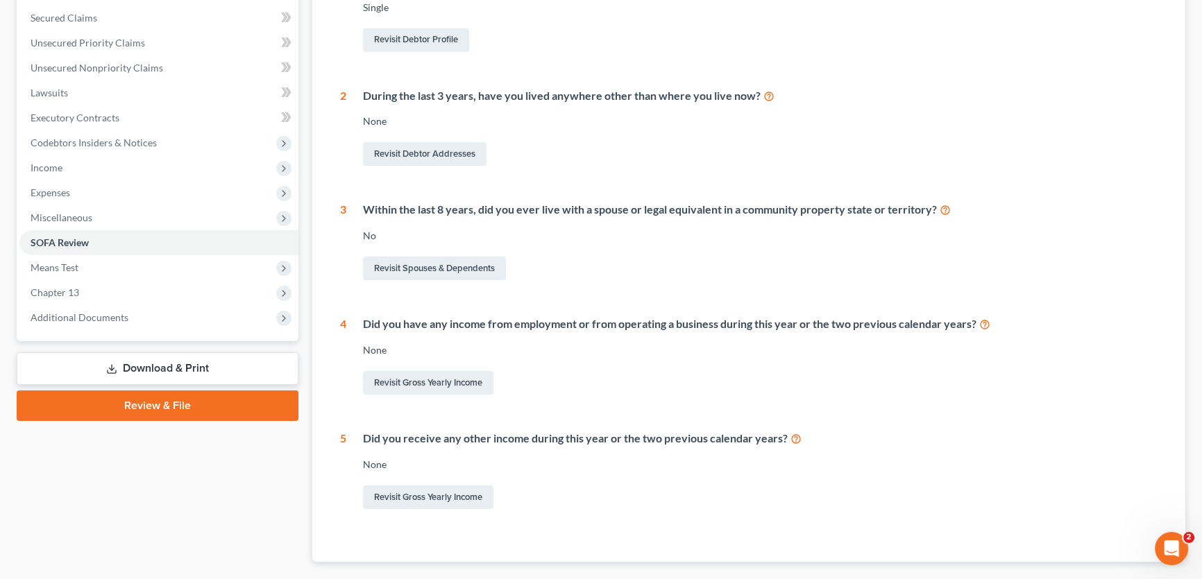
scroll to position [367, 0]
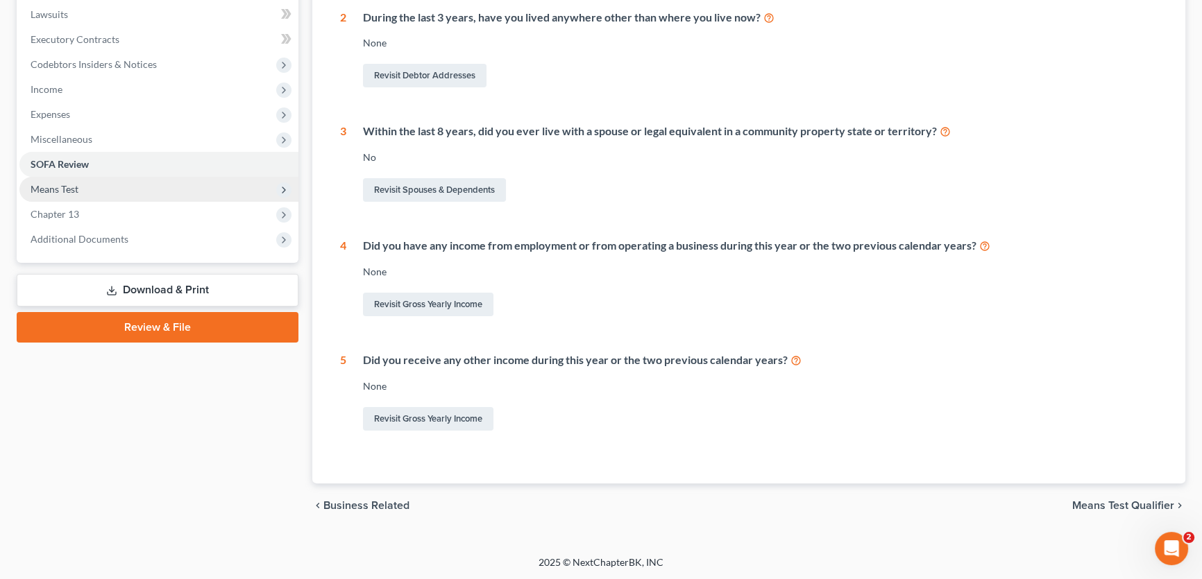
click at [112, 192] on span "Means Test" at bounding box center [158, 189] width 279 height 25
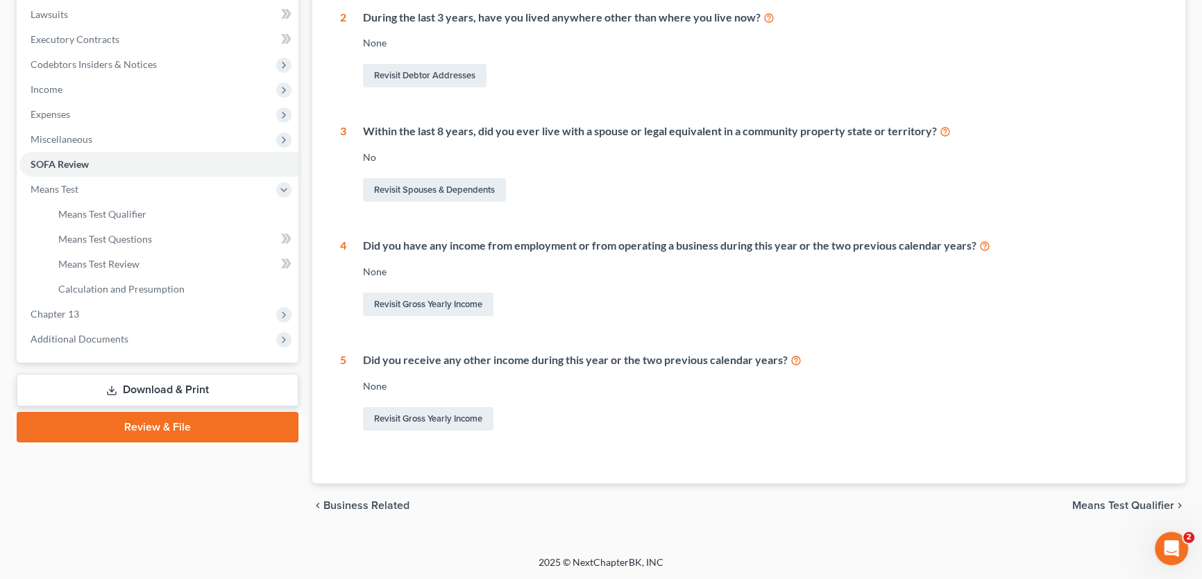
click at [985, 290] on div "Revisit Gross Yearly Income" at bounding box center [760, 304] width 795 height 29
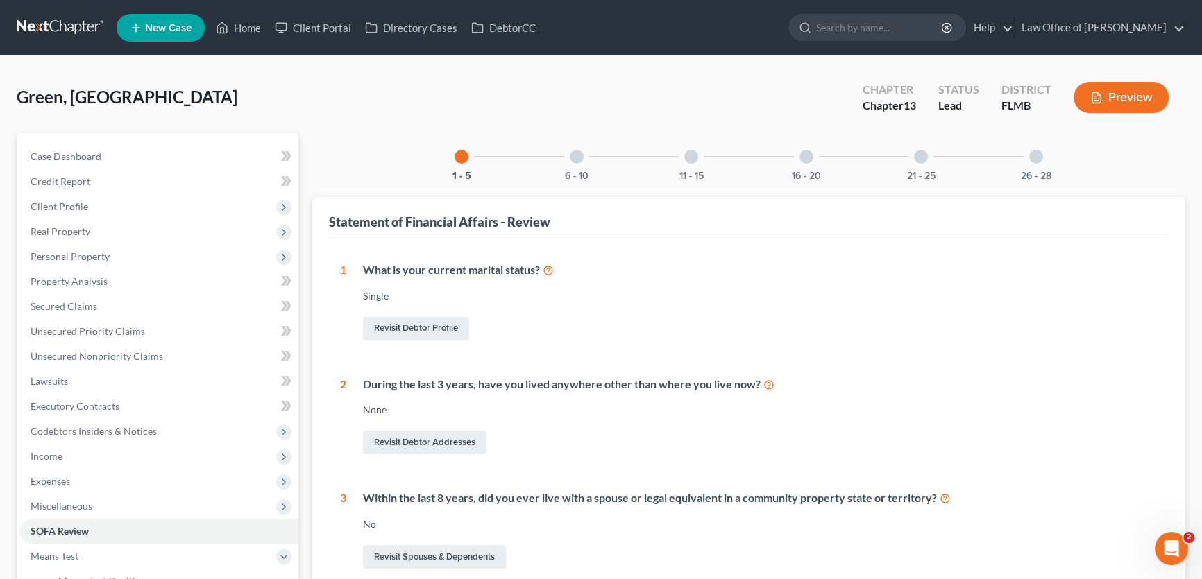
click at [49, 37] on link at bounding box center [61, 27] width 89 height 25
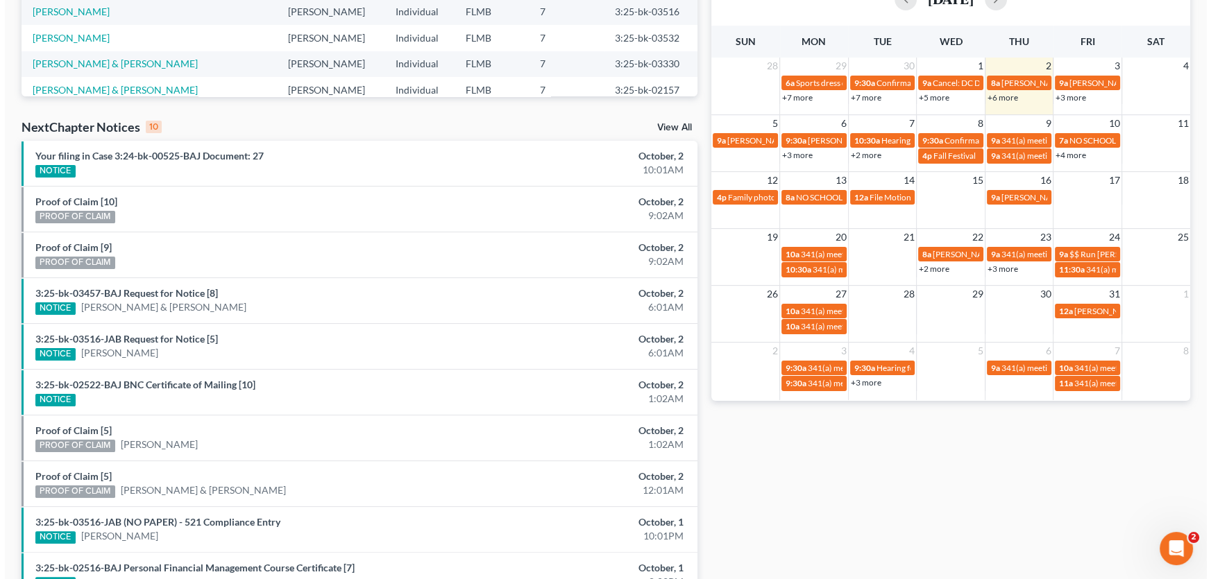
scroll to position [164, 0]
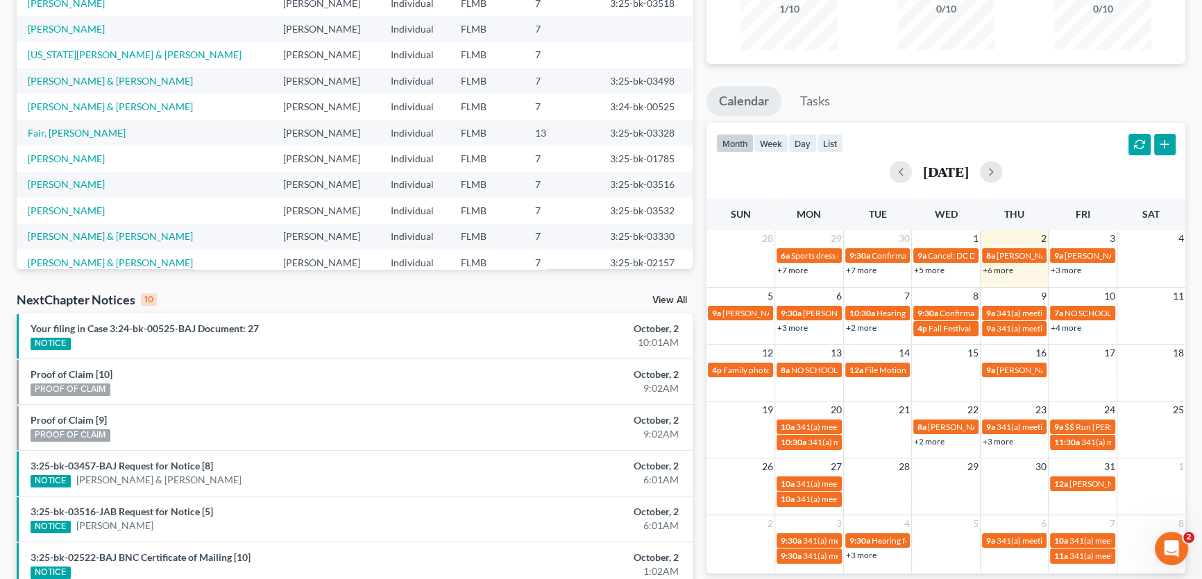
click at [1058, 268] on link "+3 more" at bounding box center [1066, 270] width 31 height 10
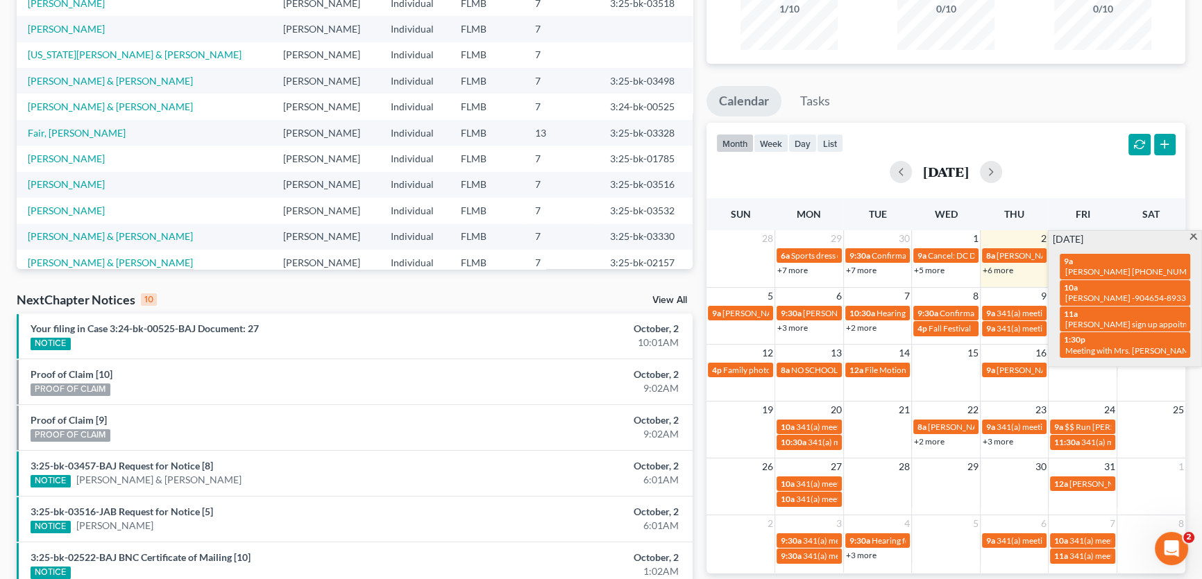
click at [1090, 147] on div "month week day list October 2025" at bounding box center [946, 156] width 493 height 67
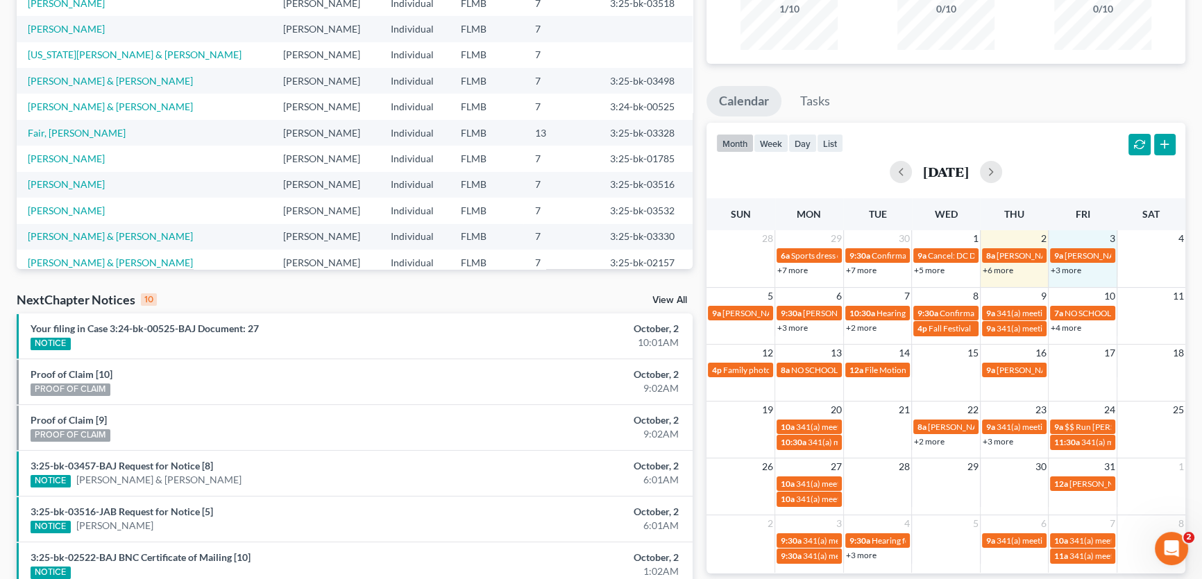
click at [1074, 237] on td "3" at bounding box center [1083, 238] width 69 height 17
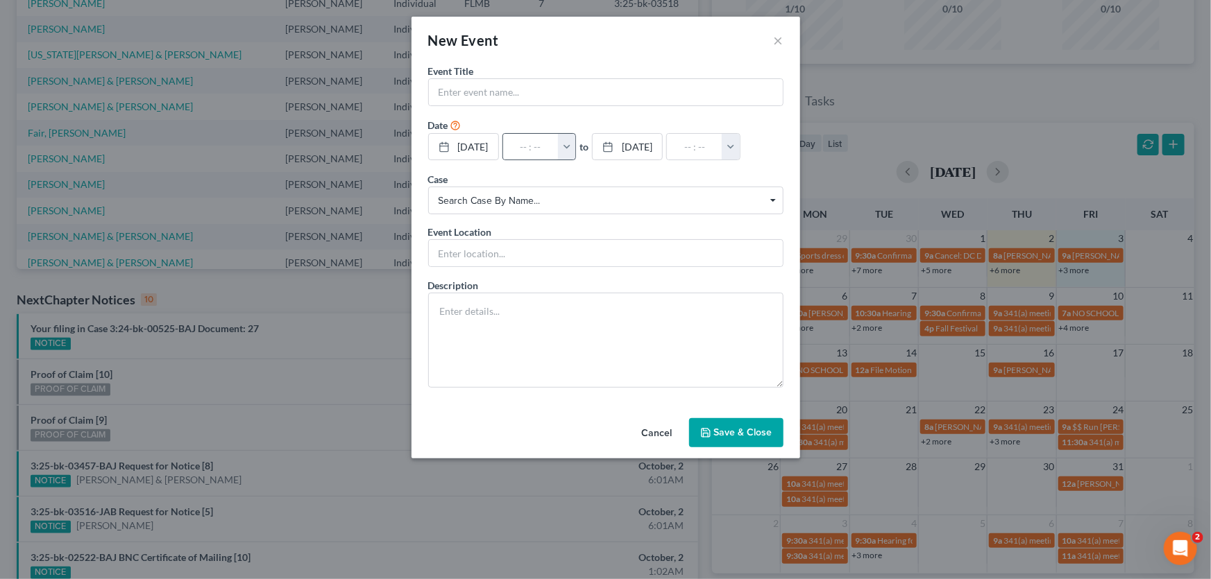
click at [576, 147] on button "button" at bounding box center [567, 147] width 18 height 26
click at [1072, 269] on div "New Event × Event Title * Date 10/3/2025 close Date 10/3/2025 Time 12:00 AM che…" at bounding box center [605, 289] width 1211 height 579
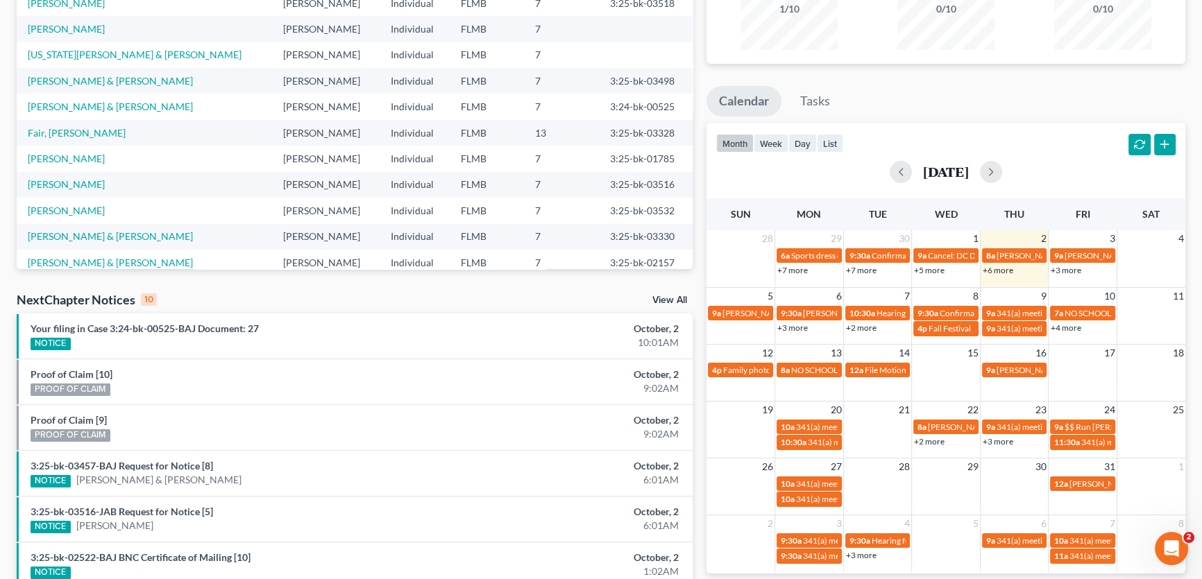
click at [1072, 269] on link "+3 more" at bounding box center [1066, 270] width 31 height 10
click at [1075, 155] on div "[DATE]" at bounding box center [945, 171] width 459 height 33
click at [1092, 241] on td "3" at bounding box center [1083, 238] width 69 height 17
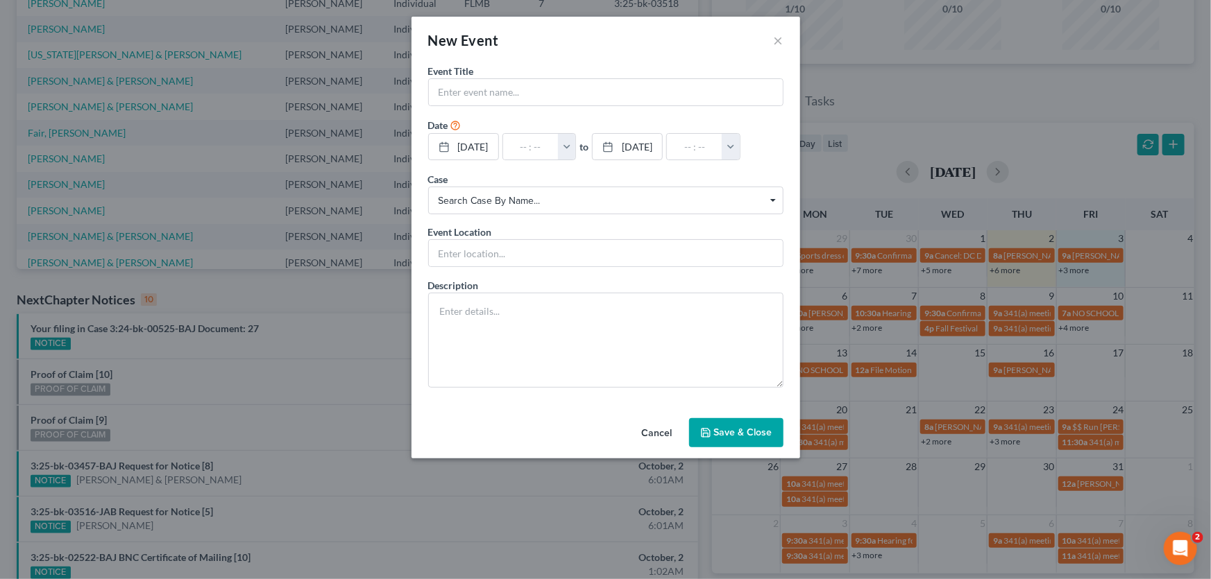
click at [588, 147] on label "to" at bounding box center [583, 146] width 9 height 15
click at [576, 152] on button "button" at bounding box center [567, 147] width 18 height 26
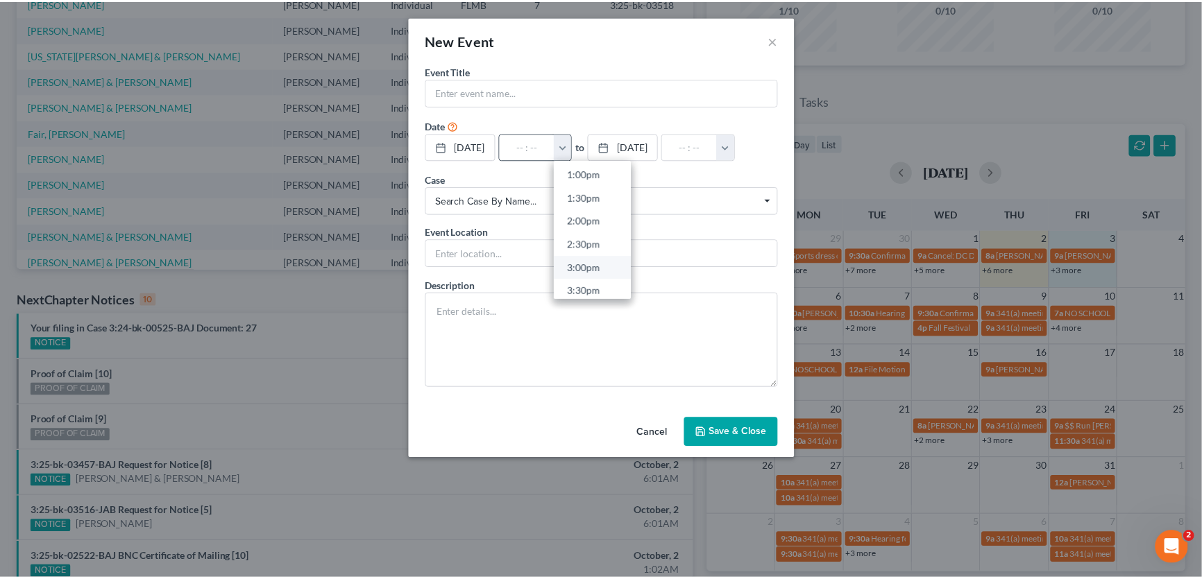
scroll to position [631, 0]
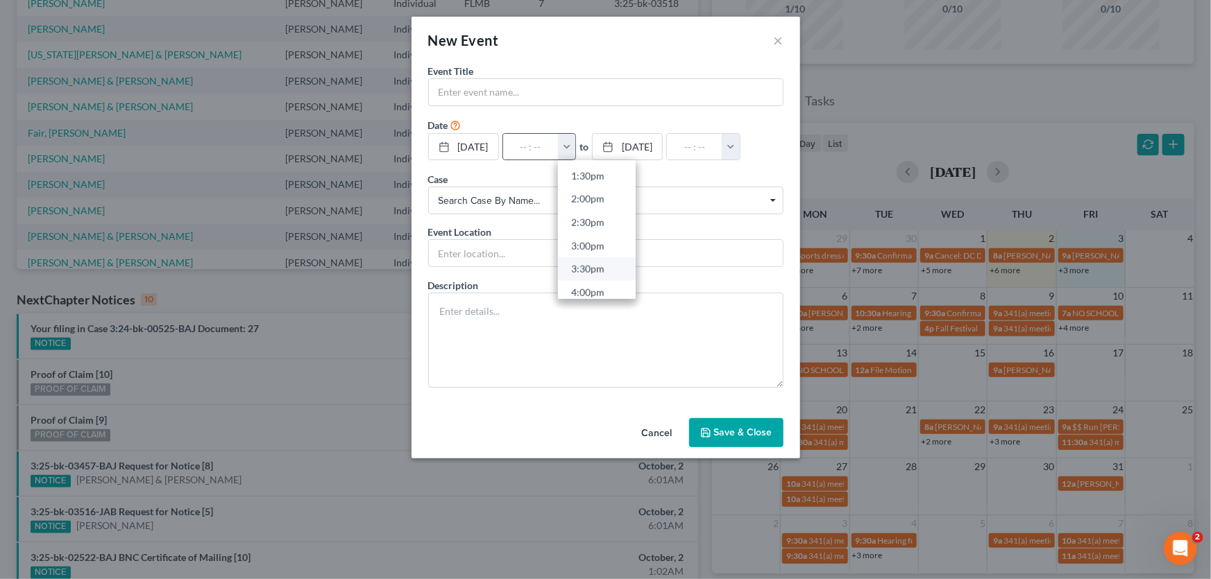
click at [609, 268] on link "3:30pm" at bounding box center [597, 269] width 78 height 24
type input "3:30pm"
type input "04:30pm"
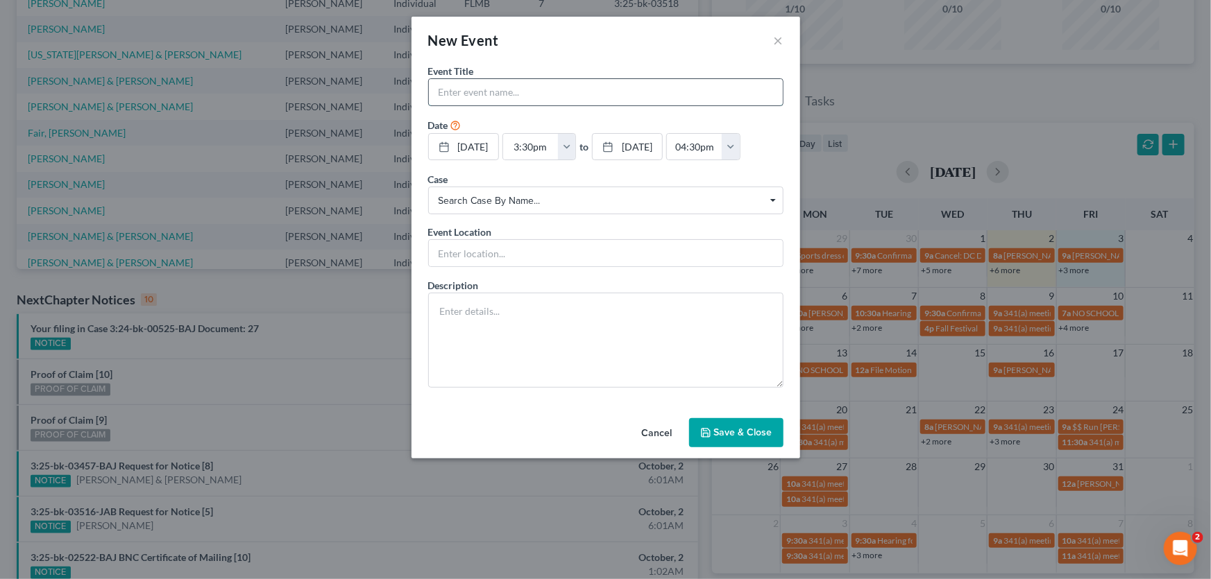
click at [562, 99] on input "text" at bounding box center [606, 92] width 354 height 26
type input "Ashanti Green"
click at [749, 430] on button "Save & Close" at bounding box center [736, 432] width 94 height 29
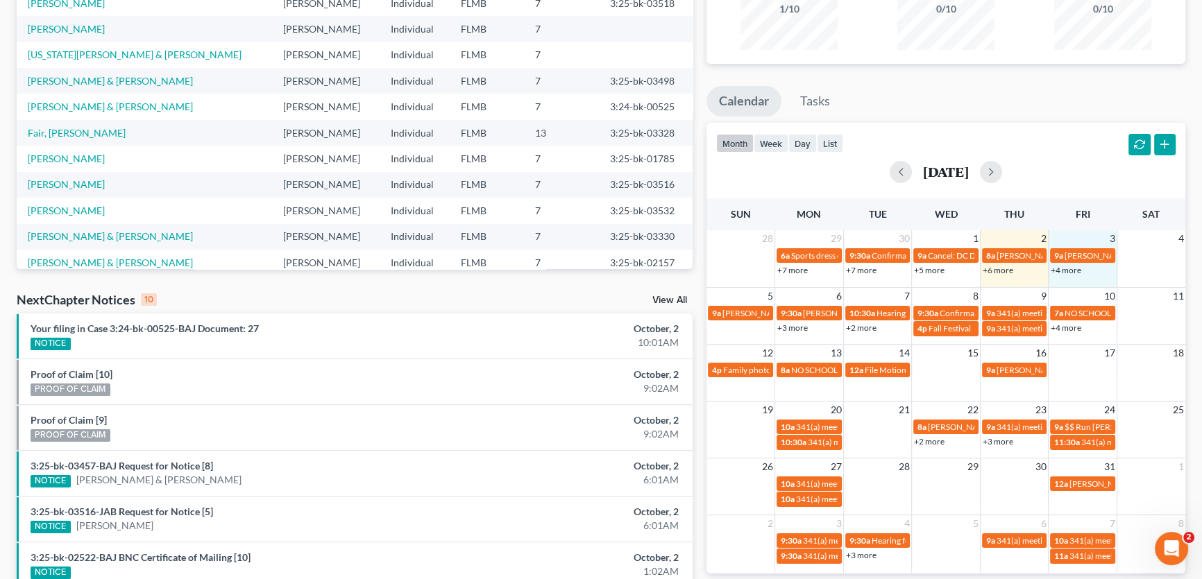
click at [861, 83] on div "Monthly Progress Bankruptcy Bankruptcy October 2025 September 2025 August 2025 …" at bounding box center [946, 351] width 493 height 884
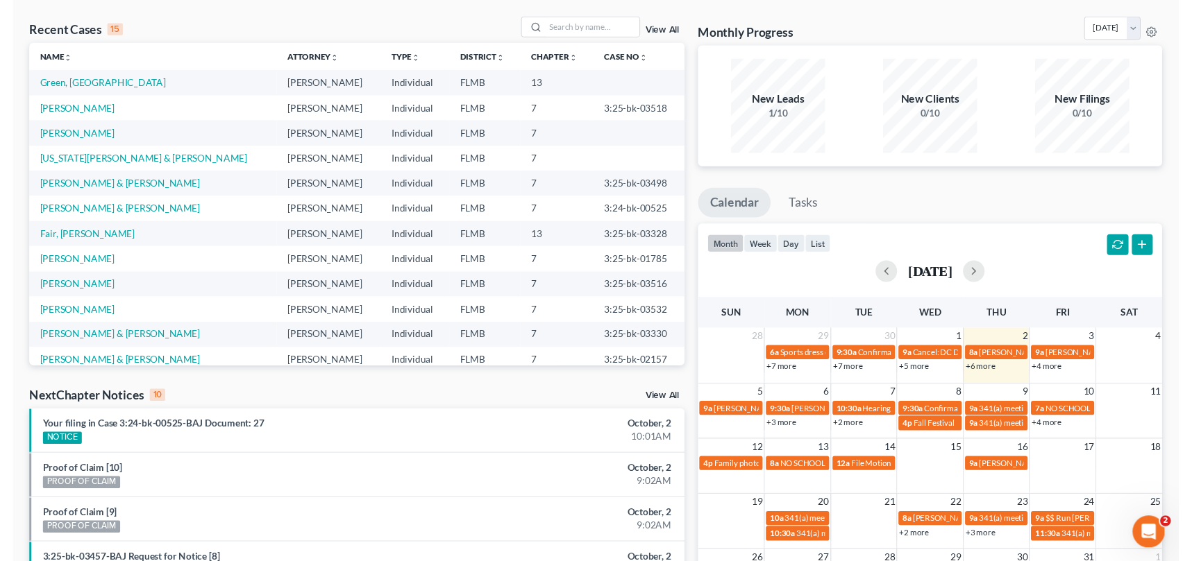
scroll to position [0, 0]
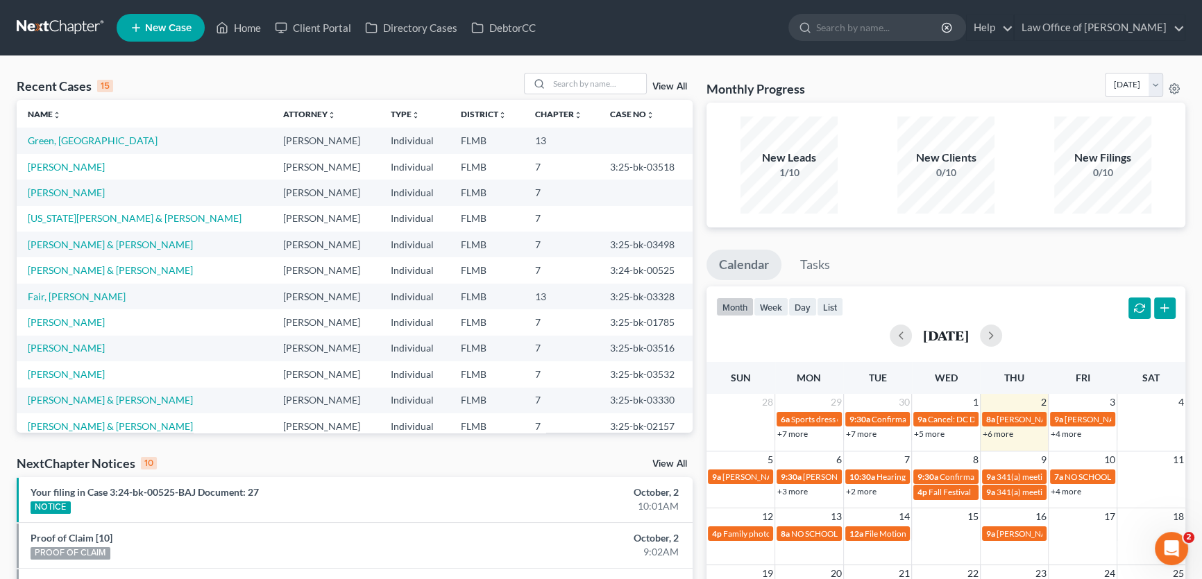
click at [1003, 434] on link "+6 more" at bounding box center [998, 434] width 31 height 10
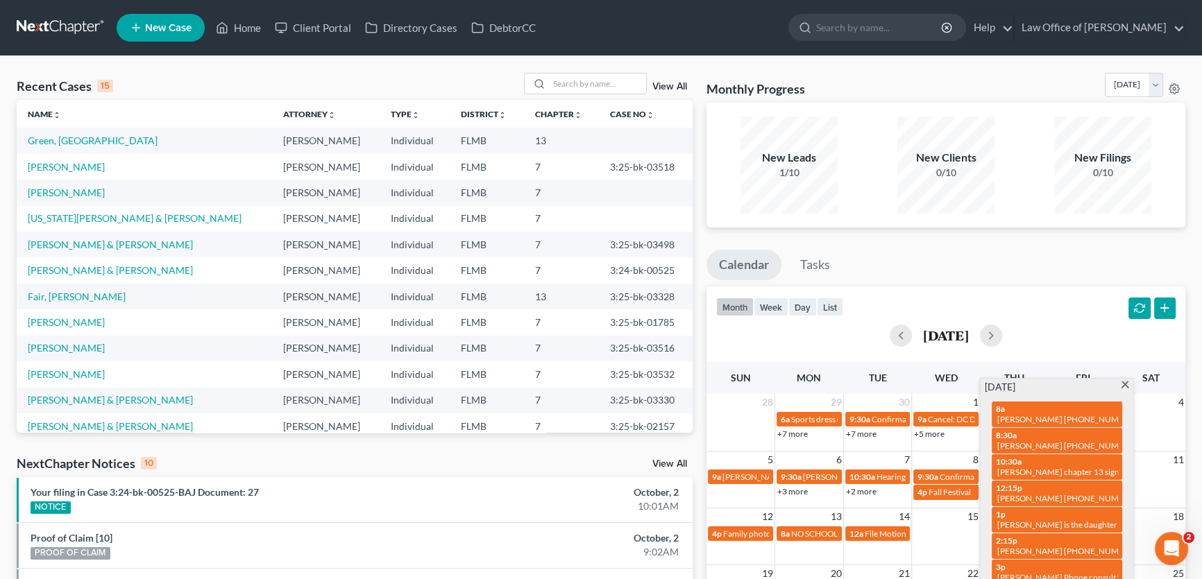
click at [949, 75] on div "Monthly Progress Bankruptcy Bankruptcy October 2025 September 2025 August 2025 …" at bounding box center [945, 88] width 479 height 30
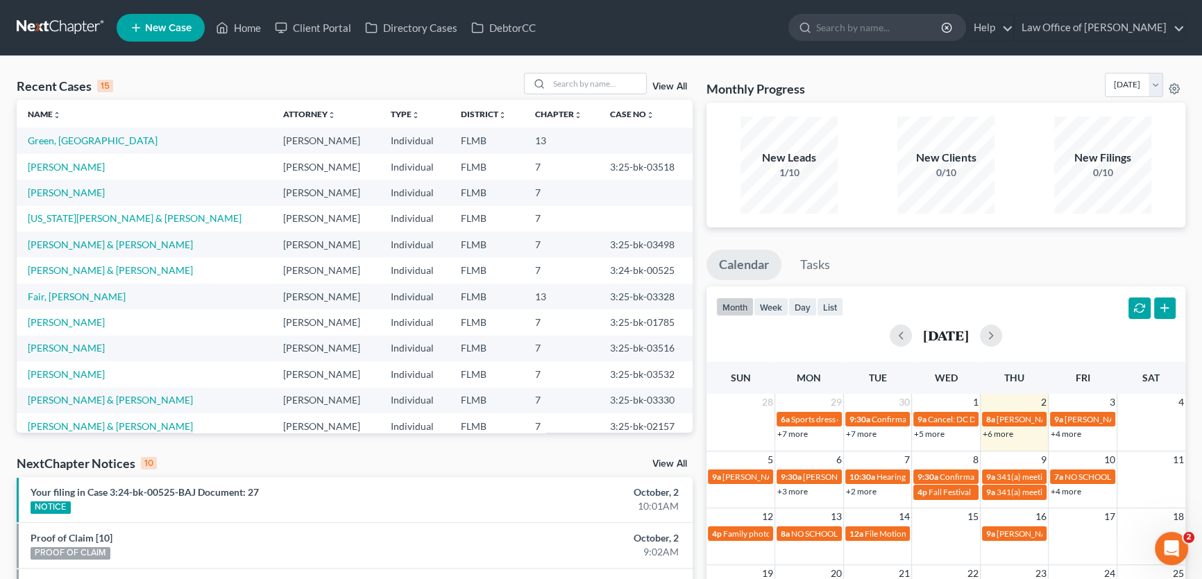
click at [1067, 433] on link "+4 more" at bounding box center [1066, 434] width 31 height 10
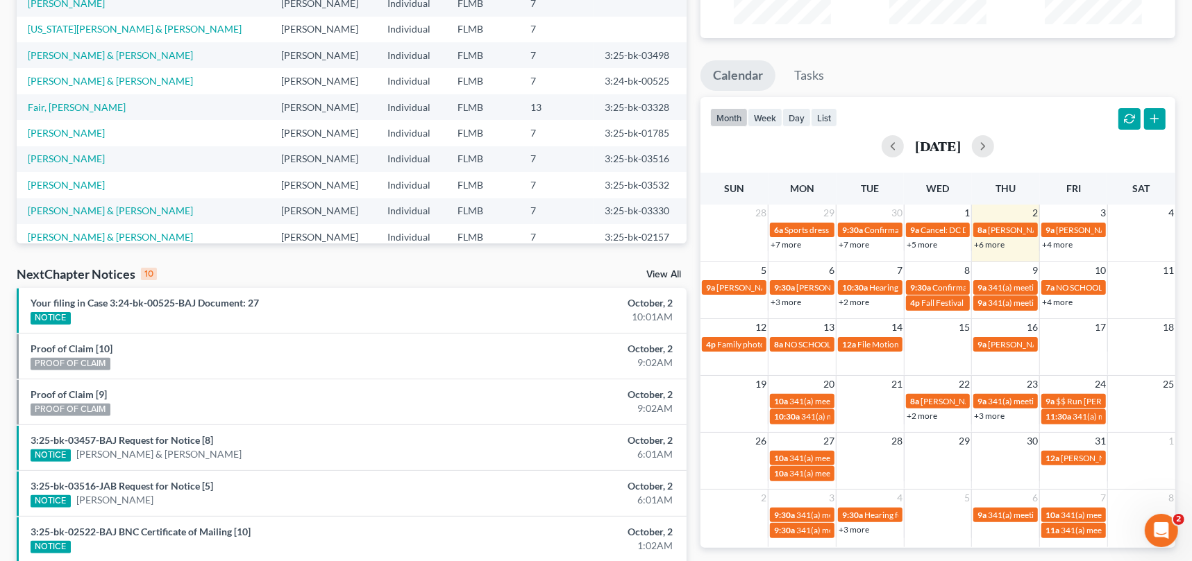
scroll to position [189, 0]
click at [994, 245] on link "+6 more" at bounding box center [989, 245] width 31 height 10
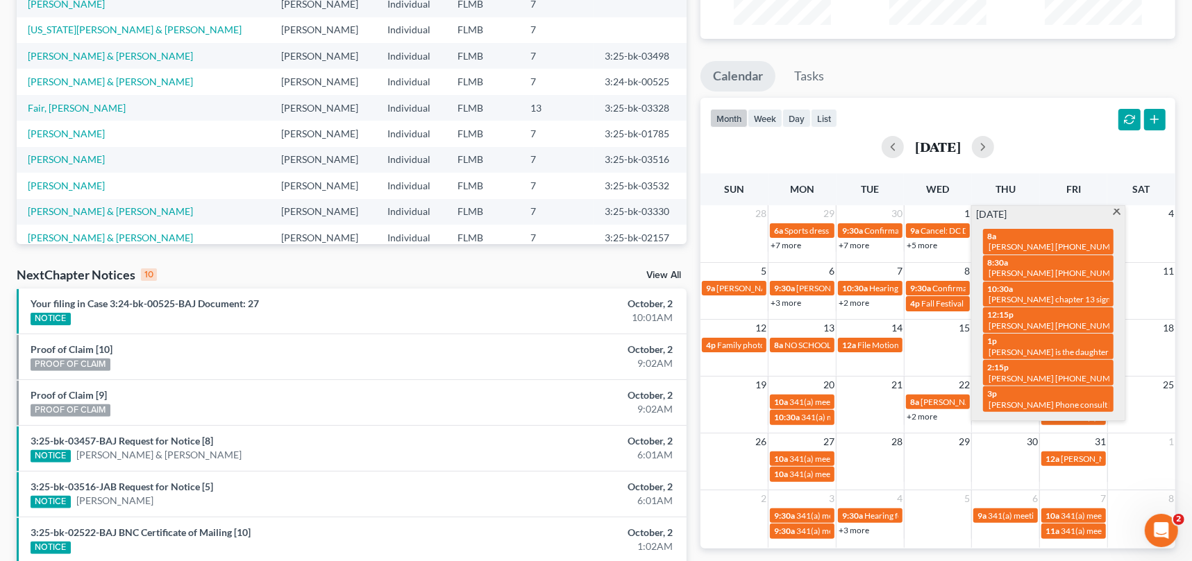
click at [1026, 75] on ul "Calendar Tasks" at bounding box center [937, 79] width 475 height 37
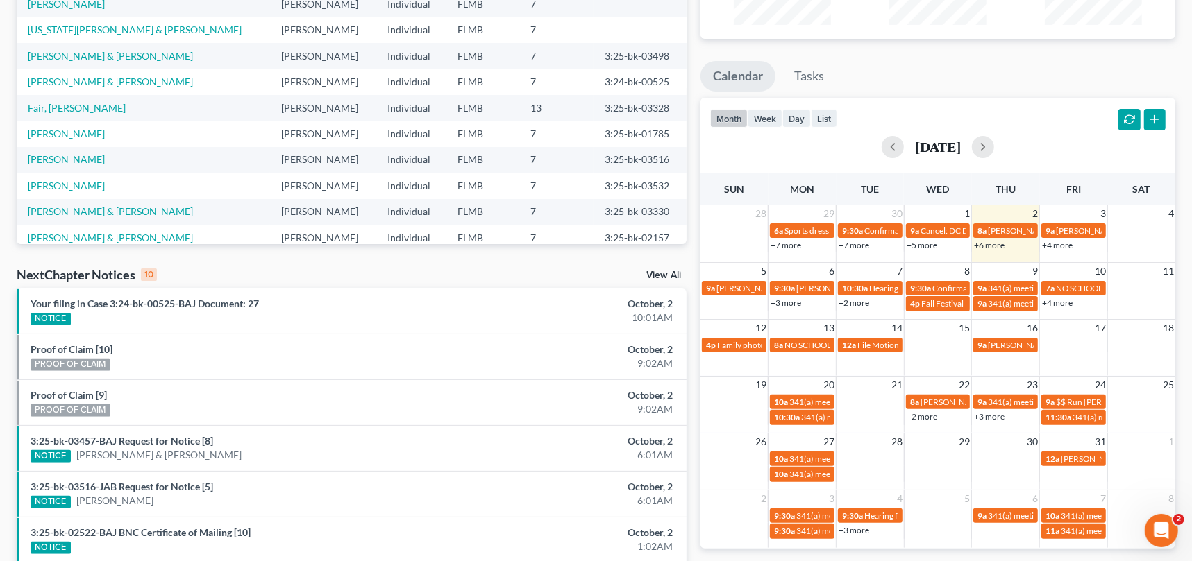
click at [1062, 244] on link "+4 more" at bounding box center [1057, 245] width 31 height 10
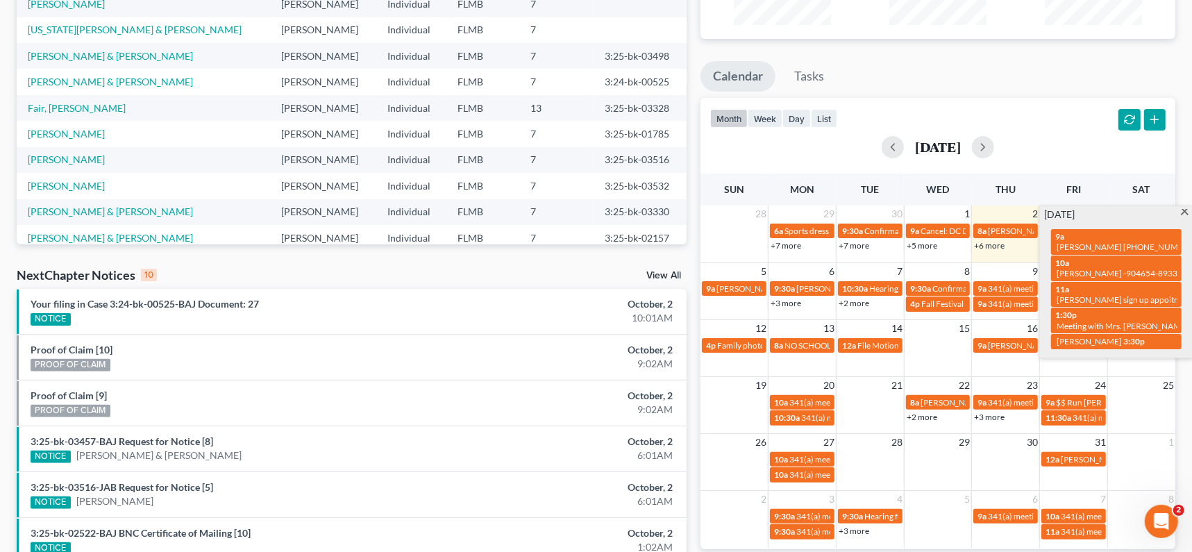
click at [1016, 50] on div "Monthly Progress Bankruptcy Bankruptcy October 2025 September 2025 August 2025 …" at bounding box center [937, 326] width 489 height 884
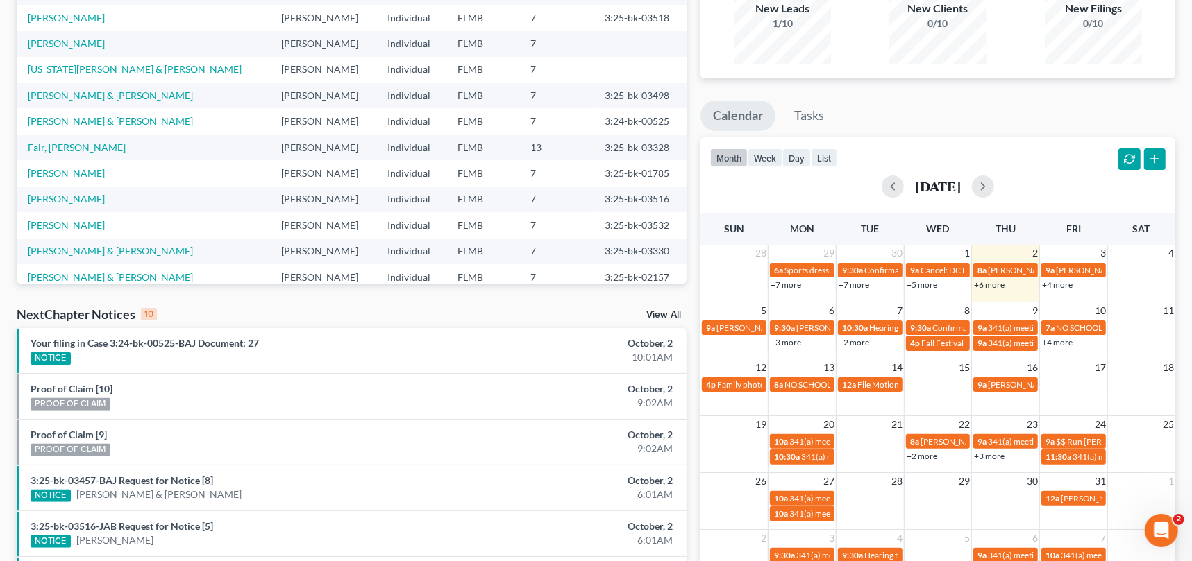
scroll to position [0, 0]
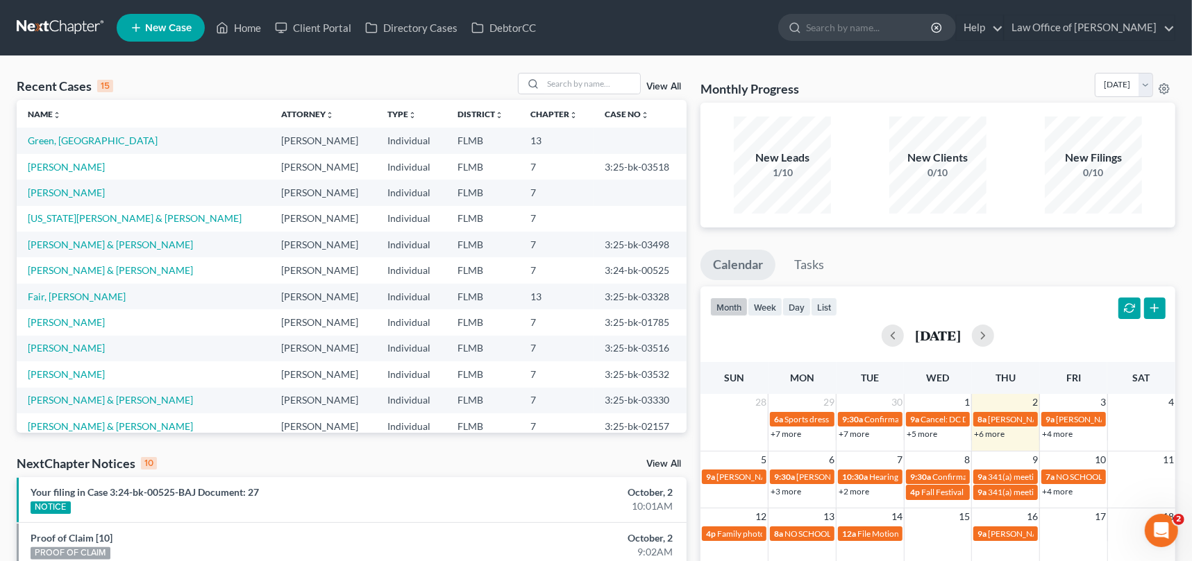
click at [459, 63] on div "Recent Cases 15 View All Name unfold_more expand_more expand_less Attorney unfo…" at bounding box center [596, 514] width 1192 height 917
